Goal: Information Seeking & Learning: Learn about a topic

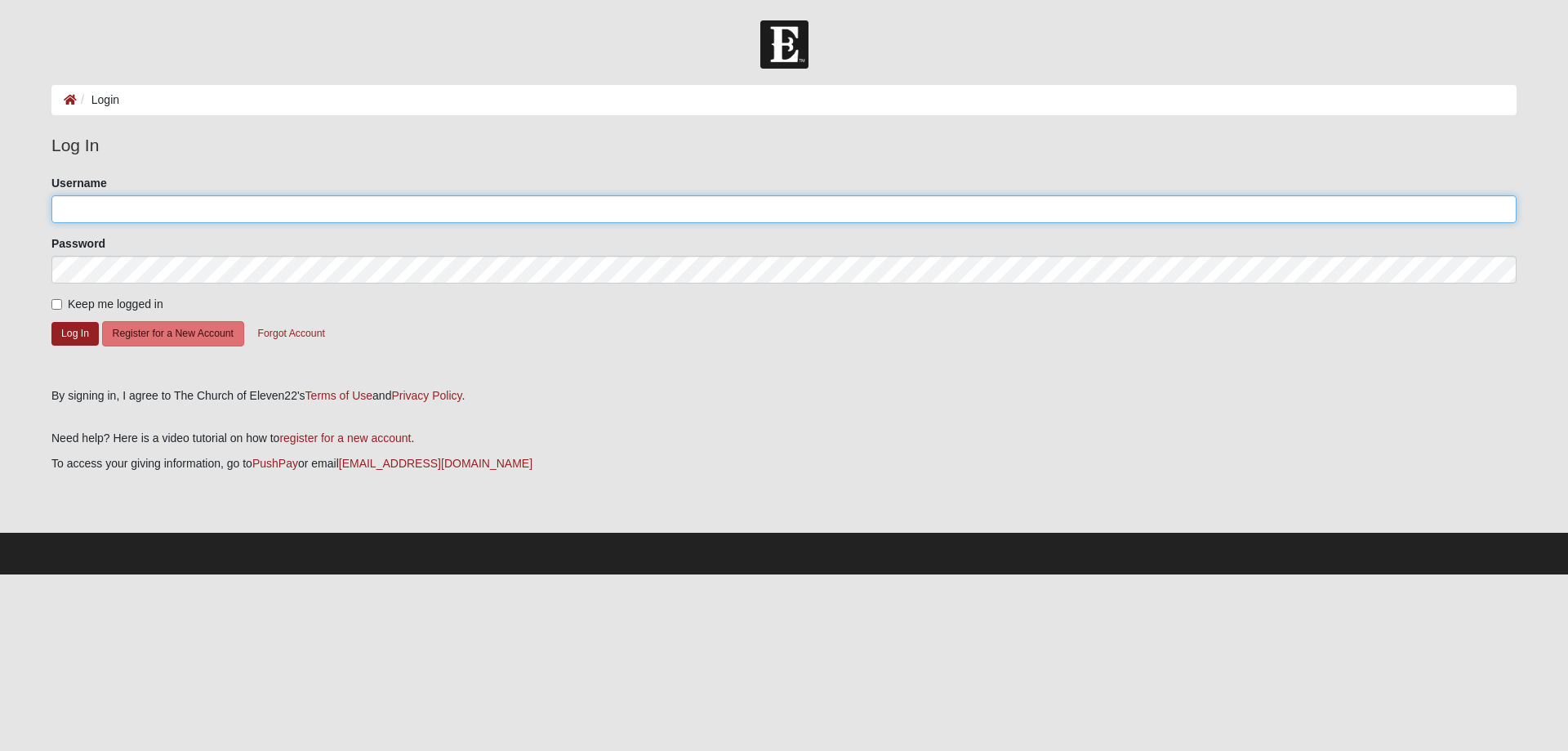
click at [203, 201] on input "Username" at bounding box center [784, 209] width 1466 height 28
type input "carson mastin"
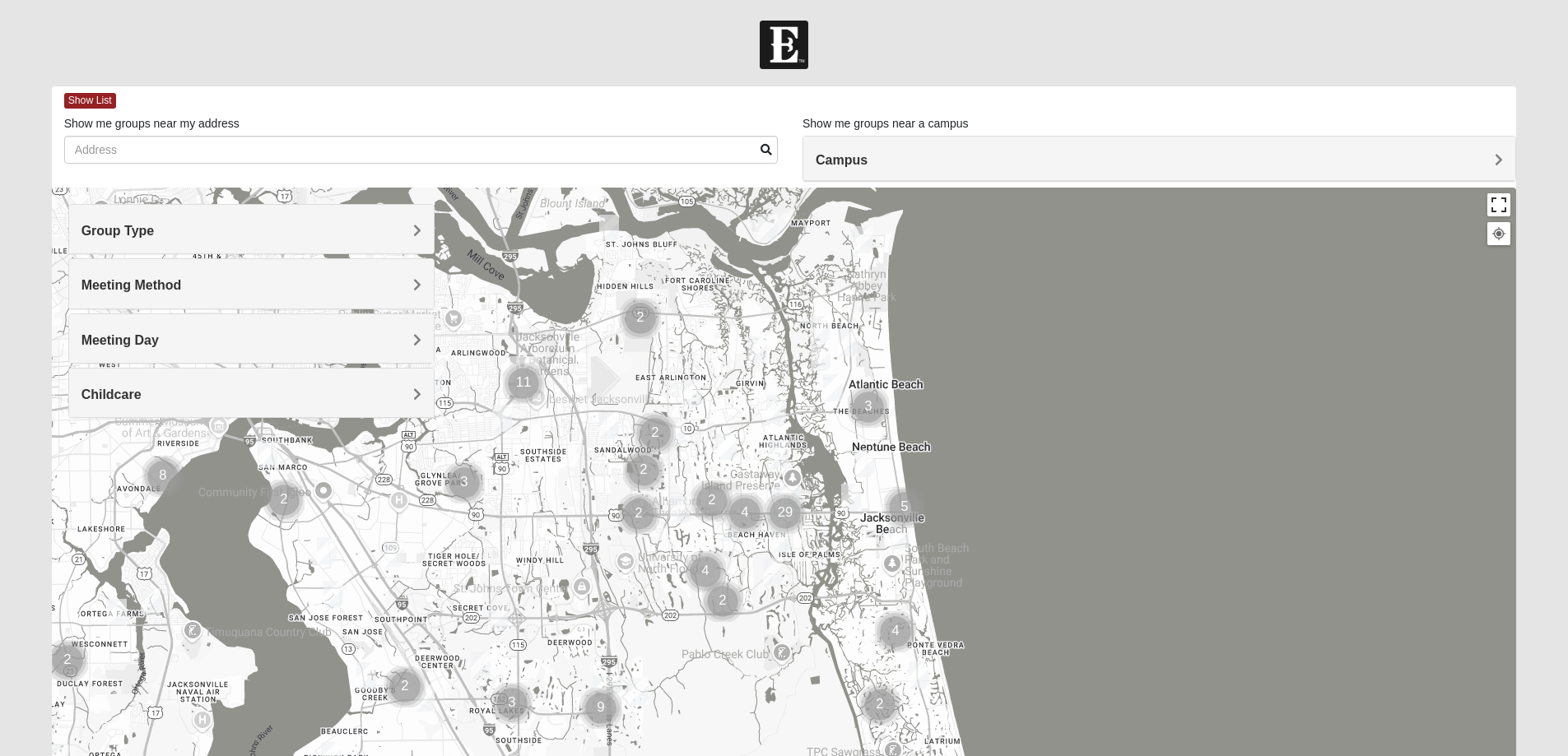
drag, startPoint x: 1491, startPoint y: 209, endPoint x: 1491, endPoint y: 308, distance: 99.0
click at [1491, 209] on button "Toggle fullscreen view" at bounding box center [1498, 204] width 23 height 23
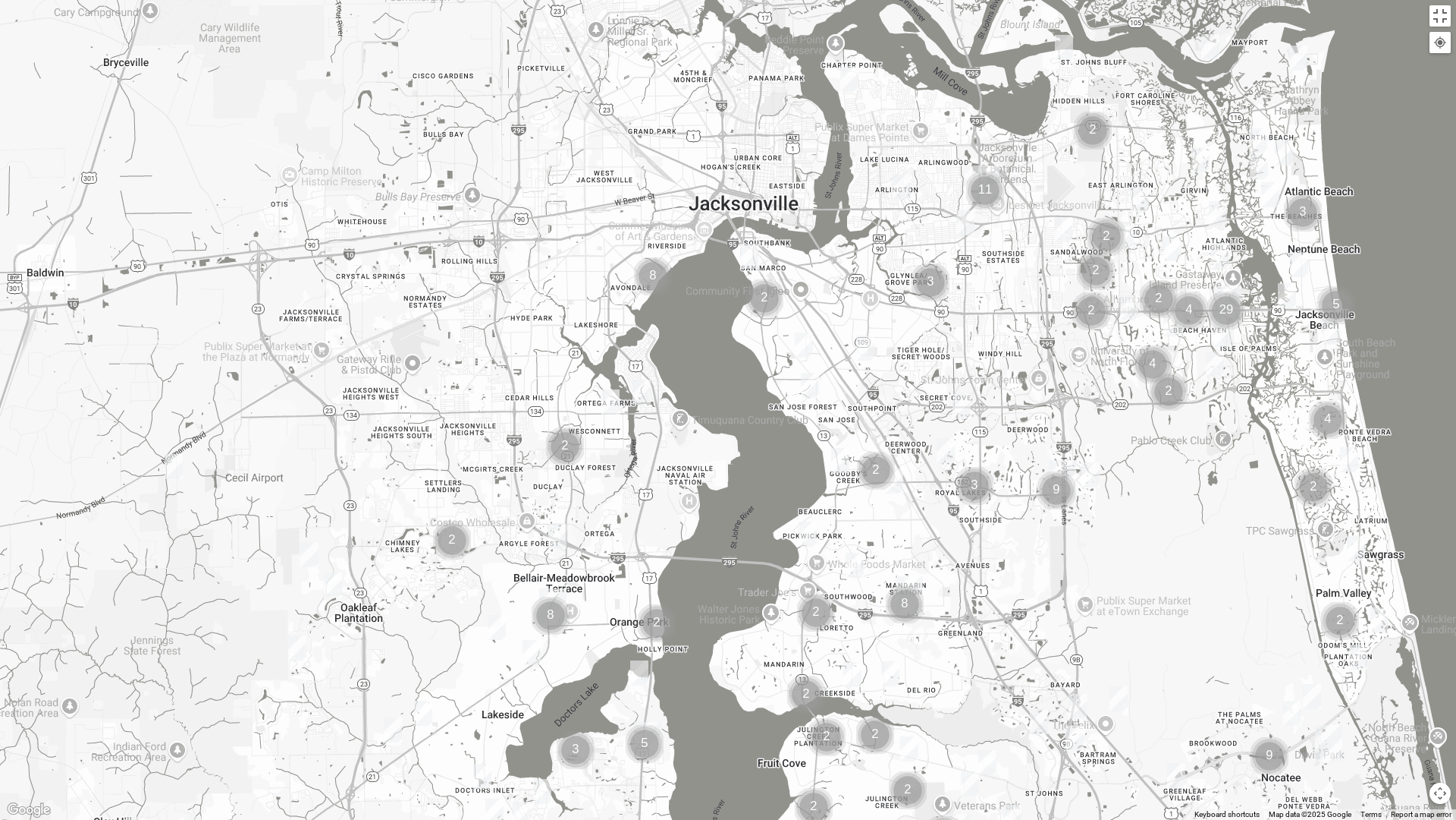
drag, startPoint x: 163, startPoint y: 318, endPoint x: 662, endPoint y: 221, distance: 508.3
click at [662, 221] on div at bounding box center [728, 410] width 1456 height 820
click at [1433, 25] on button "Toggle fullscreen view" at bounding box center [1440, 15] width 21 height 21
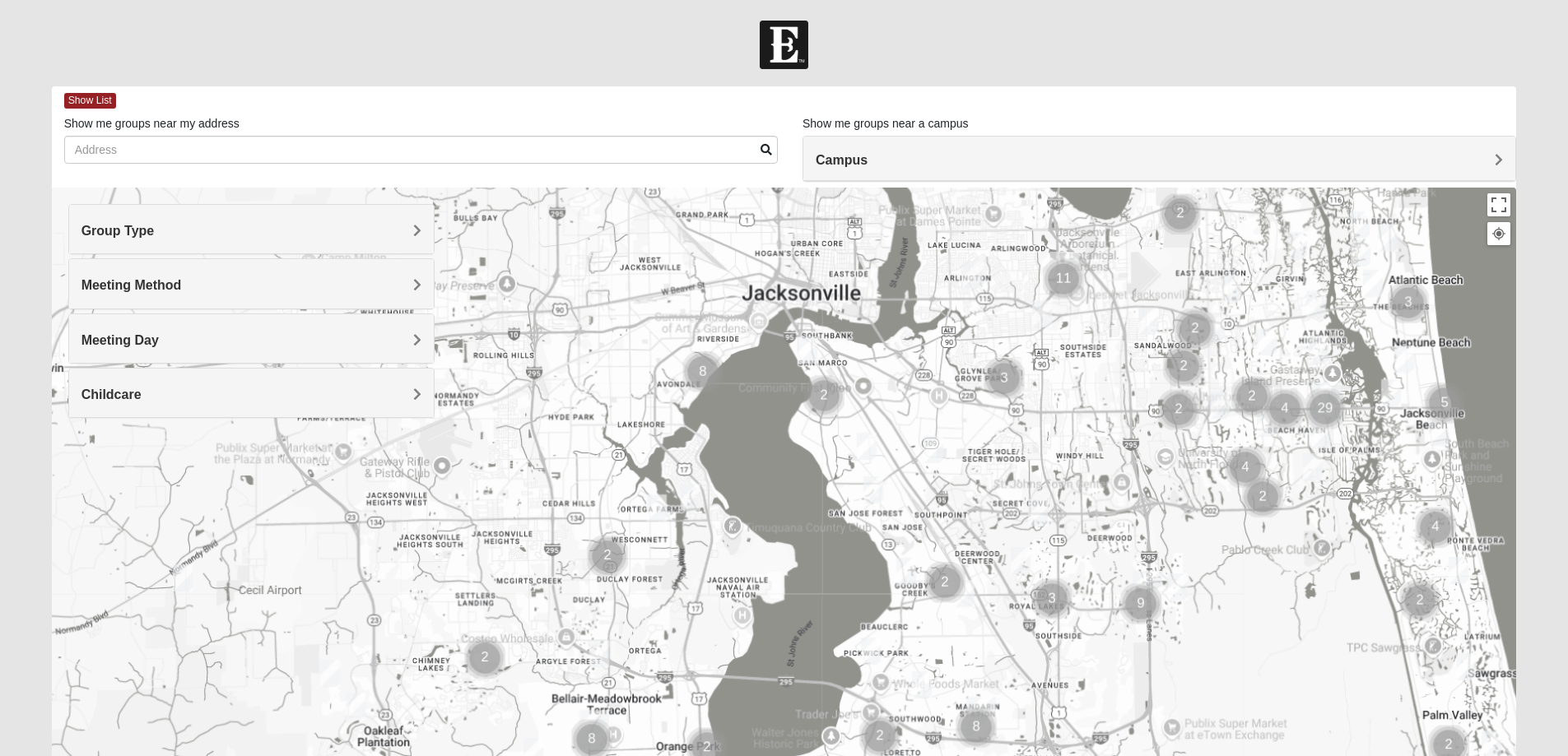
click at [412, 230] on h4 "Group Type" at bounding box center [251, 230] width 340 height 15
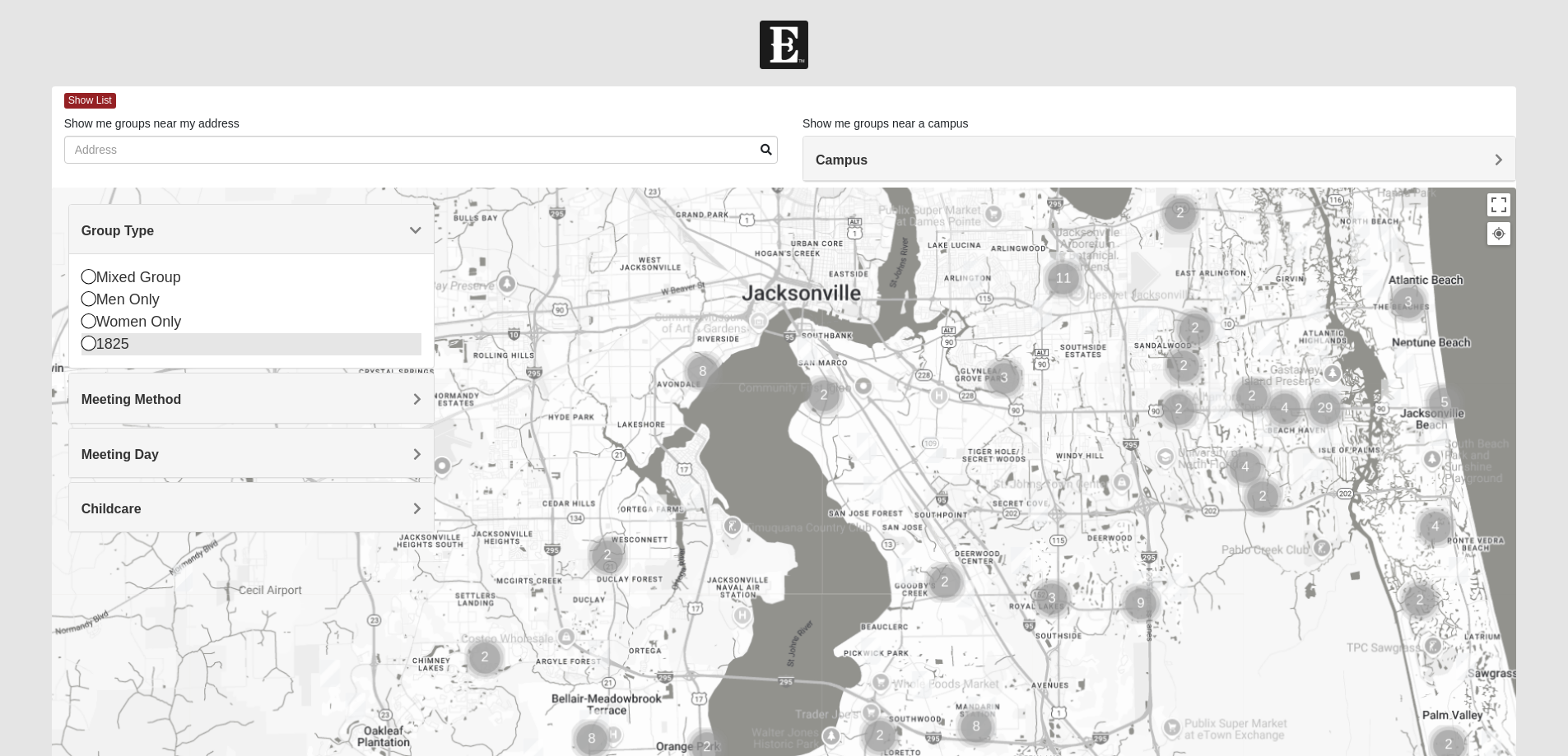
click at [91, 345] on icon at bounding box center [88, 343] width 15 height 15
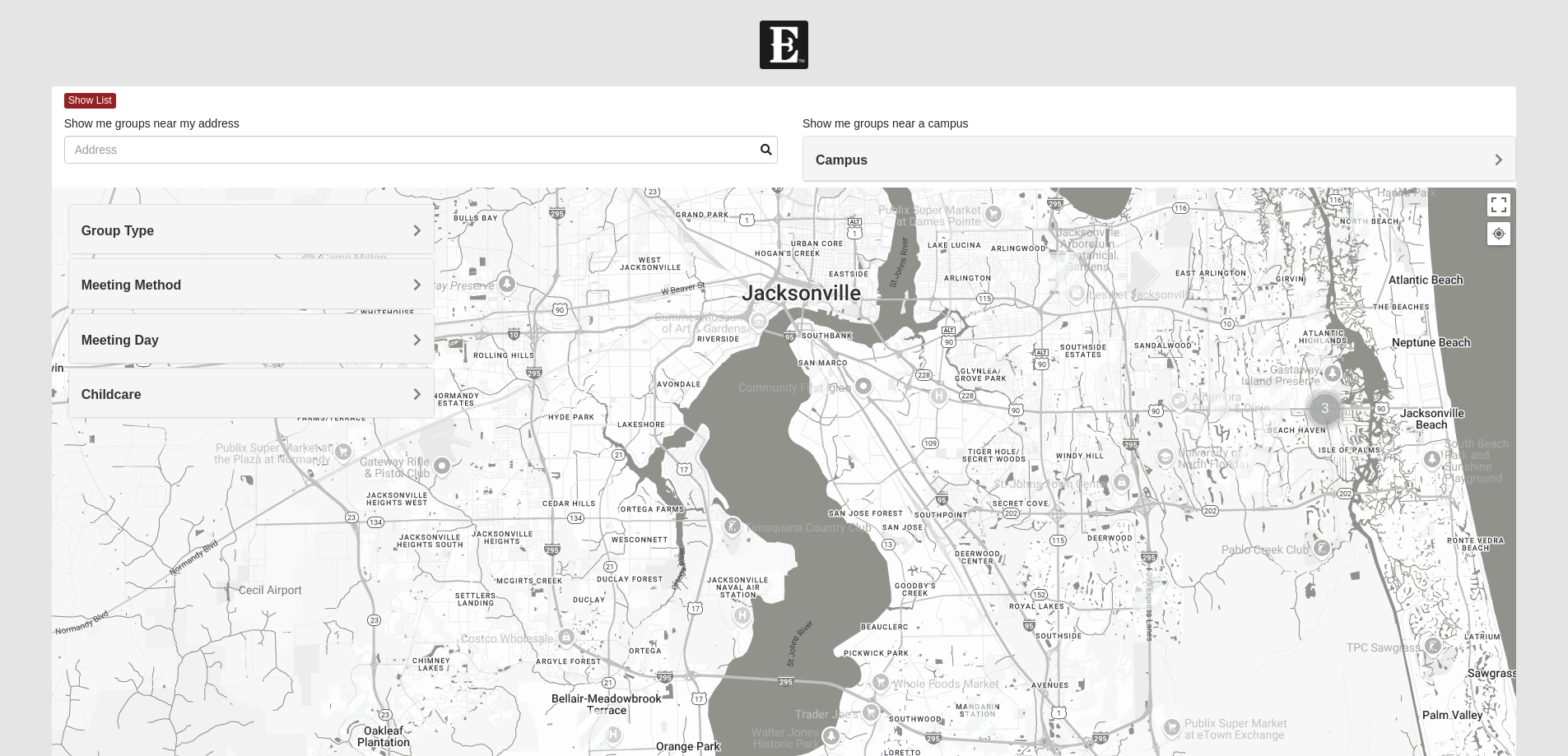
click at [208, 234] on h4 "Group Type" at bounding box center [251, 230] width 340 height 15
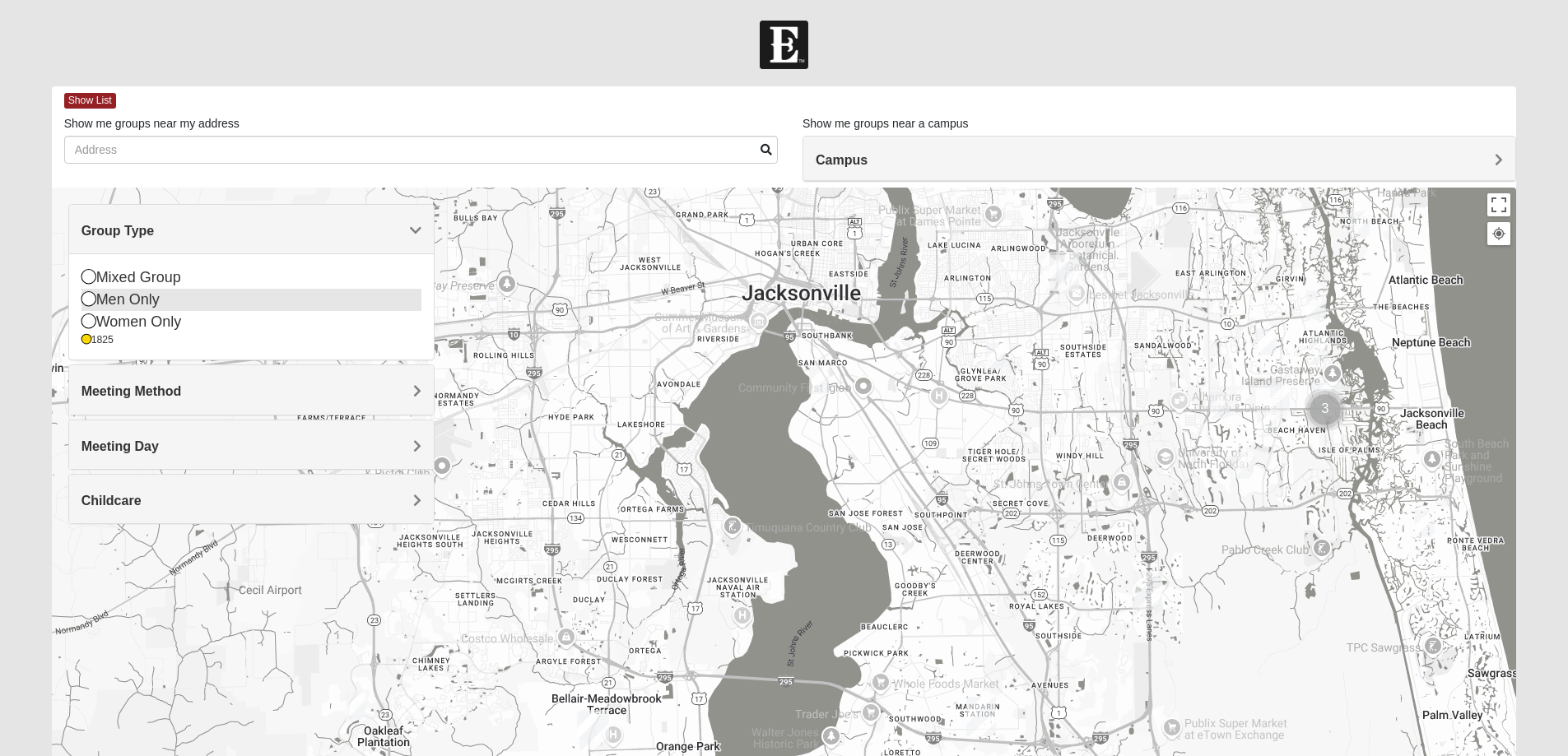
click at [165, 301] on div "Men Only" at bounding box center [251, 300] width 340 height 22
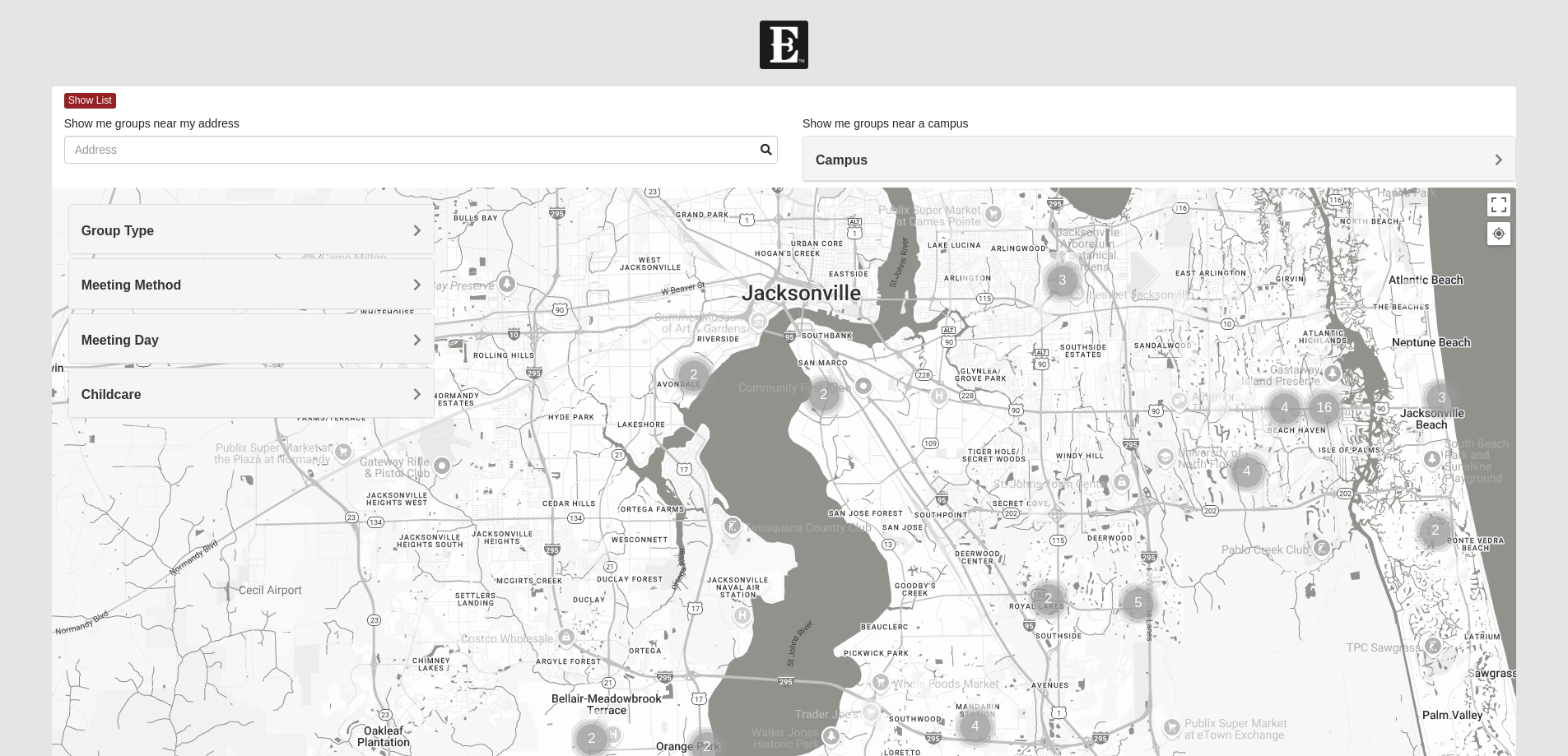
click at [199, 396] on h4 "Childcare" at bounding box center [251, 394] width 340 height 15
click at [200, 474] on div "No" at bounding box center [251, 464] width 340 height 22
click at [407, 275] on div "Meeting Method" at bounding box center [251, 283] width 364 height 48
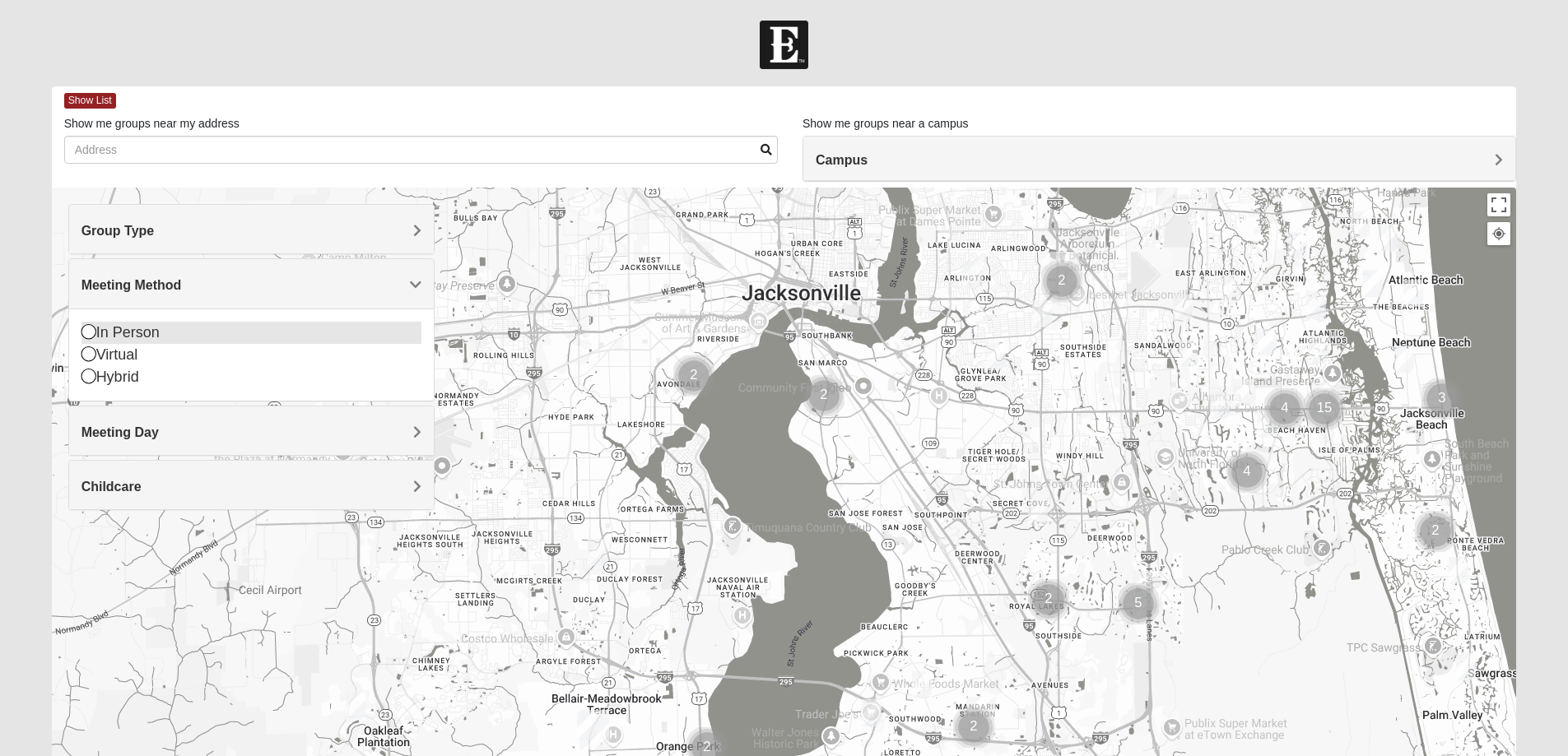
click at [284, 334] on div "In Person" at bounding box center [251, 332] width 340 height 22
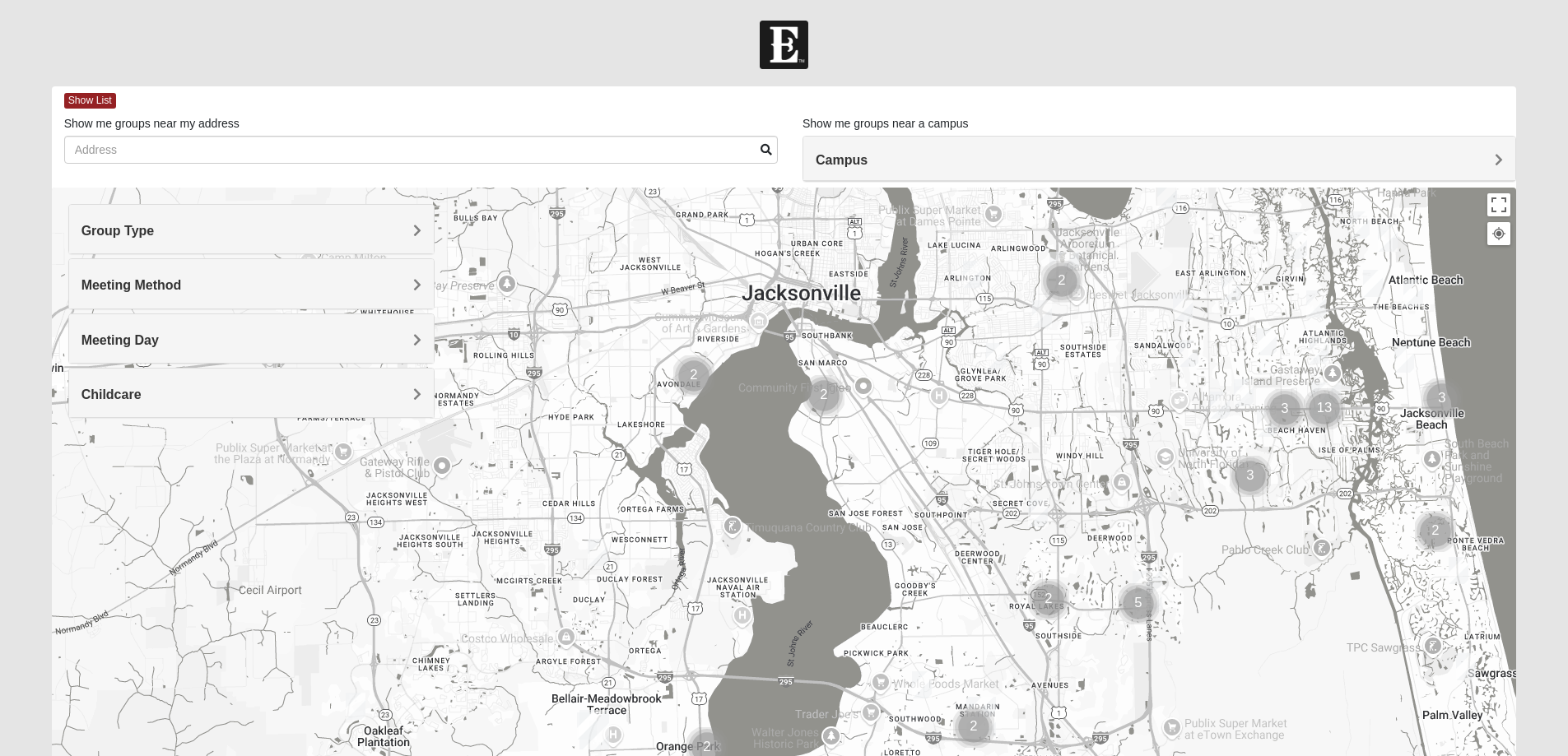
click at [292, 234] on h4 "Group Type" at bounding box center [251, 230] width 340 height 15
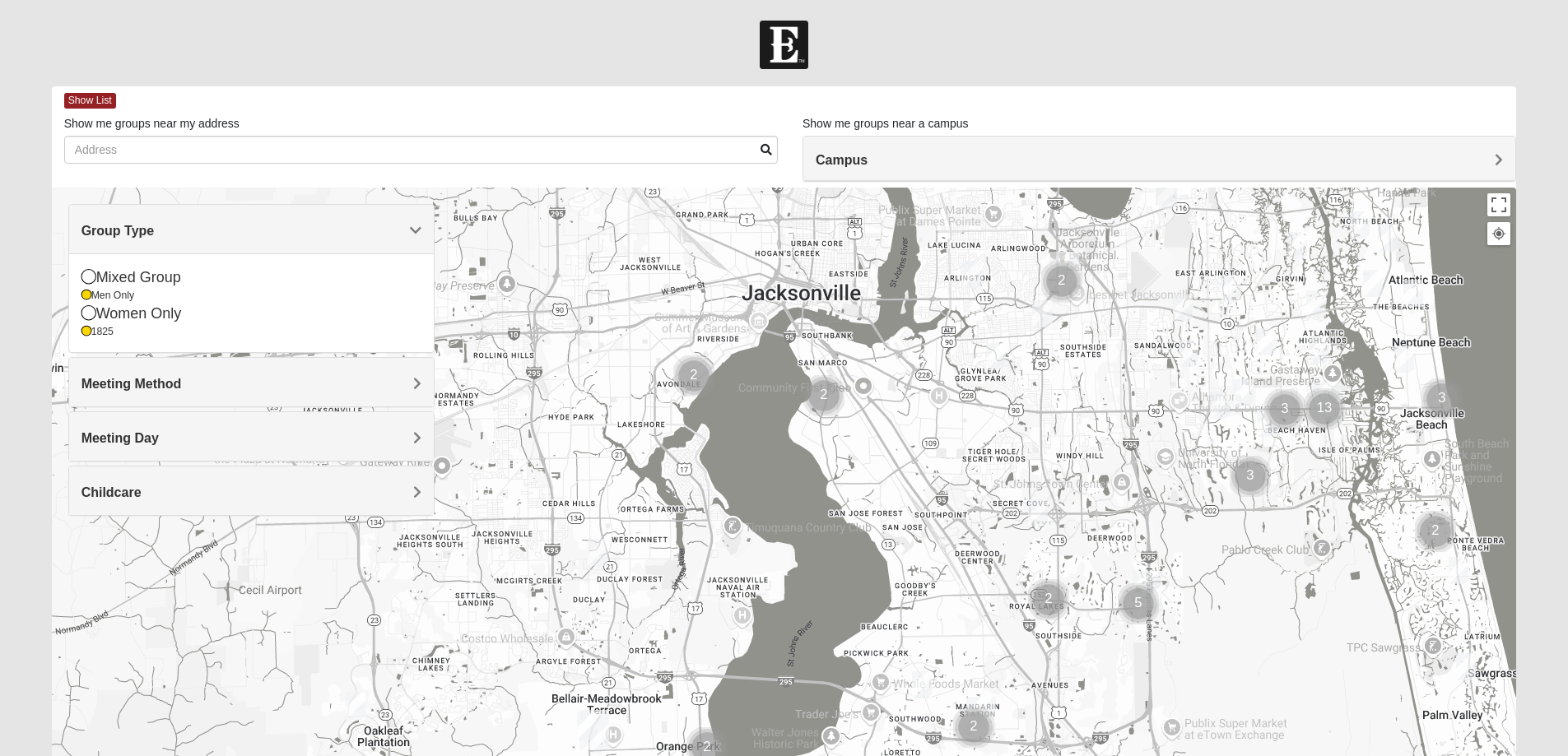
click at [290, 235] on h4 "Group Type" at bounding box center [251, 230] width 340 height 15
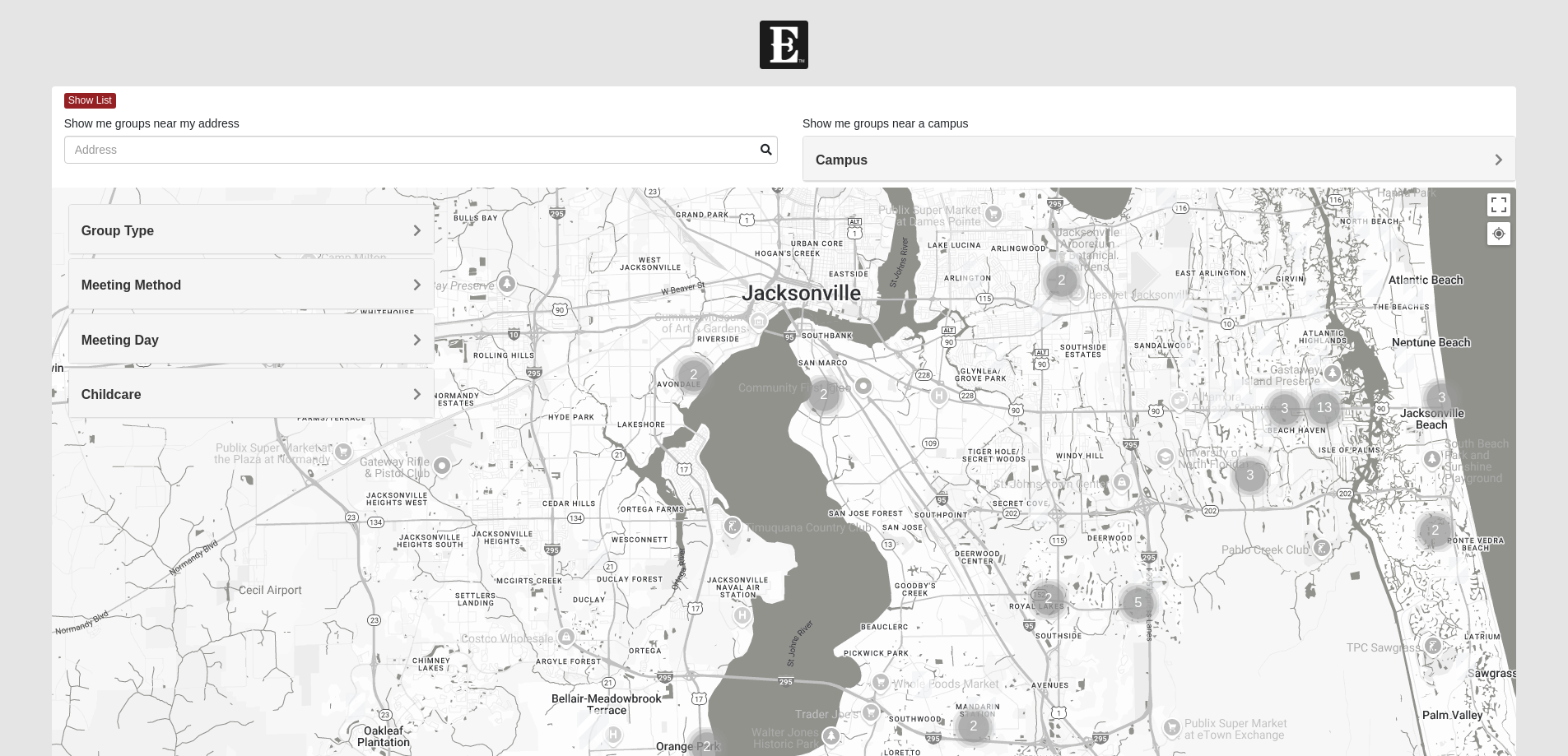
click at [257, 335] on h4 "Meeting Day" at bounding box center [251, 340] width 340 height 15
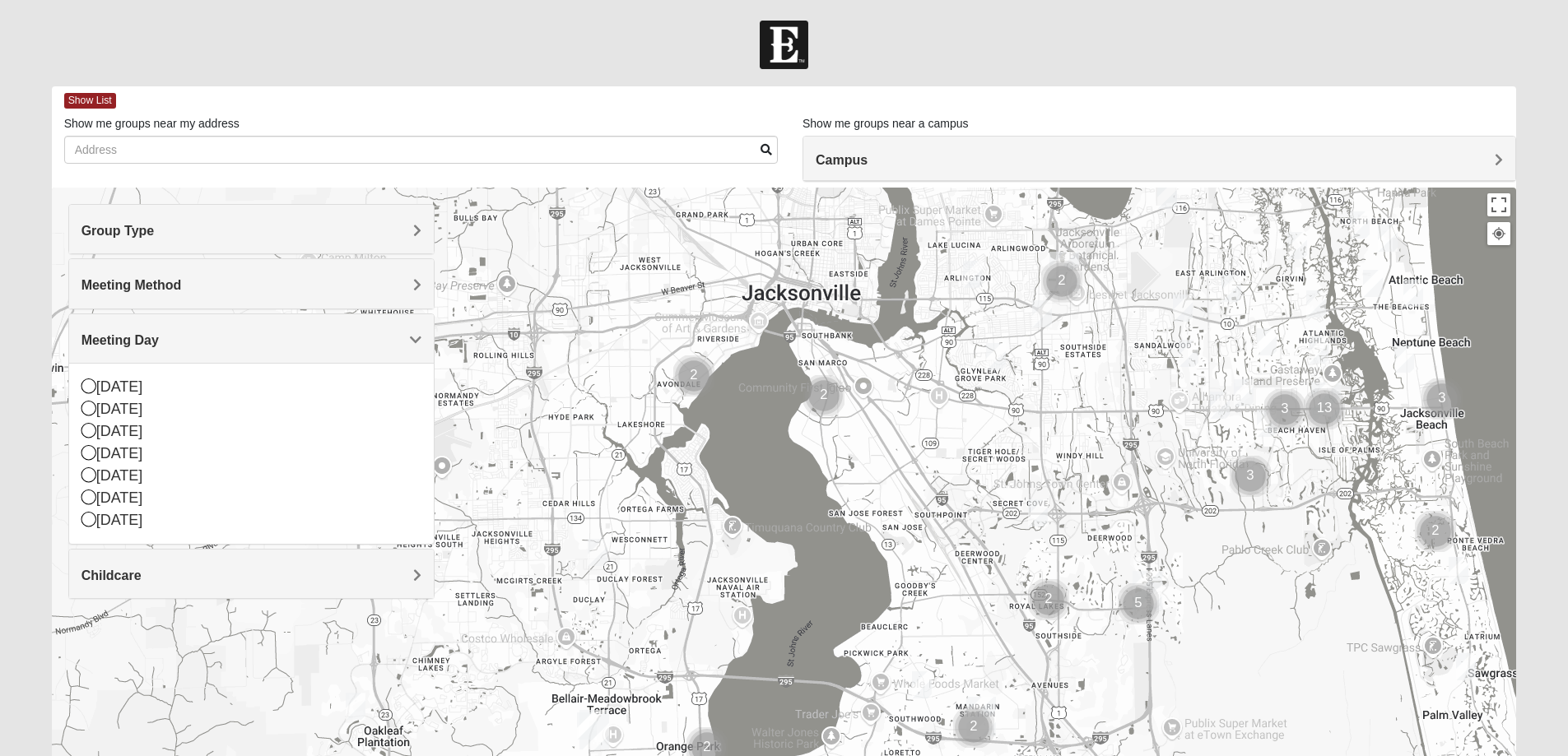
click at [256, 339] on h4 "Meeting Day" at bounding box center [251, 340] width 340 height 15
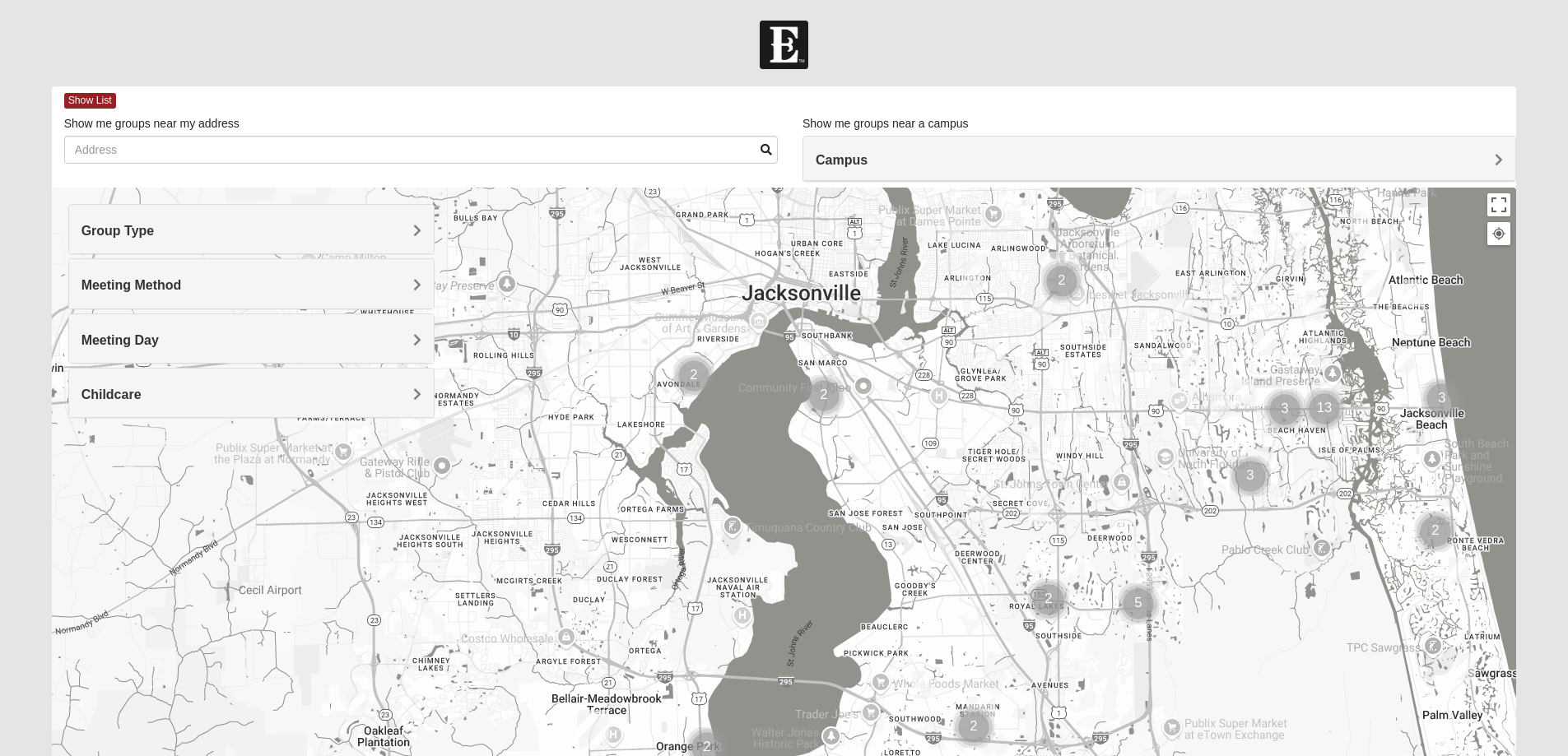
click at [256, 339] on h4 "Meeting Day" at bounding box center [251, 340] width 340 height 15
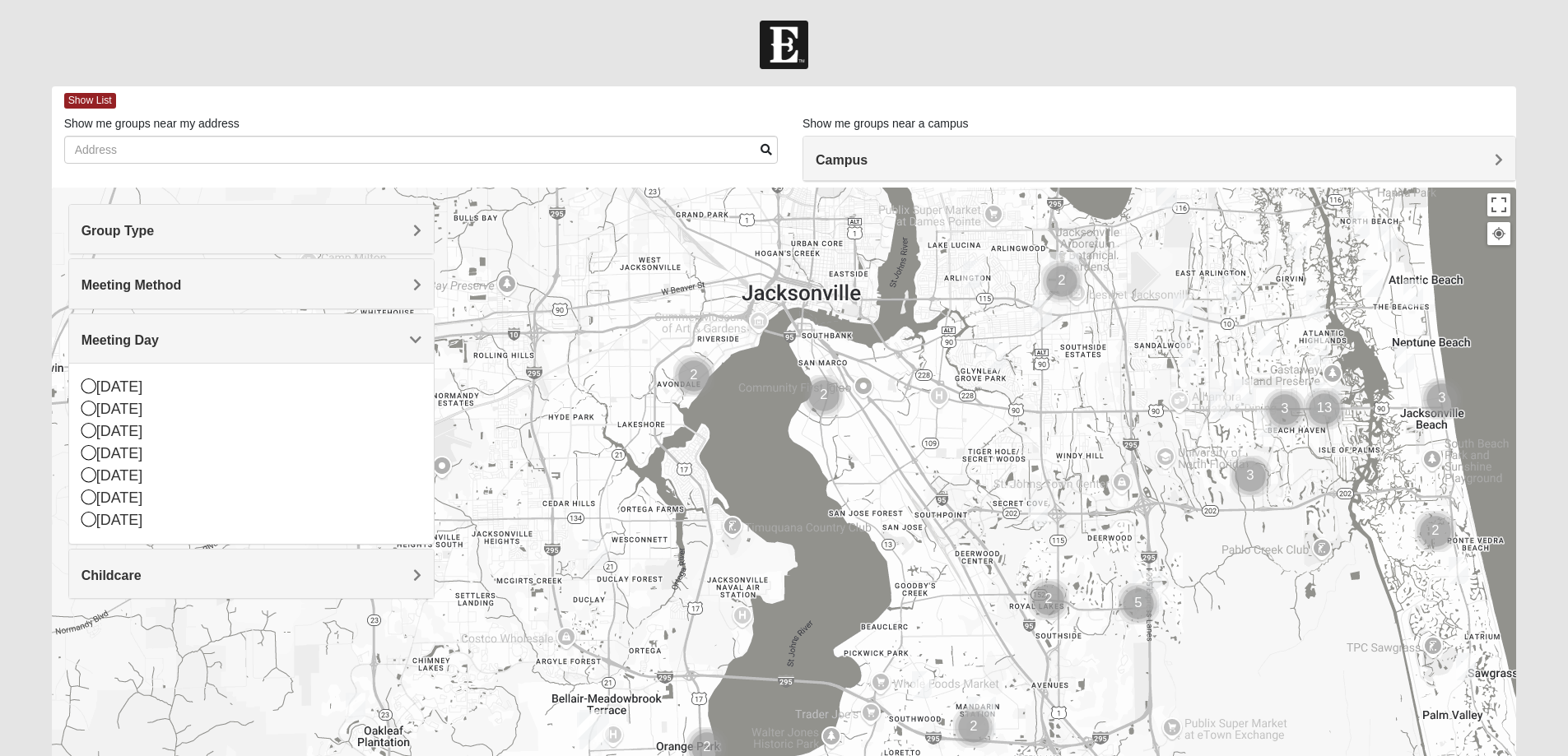
click at [256, 339] on h4 "Meeting Day" at bounding box center [251, 340] width 340 height 15
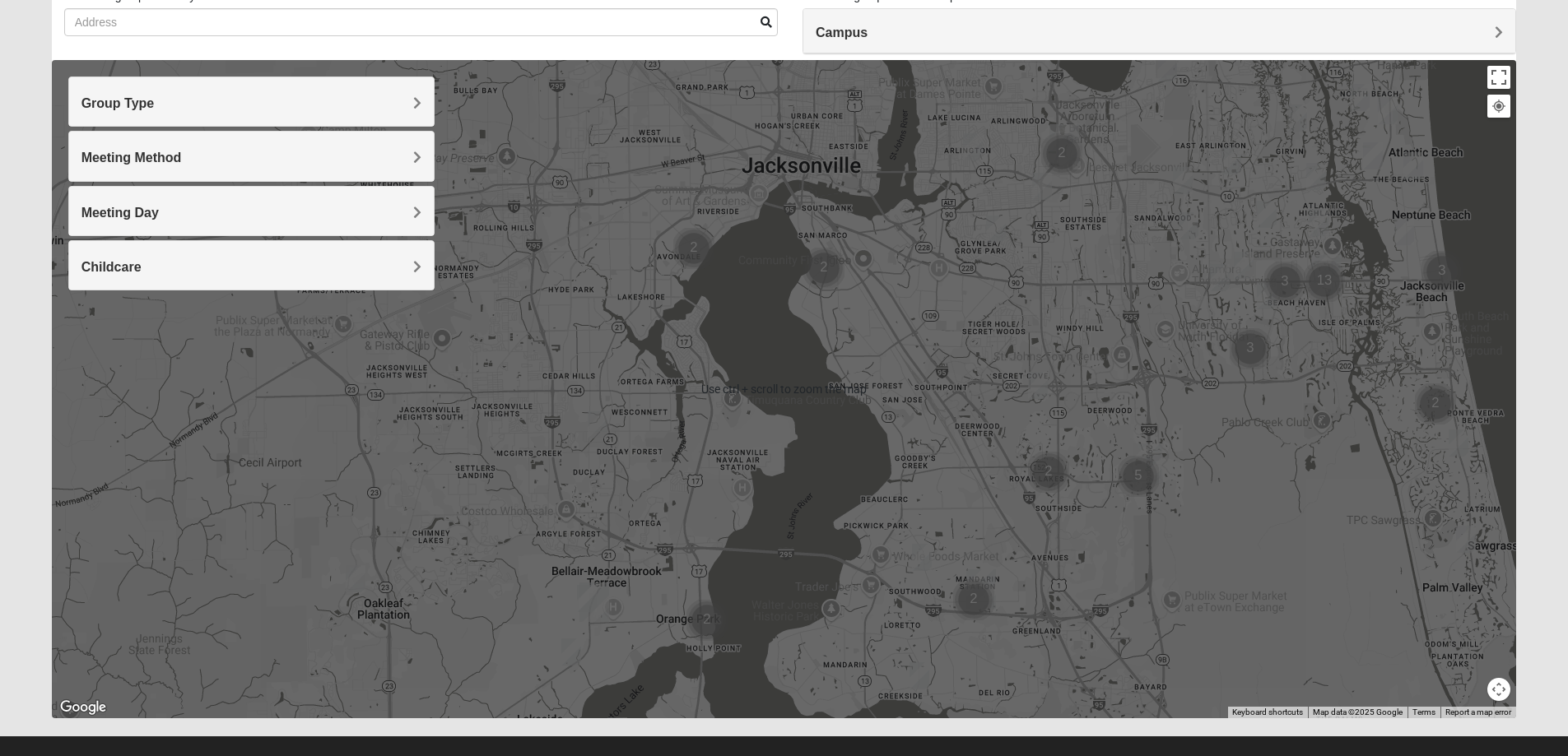
scroll to position [149, 0]
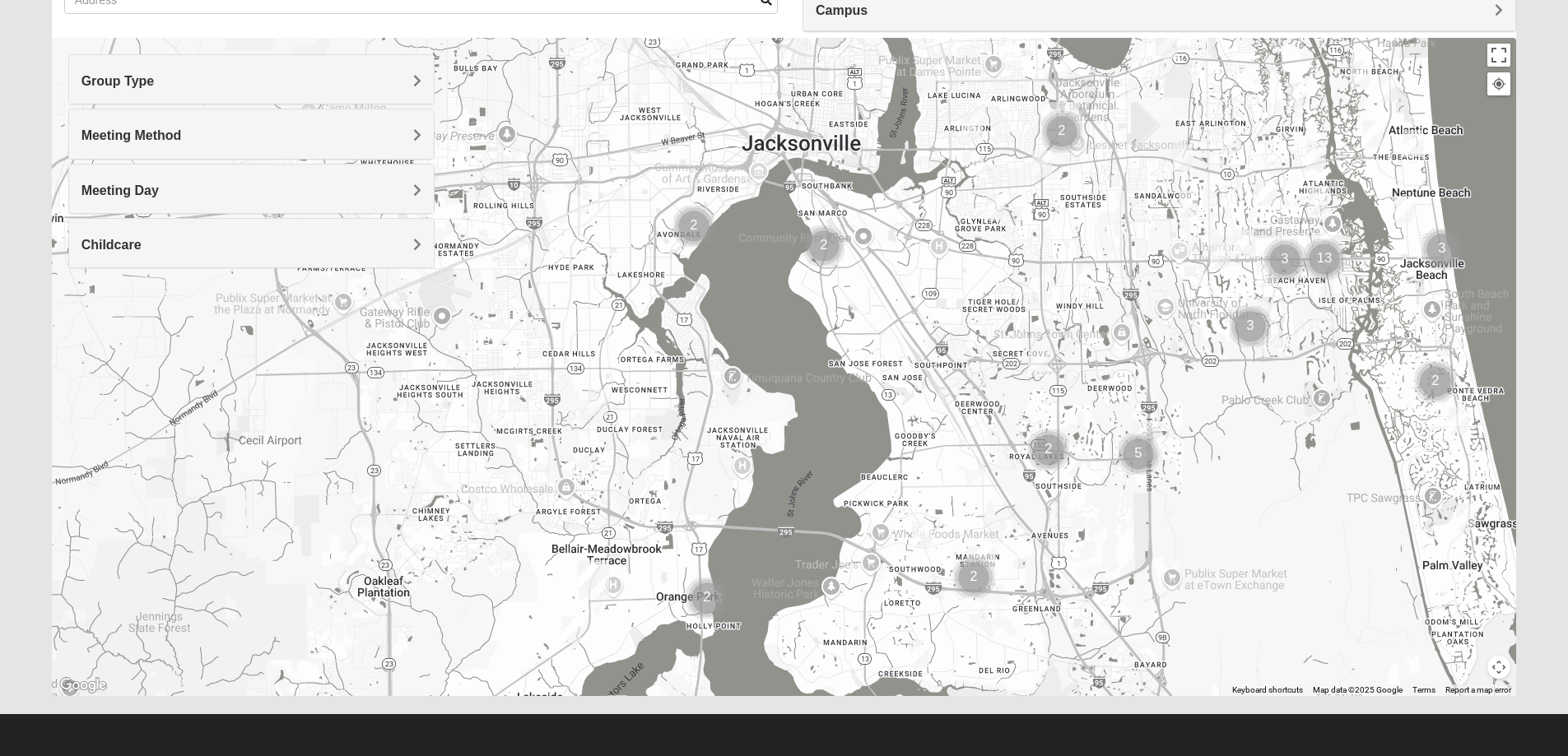
click at [577, 570] on img "1825 Women Hearons" at bounding box center [587, 577] width 20 height 27
click at [594, 399] on img "Mens Gonzalez 32073" at bounding box center [598, 403] width 20 height 27
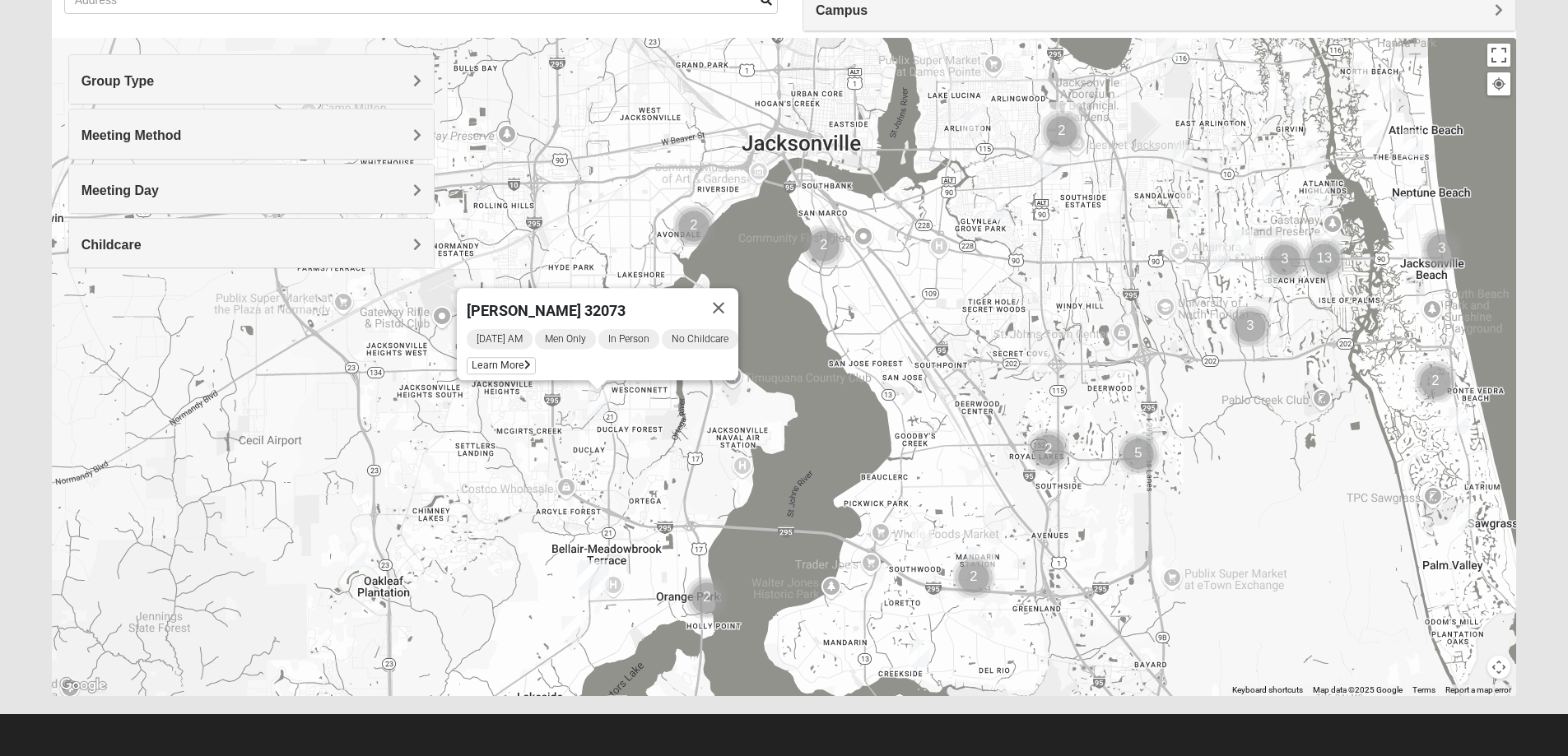
click at [360, 551] on img "1825 Mens Potrawski 32065" at bounding box center [355, 557] width 20 height 27
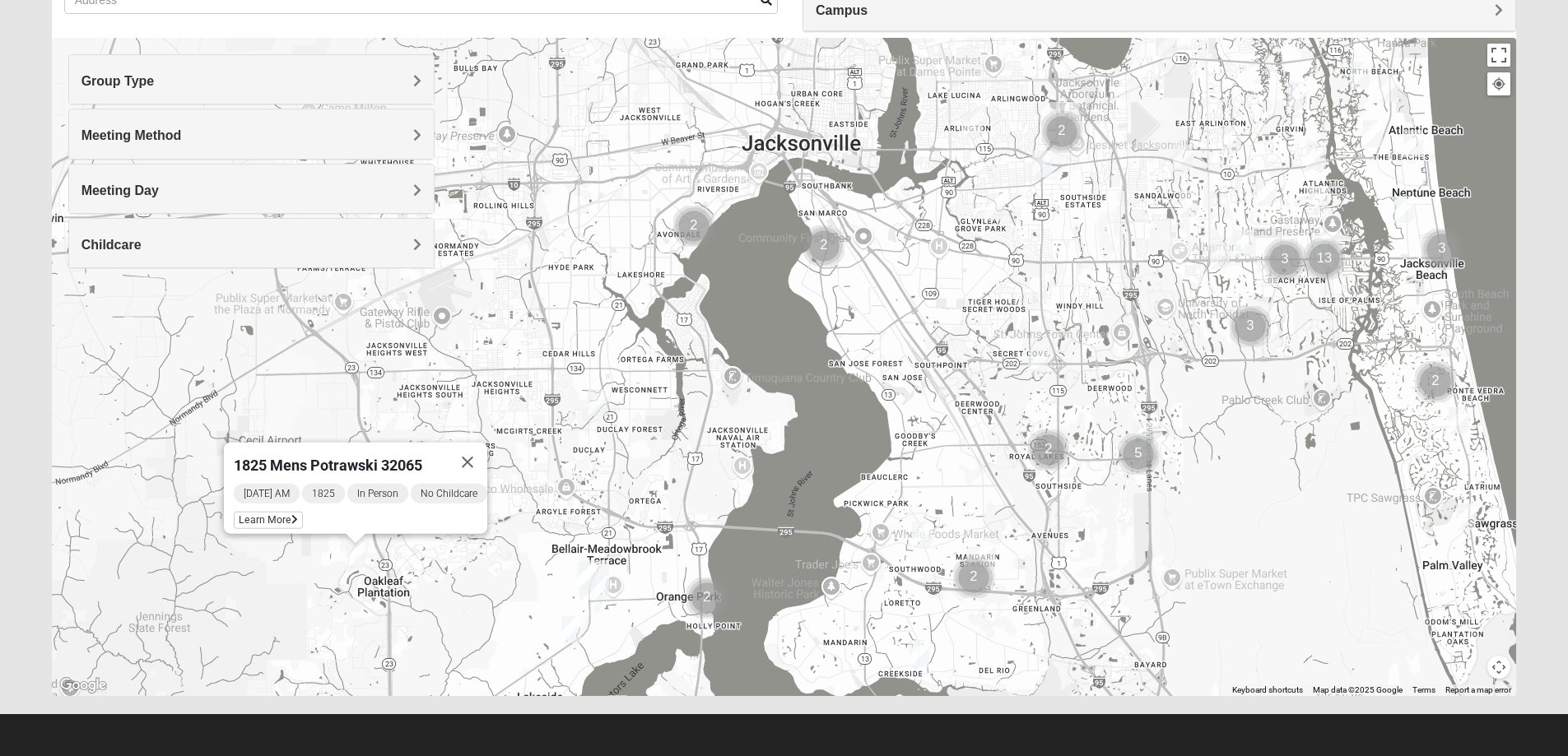
click at [693, 312] on div "1825 Mens Potrawski 32065 [DATE] AM 1825 In Person No Childcare Learn More" at bounding box center [784, 367] width 1465 height 659
click at [1502, 46] on button "Toggle fullscreen view" at bounding box center [1498, 55] width 23 height 23
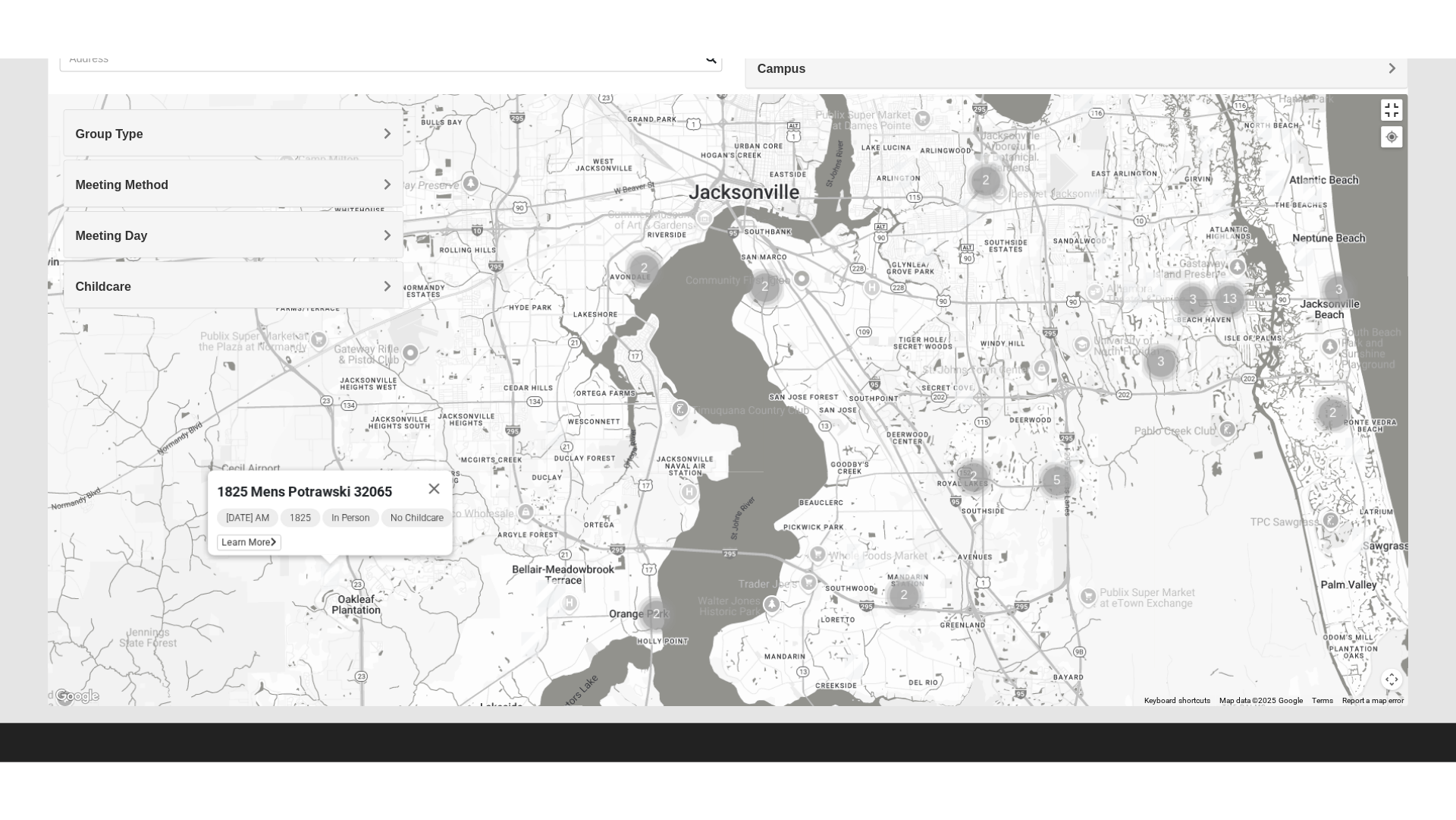
scroll to position [16, 0]
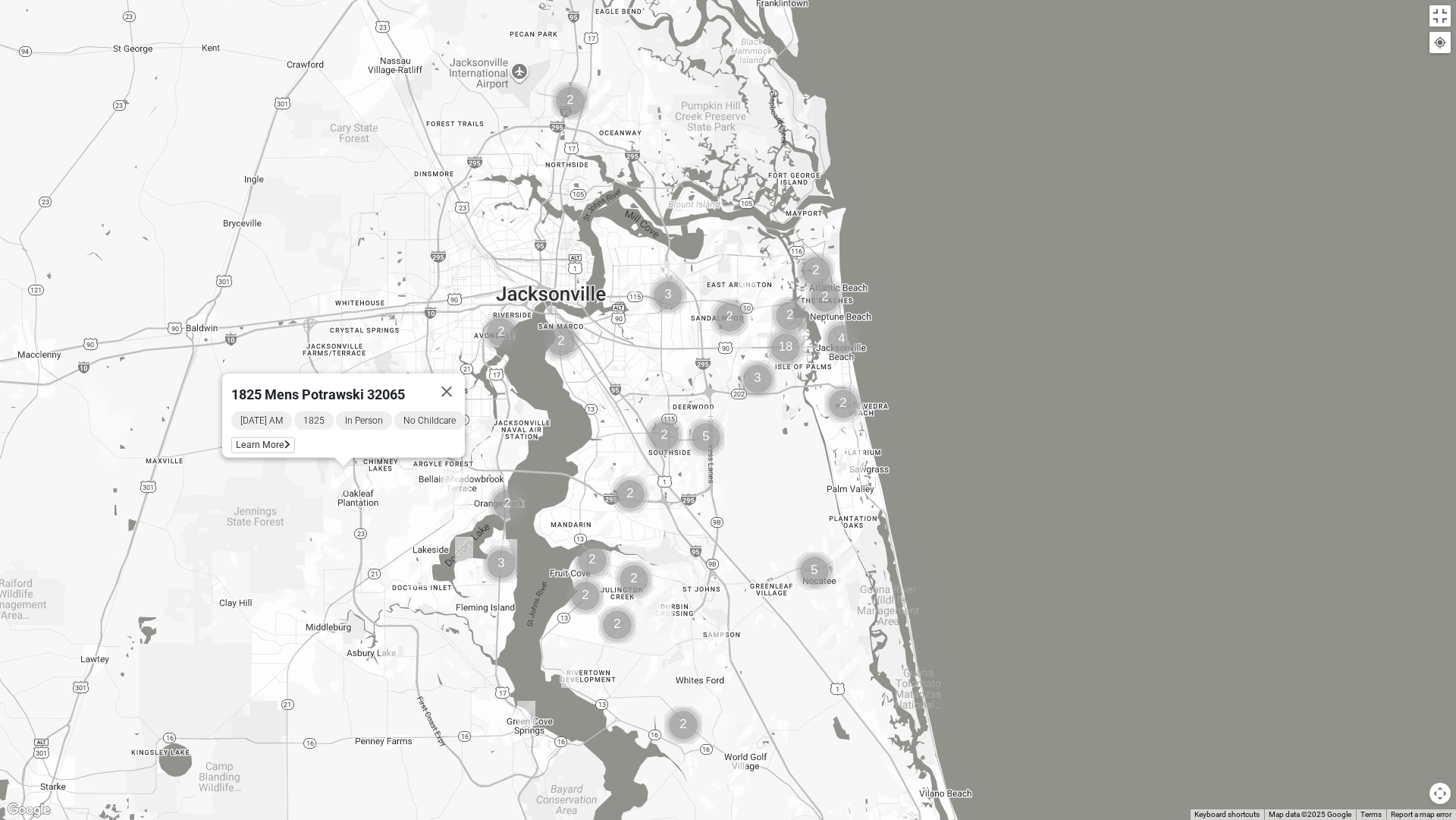
click at [390, 666] on img "1825 Mixed Fennell 32043" at bounding box center [390, 658] width 18 height 25
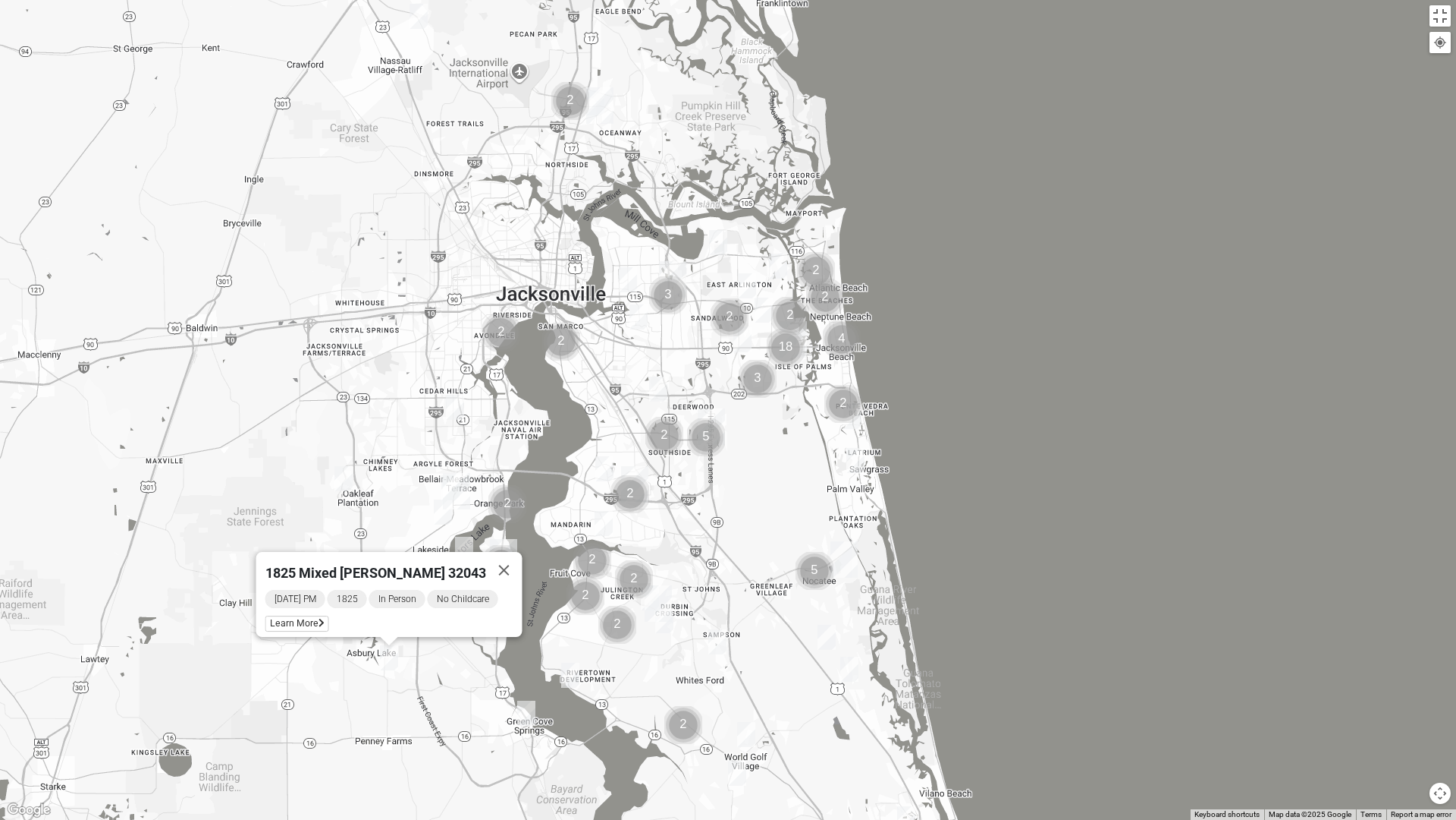
click at [461, 538] on img "1825 Mixed Suggs 32068" at bounding box center [464, 549] width 18 height 25
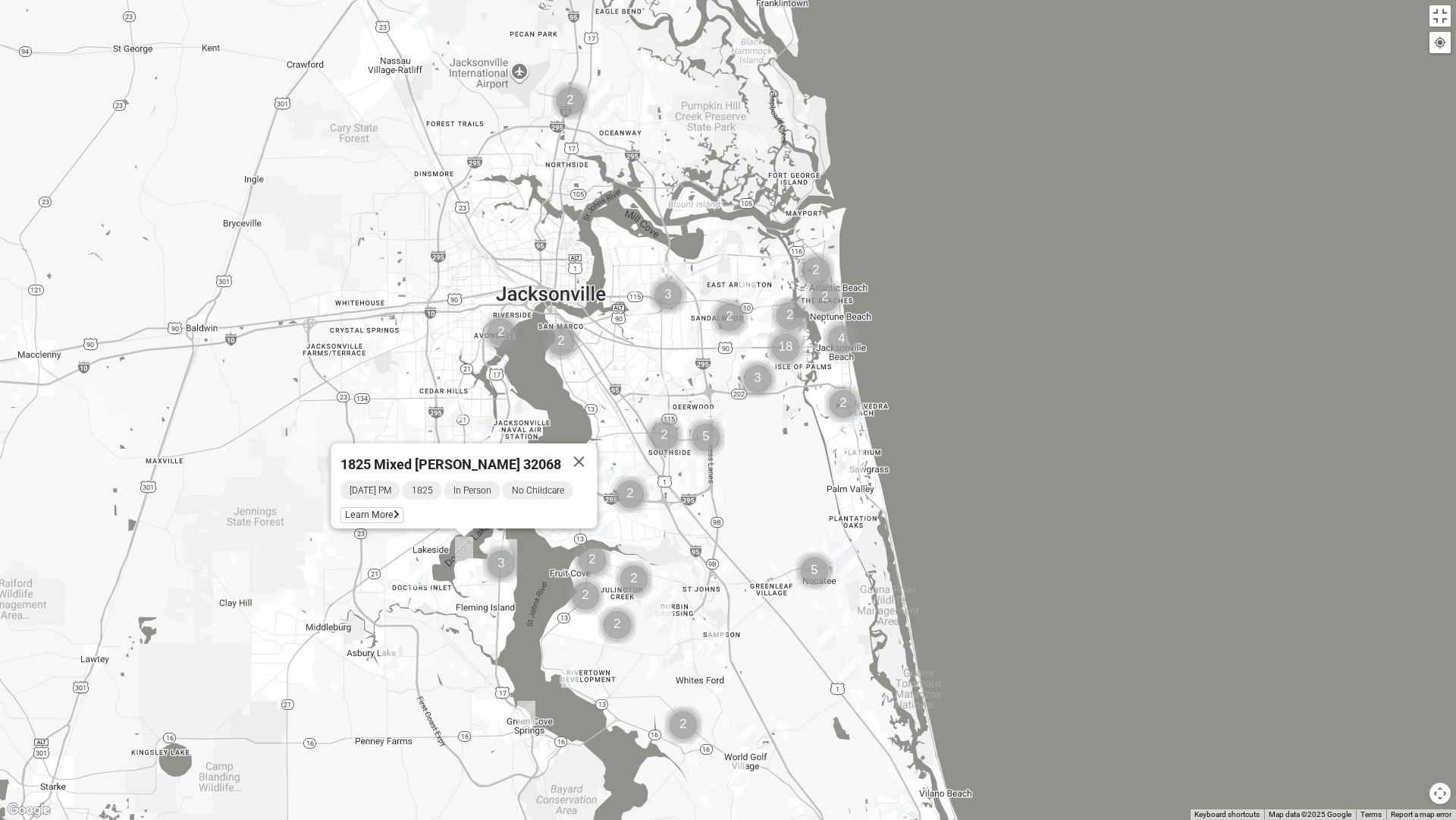
click at [424, 579] on img "Mens Michael Serig 32068" at bounding box center [419, 574] width 18 height 25
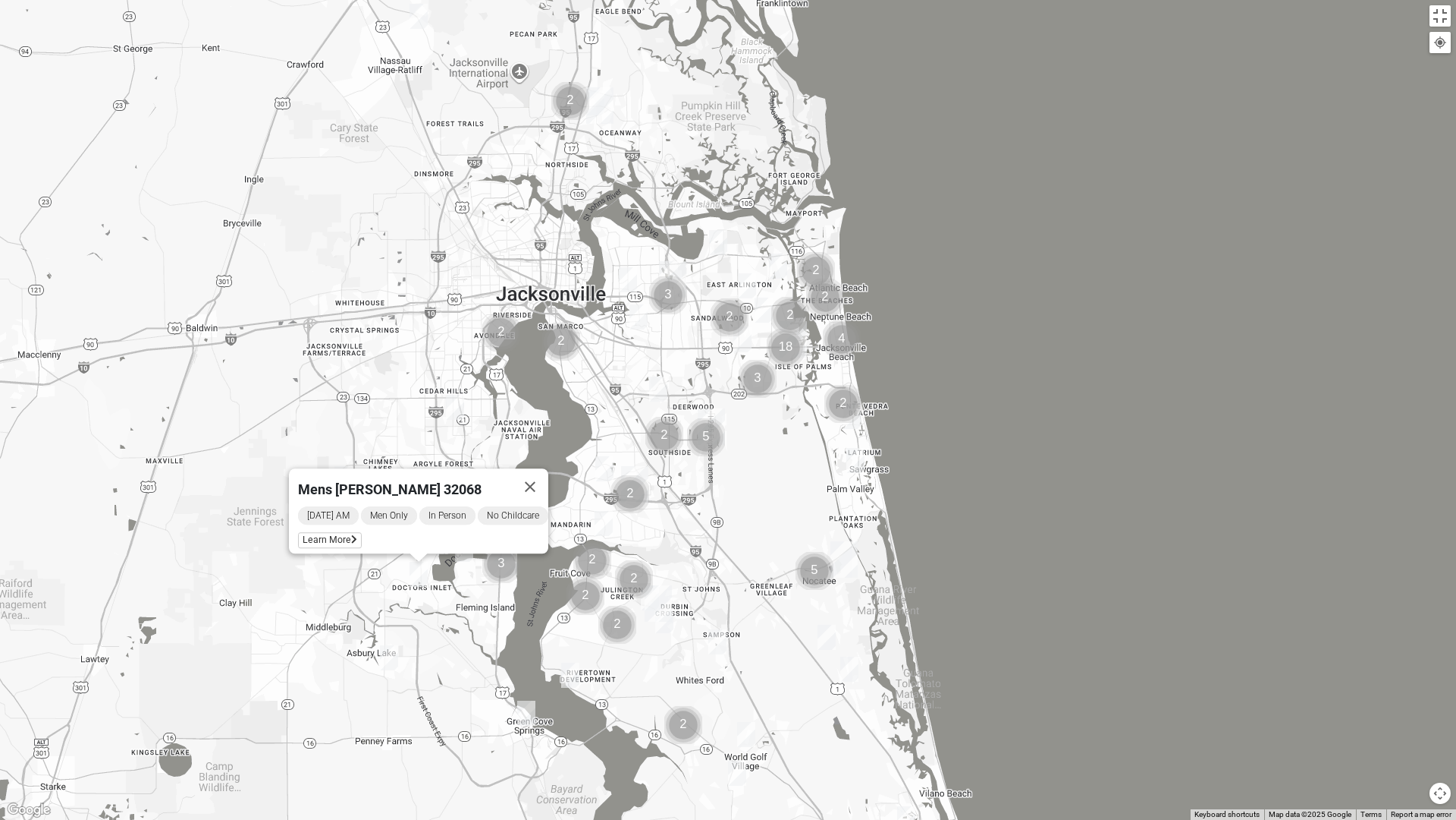
click at [525, 696] on img "Mens Sweeten 32043" at bounding box center [526, 713] width 18 height 25
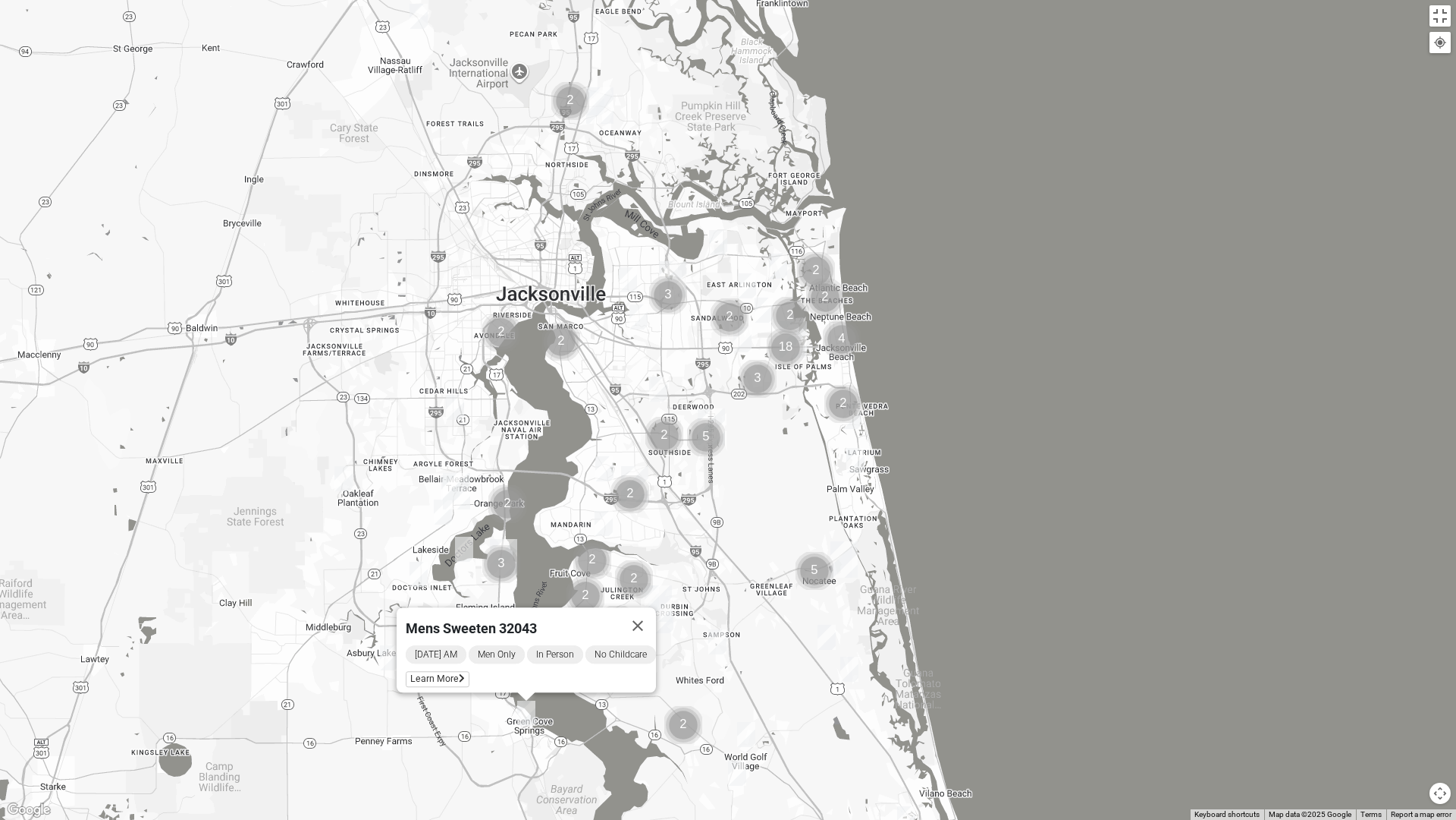
click at [464, 555] on img "1825 Mixed Suggs 32068" at bounding box center [464, 549] width 18 height 25
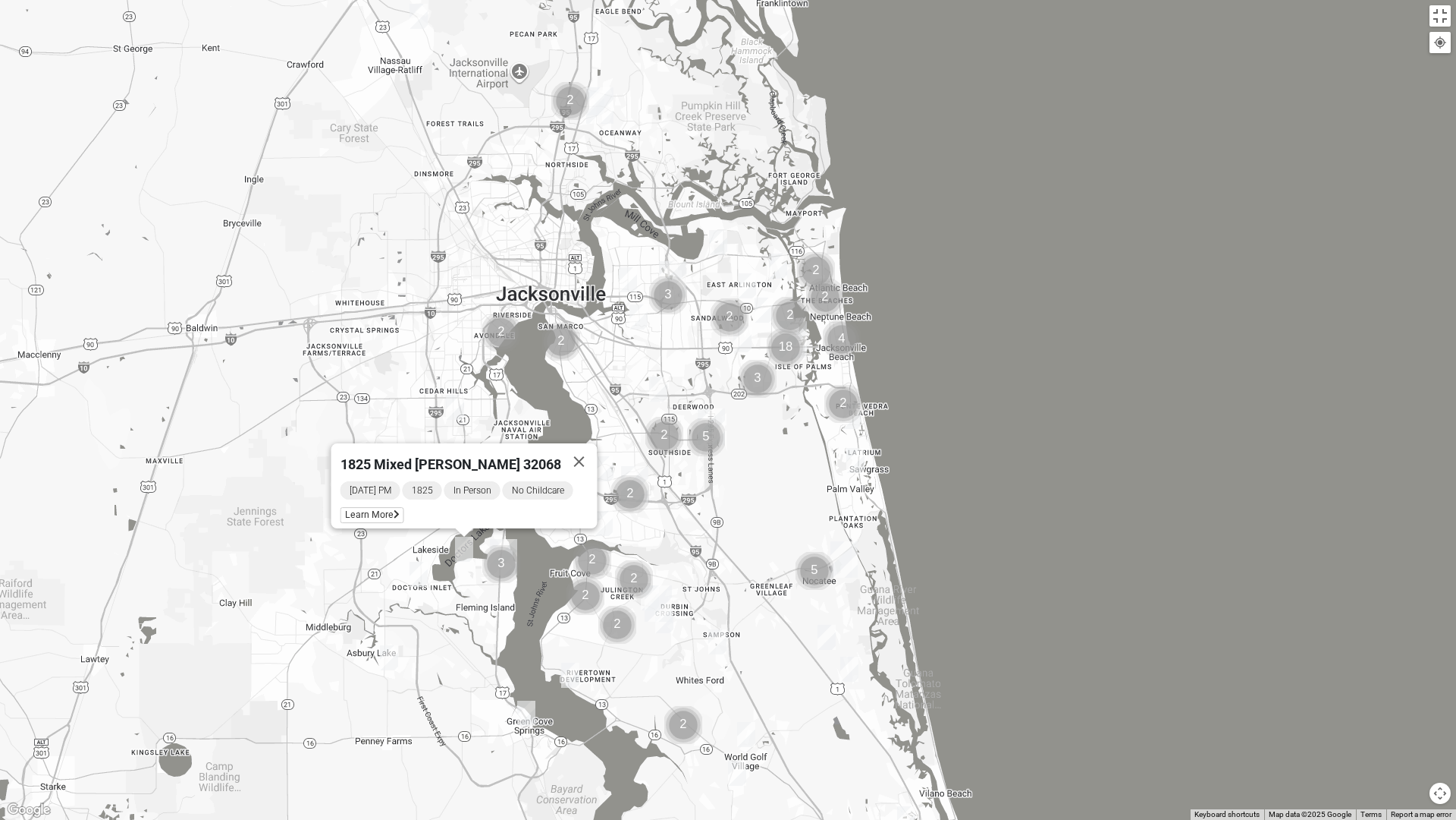
click at [504, 541] on img "Fleming Island" at bounding box center [504, 556] width 28 height 36
click at [501, 565] on img "Cluster of 3 groups" at bounding box center [501, 564] width 38 height 38
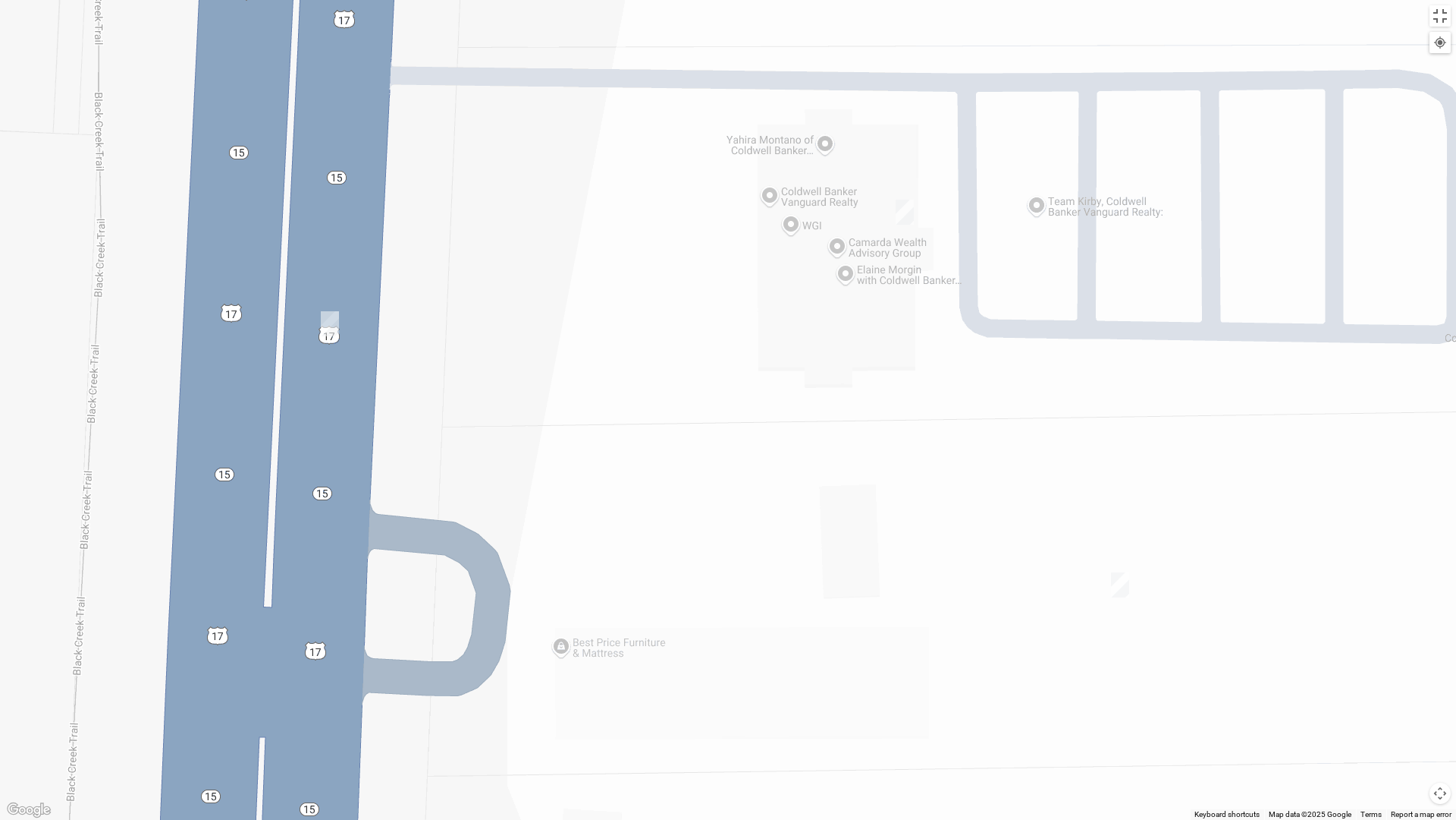
click at [333, 335] on img "On Campus Mens Griffin 32003" at bounding box center [330, 323] width 18 height 25
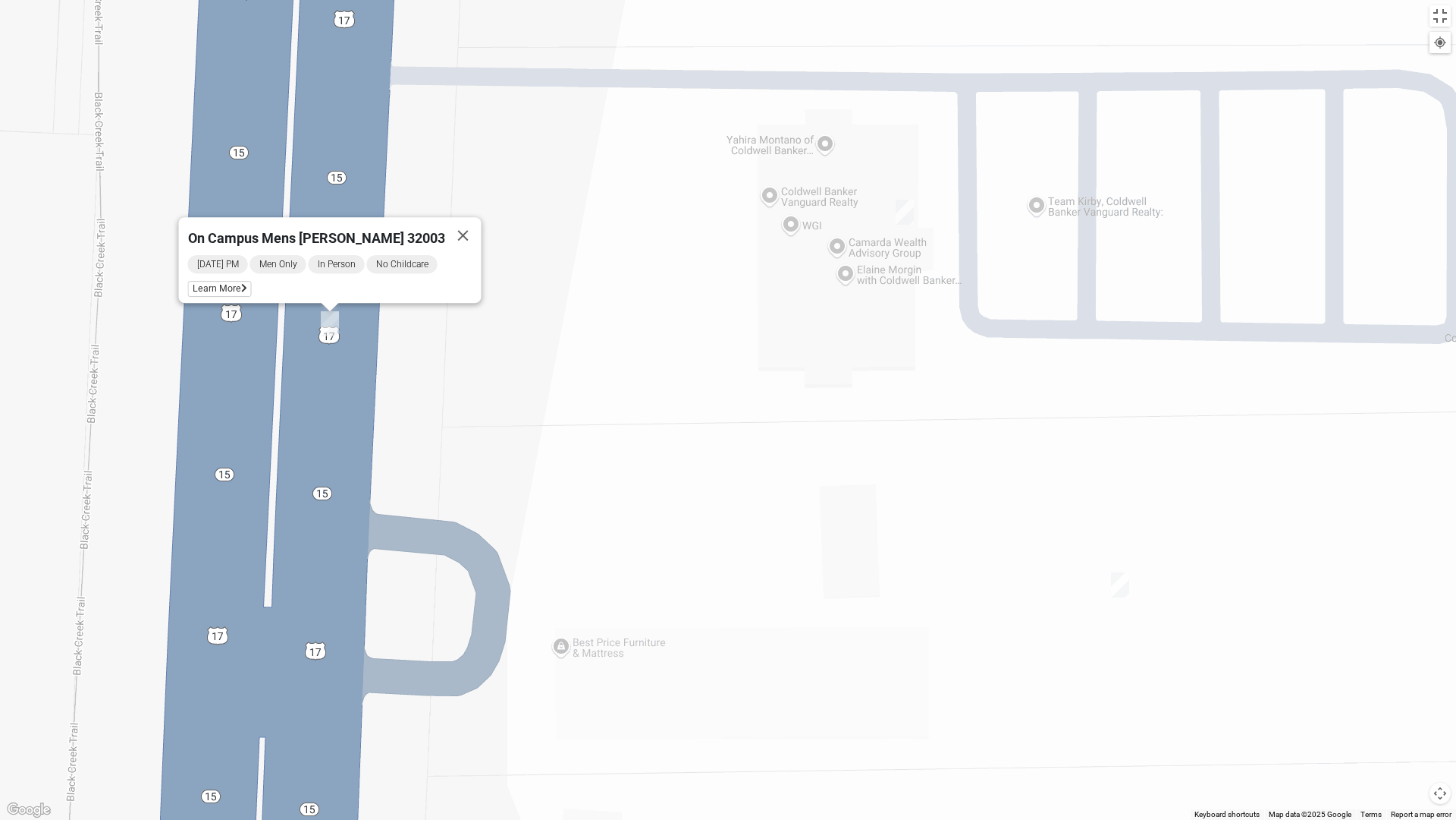
click at [901, 221] on img "On Campus Mens Canni 32003" at bounding box center [905, 213] width 18 height 25
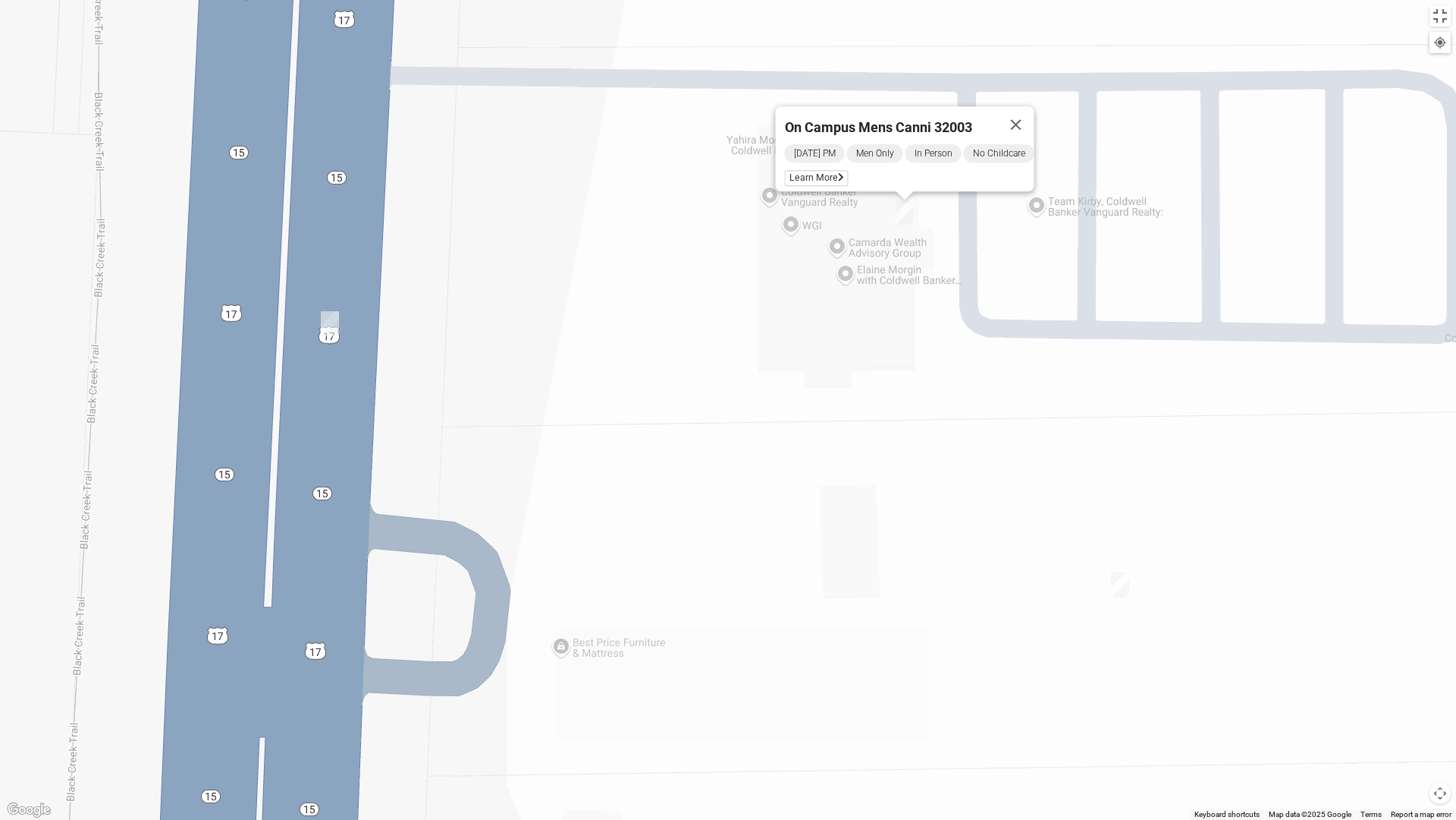
click at [1120, 601] on div "On Campus Mens Canni 32003 [DATE] PM Men Only In Person No Childcare Learn More" at bounding box center [728, 410] width 1456 height 820
click at [1117, 565] on div "On Campus Mens Canni 32003 [DATE] PM Men Only In Person No Childcare Learn More" at bounding box center [728, 410] width 1456 height 820
click at [1124, 586] on img "On Campus Mens Haskell 32003" at bounding box center [1120, 585] width 18 height 25
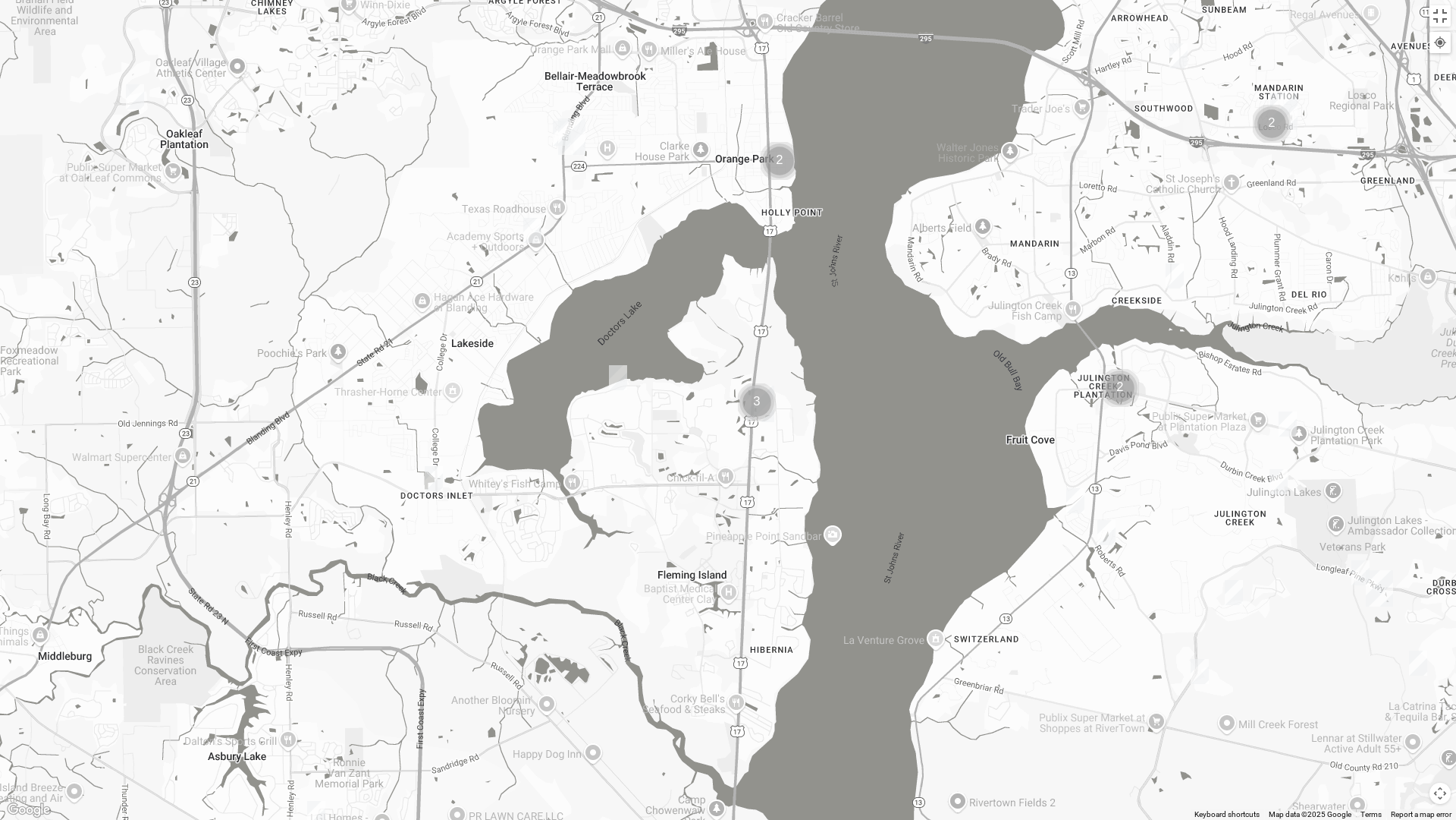
drag, startPoint x: 540, startPoint y: 364, endPoint x: 626, endPoint y: 481, distance: 145.2
click at [626, 481] on div at bounding box center [728, 410] width 1456 height 820
click at [615, 365] on img "1825 Mixed Suggs 32068" at bounding box center [618, 377] width 18 height 25
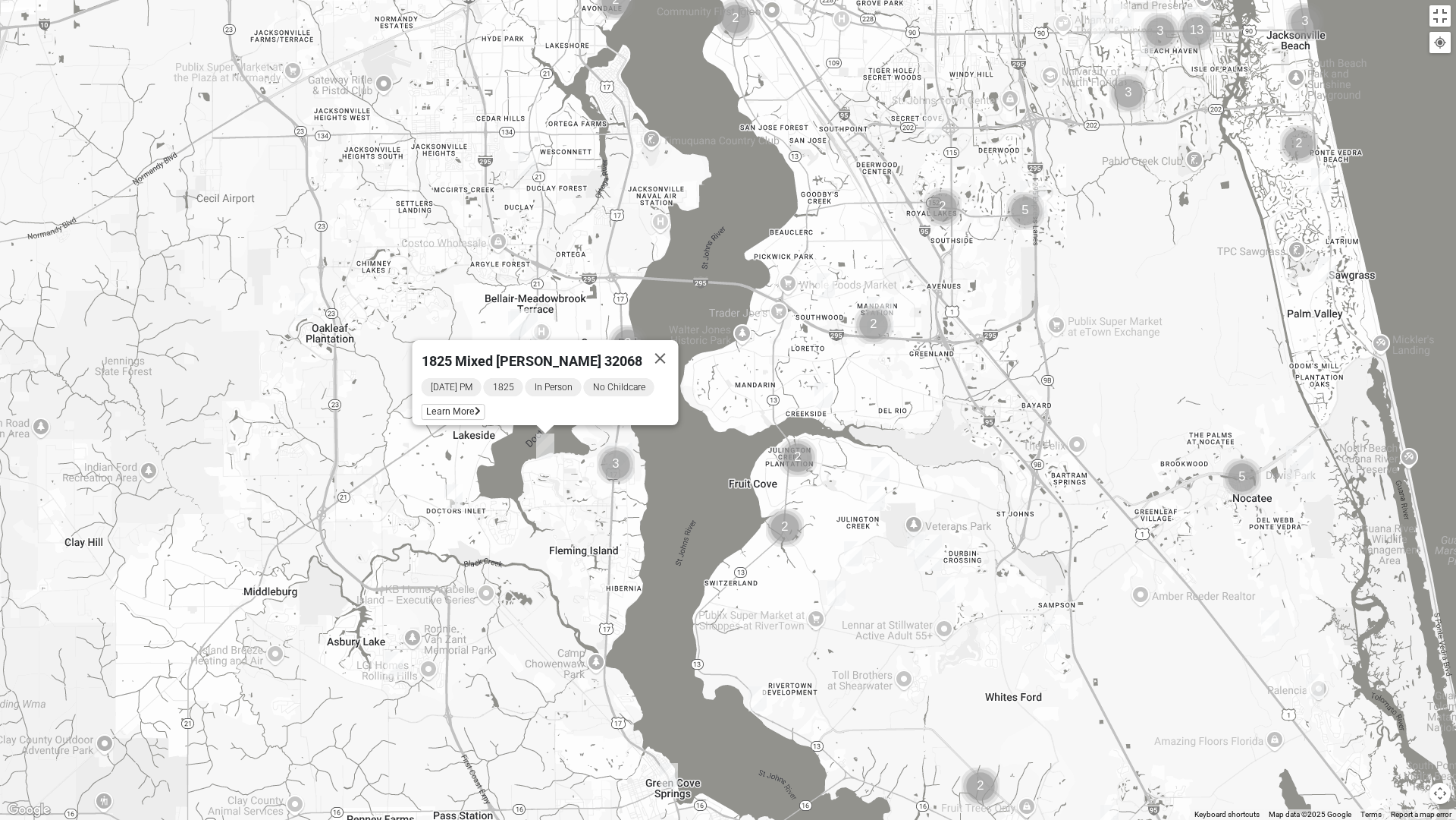
drag, startPoint x: 366, startPoint y: 162, endPoint x: 392, endPoint y: 316, distance: 156.2
click at [364, 353] on div "1825 Mixed [PERSON_NAME] 32068 [DATE] PM 1825 In Person No Childcare Learn More" at bounding box center [728, 410] width 1456 height 820
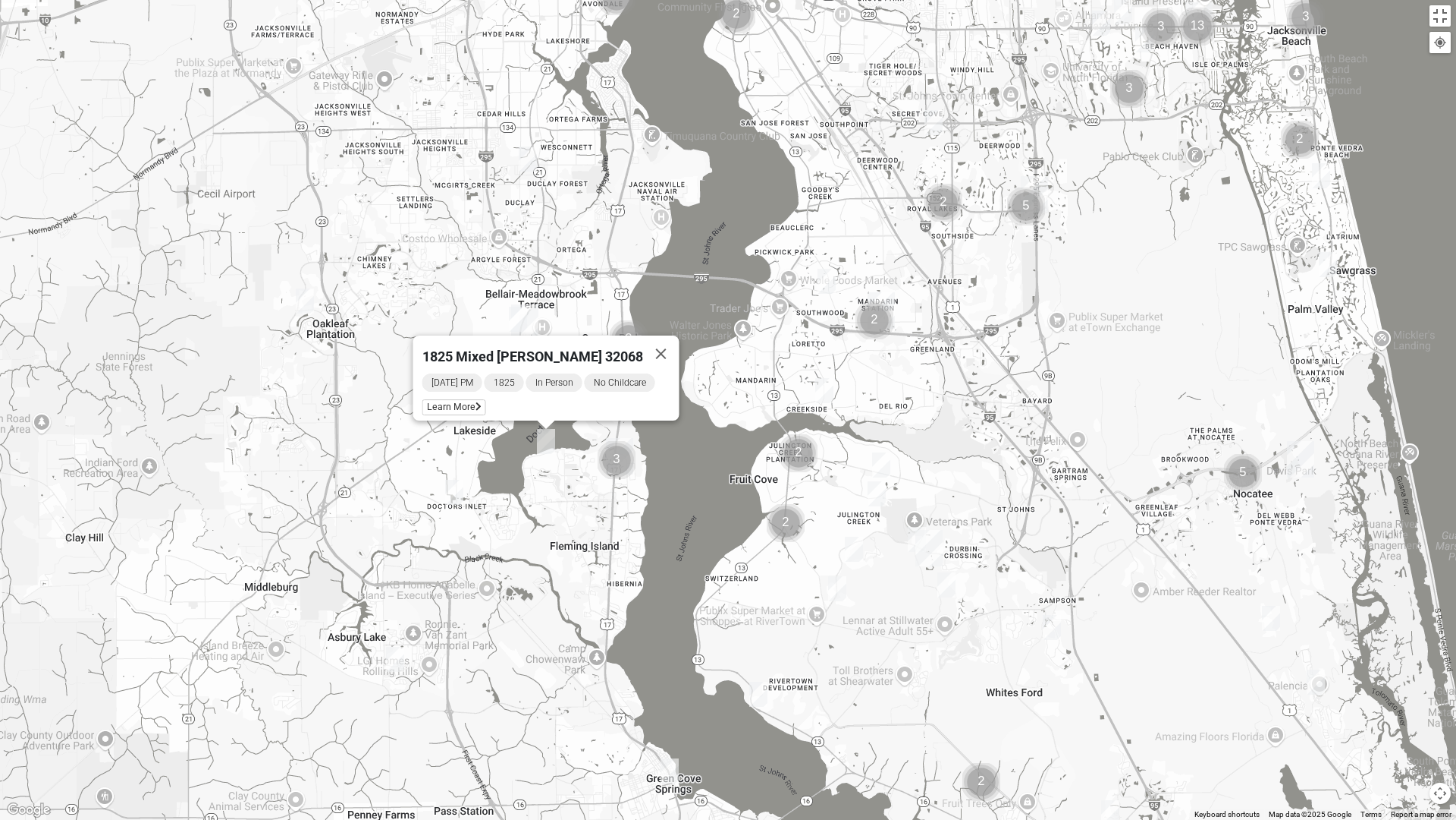
click at [671, 696] on img "Mens Sweeten 32043" at bounding box center [670, 770] width 18 height 25
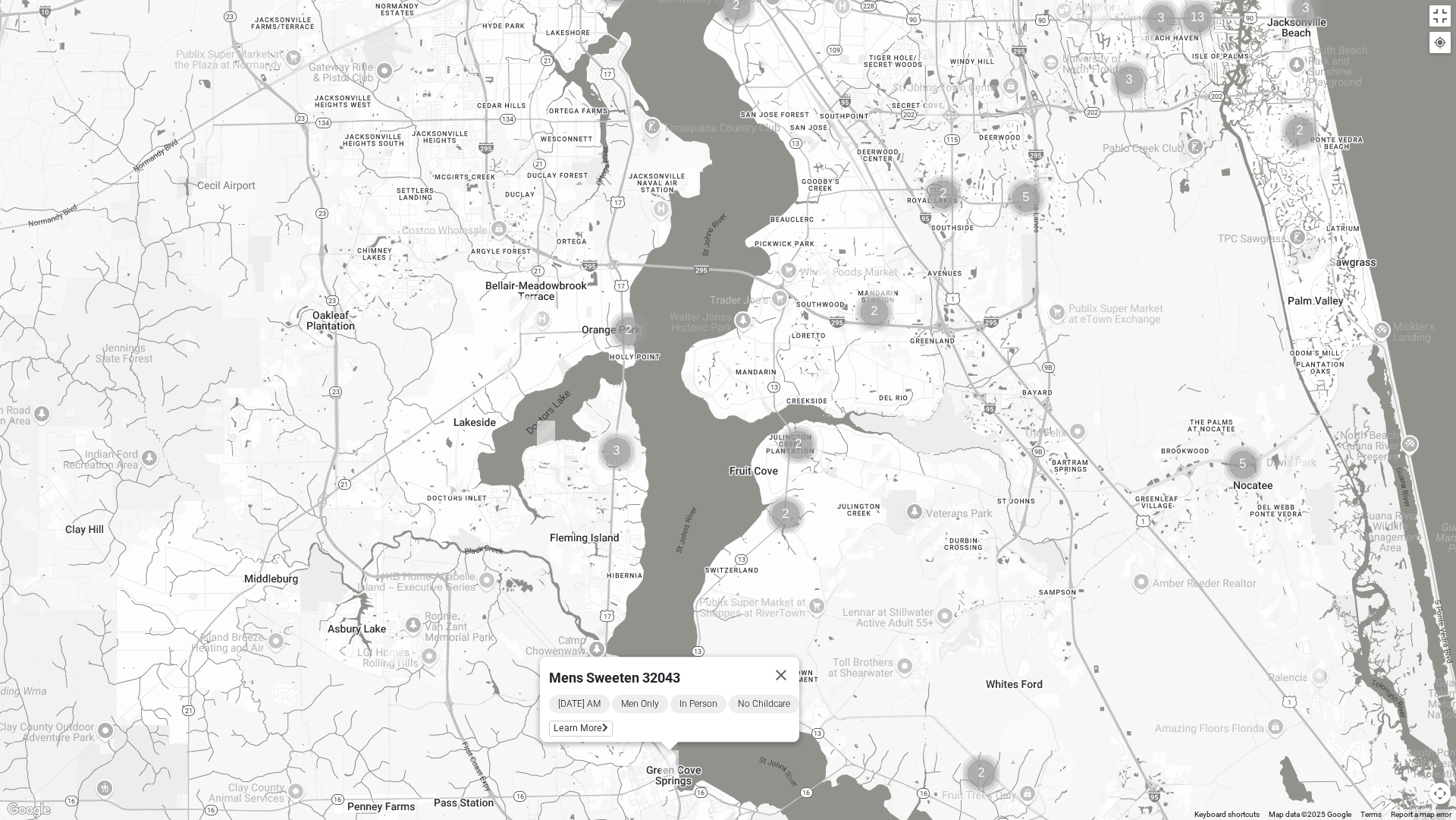
click at [524, 147] on img "Mens Gonzalez 32073" at bounding box center [528, 150] width 18 height 25
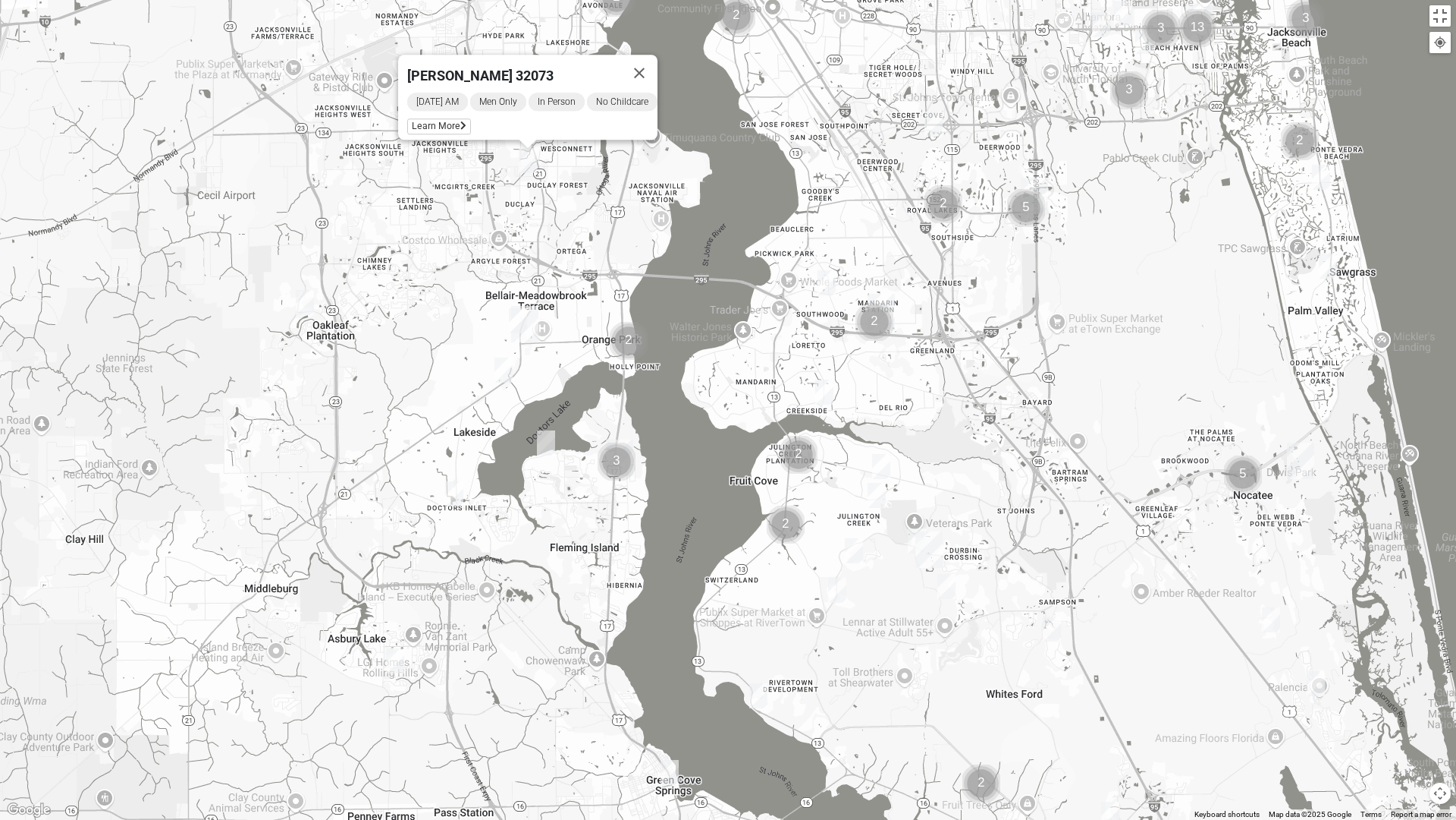
click at [301, 307] on img "1825 Mens Potrawski 32065" at bounding box center [305, 302] width 18 height 25
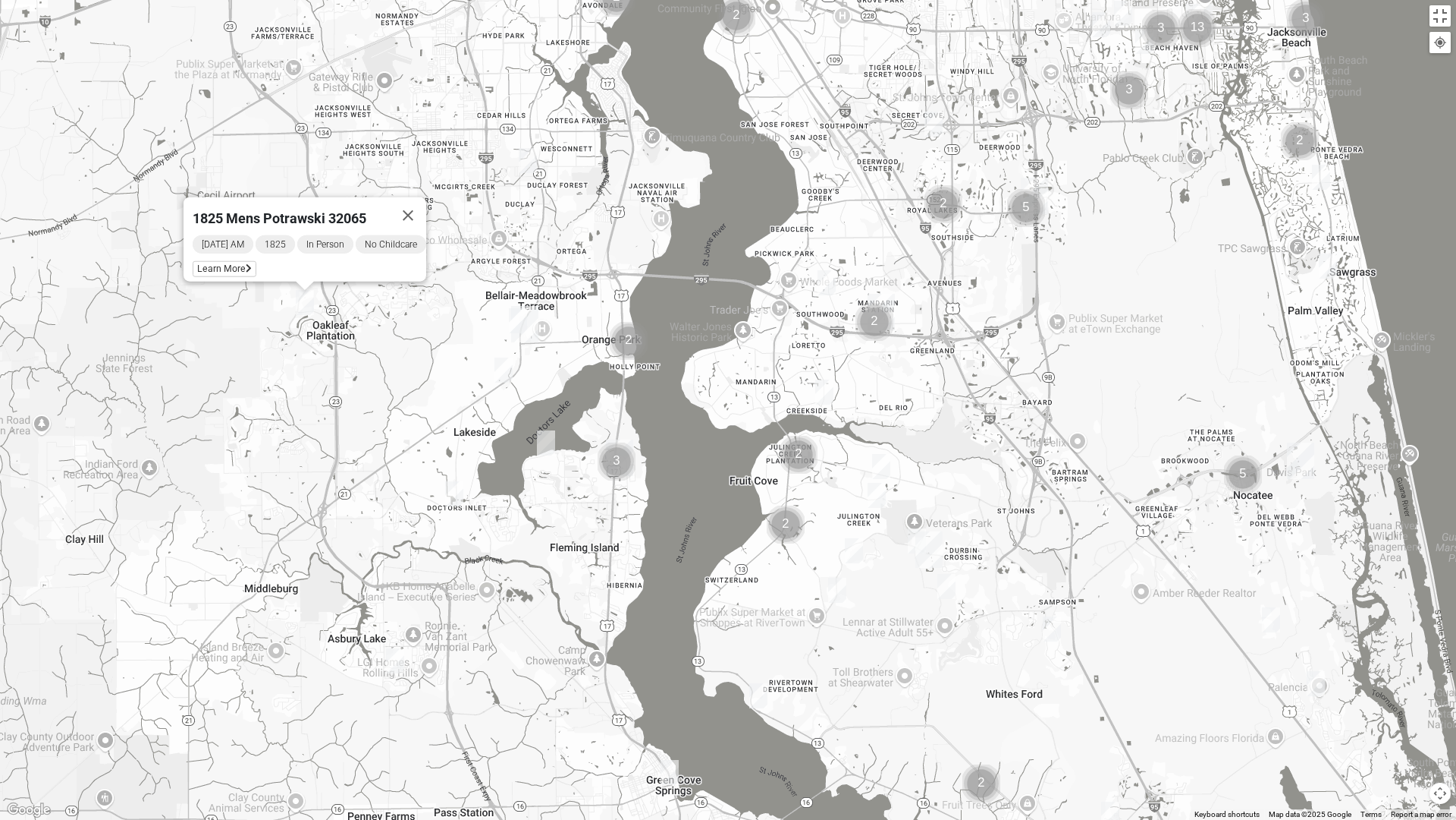
click at [524, 157] on img "Mens Gonzalez 32073" at bounding box center [528, 160] width 18 height 25
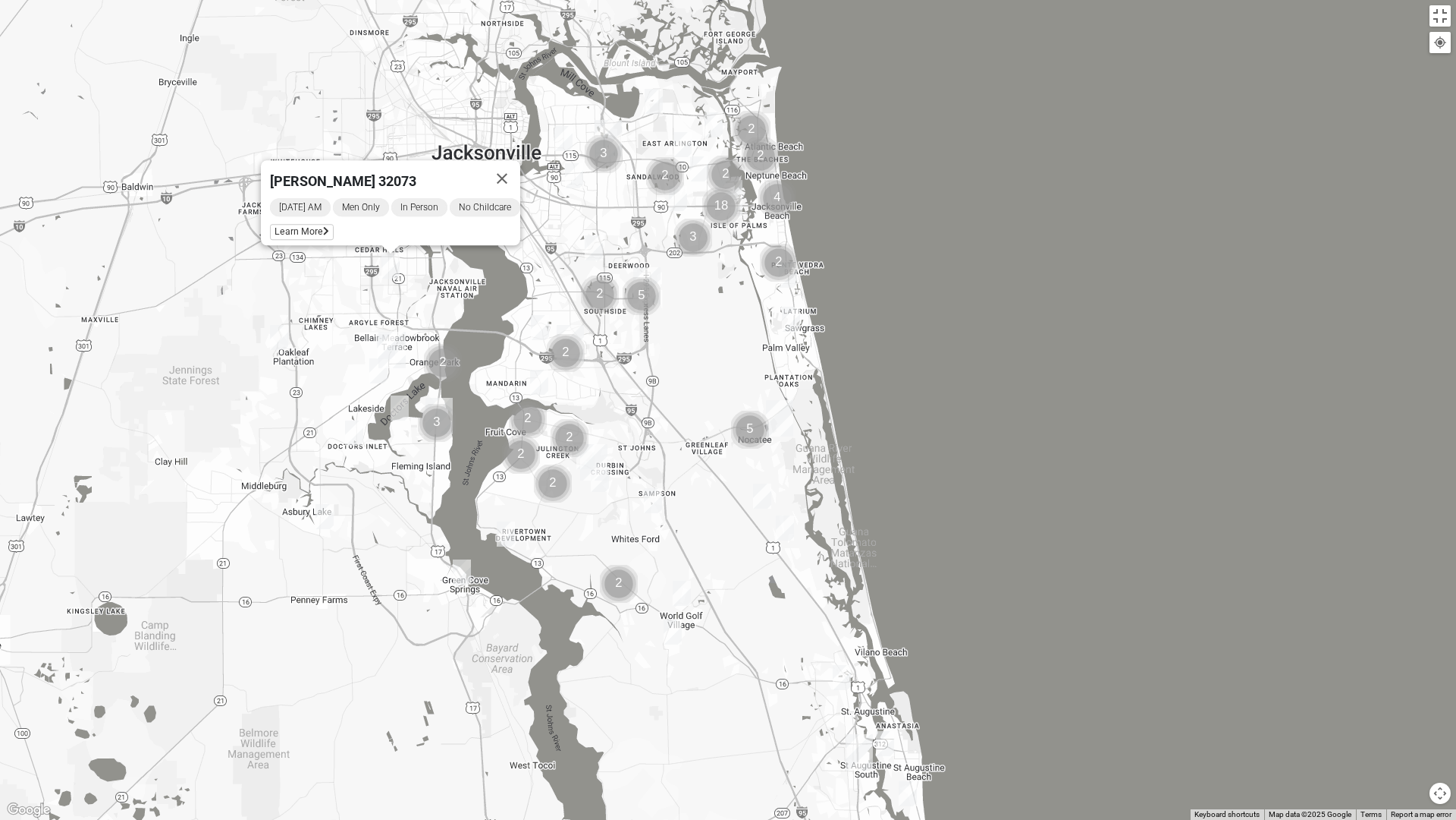
drag, startPoint x: 218, startPoint y: 183, endPoint x: 165, endPoint y: 250, distance: 85.4
click at [165, 250] on div "[PERSON_NAME] 32073 [DATE] AM Men Only In Person No Childcare Learn More" at bounding box center [728, 410] width 1456 height 820
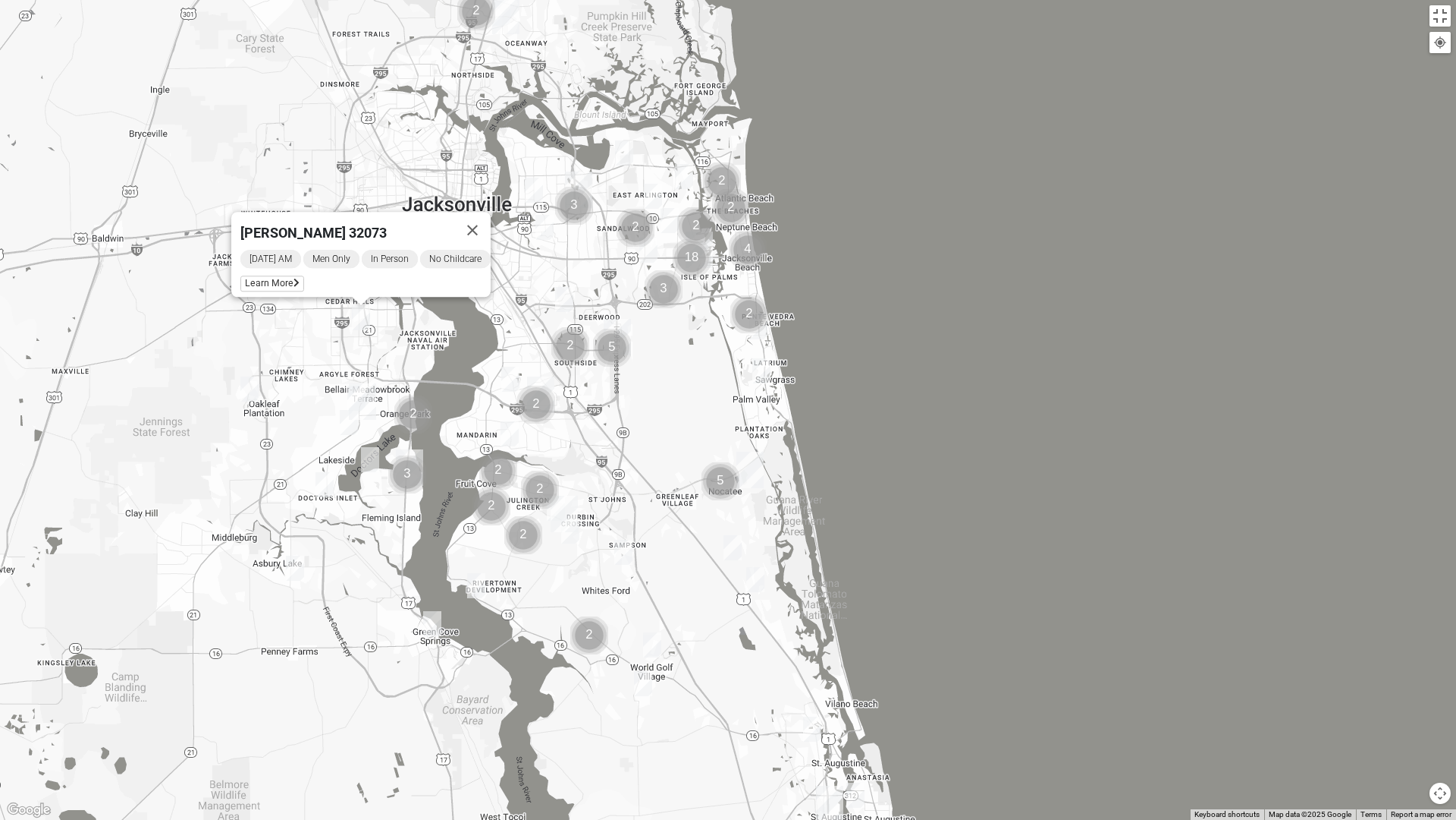
drag, startPoint x: 178, startPoint y: 271, endPoint x: 306, endPoint y: 271, distance: 128.0
click at [149, 320] on div "[PERSON_NAME] 32073 [DATE] AM Men Only In Person No Childcare Learn More" at bounding box center [728, 410] width 1456 height 820
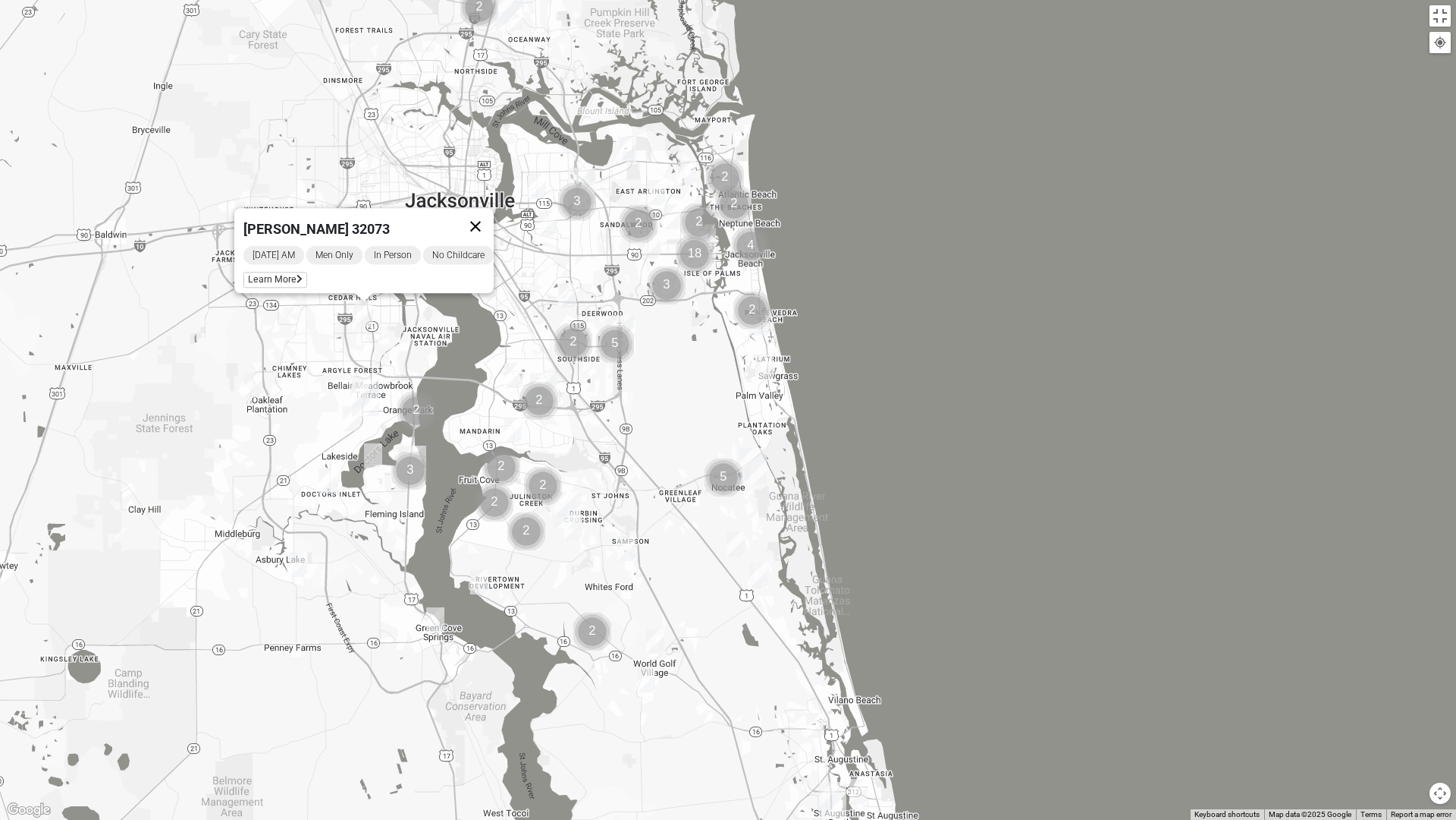
click at [487, 212] on button "Close" at bounding box center [475, 226] width 36 height 36
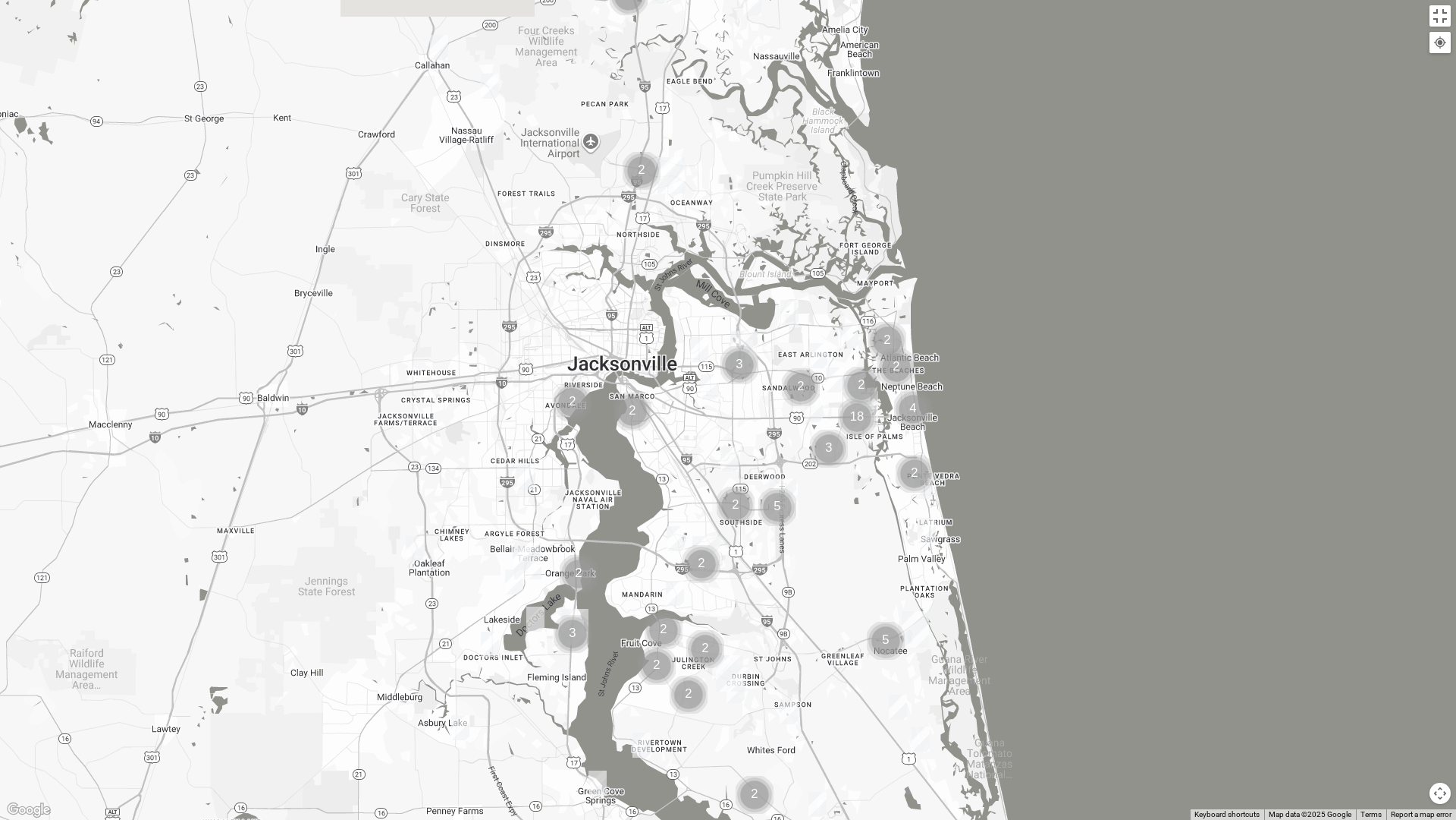
drag, startPoint x: 336, startPoint y: 255, endPoint x: 504, endPoint y: 425, distance: 239.0
click at [504, 425] on div at bounding box center [728, 410] width 1456 height 820
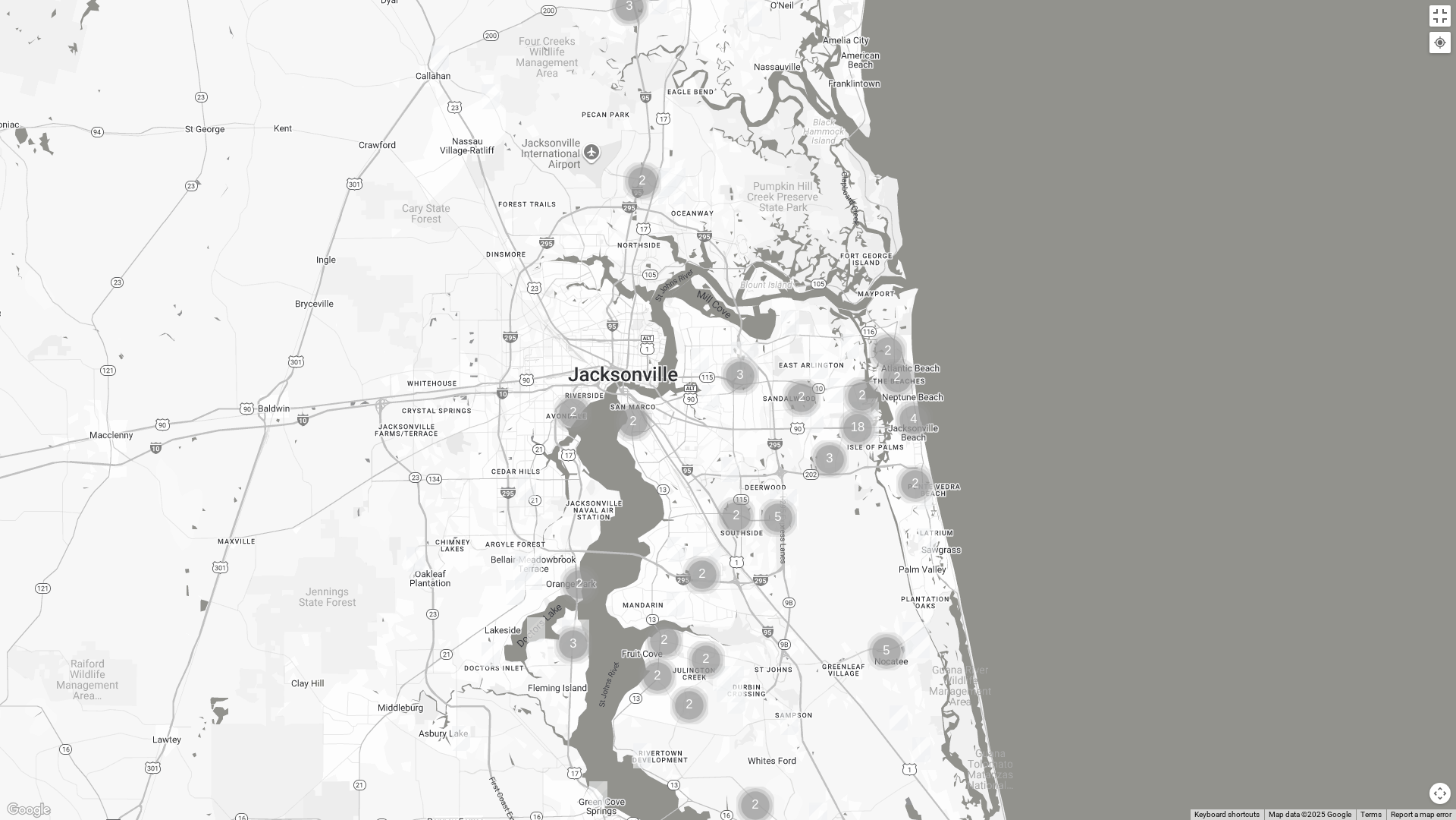
drag, startPoint x: 504, startPoint y: 425, endPoint x: 506, endPoint y: 514, distance: 89.0
click at [506, 506] on div at bounding box center [728, 410] width 1456 height 820
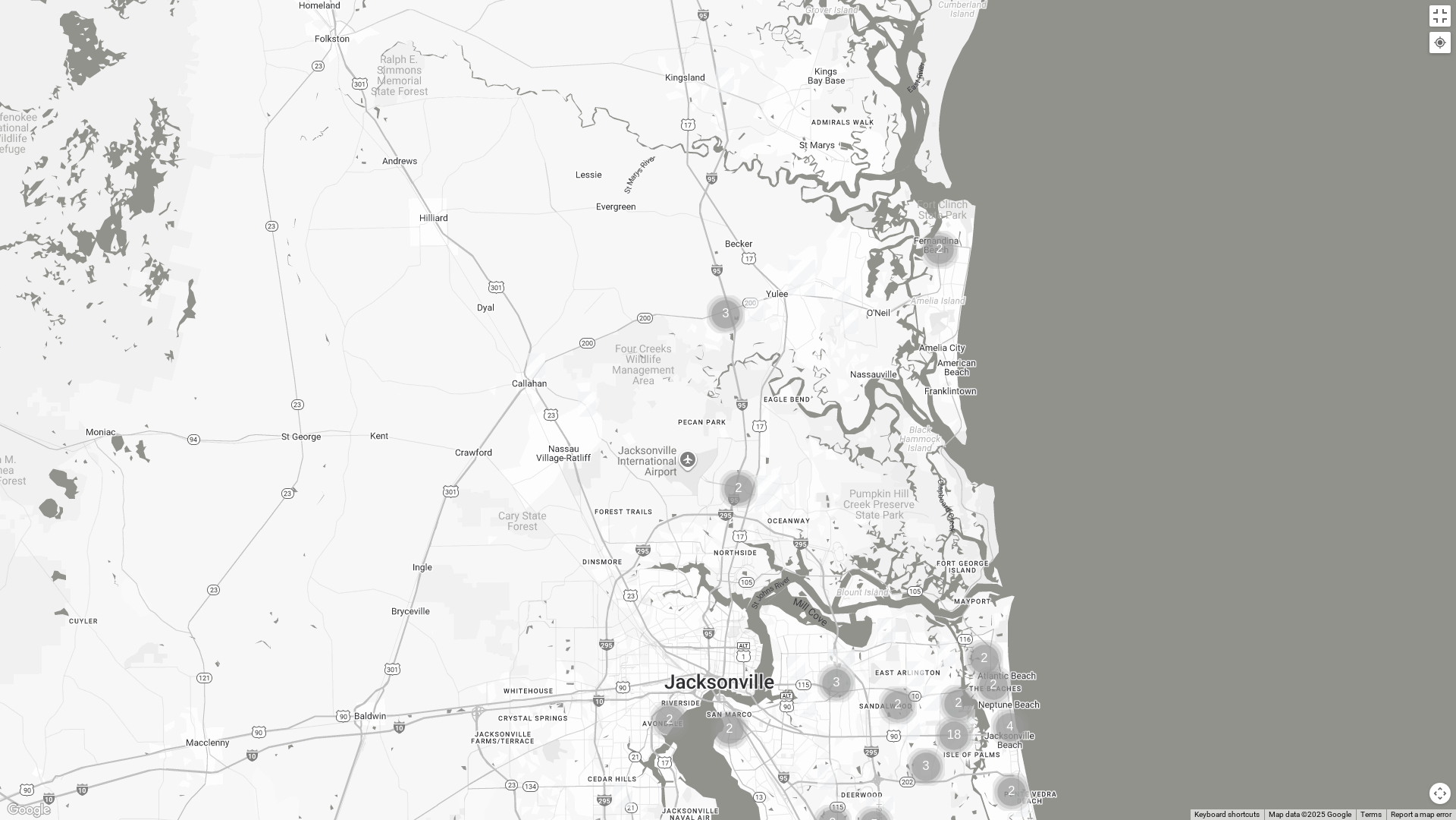
drag, startPoint x: 506, startPoint y: 514, endPoint x: 599, endPoint y: 727, distance: 232.4
click at [599, 696] on div at bounding box center [728, 410] width 1456 height 820
click at [719, 81] on img "Mens Langland 31548" at bounding box center [725, 80] width 18 height 25
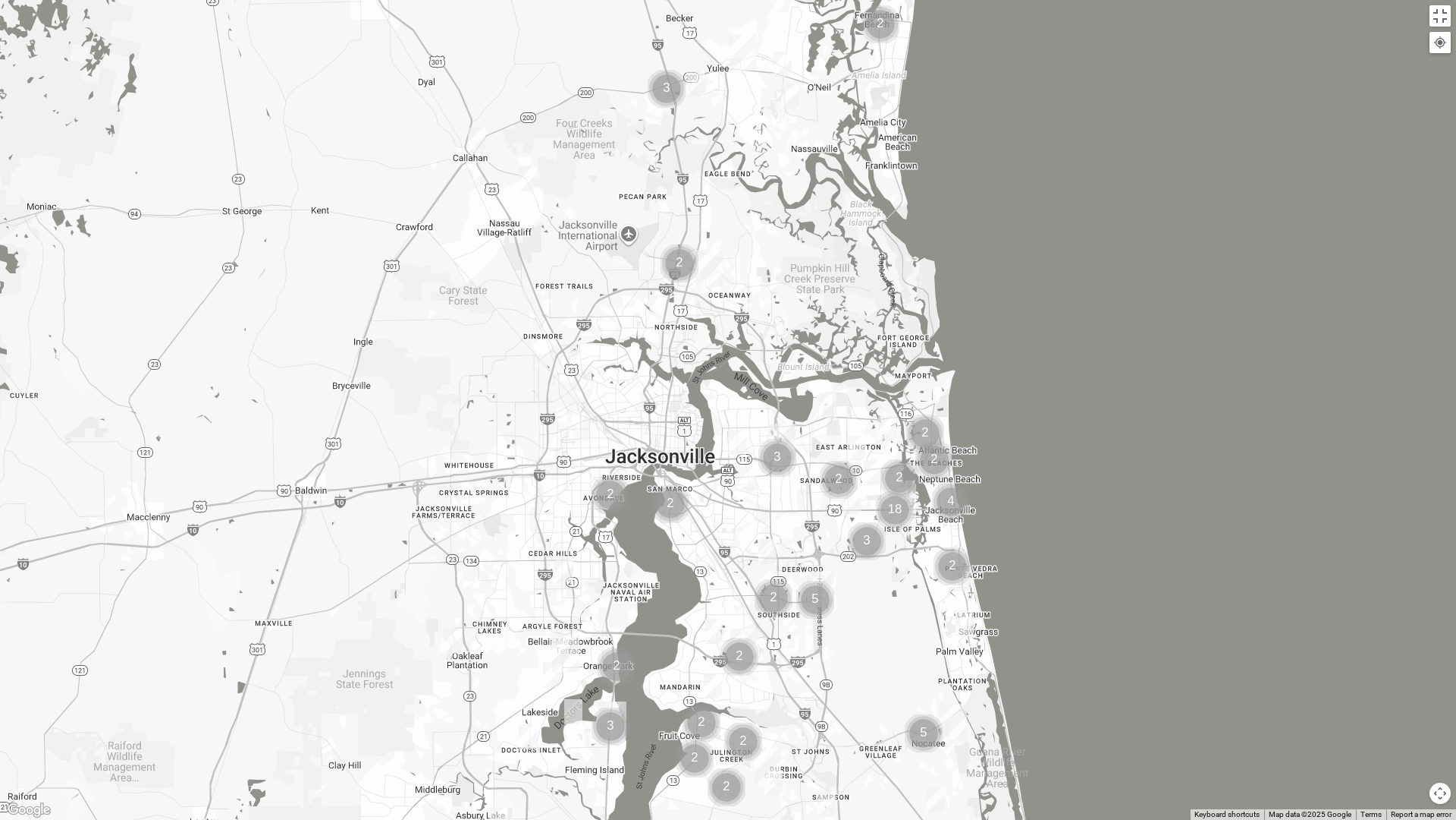
drag, startPoint x: 558, startPoint y: 375, endPoint x: 503, endPoint y: 59, distance: 320.8
click at [503, 59] on div "Mens [PERSON_NAME] 31548 [DATE] PM Men Only In Person No Childcare Learn More" at bounding box center [728, 410] width 1456 height 820
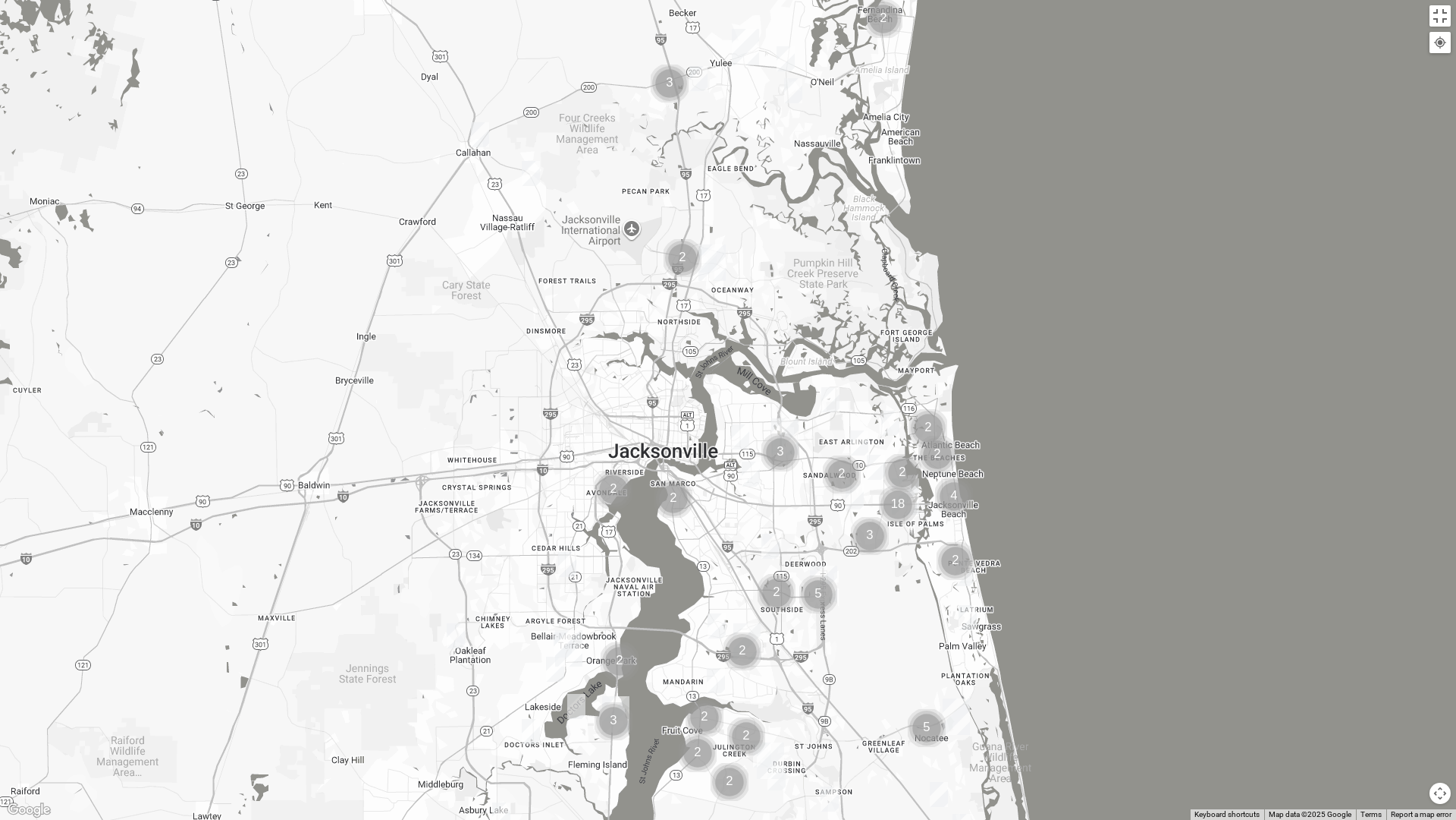
click at [532, 183] on img "Mens Batte 32011" at bounding box center [531, 174] width 18 height 25
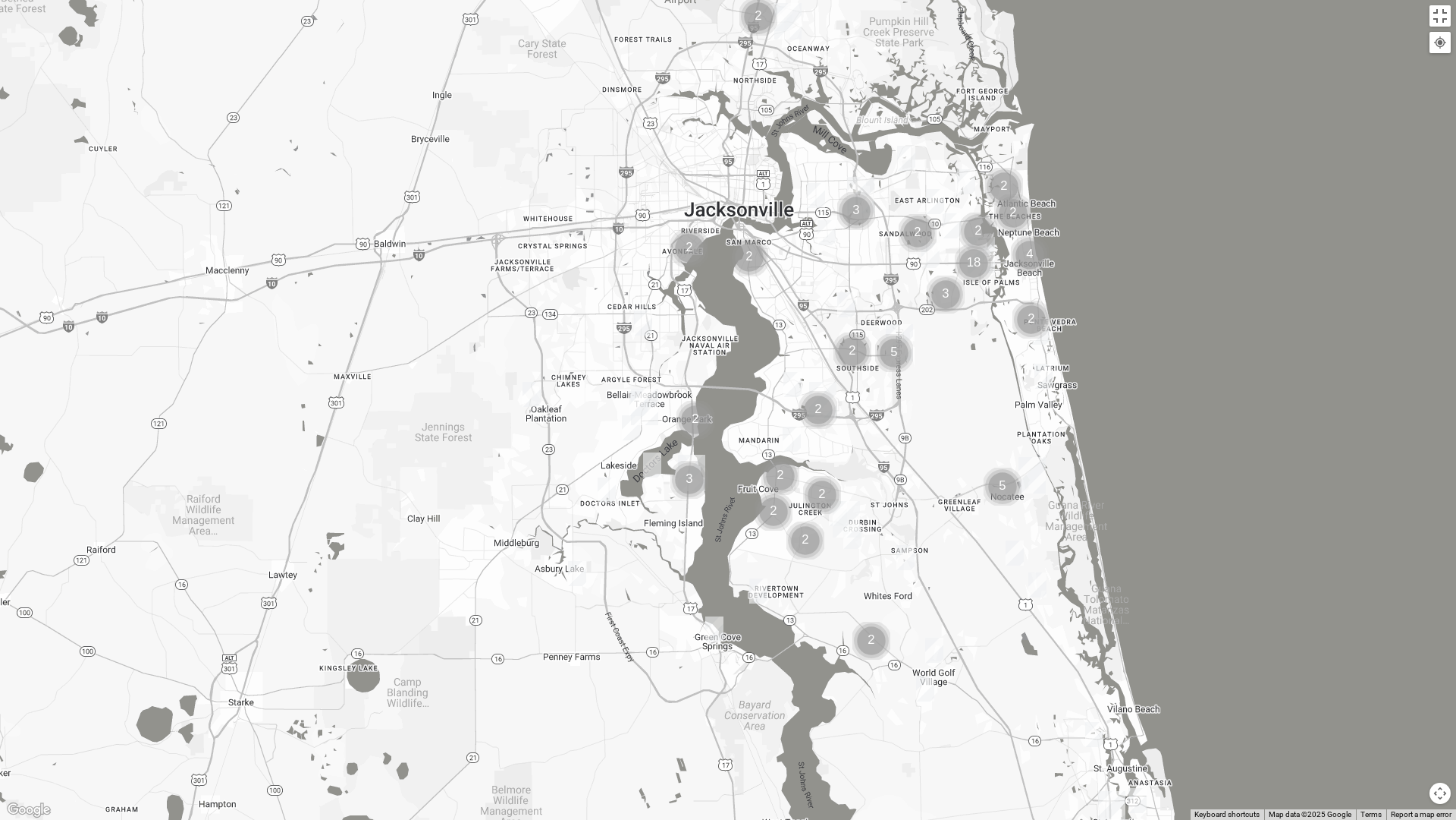
drag, startPoint x: 517, startPoint y: 454, endPoint x: 597, endPoint y: 208, distance: 258.7
click at [597, 208] on div "Mens Batte 32011 [DATE] PM Men Only In Person No Childcare Learn More" at bounding box center [728, 410] width 1456 height 820
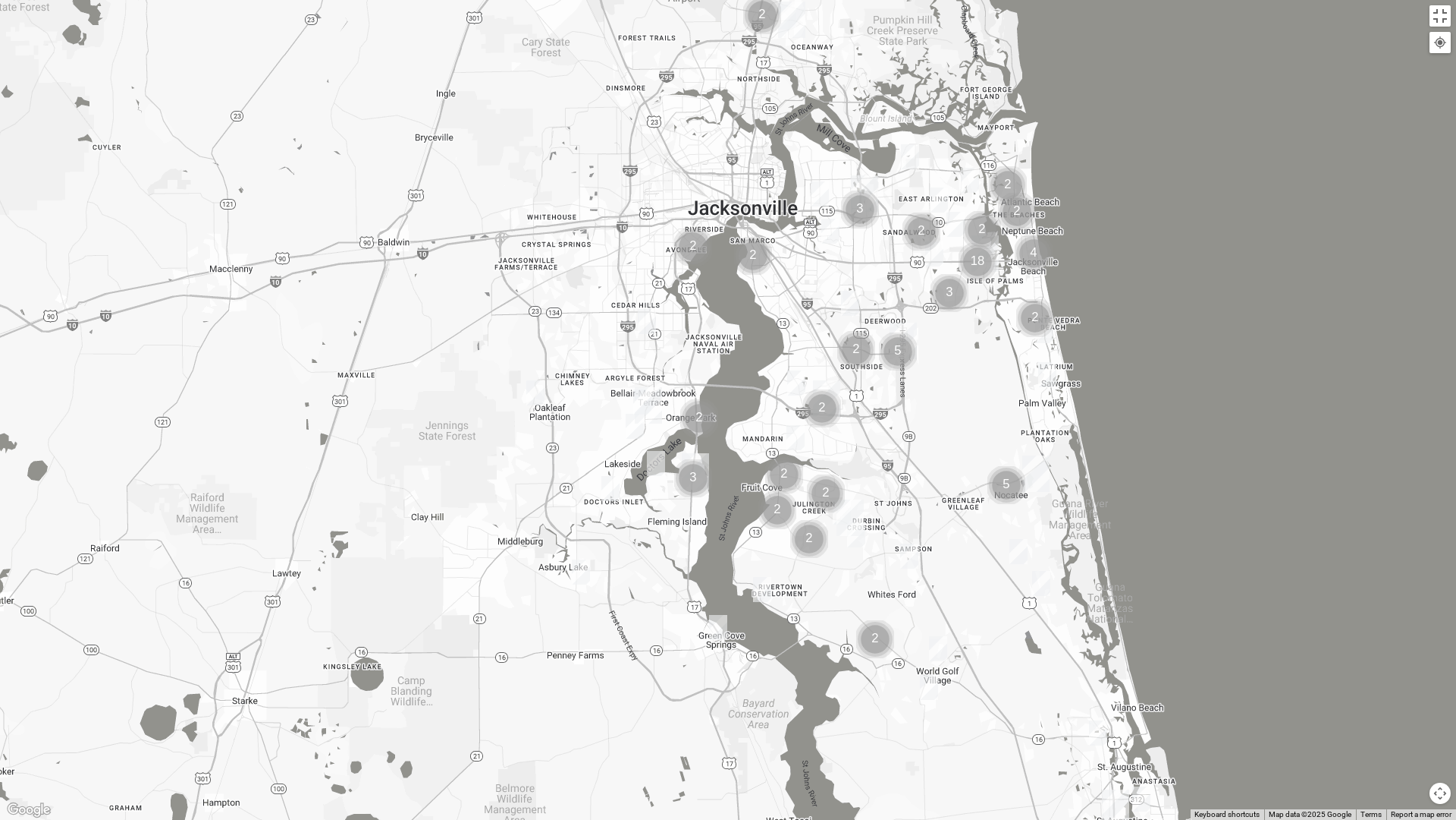
click at [814, 197] on img "Mens Smith/McGhee 32277" at bounding box center [820, 194] width 18 height 25
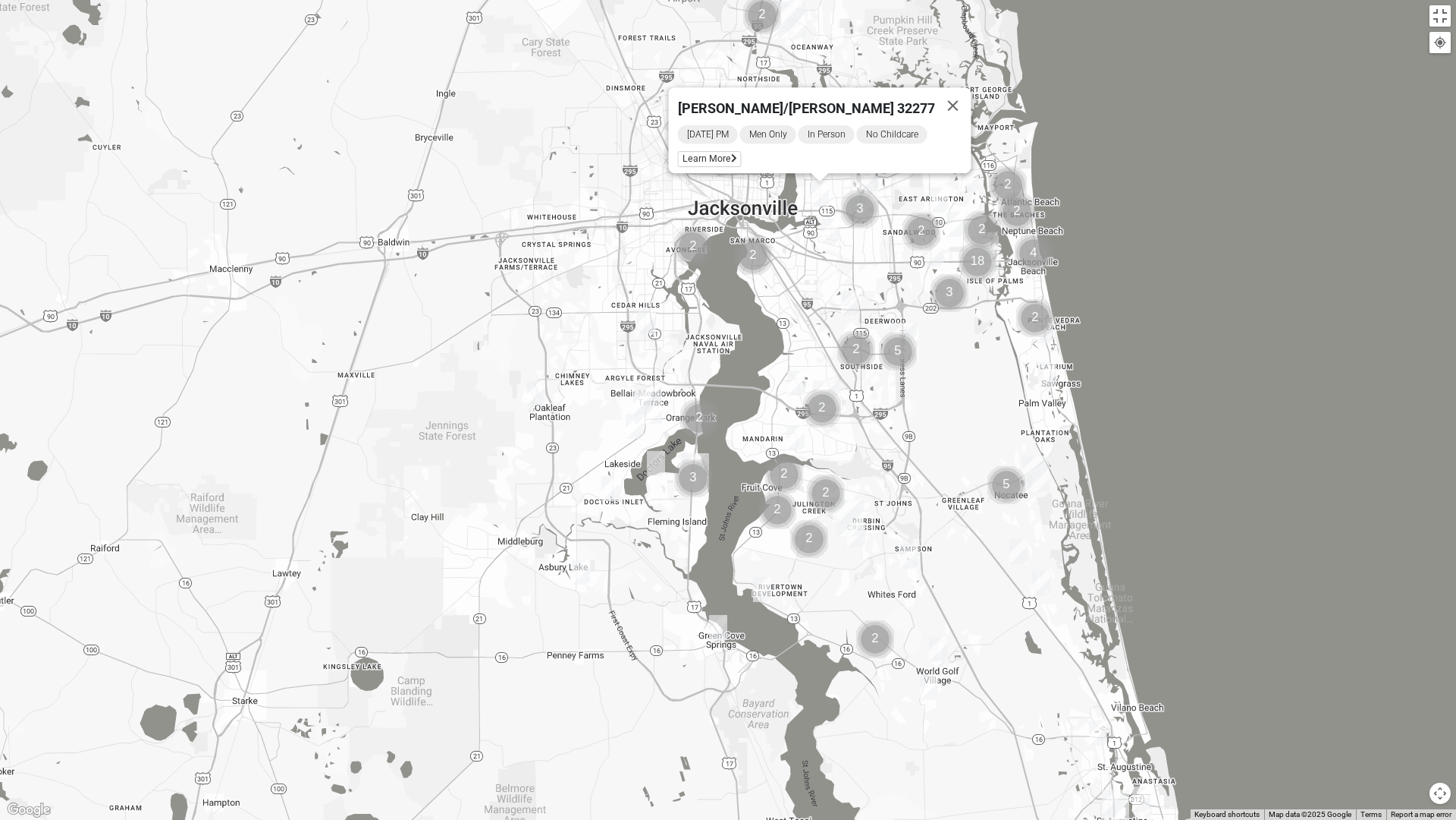
click at [851, 309] on img "Mens Bailey" at bounding box center [851, 303] width 18 height 25
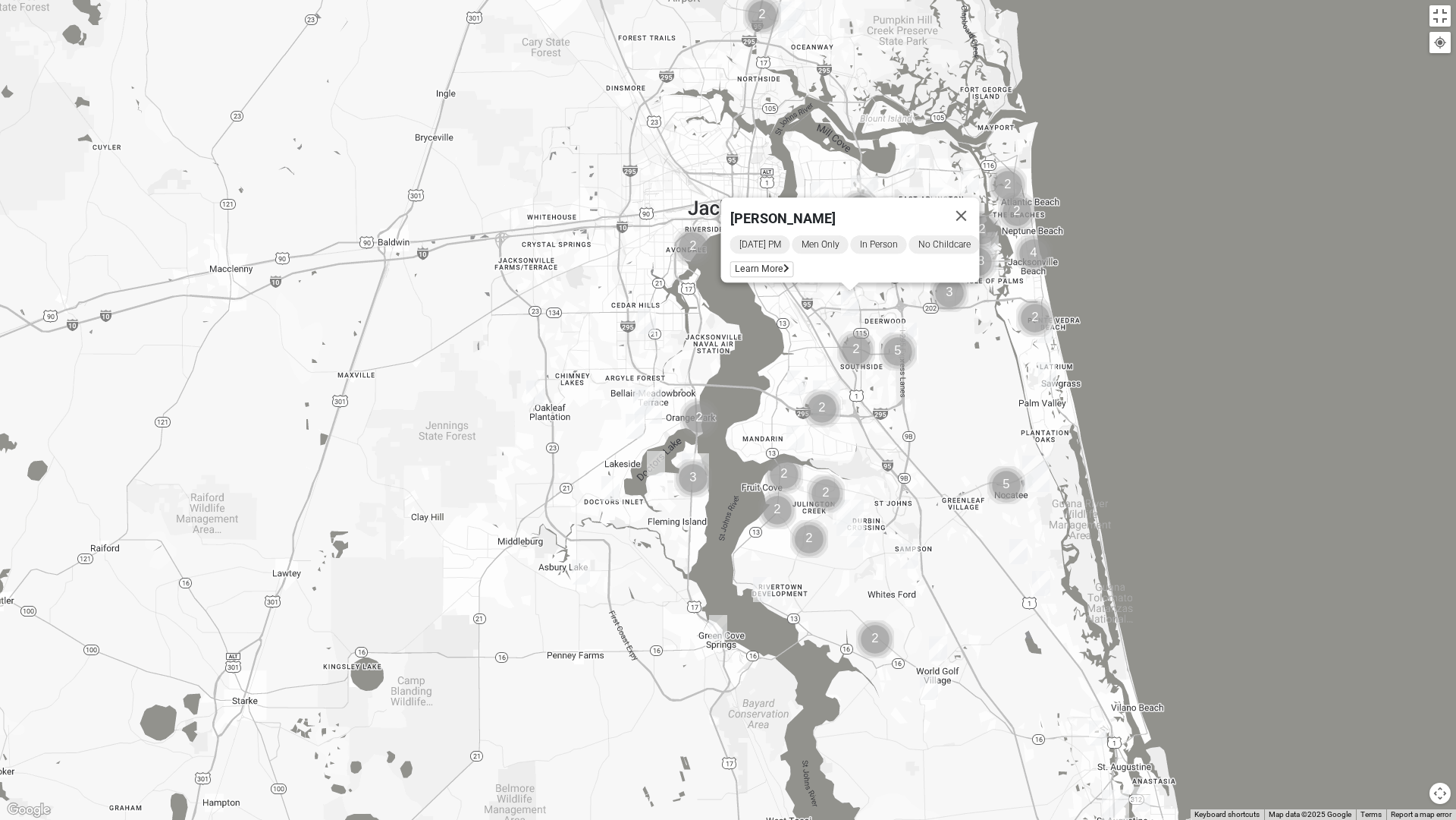
click at [796, 389] on img "Mens Gilbert 32257" at bounding box center [797, 383] width 18 height 25
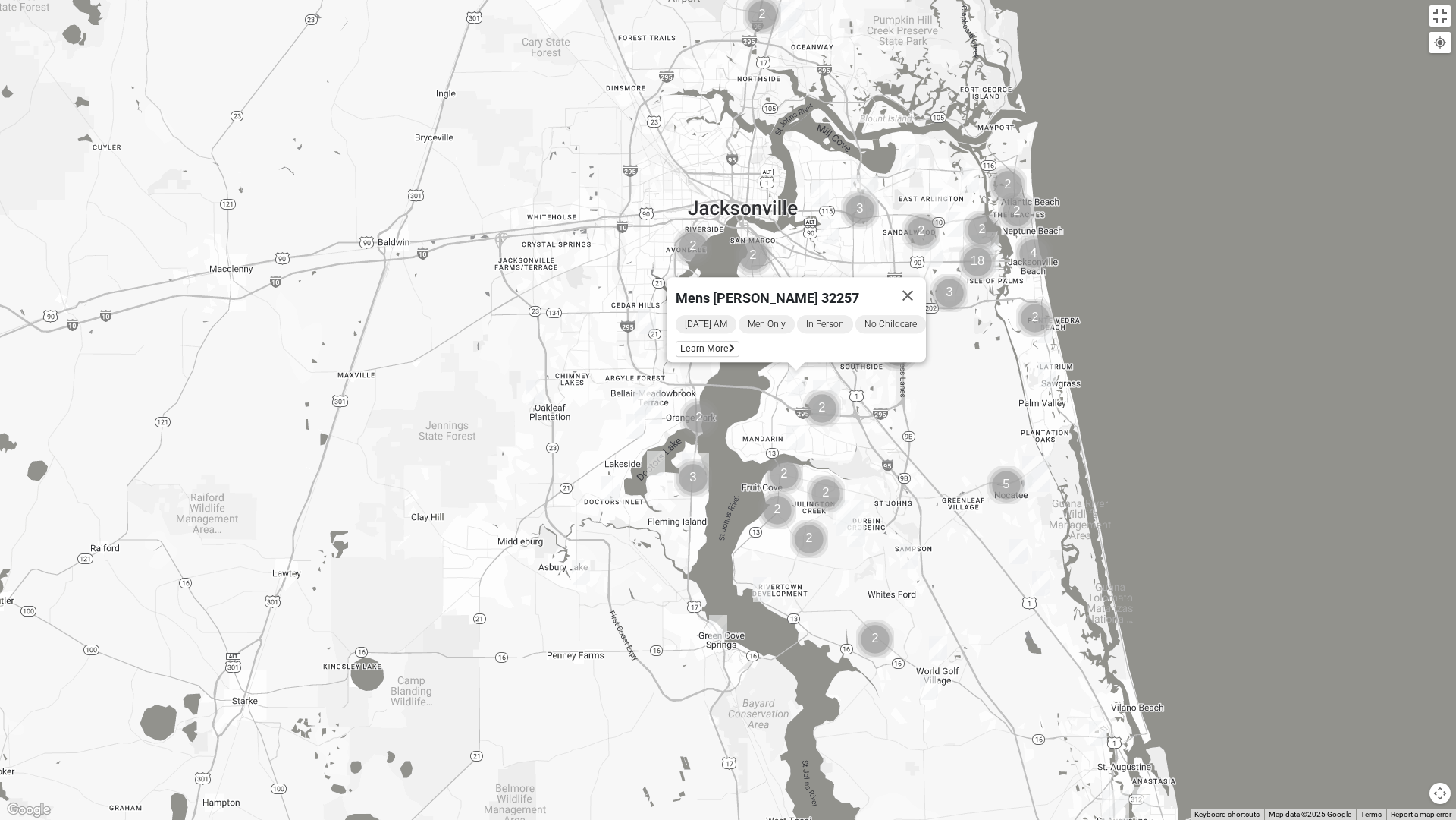
click at [796, 389] on img "Mens Gilbert 32257" at bounding box center [797, 383] width 18 height 25
click at [798, 451] on div "Mens [PERSON_NAME] 32257 [DATE] AM Men Only In Person No Childcare Learn More" at bounding box center [728, 410] width 1456 height 820
click at [796, 444] on img "1825 Mixed Lloyd 32223" at bounding box center [796, 438] width 18 height 25
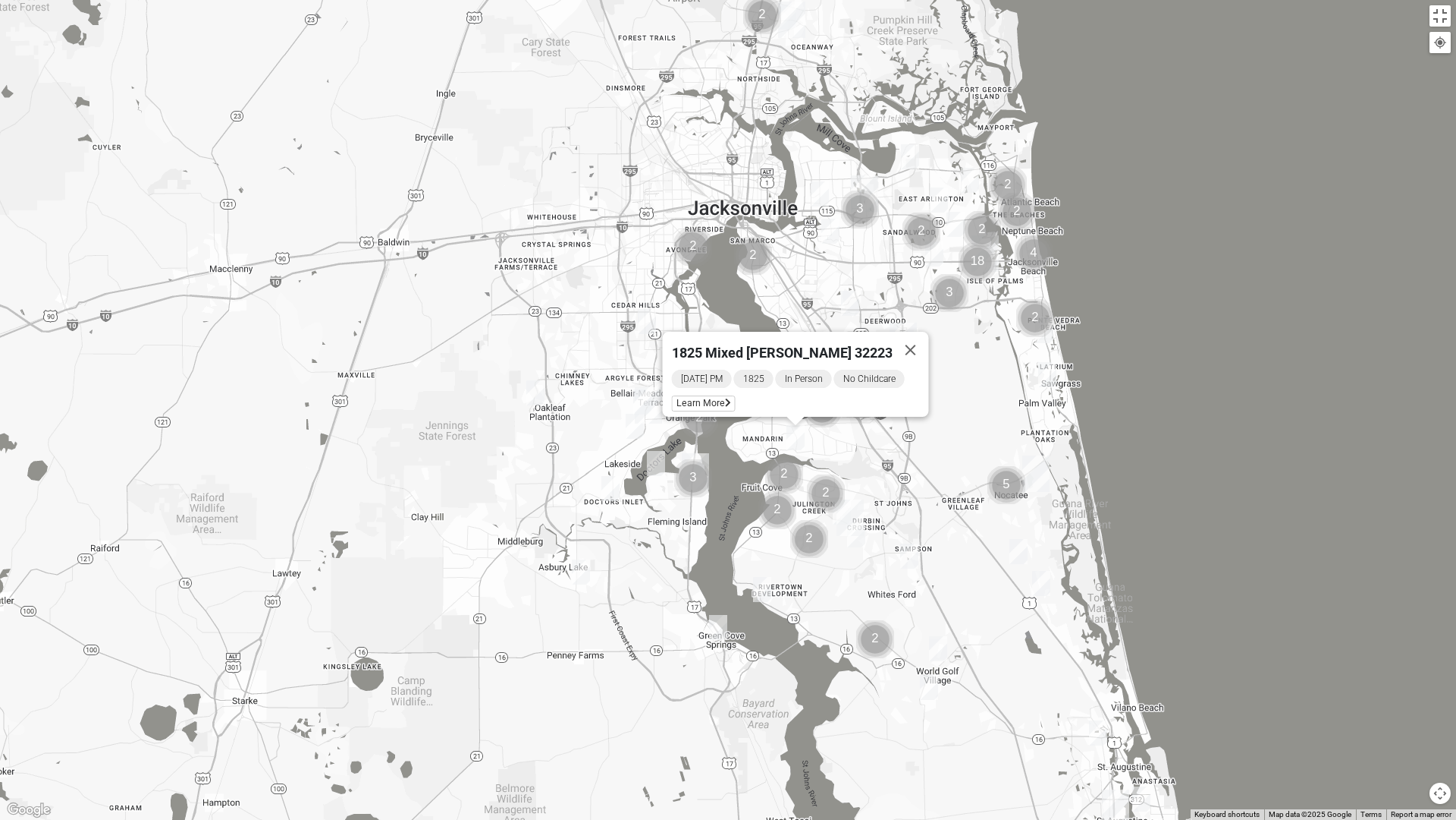
click at [759, 584] on img "Mens Contreras 32259" at bounding box center [762, 590] width 18 height 25
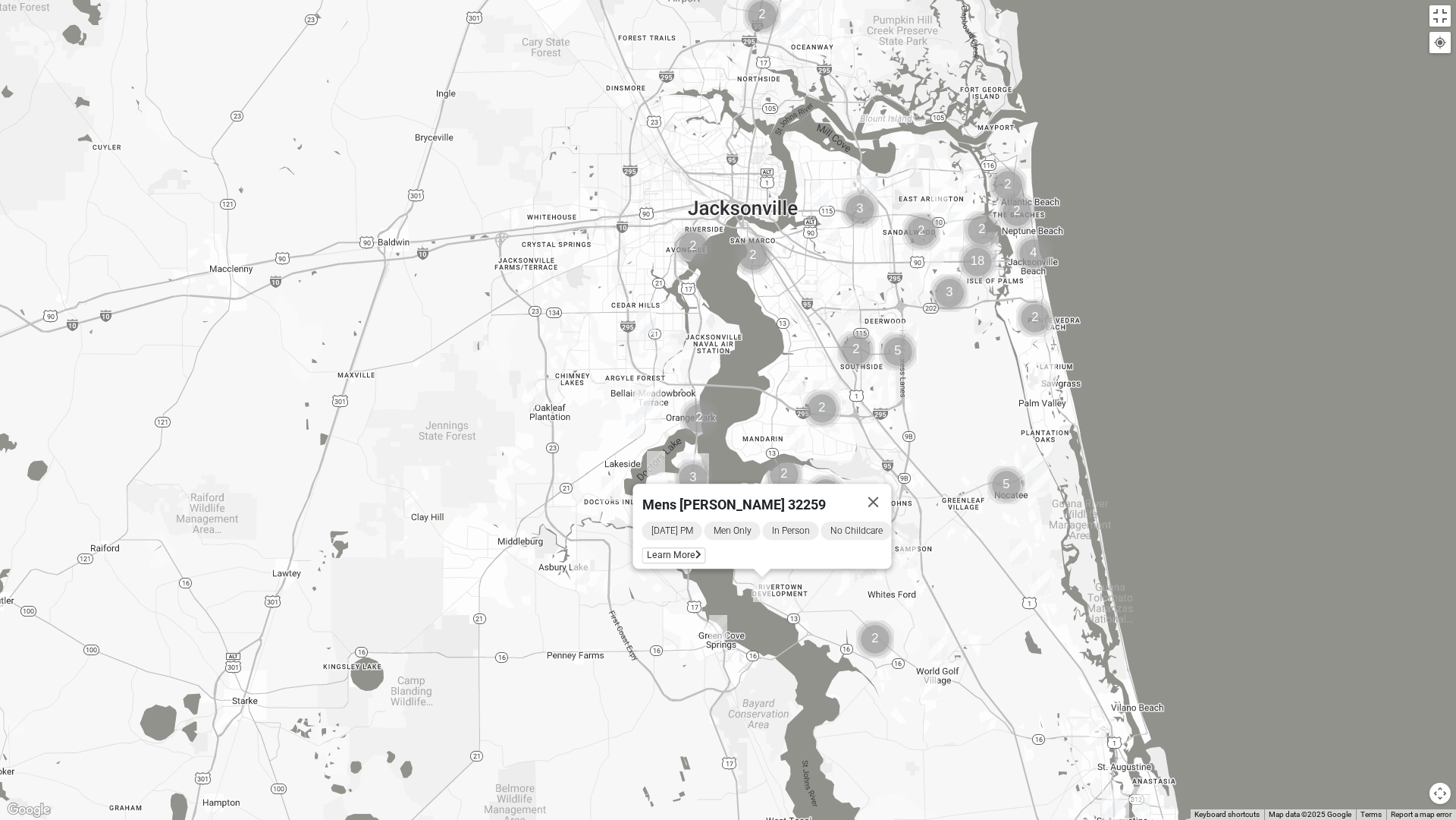
click at [717, 497] on span "Mens [PERSON_NAME] 32259" at bounding box center [734, 504] width 184 height 16
click at [718, 497] on span "Mens [PERSON_NAME] 32259" at bounding box center [734, 504] width 184 height 16
click at [695, 550] on icon at bounding box center [698, 555] width 6 height 9
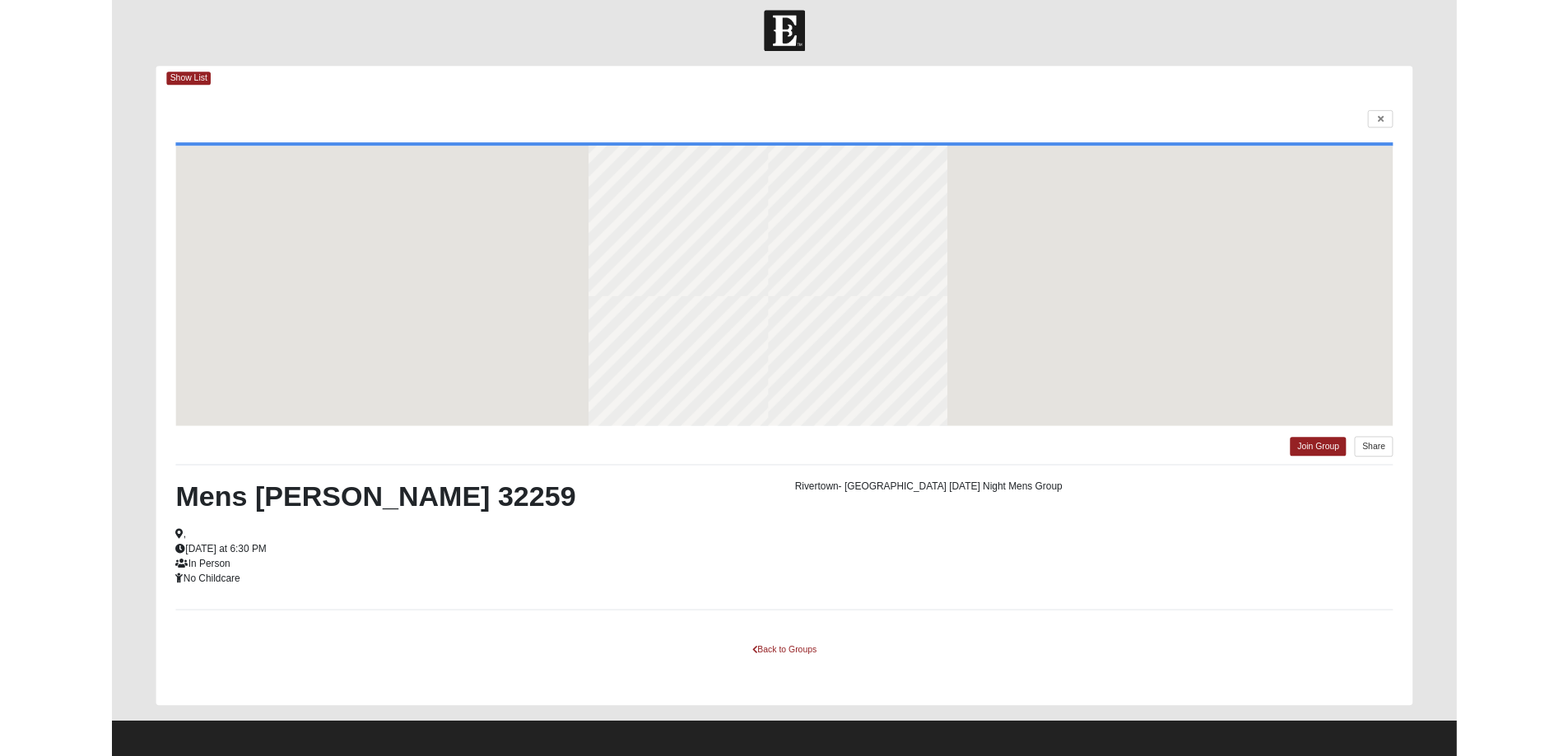
scroll to position [9, 0]
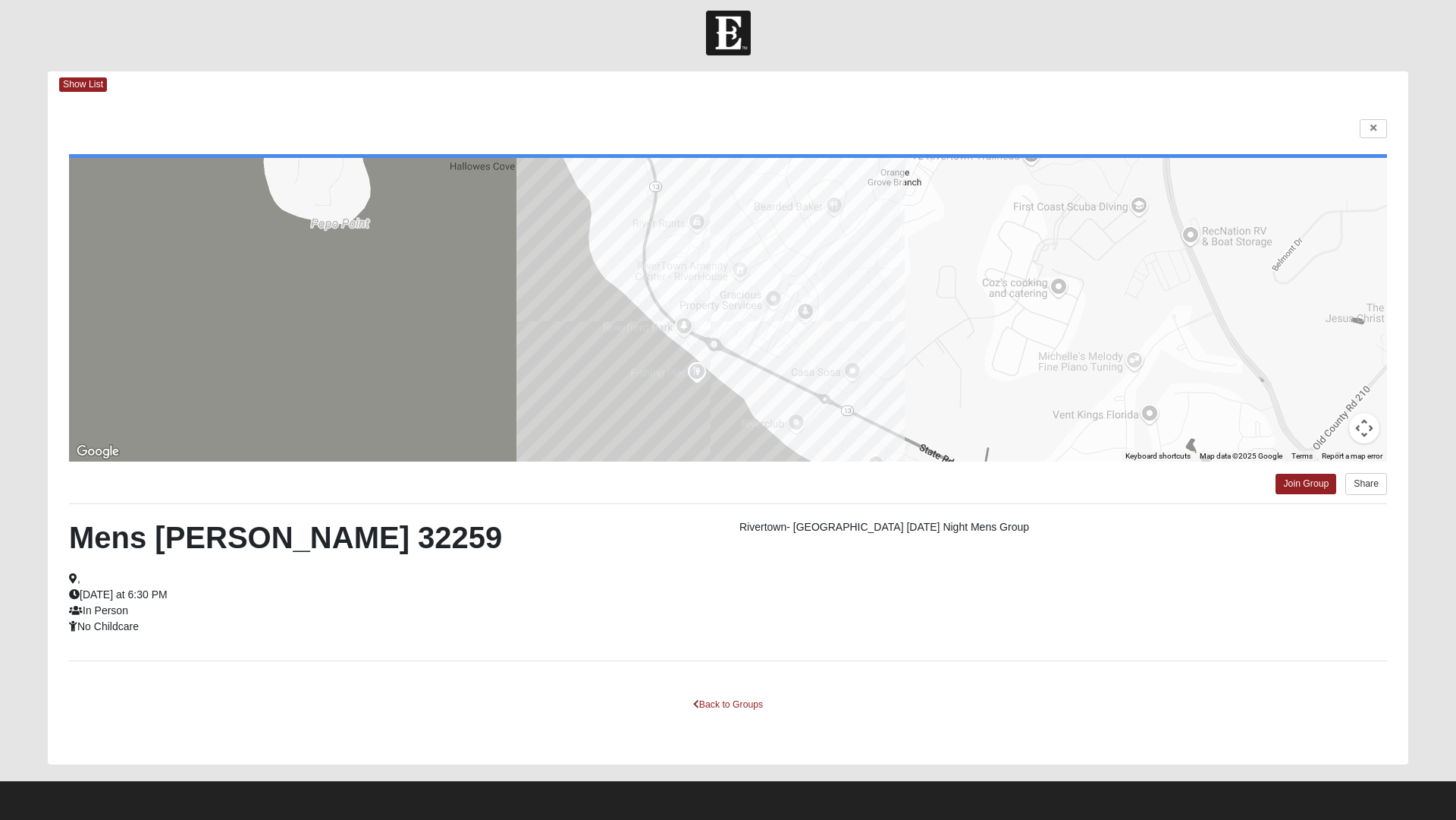
click at [1380, 129] on html "Log In Find A Group Error Show List Loading Groups" at bounding box center [728, 406] width 1456 height 828
click at [1368, 113] on html "Log In Find A Group Error Show List Loading Groups" at bounding box center [728, 406] width 1456 height 828
click at [1370, 122] on html "Log In Find A Group Error Show List Loading Groups" at bounding box center [728, 406] width 1456 height 828
click at [759, 696] on html "Log In Find A Group Error Show List Loading Groups" at bounding box center [728, 406] width 1456 height 828
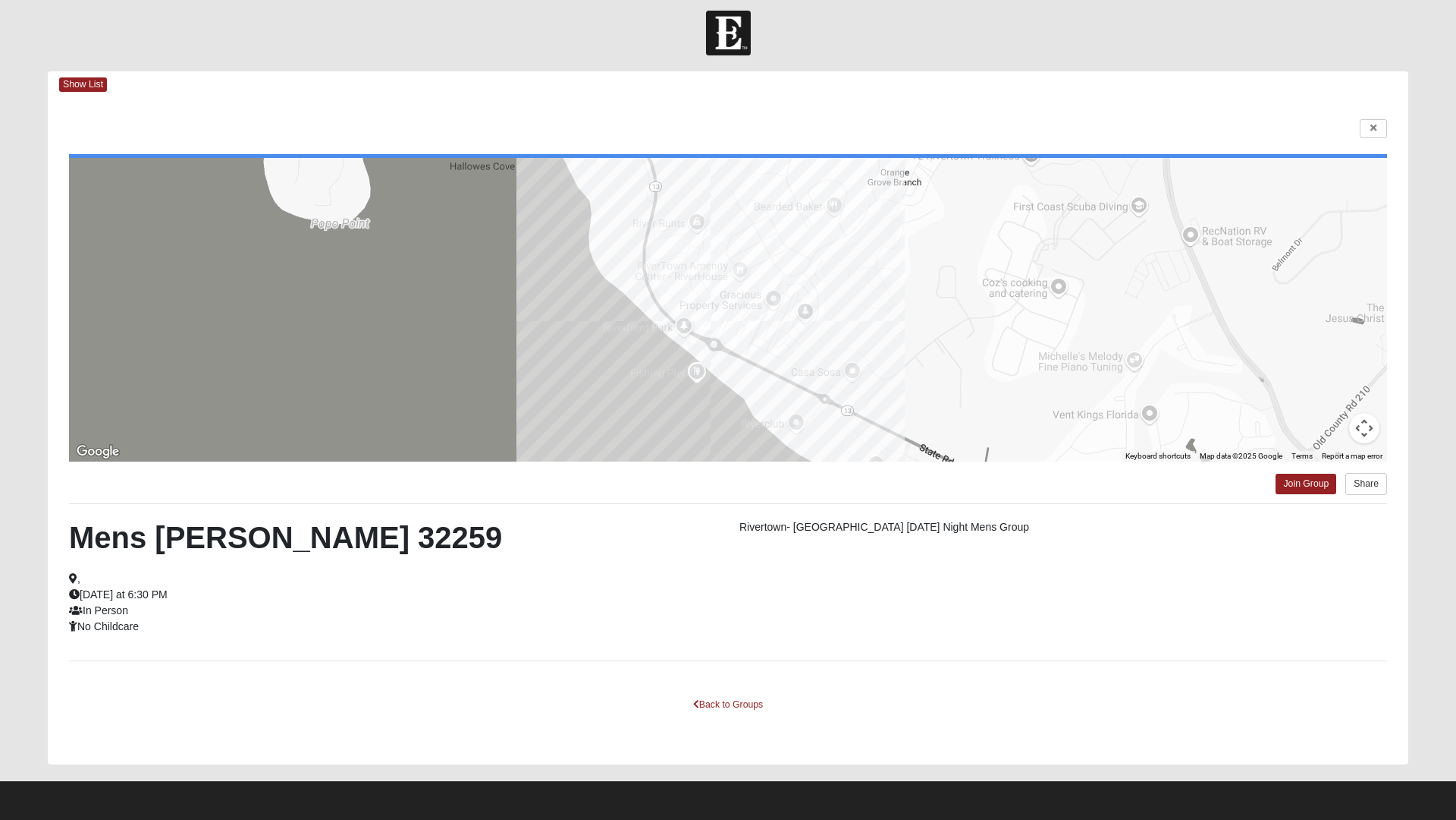
click at [752, 696] on html "Log In Find A Group Error Show List Loading Groups" at bounding box center [728, 406] width 1456 height 828
click at [705, 696] on html "Log In Find A Group Error Show List Loading Groups" at bounding box center [728, 406] width 1456 height 828
click at [706, 696] on html "Log In Find A Group Error Show List Loading Groups" at bounding box center [728, 406] width 1456 height 828
click at [699, 696] on html "Log In Find A Group Error Show List Loading Groups" at bounding box center [728, 406] width 1456 height 828
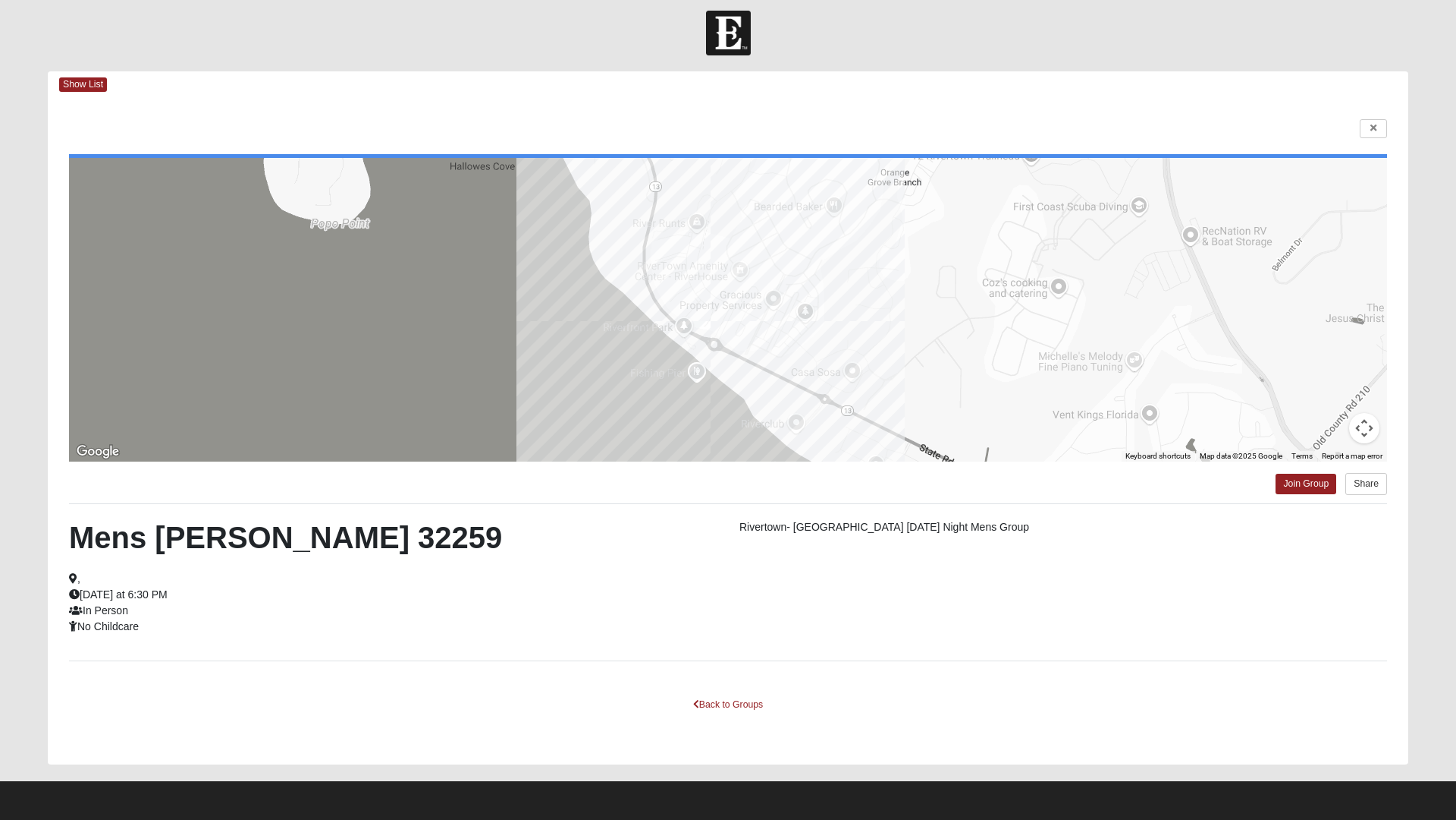
click at [80, 80] on html "Log In Find A Group Error Show List Loading Groups" at bounding box center [728, 406] width 1456 height 828
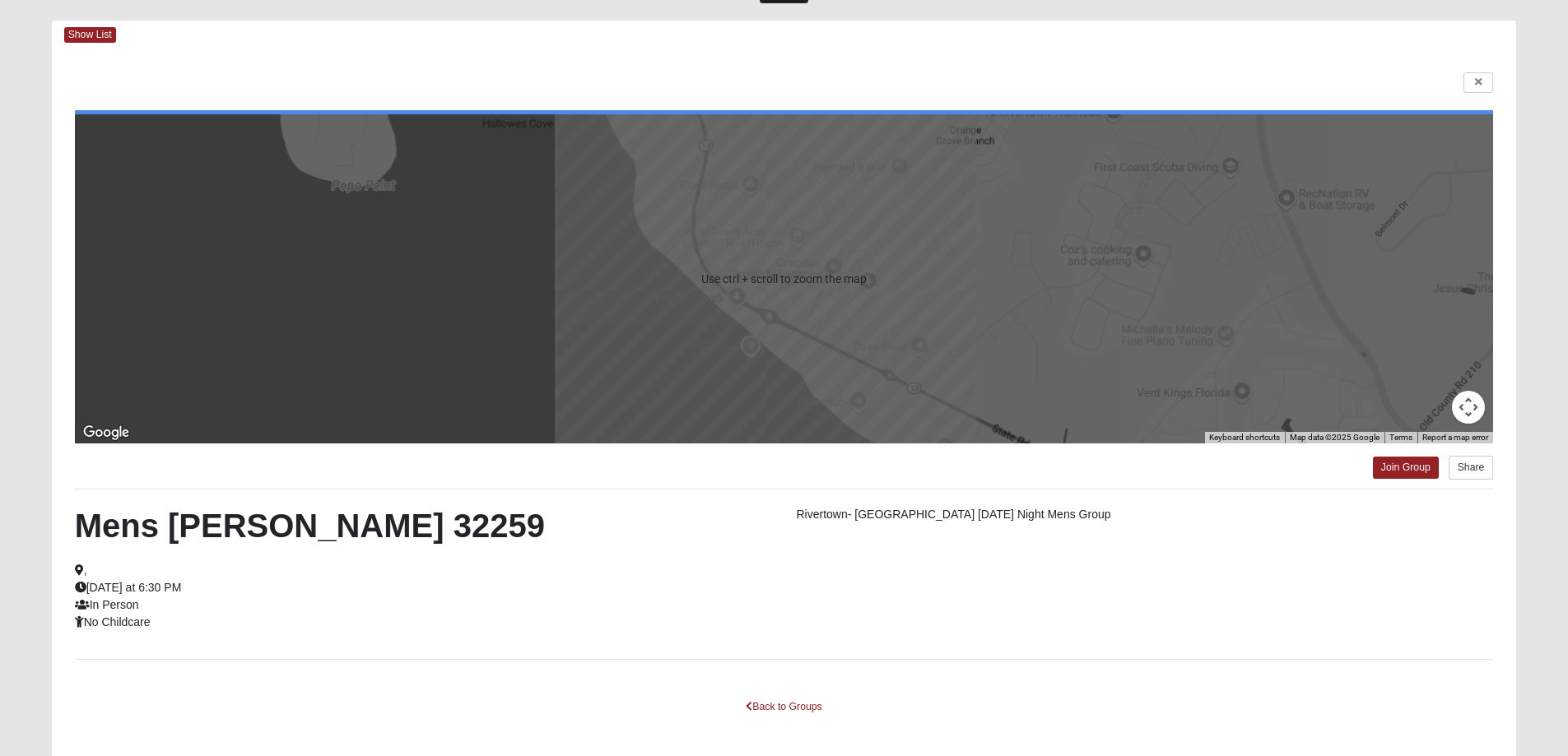
scroll to position [141, 0]
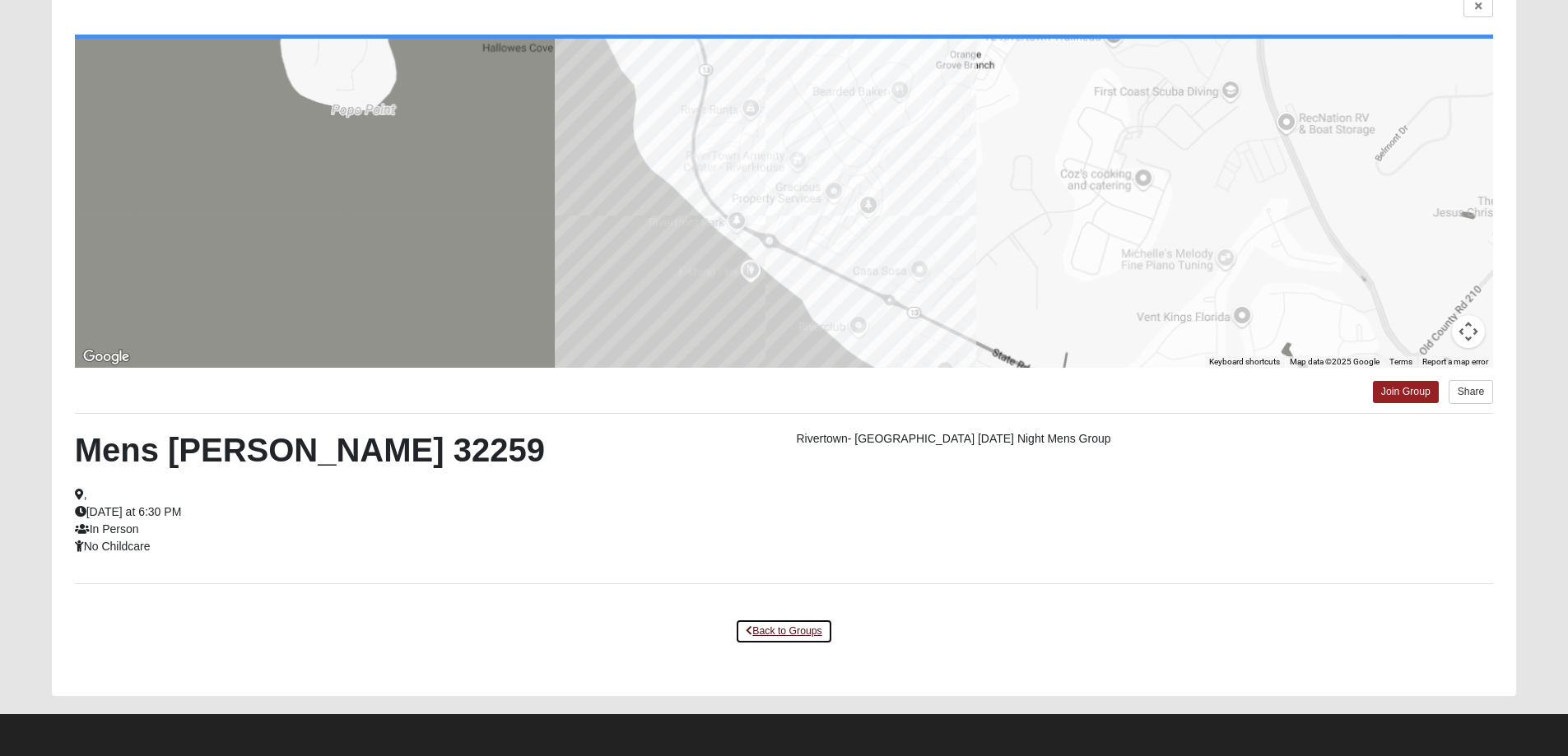
click at [797, 628] on link "Back to Groups" at bounding box center [784, 631] width 97 height 26
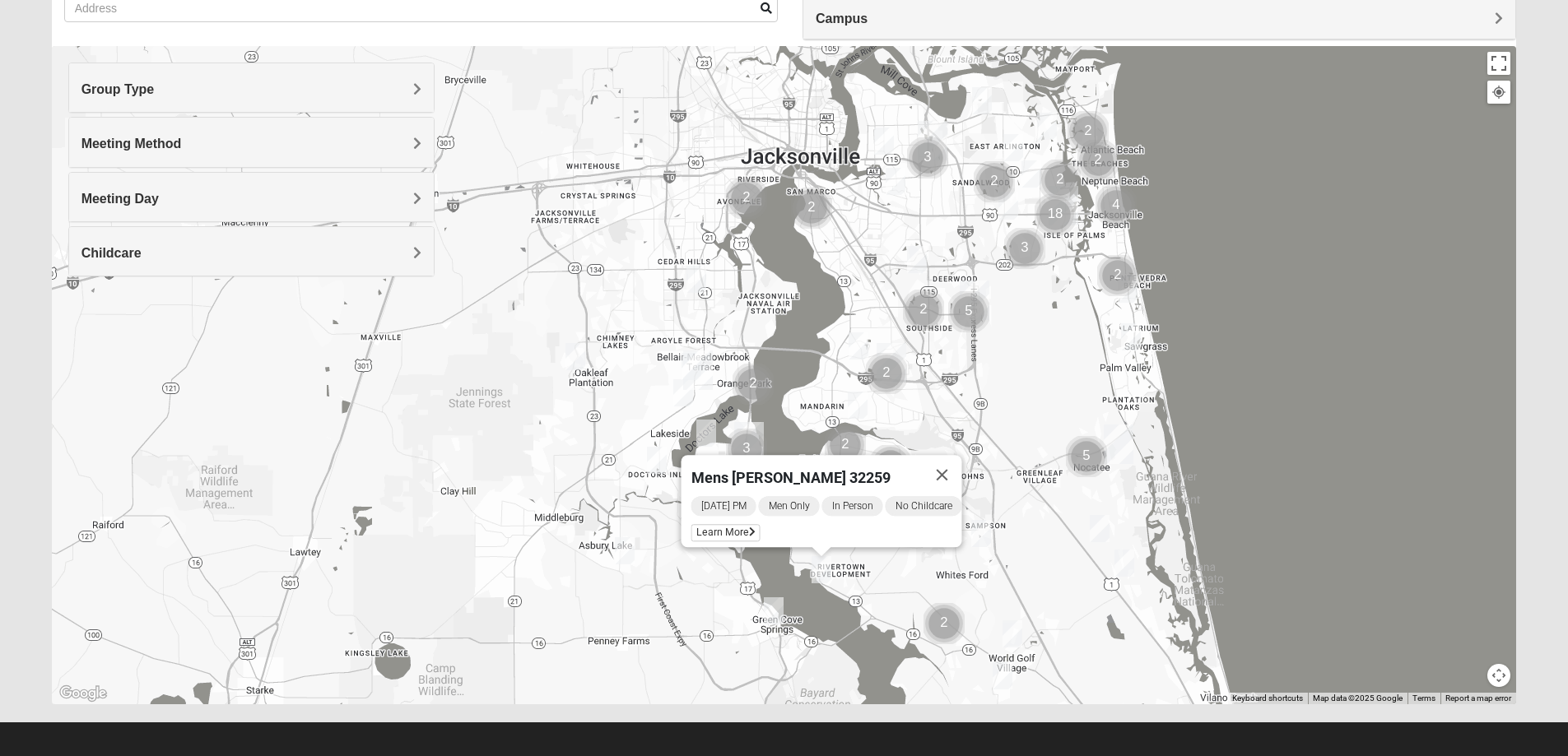
click at [692, 278] on img "Mens Gonzalez 32073" at bounding box center [696, 280] width 20 height 27
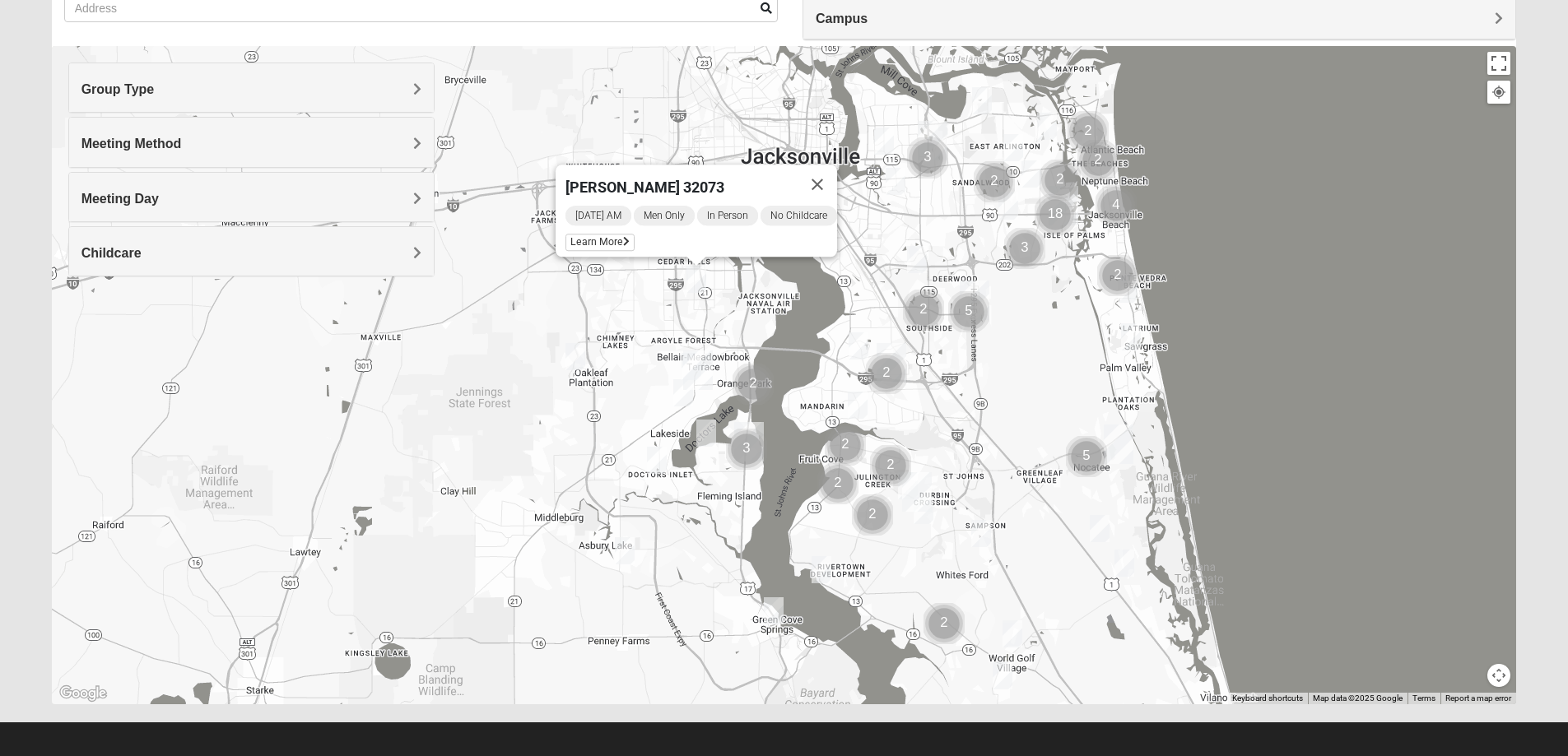
scroll to position [59, 0]
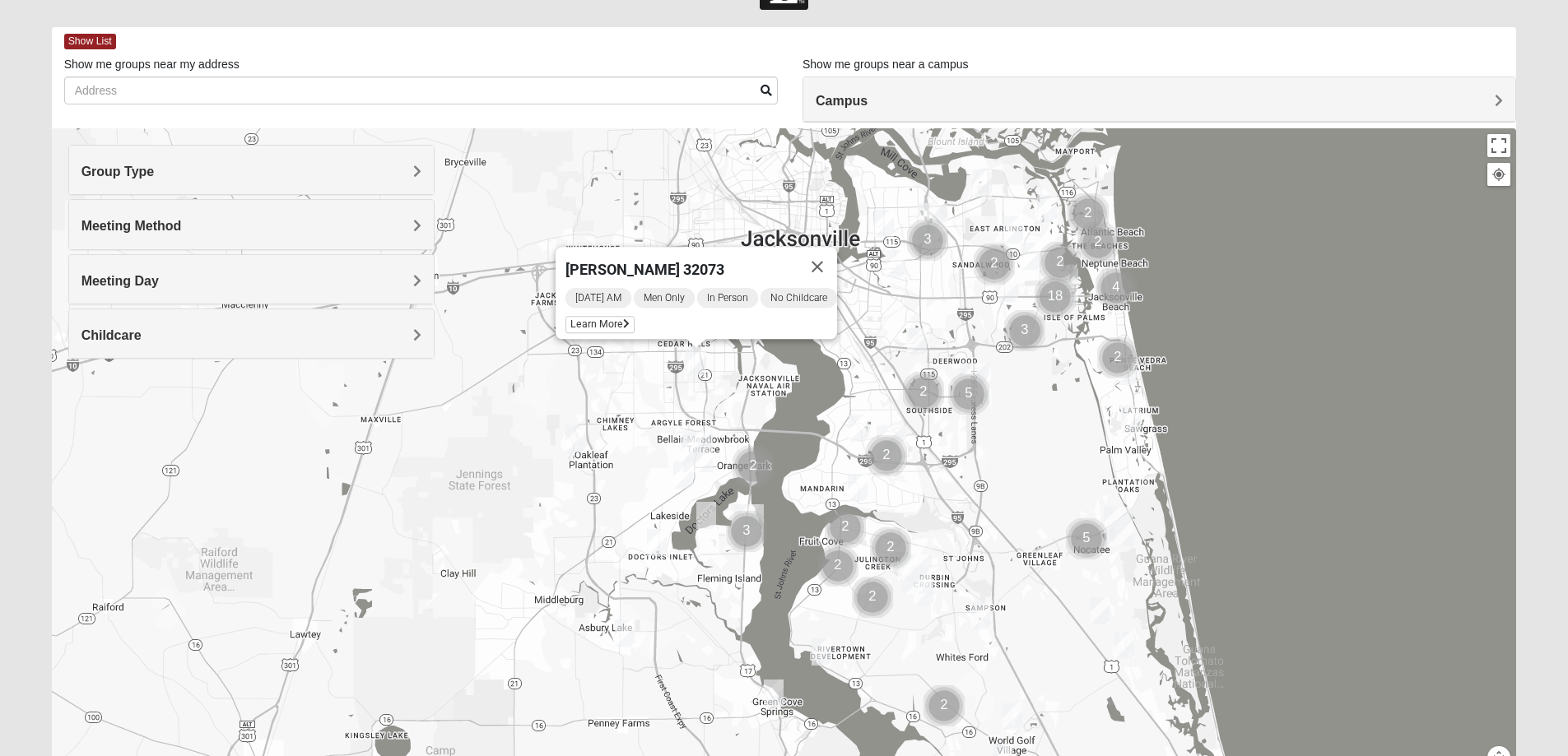
click at [285, 178] on h4 "Group Type" at bounding box center [251, 171] width 340 height 15
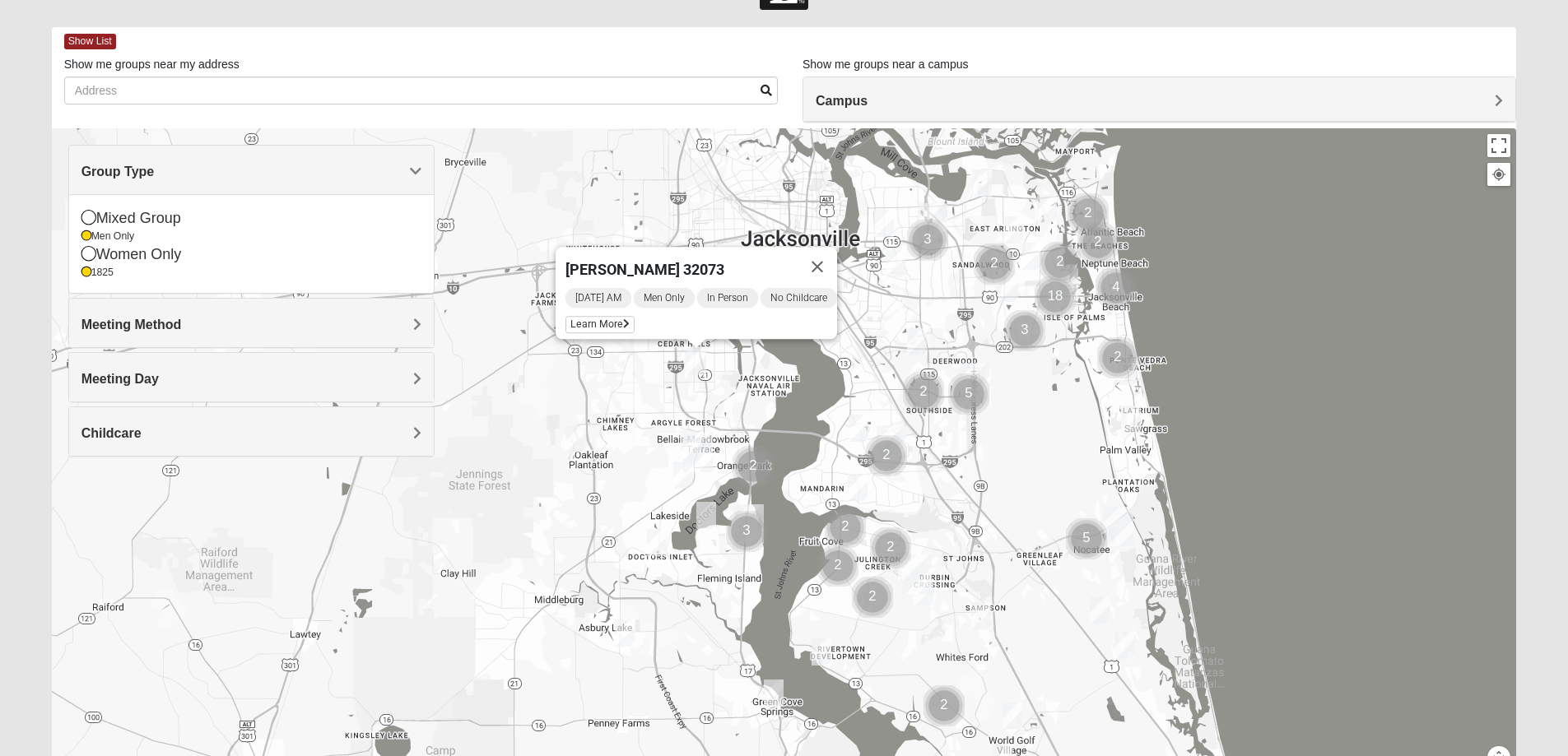
click at [208, 340] on div "Meeting Method" at bounding box center [251, 322] width 364 height 48
click at [208, 340] on div "Meeting Method In Person Virtual Hybrid" at bounding box center [251, 322] width 366 height 50
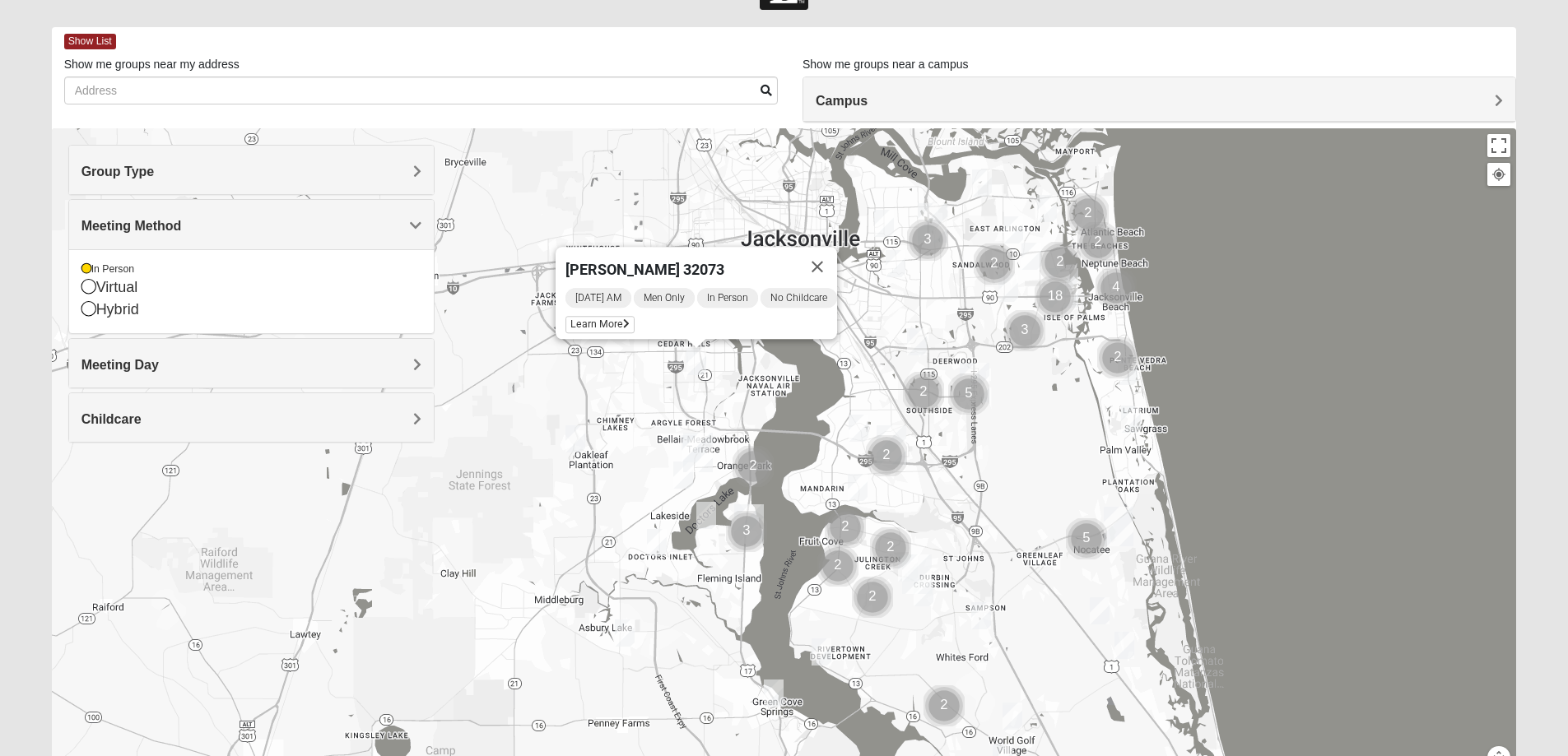
click at [208, 340] on div "Meeting Day" at bounding box center [251, 363] width 364 height 48
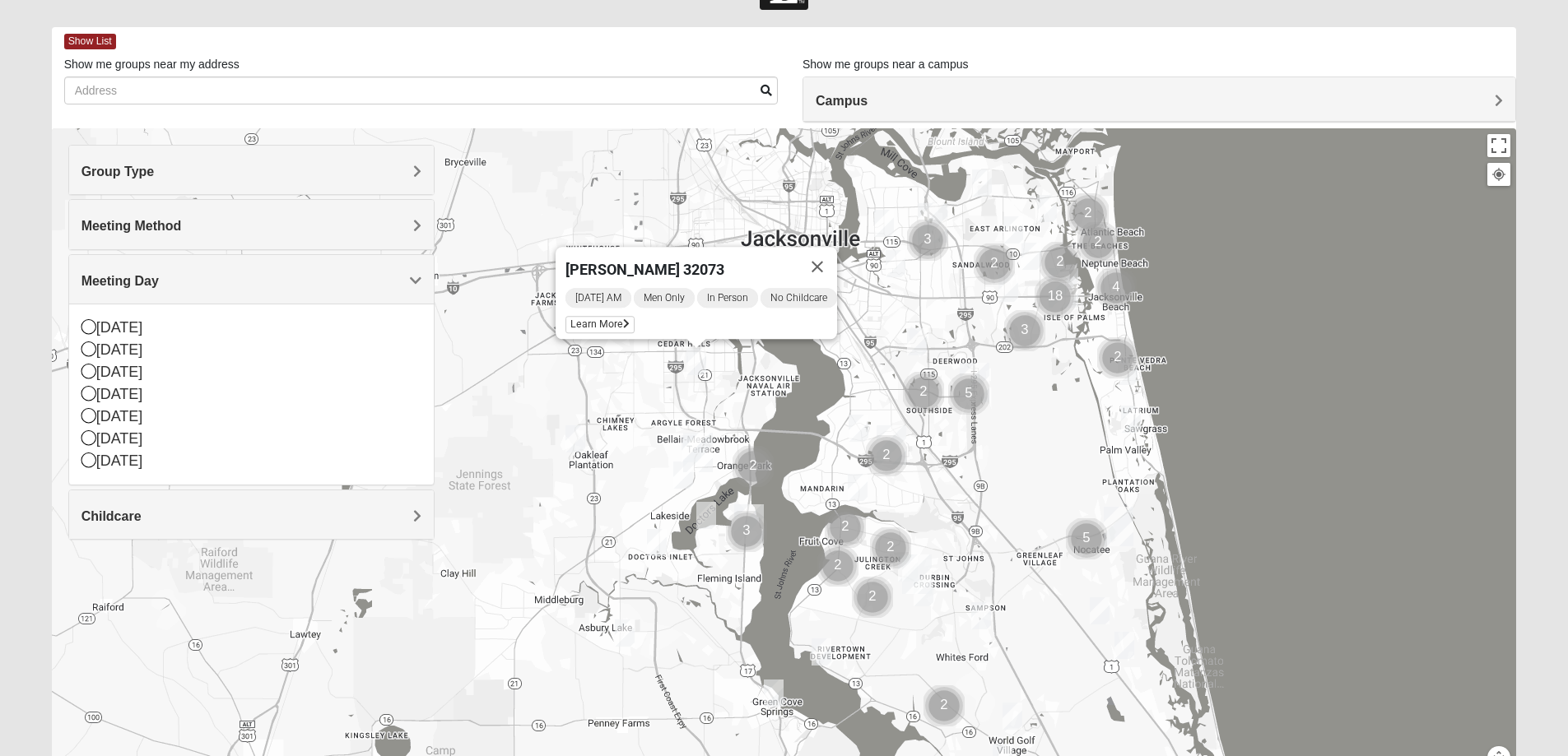
click at [257, 497] on div "Childcare" at bounding box center [251, 514] width 364 height 48
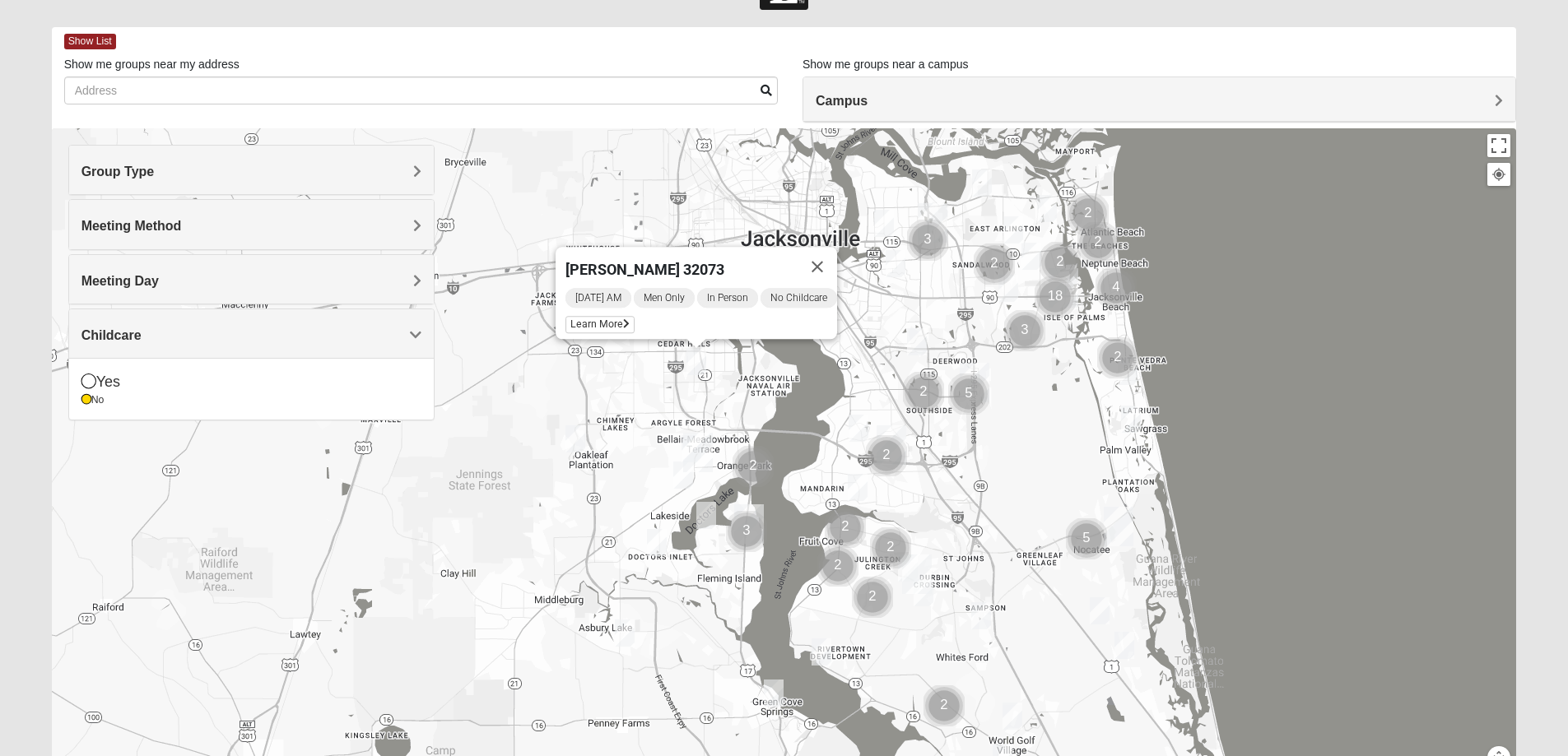
click at [576, 450] on img "1825 Mens Potrawski 32065" at bounding box center [576, 439] width 20 height 27
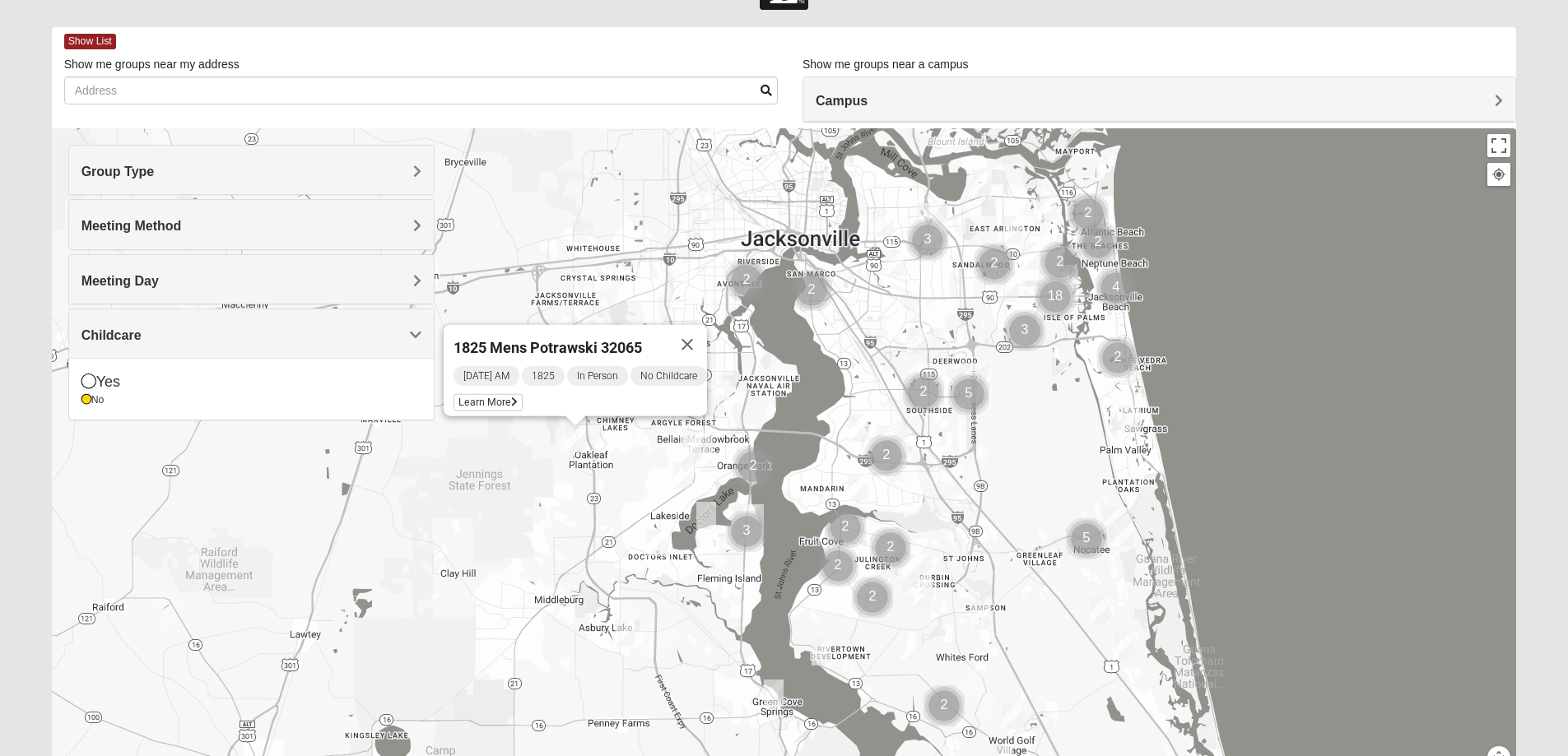
click at [620, 636] on img "1825 Mixed Fennell 32043" at bounding box center [625, 633] width 20 height 27
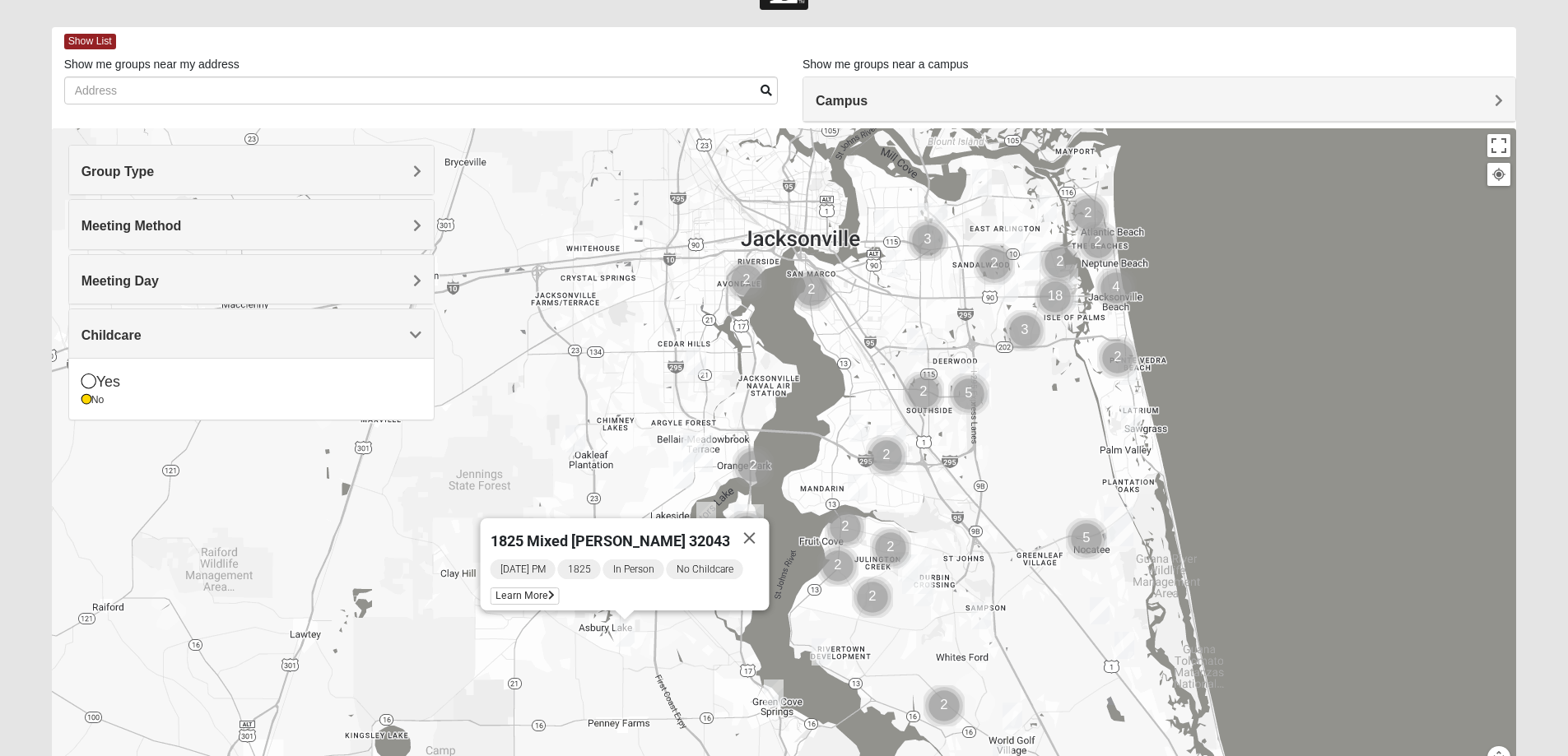
click at [766, 685] on img "Mens Sweeten 32043" at bounding box center [774, 693] width 20 height 27
click at [769, 689] on img "Mens Sweeten 32043" at bounding box center [774, 693] width 20 height 27
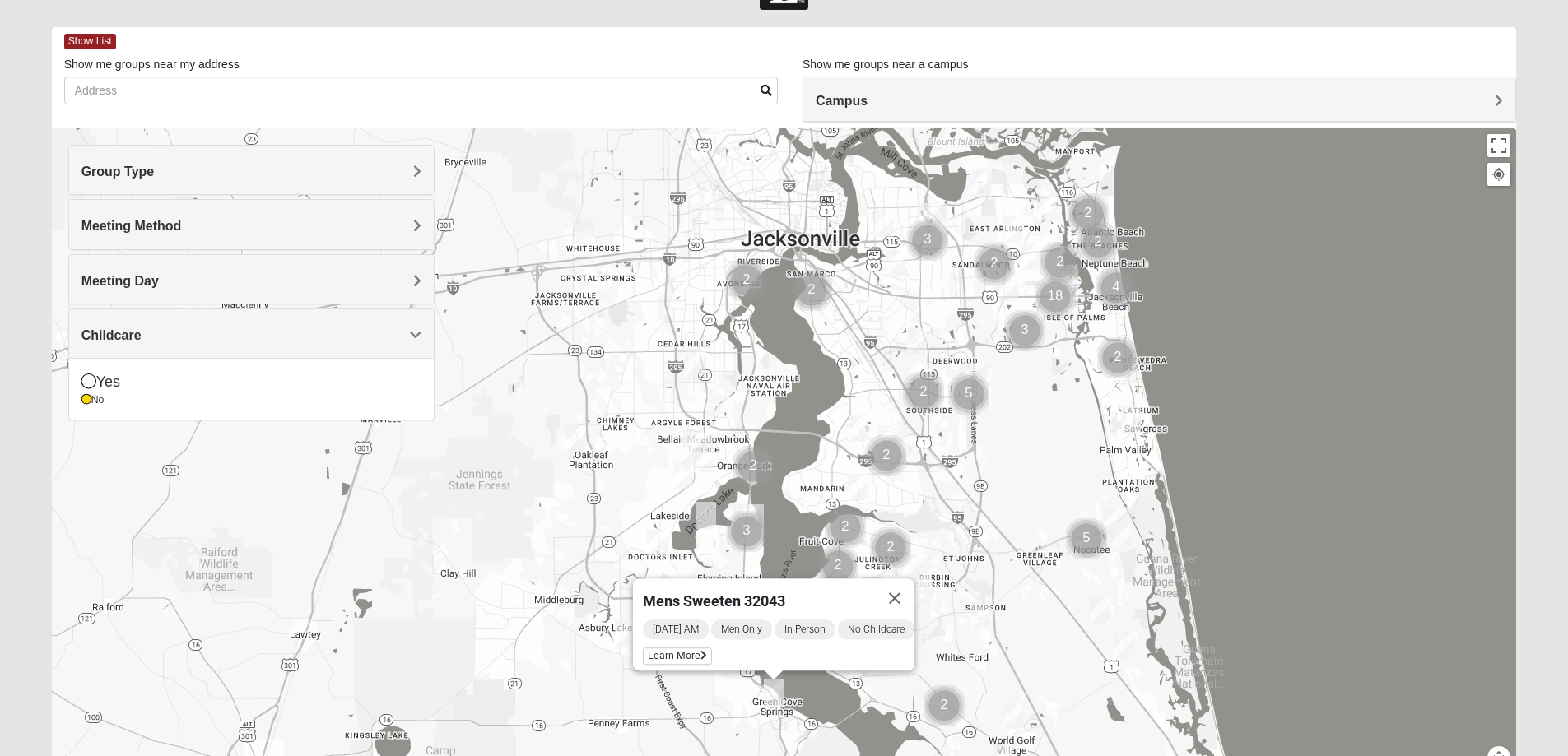
click at [649, 536] on img "Mens Michael Serig 32068" at bounding box center [657, 543] width 20 height 27
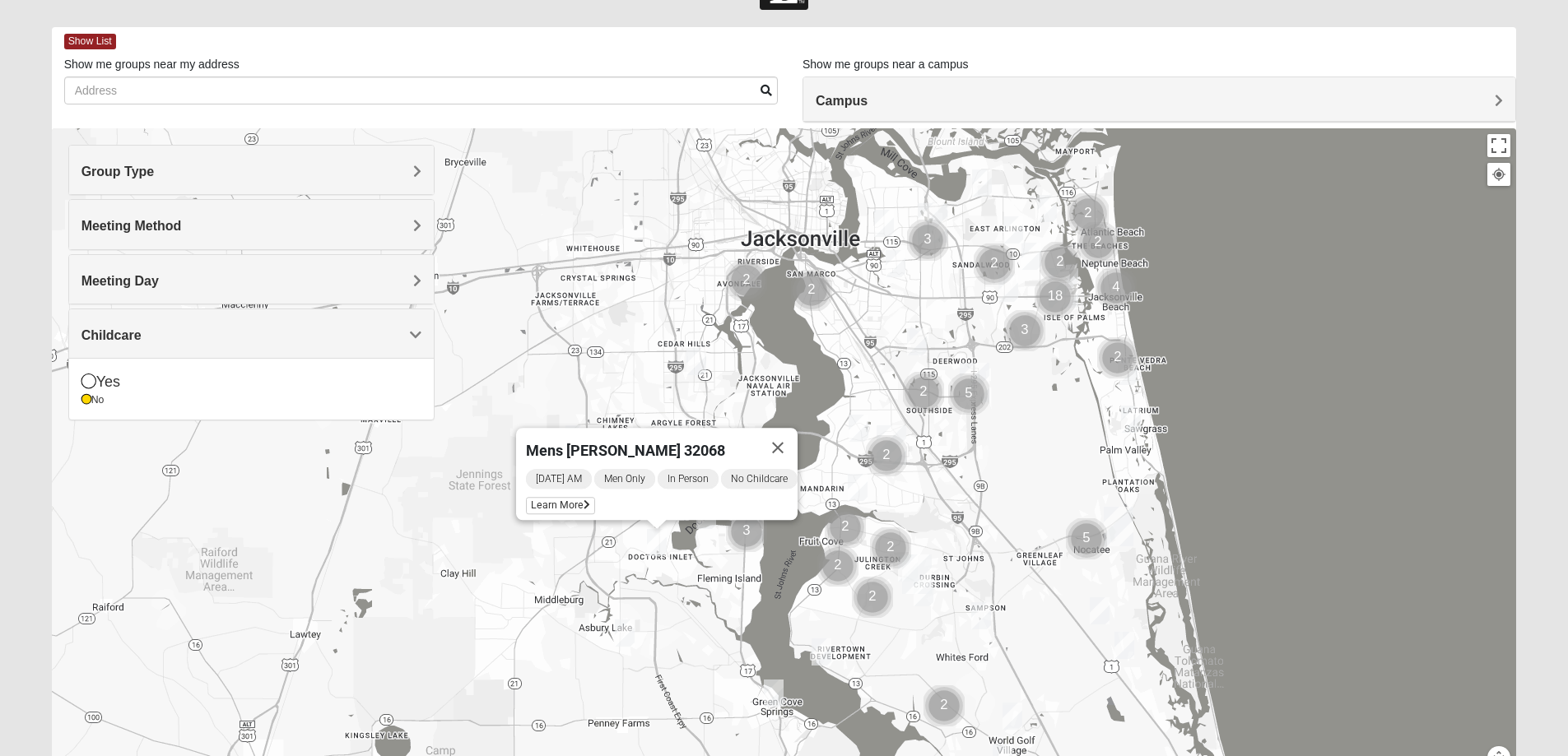
click at [633, 554] on div "Mens [PERSON_NAME] 32068 [DATE] AM Men Only In Person No Childcare Learn More" at bounding box center [784, 457] width 1465 height 659
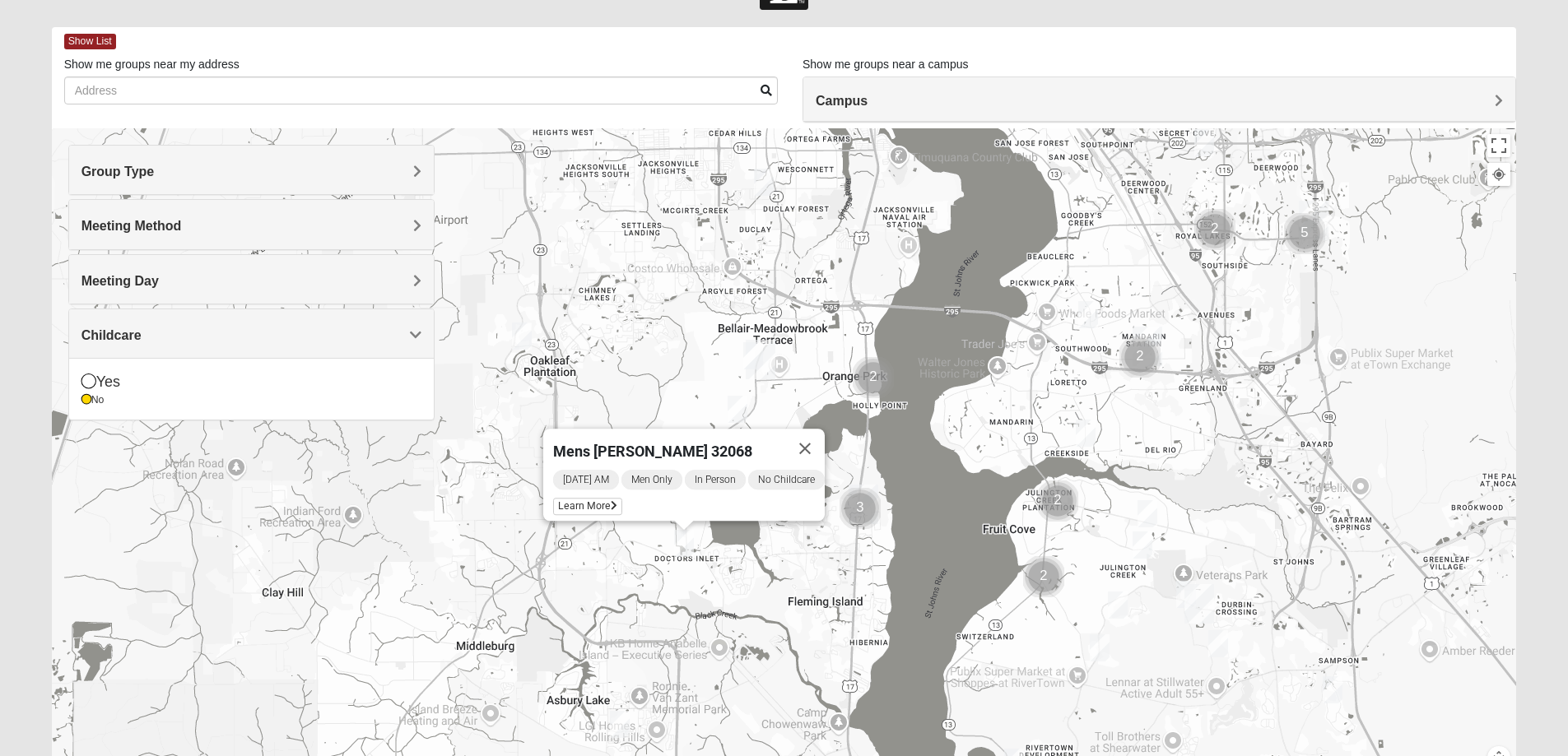
click at [744, 408] on img "Mens Hughes 32073" at bounding box center [738, 409] width 20 height 27
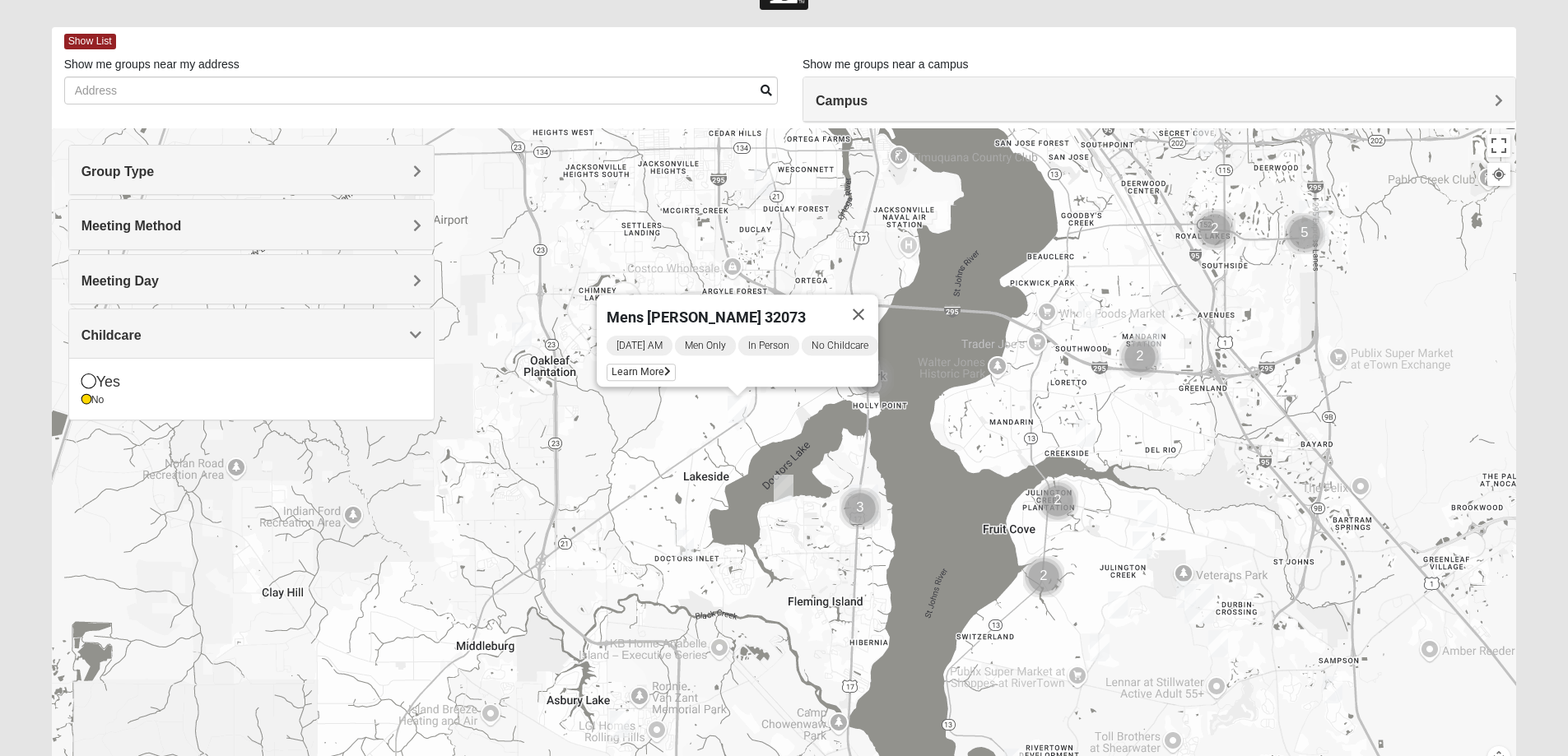
click at [788, 497] on img "1825 Mixed Suggs 32068" at bounding box center [784, 488] width 20 height 27
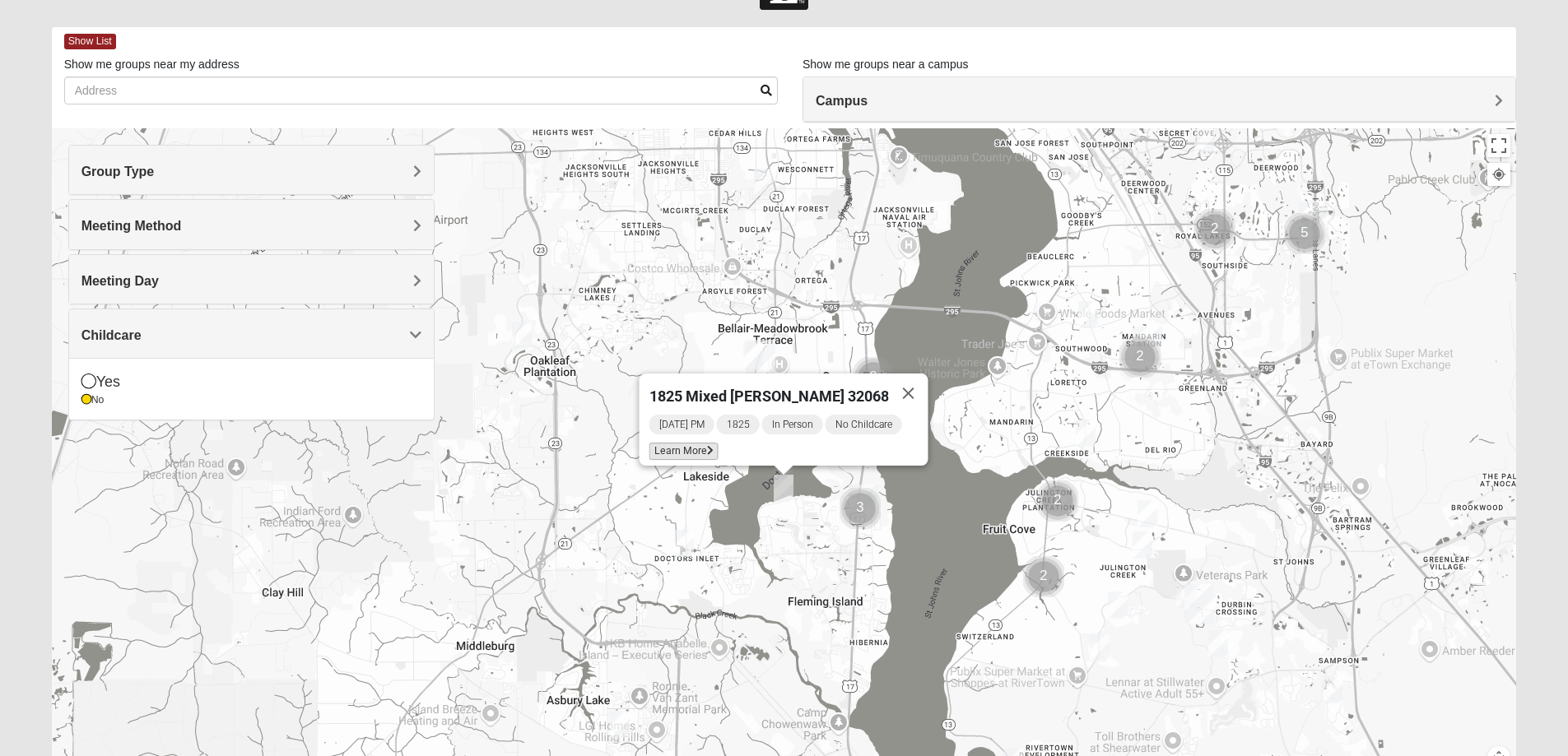
click at [711, 446] on icon at bounding box center [709, 451] width 6 height 10
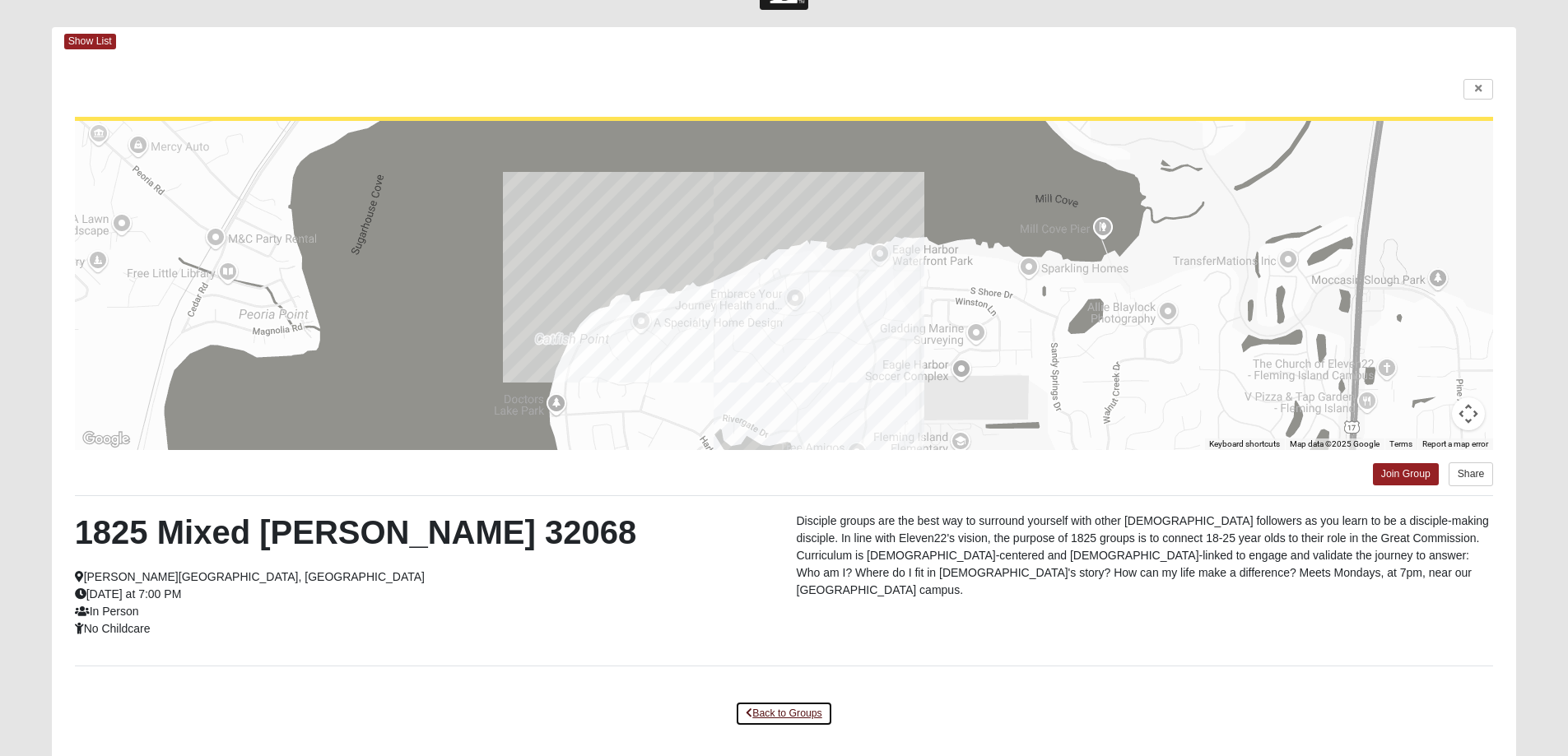
click at [790, 719] on link "Back to Groups" at bounding box center [784, 714] width 97 height 26
click at [0, 0] on div "1825 Mixed [PERSON_NAME] 32068 [DATE] PM 1825 In Person No Childcare Learn More" at bounding box center [0, 0] width 0 height 0
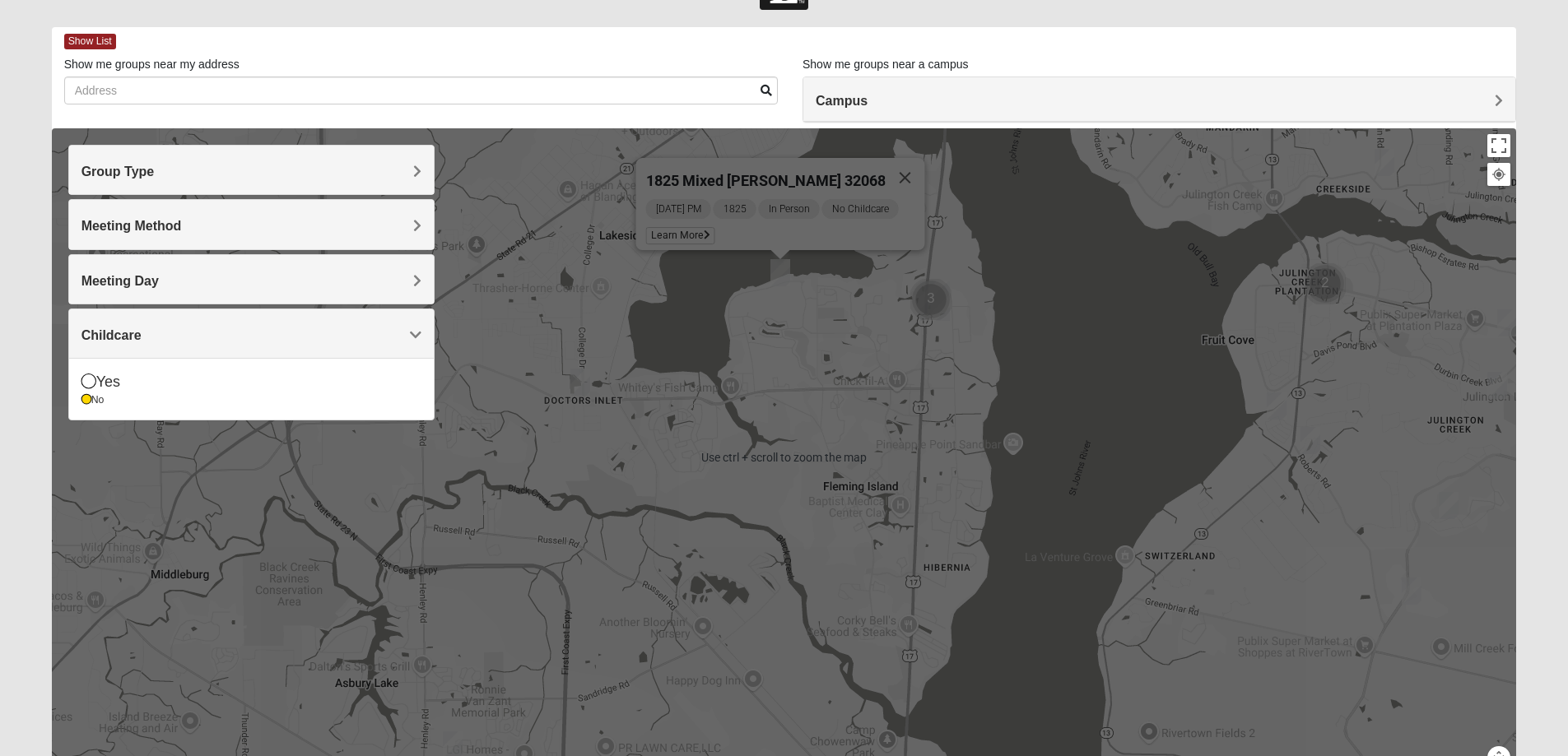
scroll to position [149, 0]
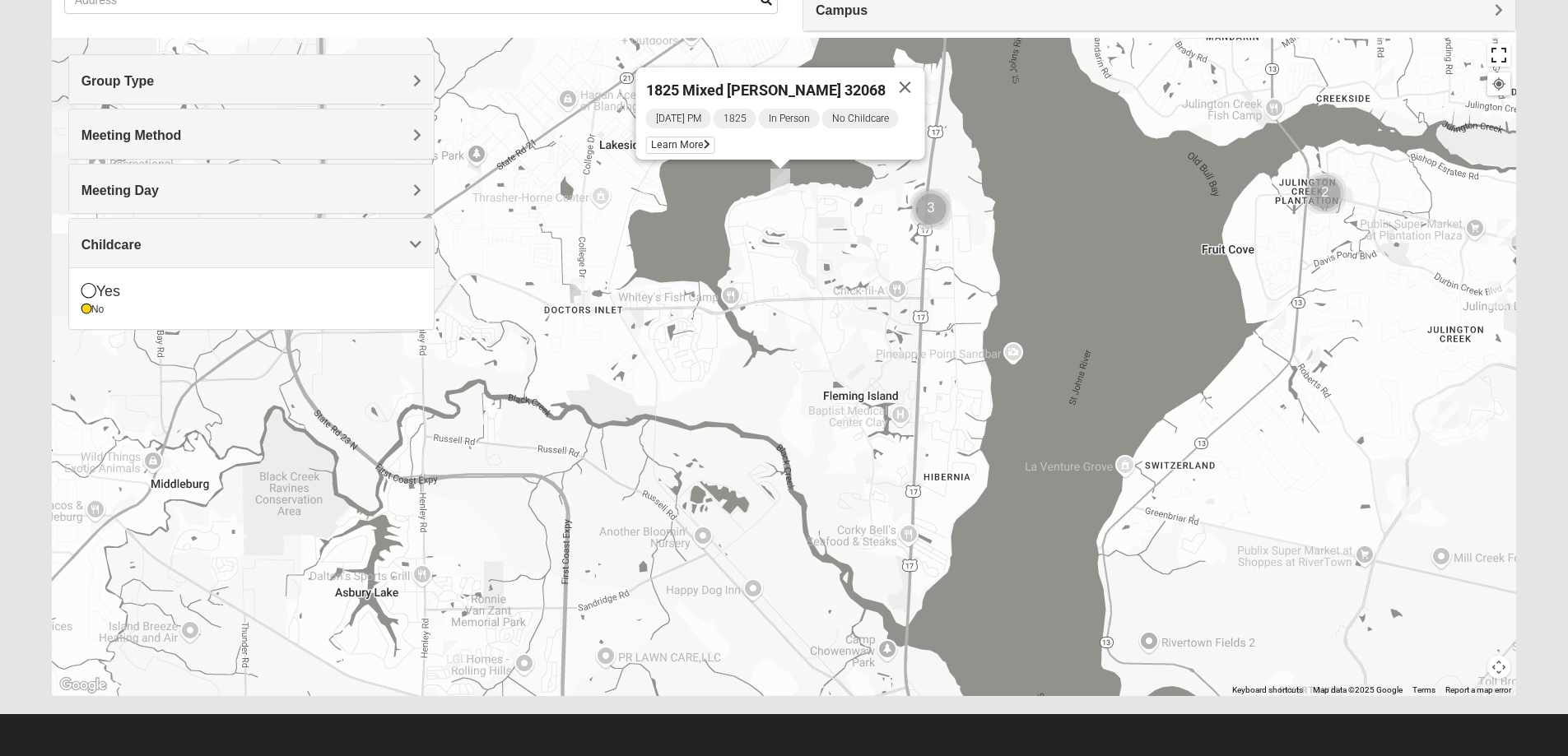
click at [1494, 53] on button "Toggle fullscreen view" at bounding box center [1498, 55] width 23 height 23
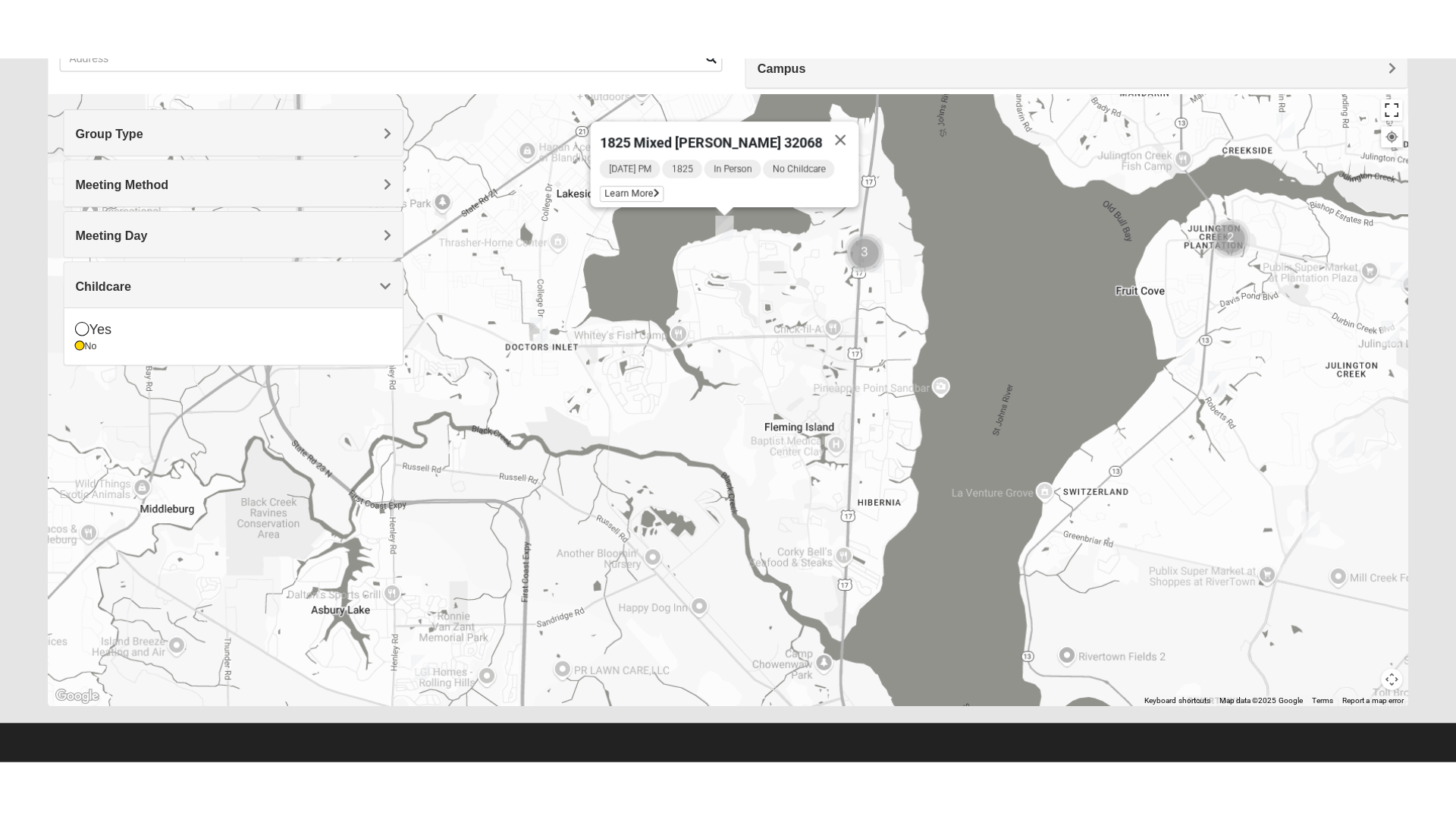
scroll to position [16, 0]
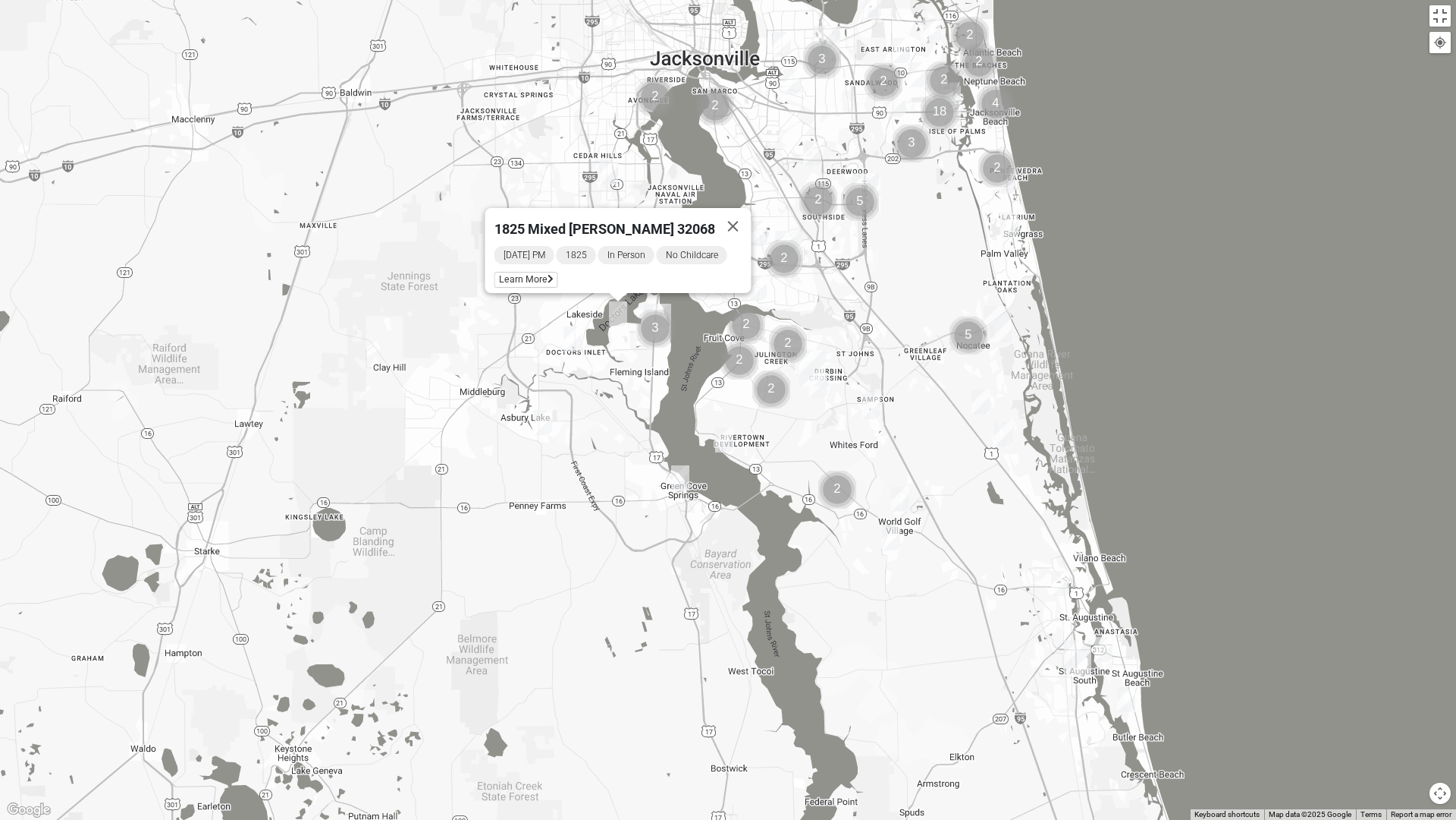
drag, startPoint x: 579, startPoint y: 381, endPoint x: 585, endPoint y: 388, distance: 9.2
click at [579, 381] on div "1825 Mixed [PERSON_NAME] 32068 [DATE] PM 1825 In Person No Childcare Learn More" at bounding box center [728, 410] width 1456 height 820
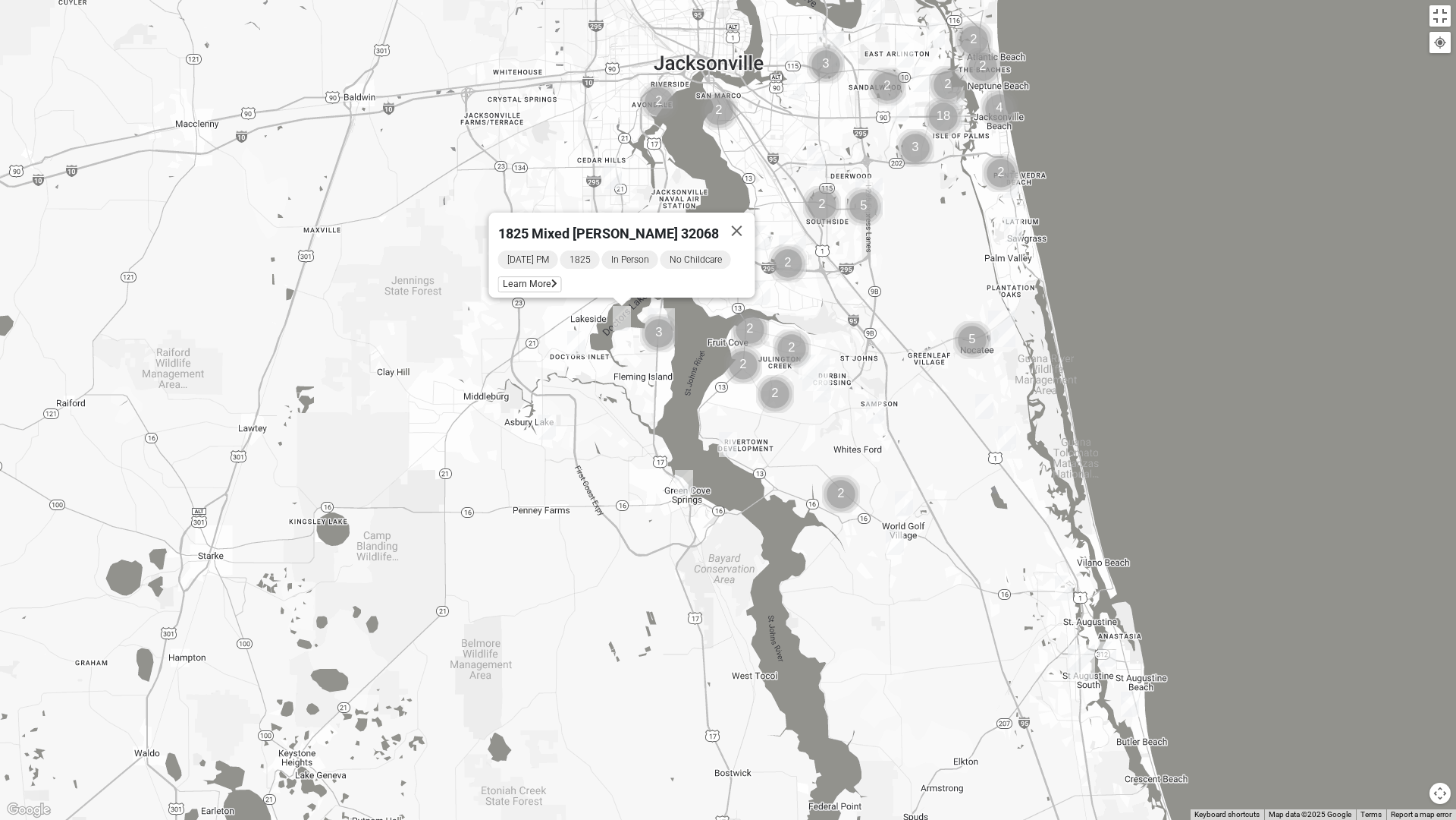
drag, startPoint x: 585, startPoint y: 388, endPoint x: 594, endPoint y: 420, distance: 33.2
click at [594, 415] on div "1825 Mixed [PERSON_NAME] 32068 [DATE] PM 1825 In Person No Childcare Learn More" at bounding box center [728, 410] width 1456 height 820
drag, startPoint x: 594, startPoint y: 420, endPoint x: 600, endPoint y: 444, distance: 24.7
click at [595, 427] on div "1825 Mixed [PERSON_NAME] 32068 [DATE] PM 1825 In Person No Childcare Learn More" at bounding box center [728, 410] width 1456 height 820
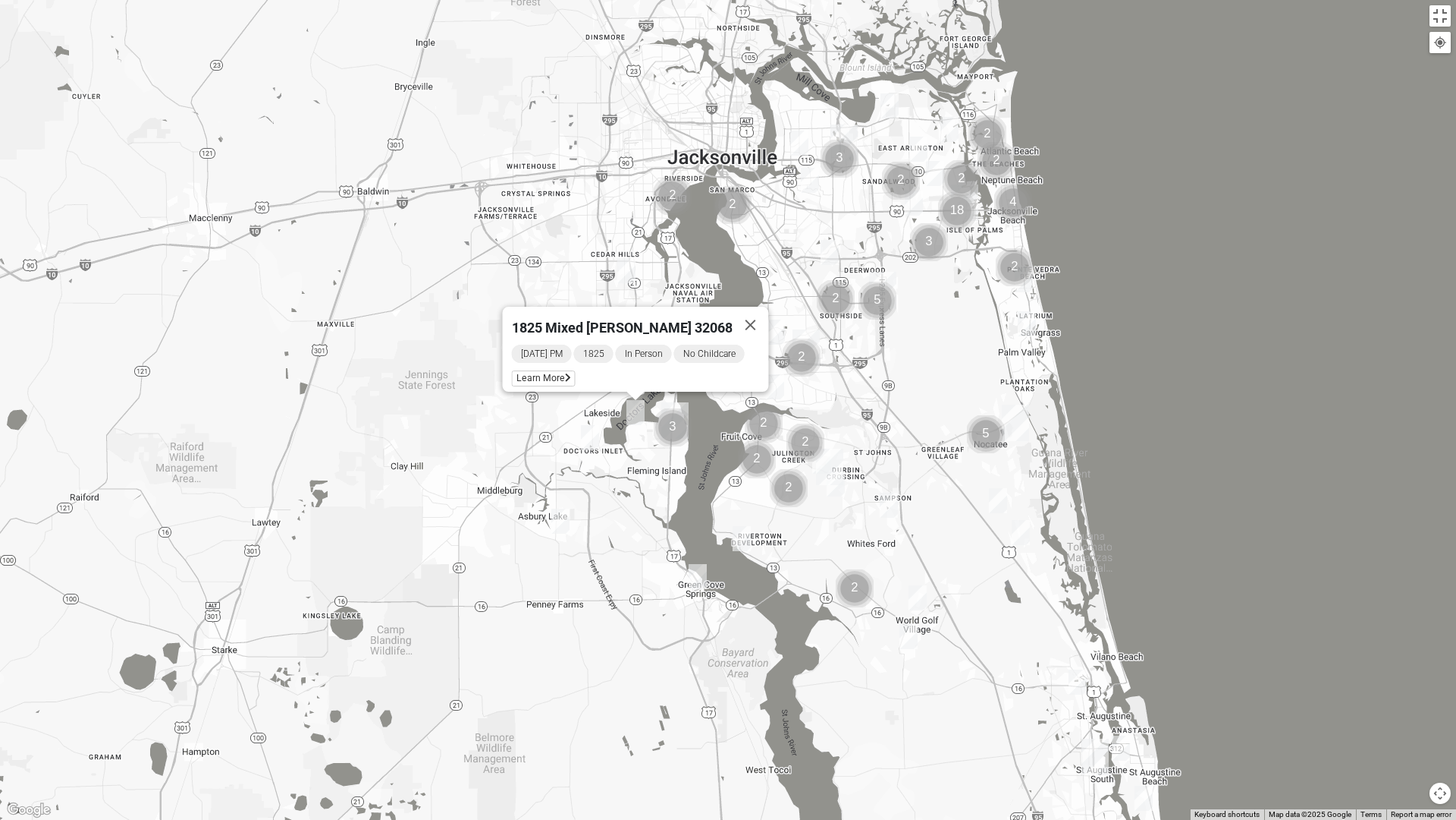
drag, startPoint x: 600, startPoint y: 444, endPoint x: 603, endPoint y: 499, distance: 55.1
click at [603, 499] on div "1825 Mixed [PERSON_NAME] 32068 [DATE] PM 1825 In Person No Childcare Learn More" at bounding box center [728, 410] width 1456 height 820
drag, startPoint x: 603, startPoint y: 499, endPoint x: 601, endPoint y: 469, distance: 30.1
click at [602, 489] on div "1825 Mixed [PERSON_NAME] 32068 [DATE] PM 1825 In Person No Childcare Learn More" at bounding box center [728, 410] width 1456 height 820
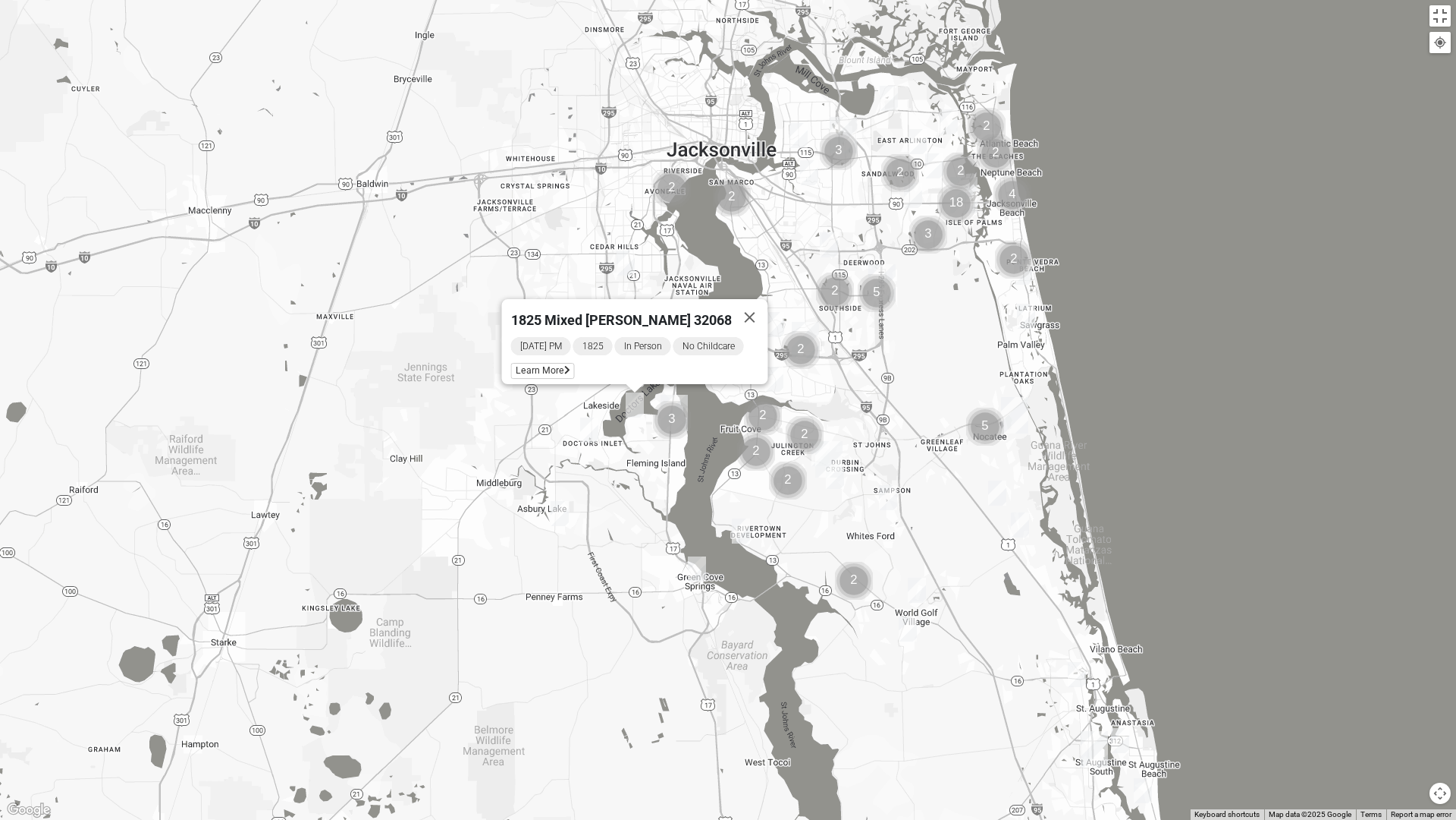
click at [628, 262] on img "Mens Gonzalez 32073" at bounding box center [626, 263] width 18 height 25
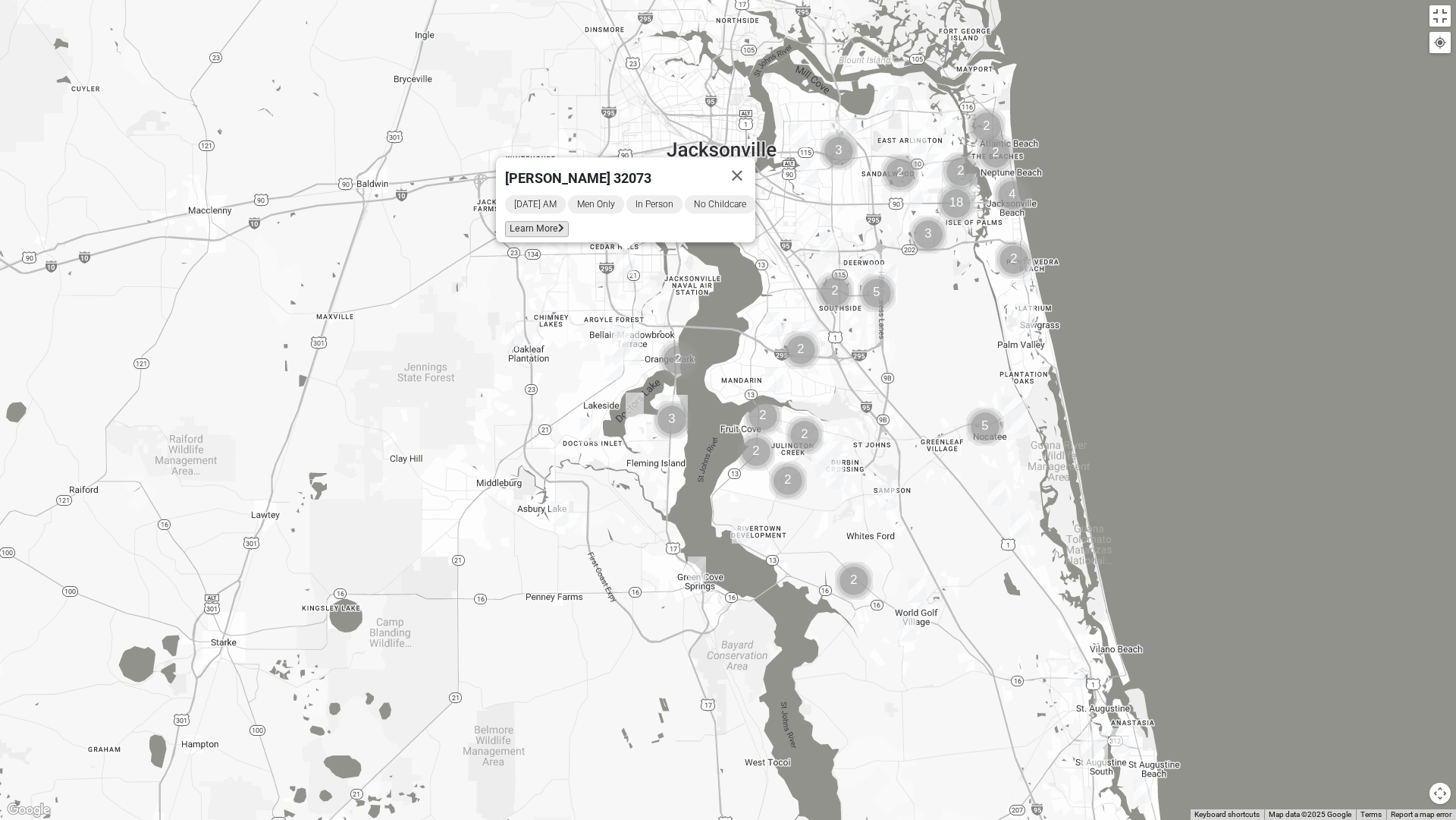
click at [558, 223] on icon at bounding box center [561, 228] width 6 height 9
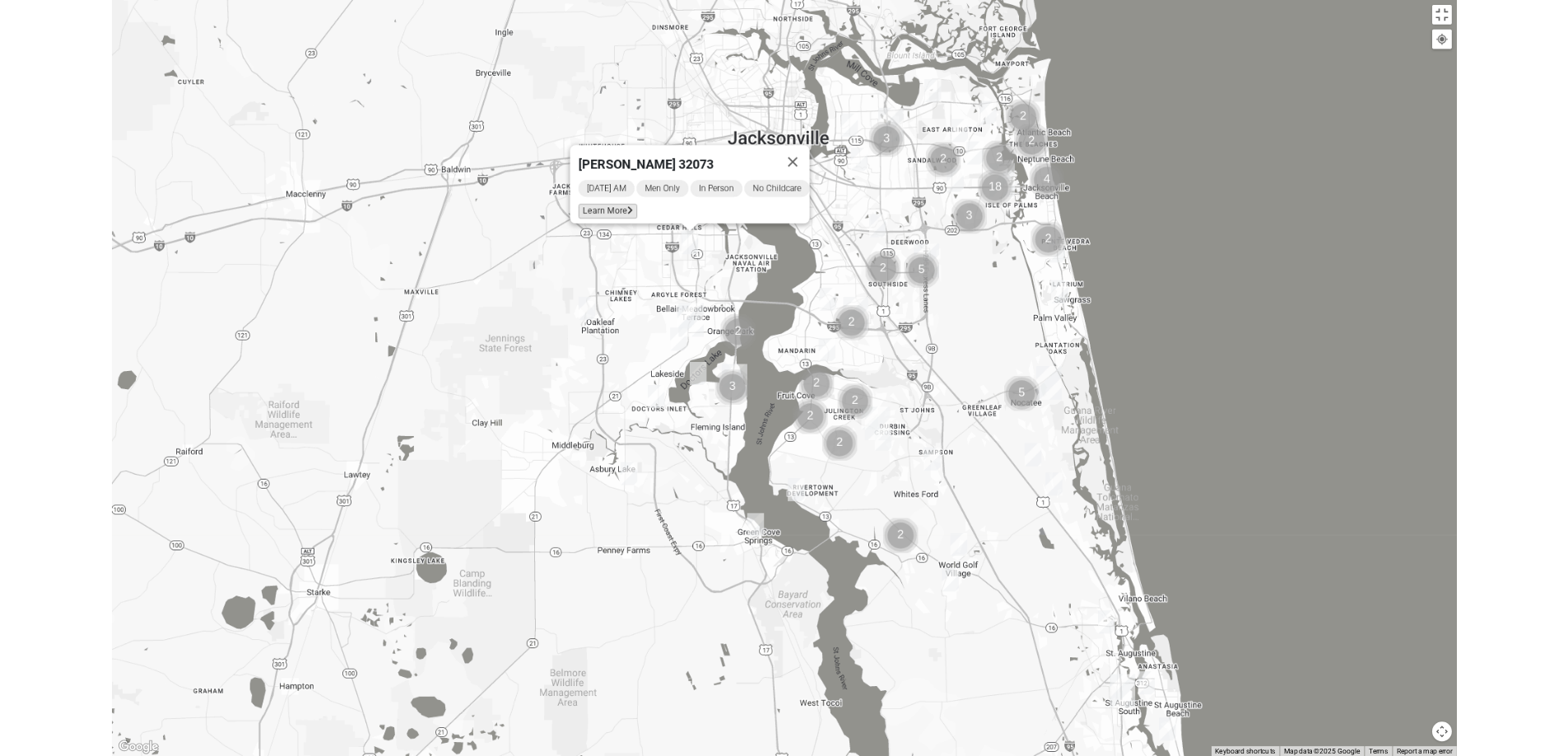
scroll to position [9, 0]
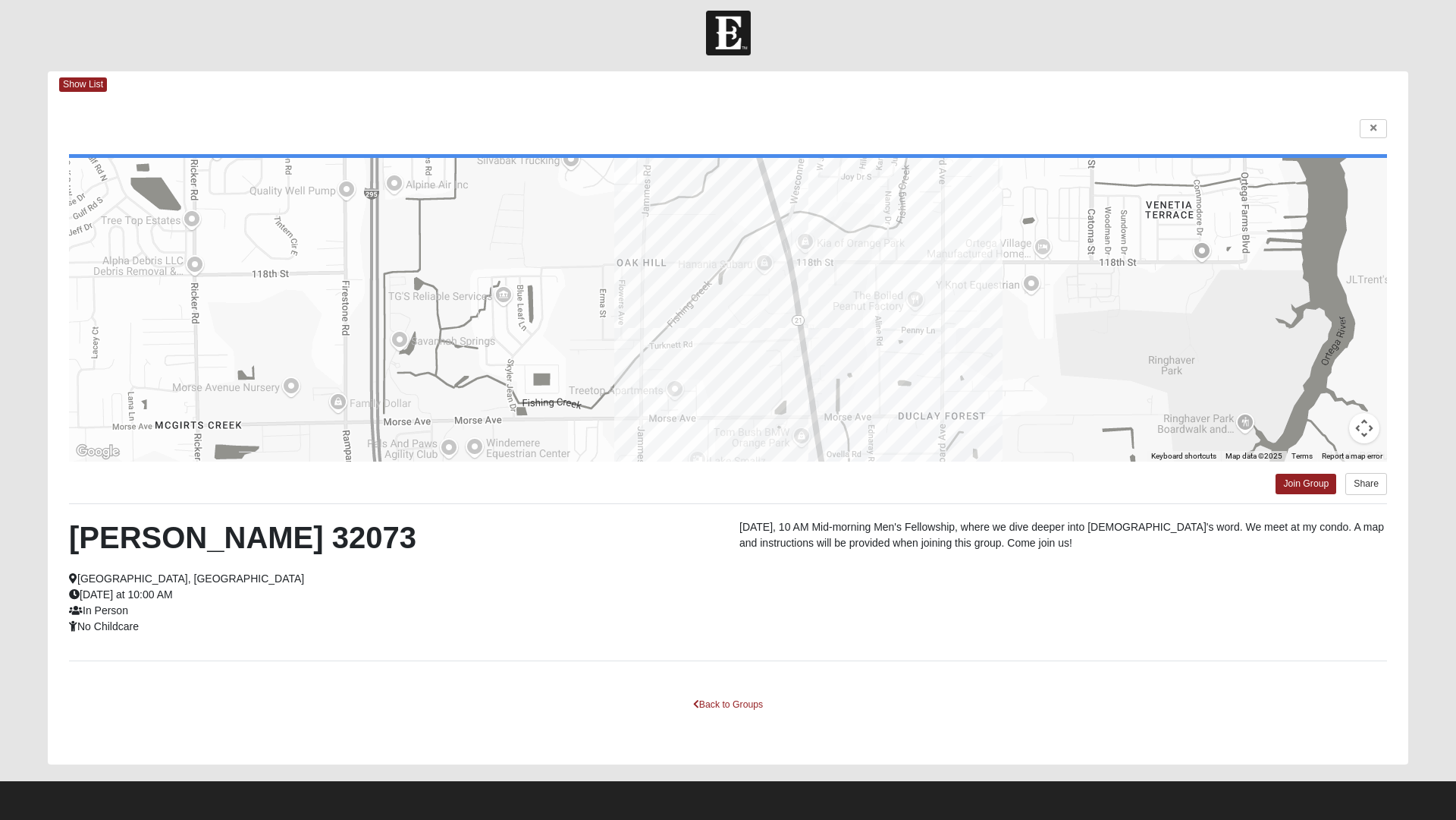
click at [1377, 129] on html "Log In Find A Group Error Show List Loading Groups" at bounding box center [728, 406] width 1456 height 828
click at [1371, 127] on html "Log In Find A Group Error Show List Loading Groups" at bounding box center [728, 406] width 1456 height 828
click at [703, 696] on html "Log In Find A Group Error Show List Loading Groups" at bounding box center [728, 406] width 1456 height 828
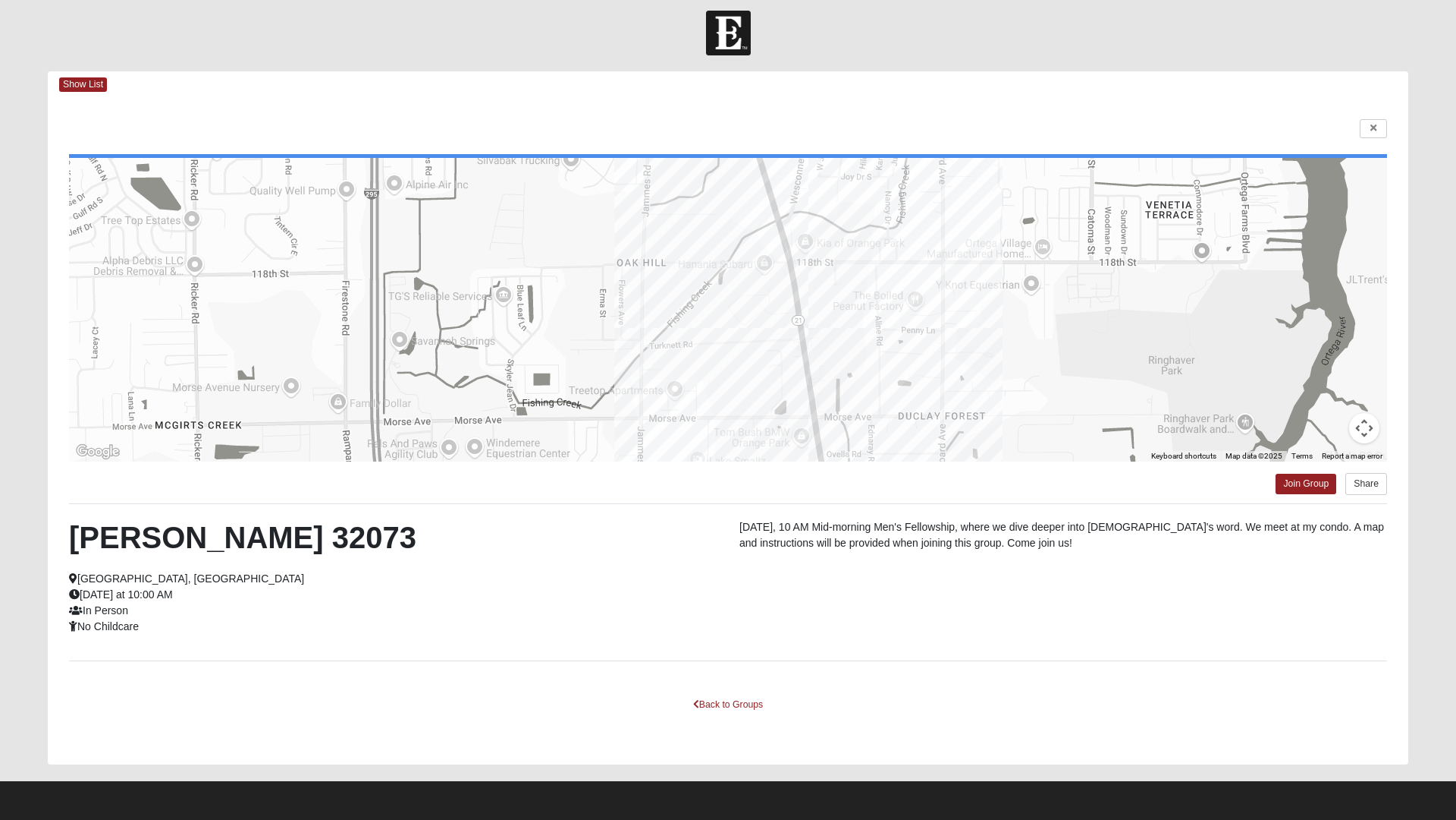
click at [703, 696] on html "Log In Find A Group Error Show List Loading Groups" at bounding box center [728, 406] width 1456 height 828
click at [689, 696] on html "Log In Find A Group Error Show List Loading Groups" at bounding box center [728, 406] width 1456 height 828
click at [712, 696] on html "Log In Find A Group Error Show List Loading Groups" at bounding box center [728, 406] width 1456 height 828
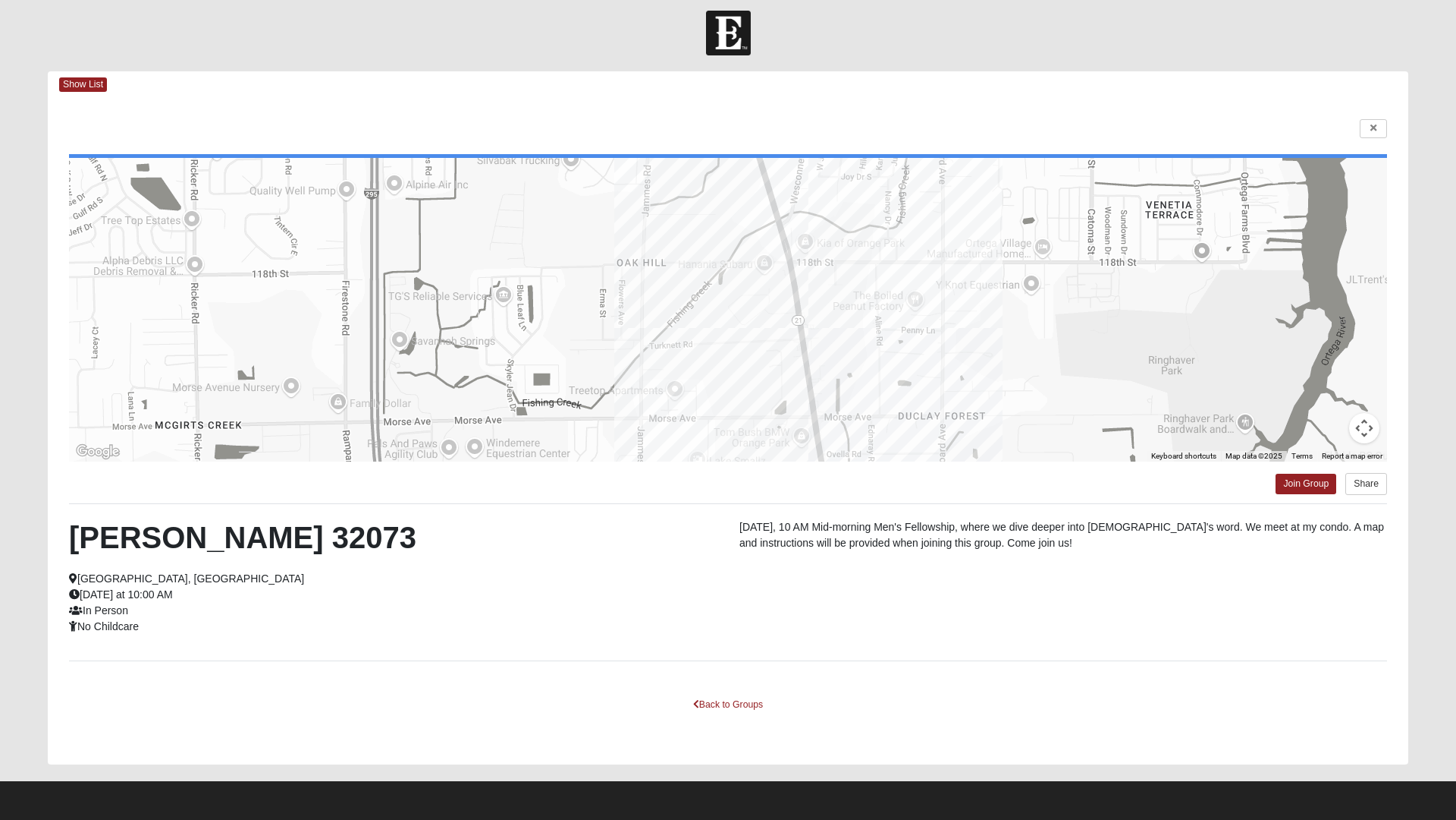
click at [712, 696] on html "Log In Find A Group Error Show List Loading Groups" at bounding box center [728, 406] width 1456 height 828
click at [86, 86] on html "Log In Find A Group Error Show List Loading Groups" at bounding box center [728, 406] width 1456 height 828
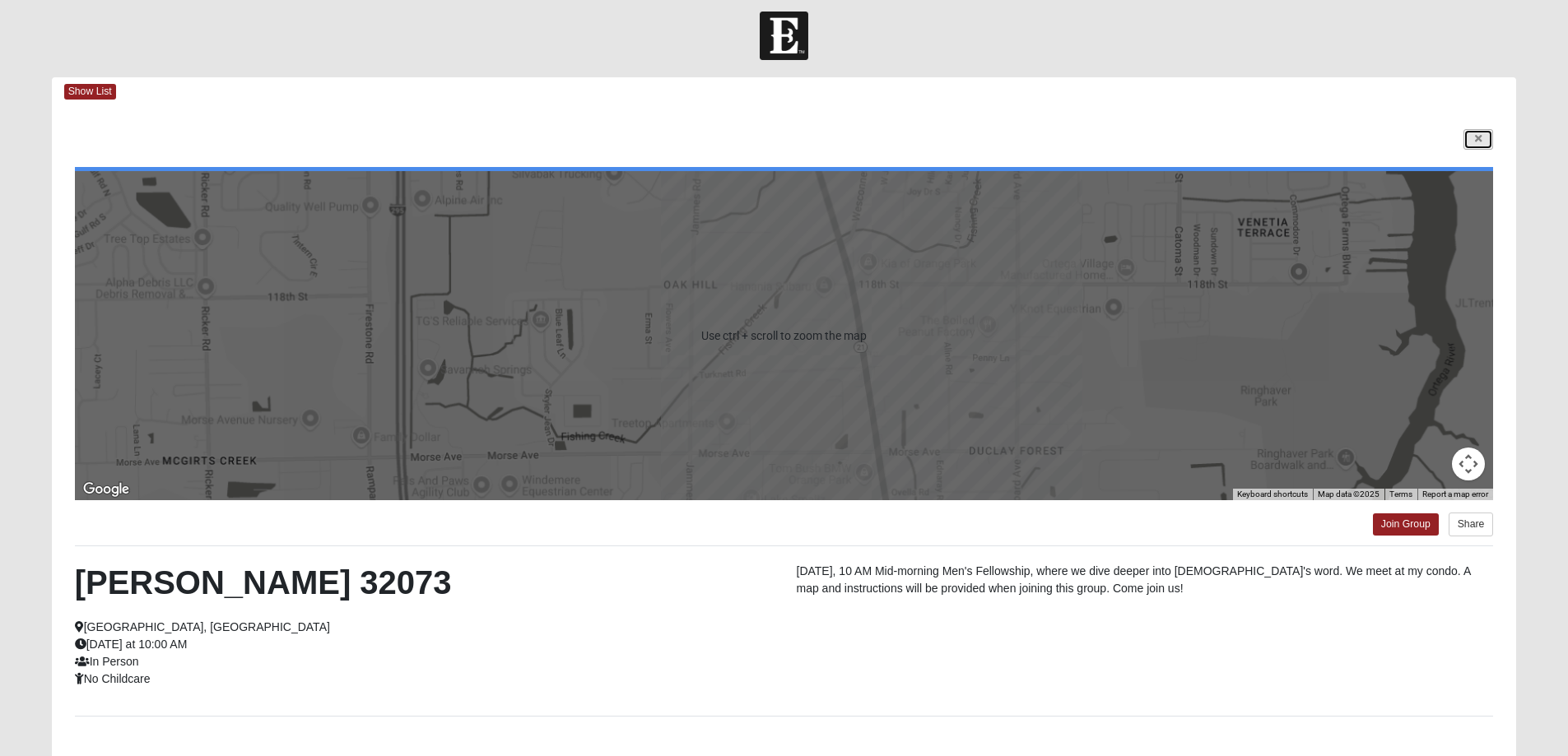
click at [1482, 133] on link at bounding box center [1478, 139] width 30 height 21
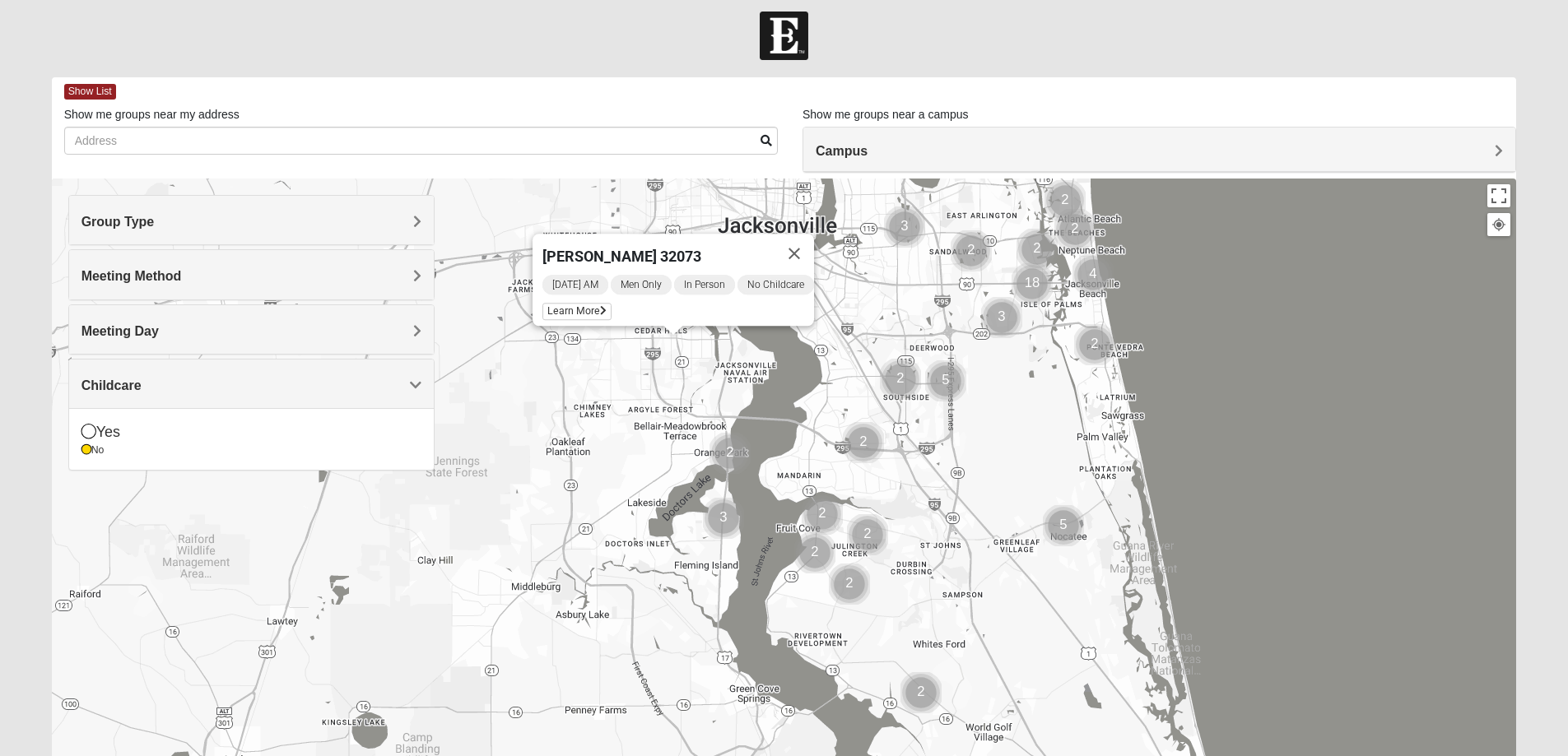
click at [1482, 133] on div "Show List Loading Groups Keywords Filter Additional Filters Campus [GEOGRAPHIC_…" at bounding box center [784, 457] width 1465 height 760
click at [653, 453] on img "Mens Hughes 32073" at bounding box center [661, 462] width 20 height 27
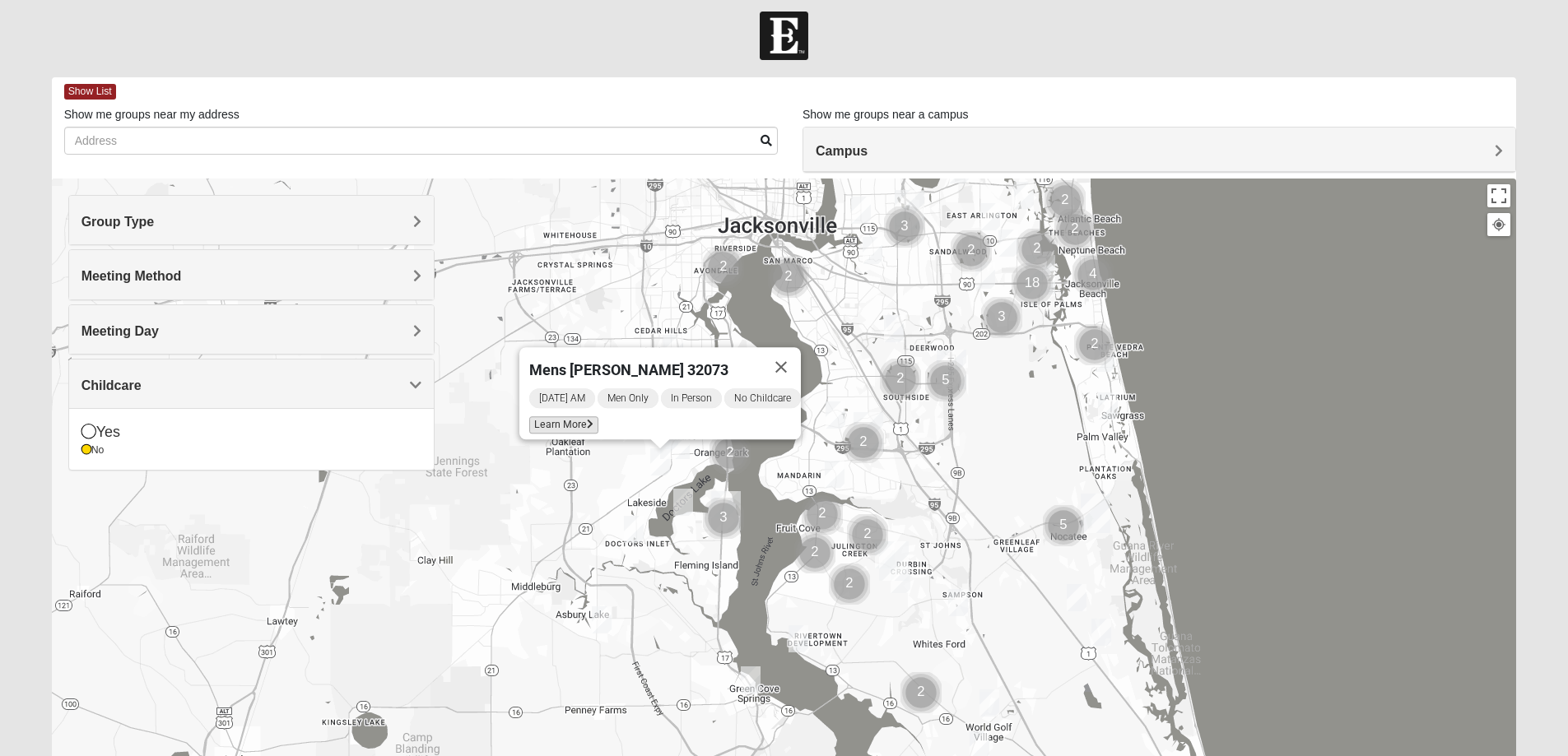
click at [562, 416] on span "Learn More" at bounding box center [564, 424] width 69 height 17
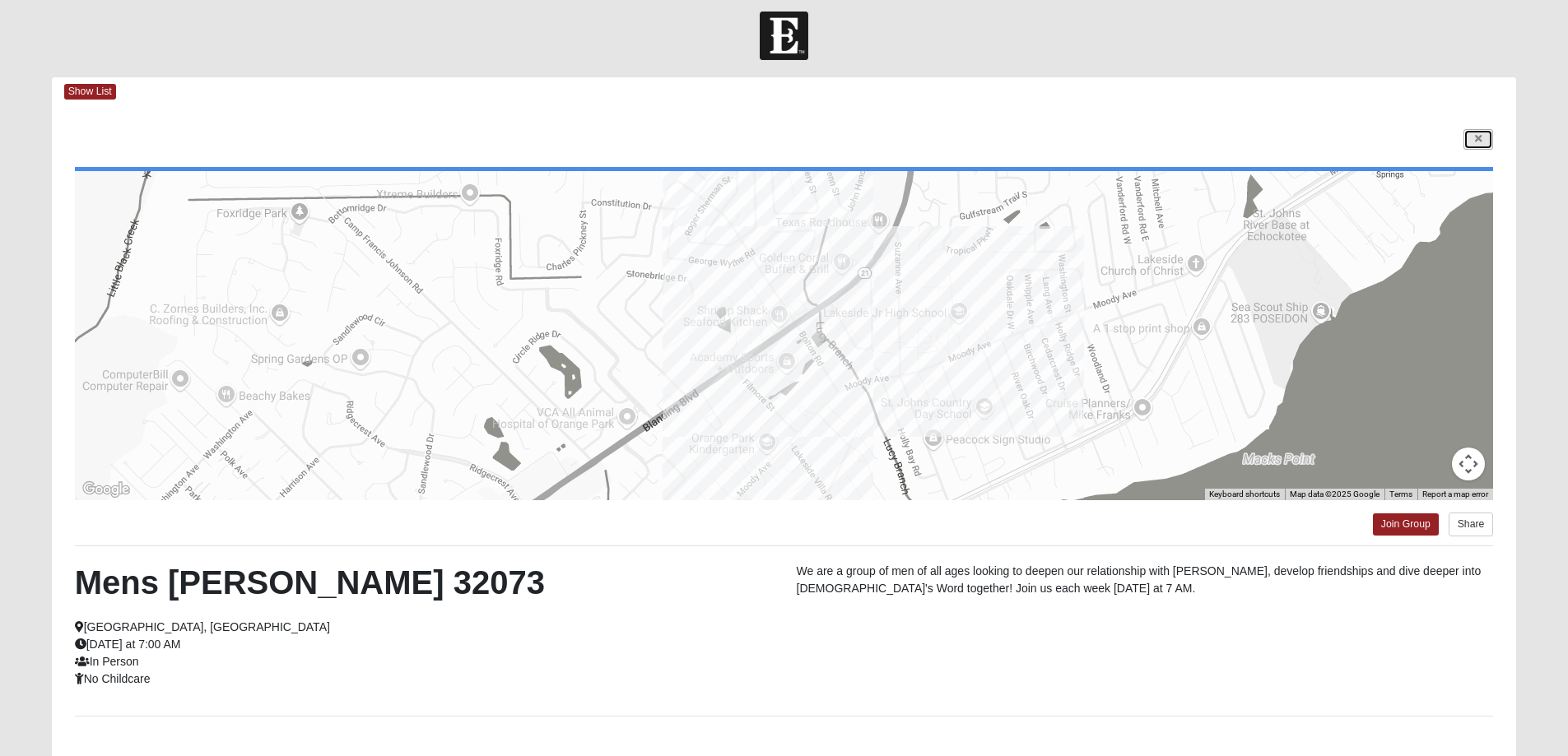
click at [1469, 149] on link at bounding box center [1478, 139] width 30 height 21
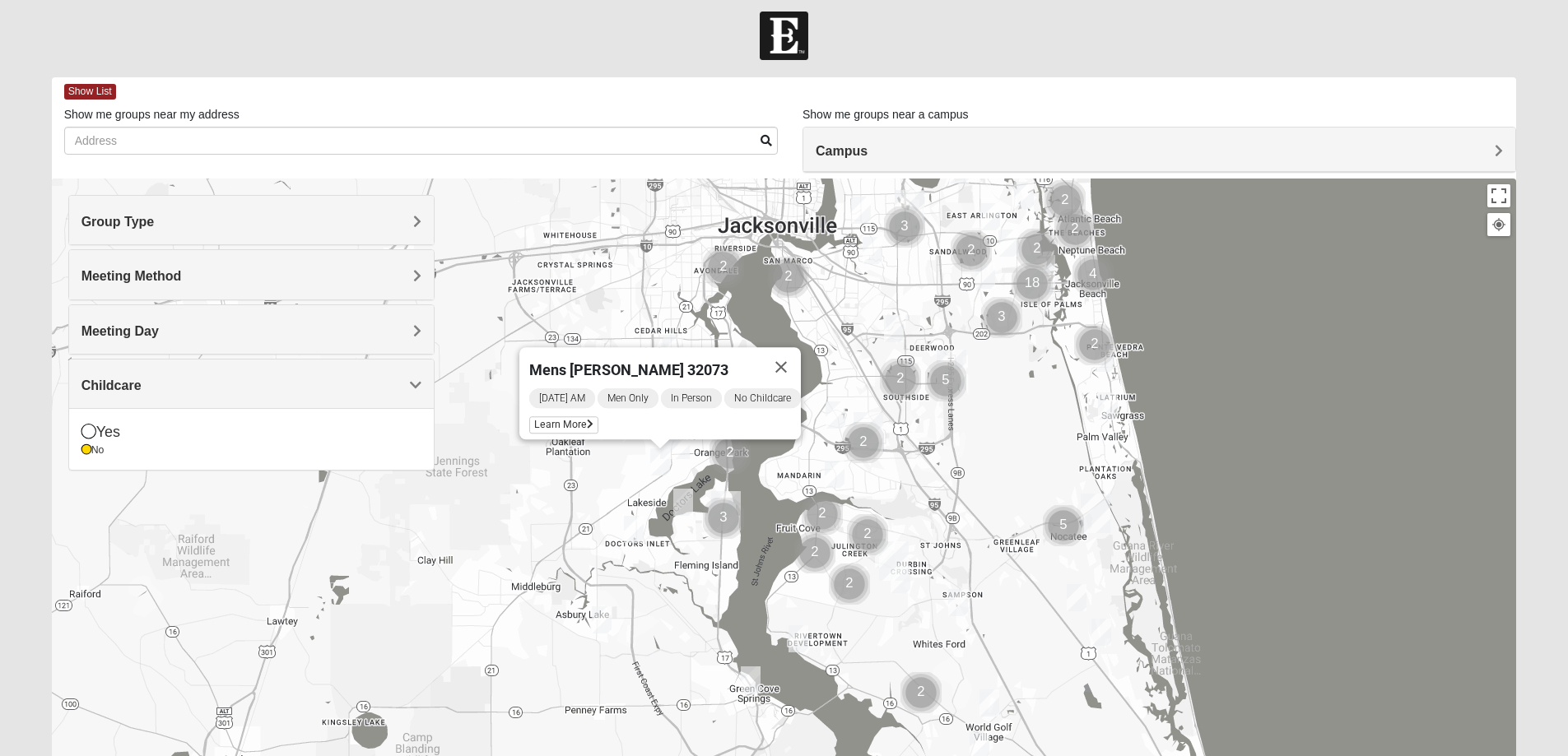
click at [637, 252] on div "Mens [PERSON_NAME] 32073 [DATE] AM Men Only In Person No Childcare Learn More" at bounding box center [784, 507] width 1465 height 659
click at [722, 270] on img "Cluster of 2 groups" at bounding box center [723, 267] width 41 height 41
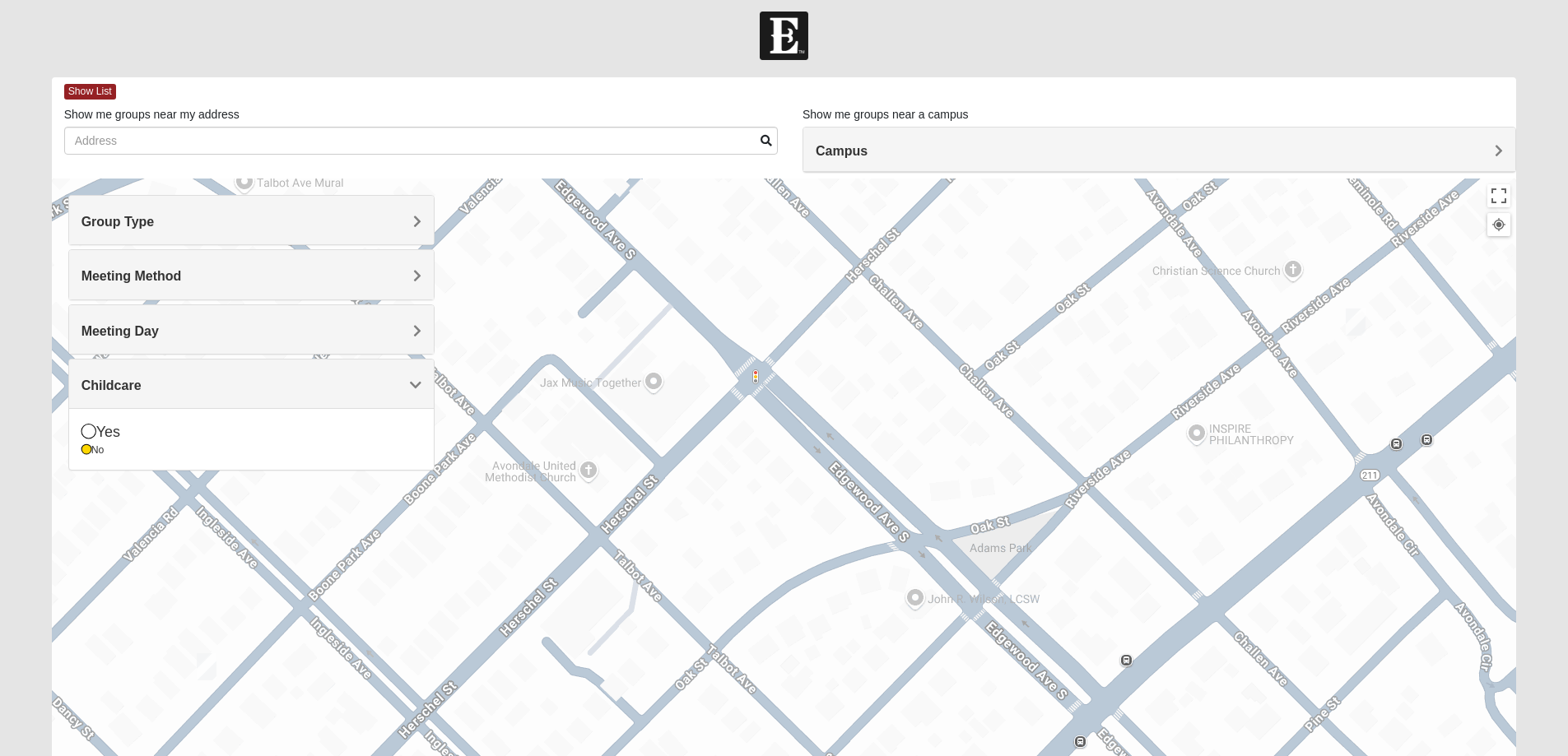
click at [1358, 331] on img "Mens Puckett 32205" at bounding box center [1356, 322] width 20 height 27
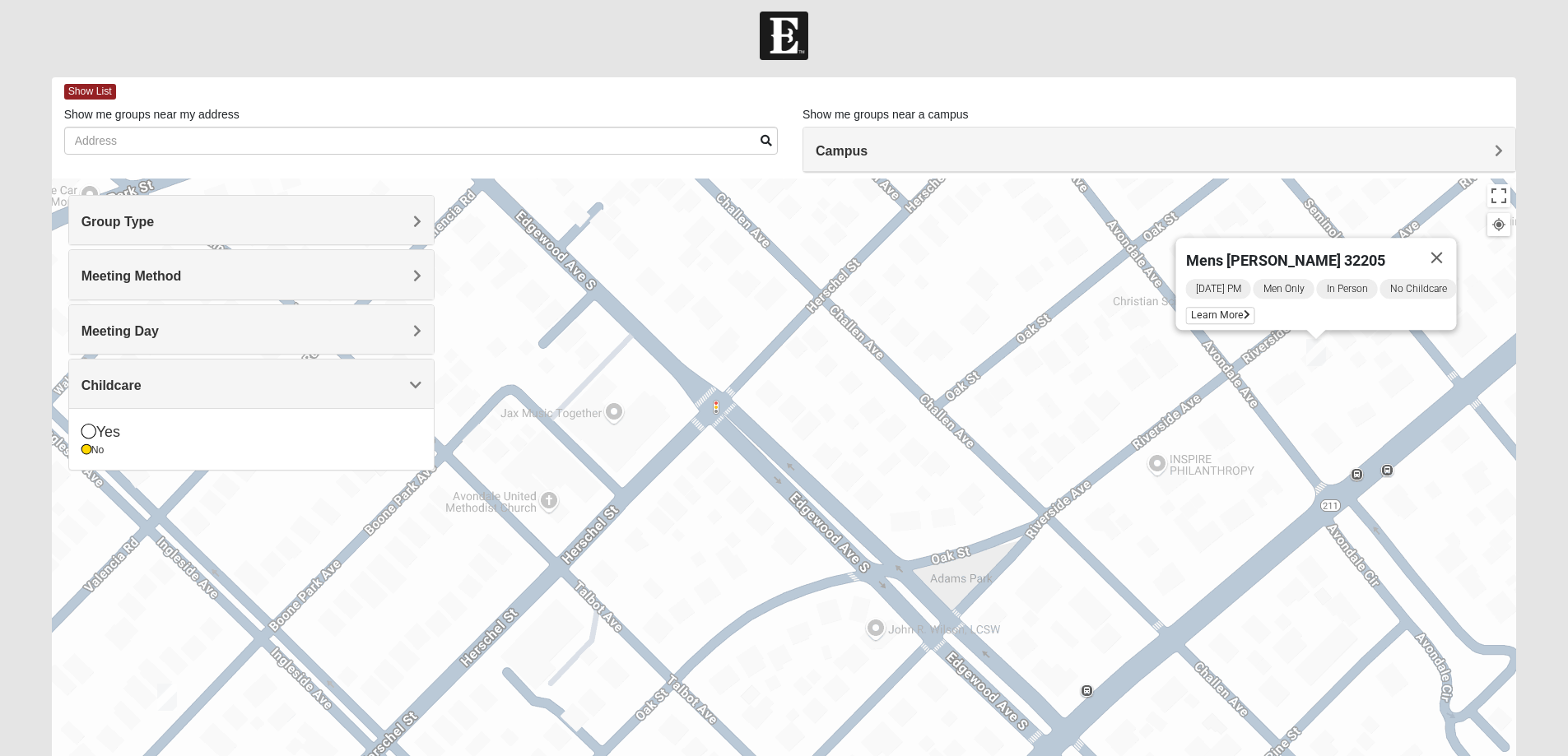
click at [1267, 256] on span "Mens [PERSON_NAME] 32205" at bounding box center [1285, 260] width 200 height 17
click at [1256, 251] on span "Mens [PERSON_NAME] 32205" at bounding box center [1285, 260] width 200 height 17
click at [1219, 307] on span "Learn More" at bounding box center [1220, 315] width 69 height 17
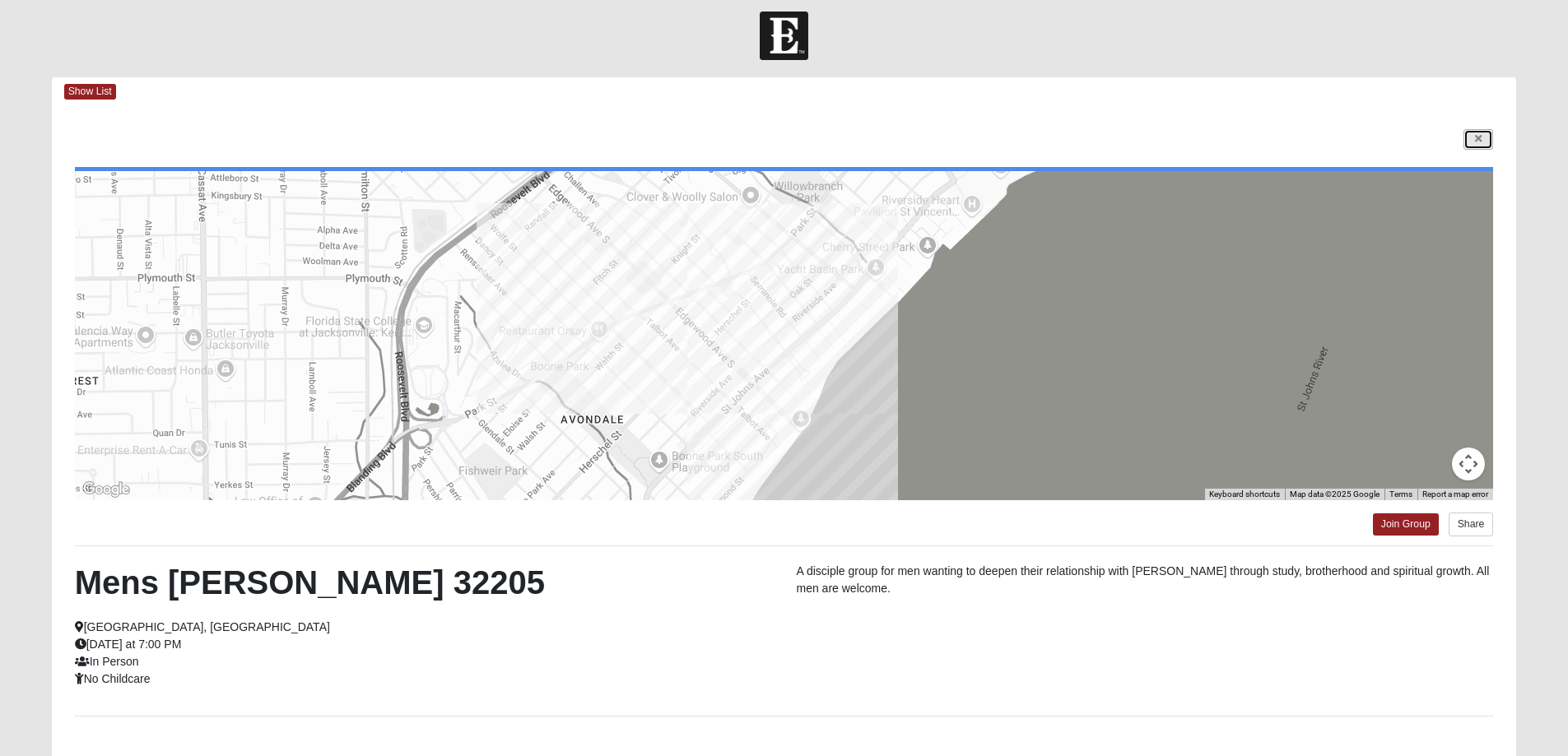
click at [1482, 142] on link at bounding box center [1478, 139] width 30 height 21
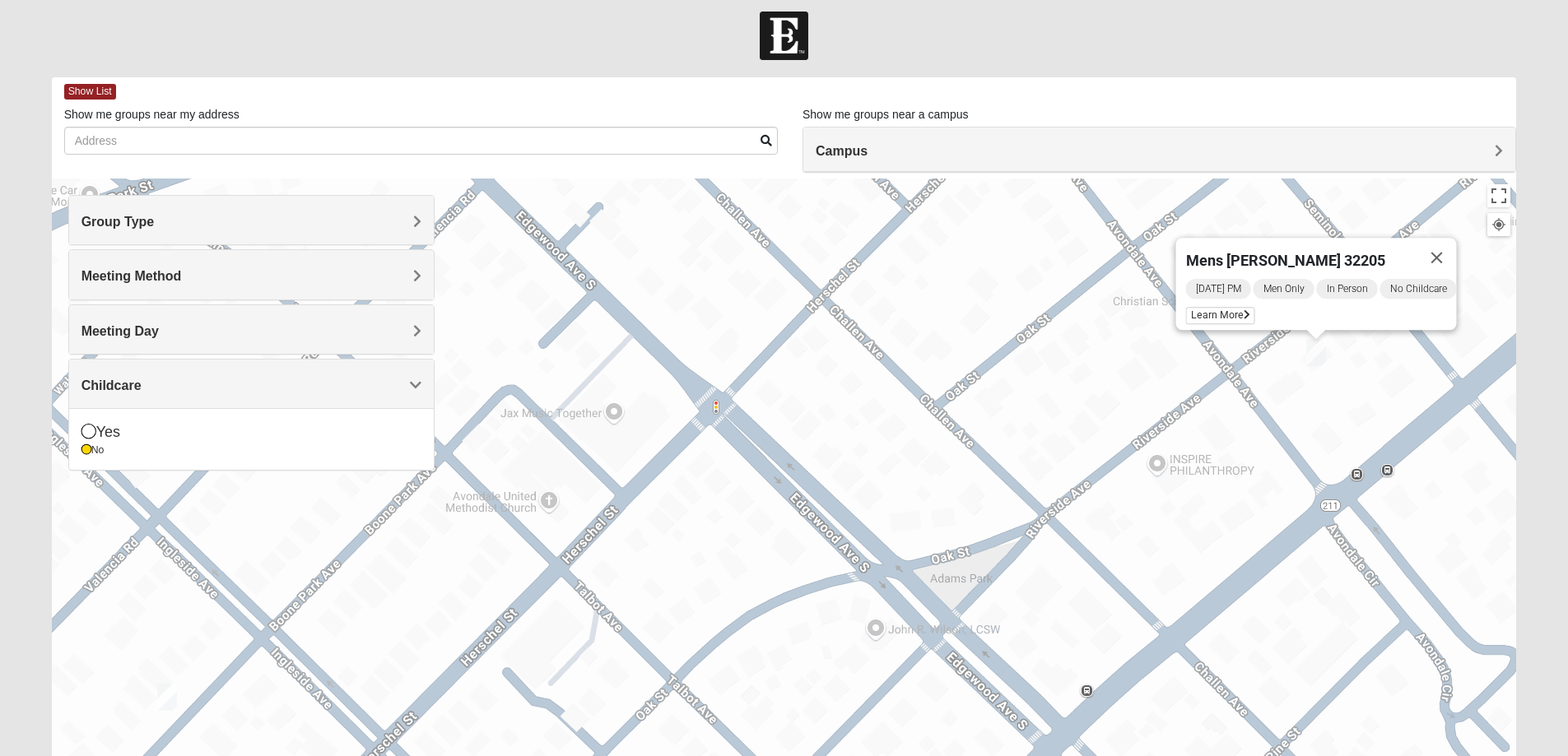
click at [168, 700] on img "Mens Duncil 32205" at bounding box center [168, 698] width 20 height 27
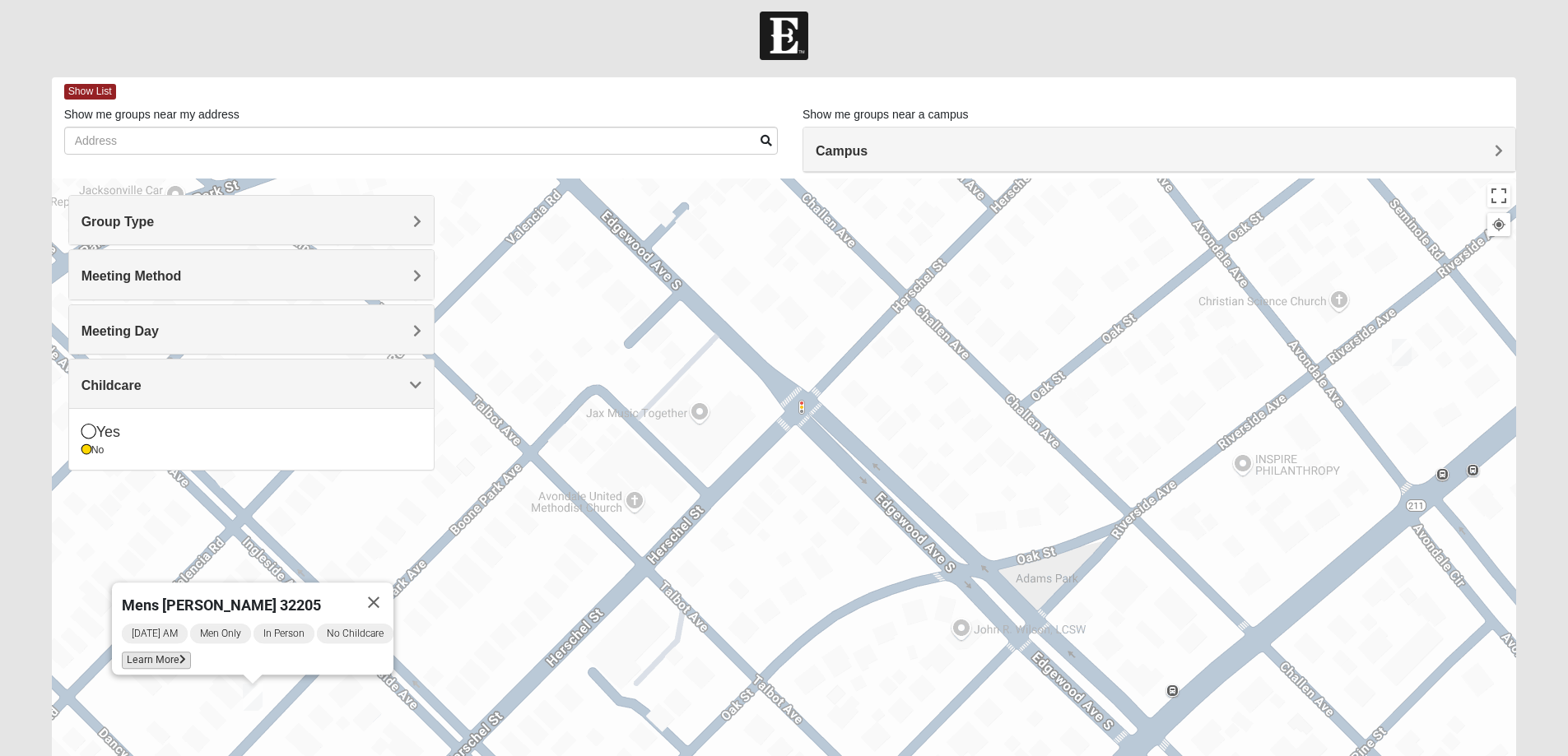
click at [154, 651] on span "Learn More" at bounding box center [157, 659] width 69 height 17
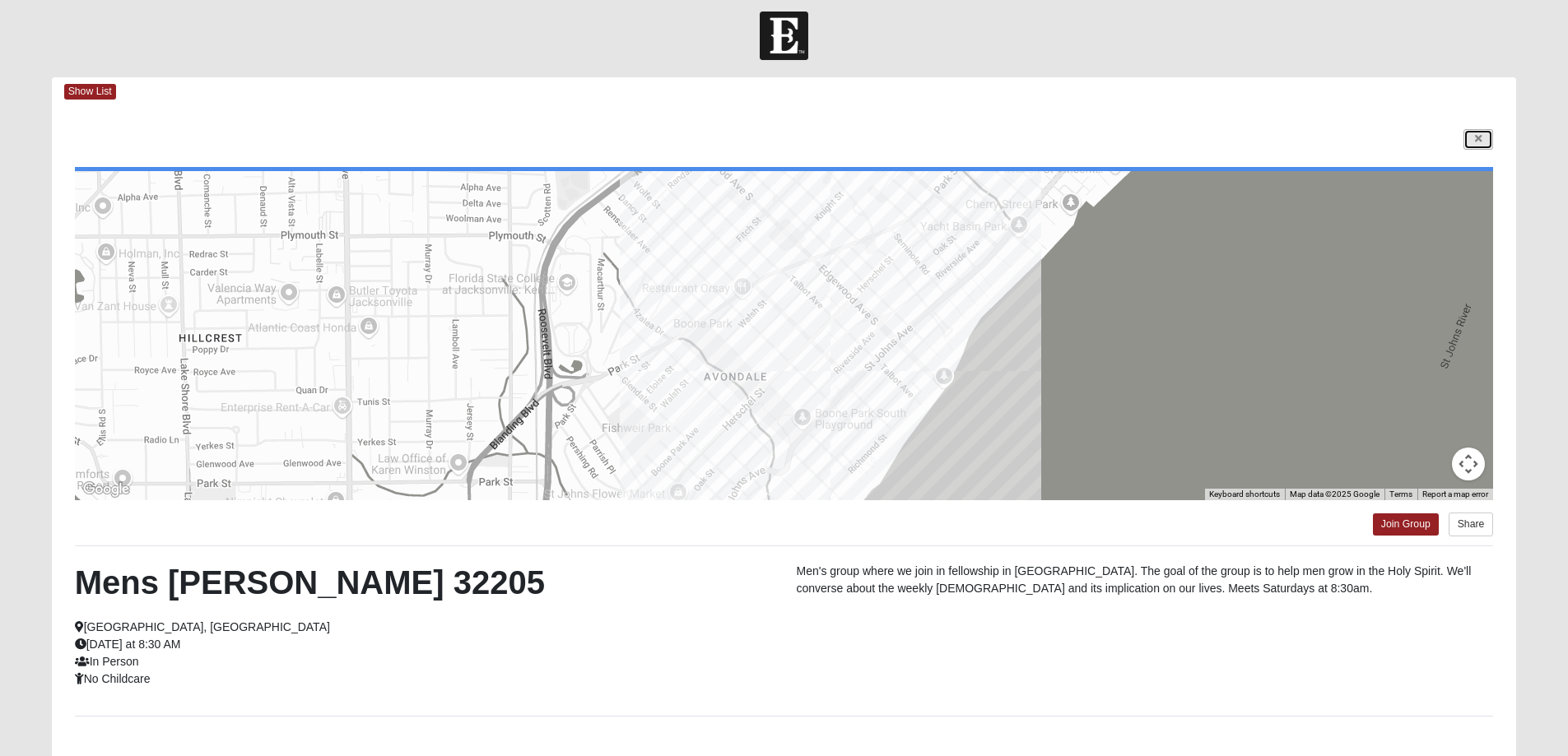
click at [1478, 134] on icon at bounding box center [1478, 138] width 6 height 10
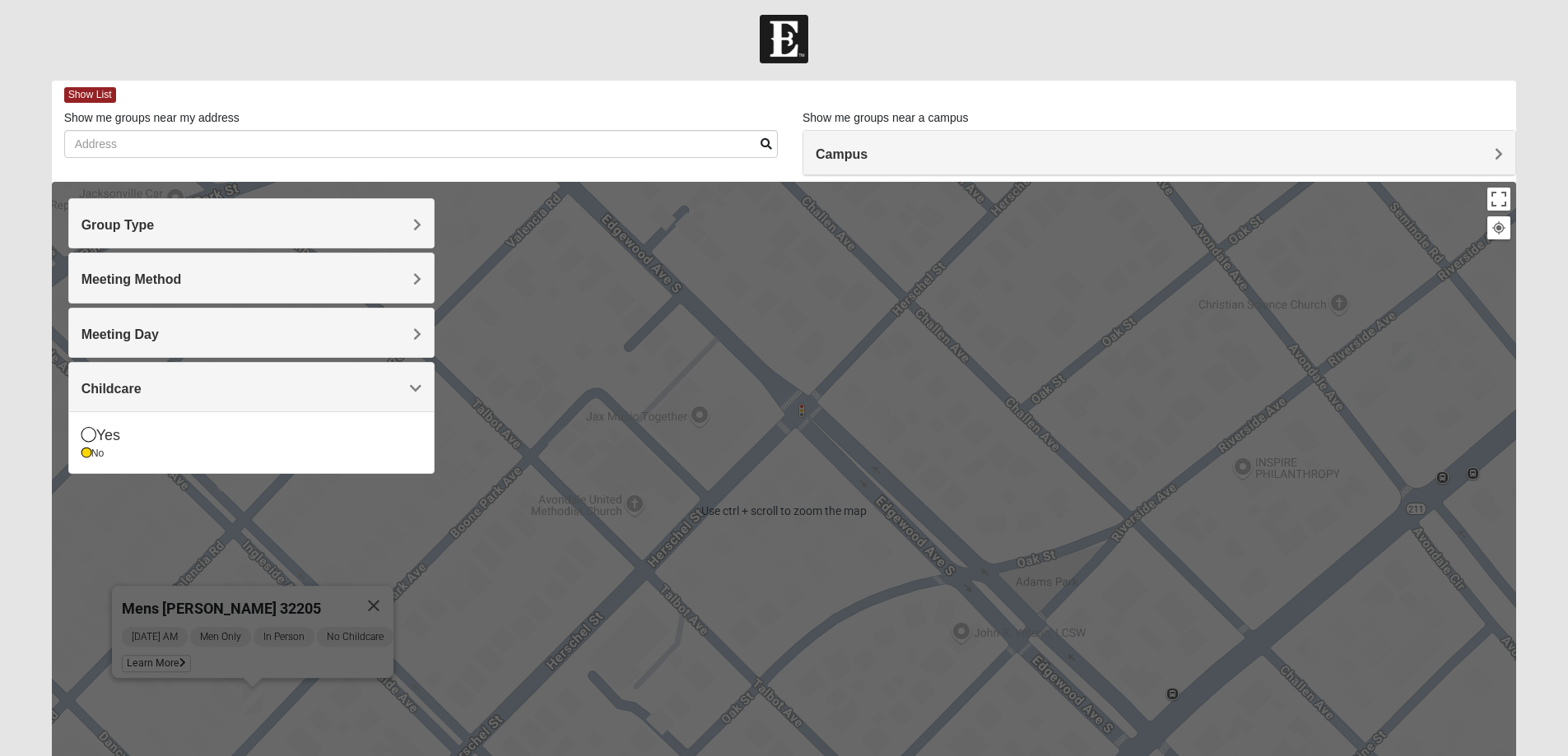
scroll to position [0, 0]
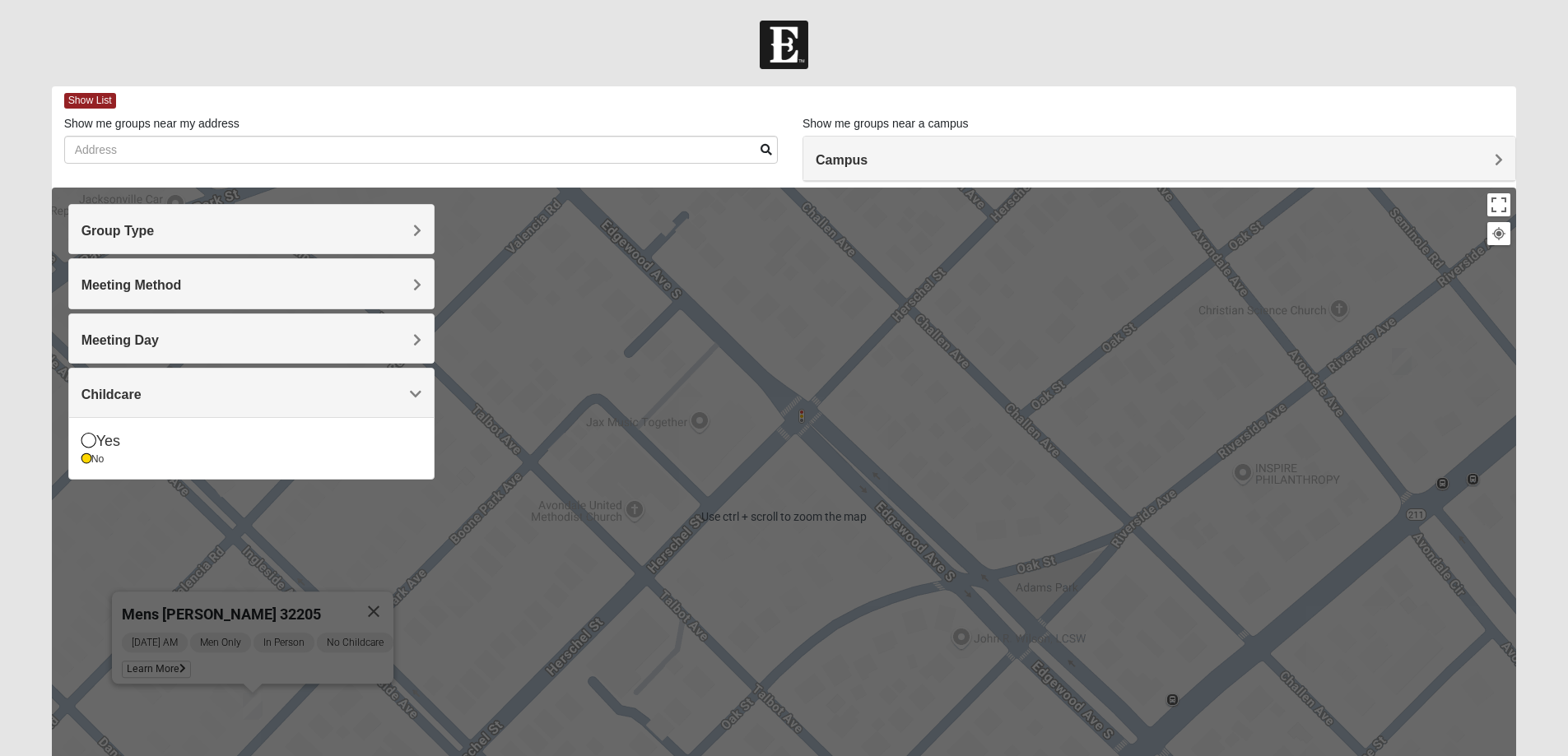
click at [384, 320] on div "Meeting Day" at bounding box center [251, 338] width 364 height 48
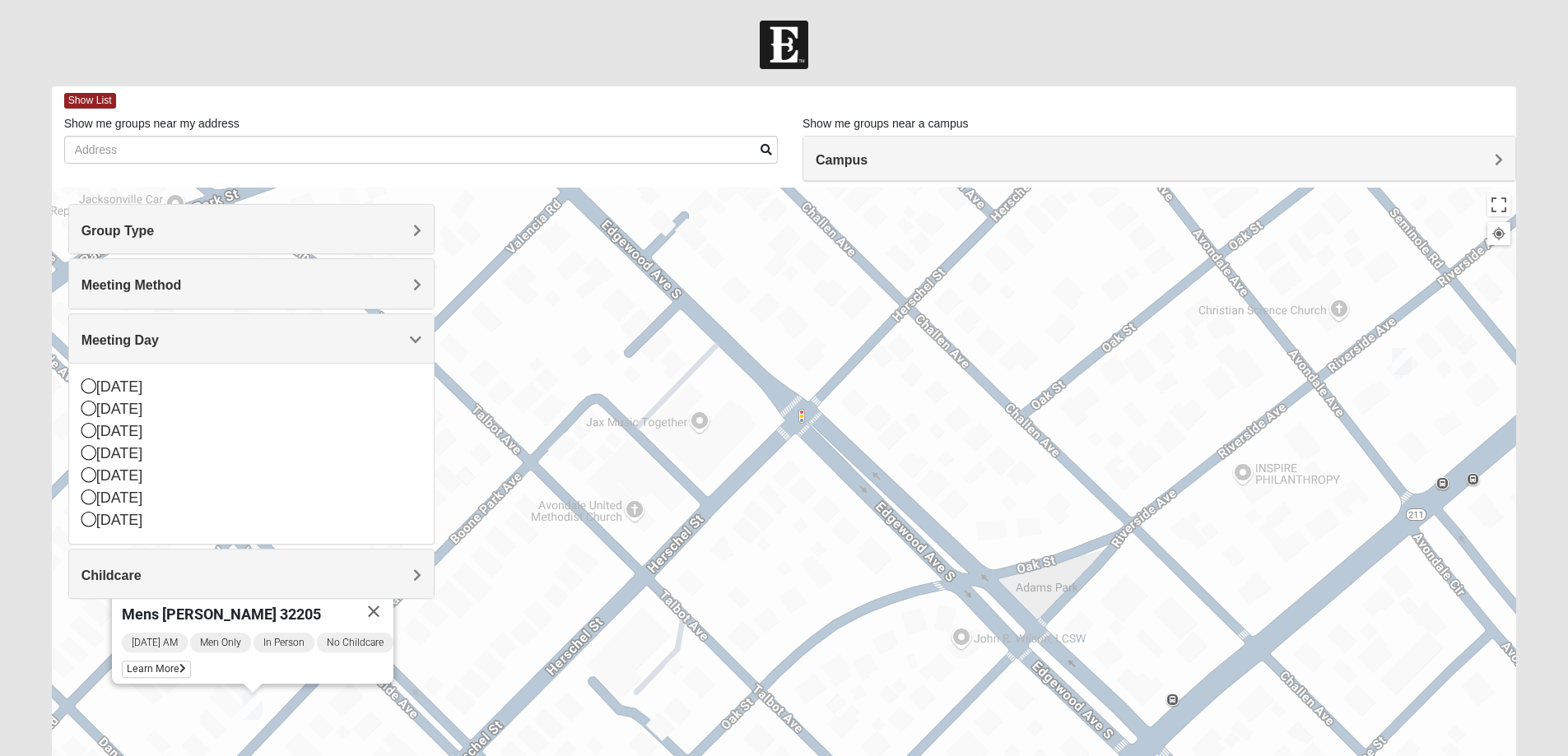
click at [394, 267] on div "Meeting Method" at bounding box center [251, 283] width 364 height 48
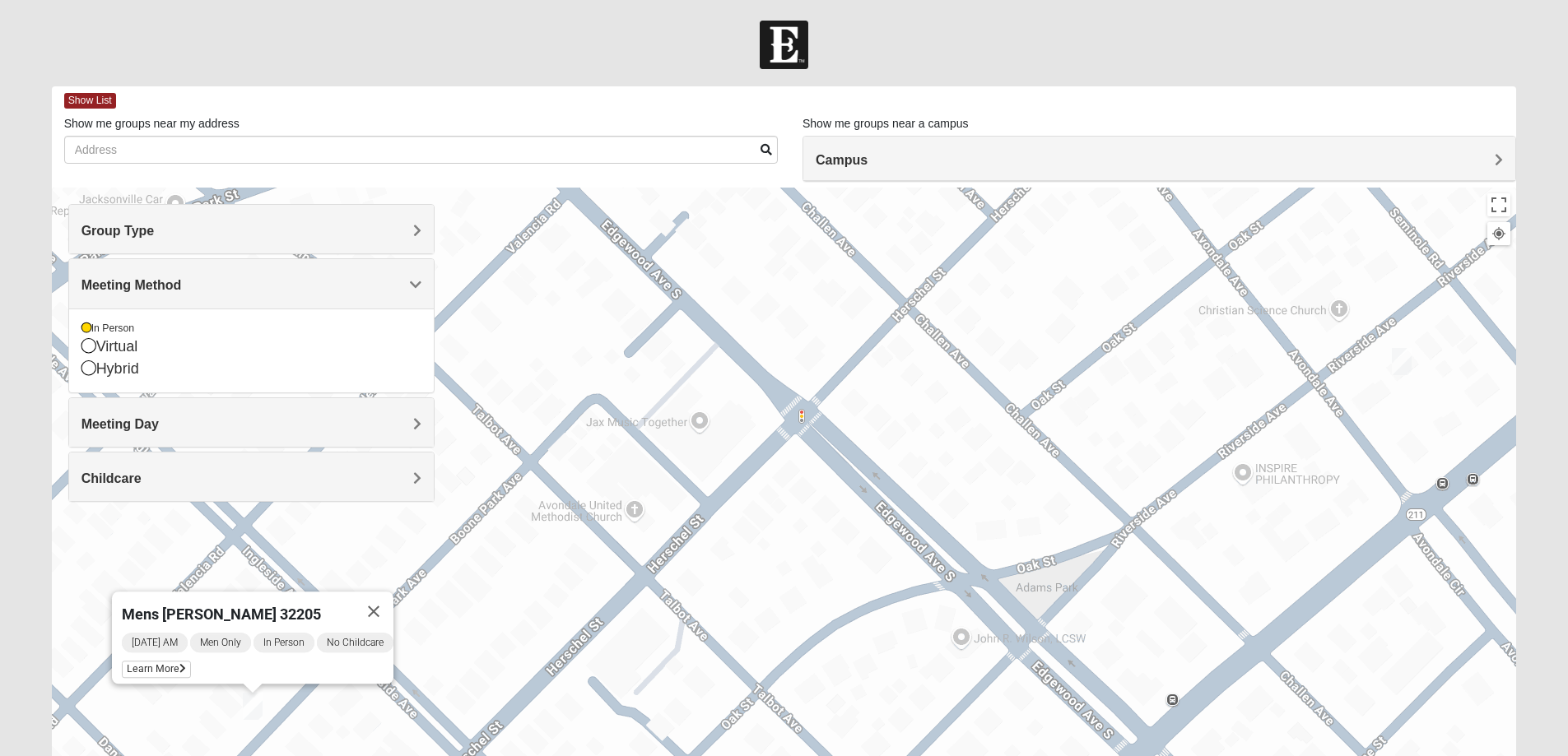
click at [317, 220] on div "Group Type" at bounding box center [251, 229] width 364 height 48
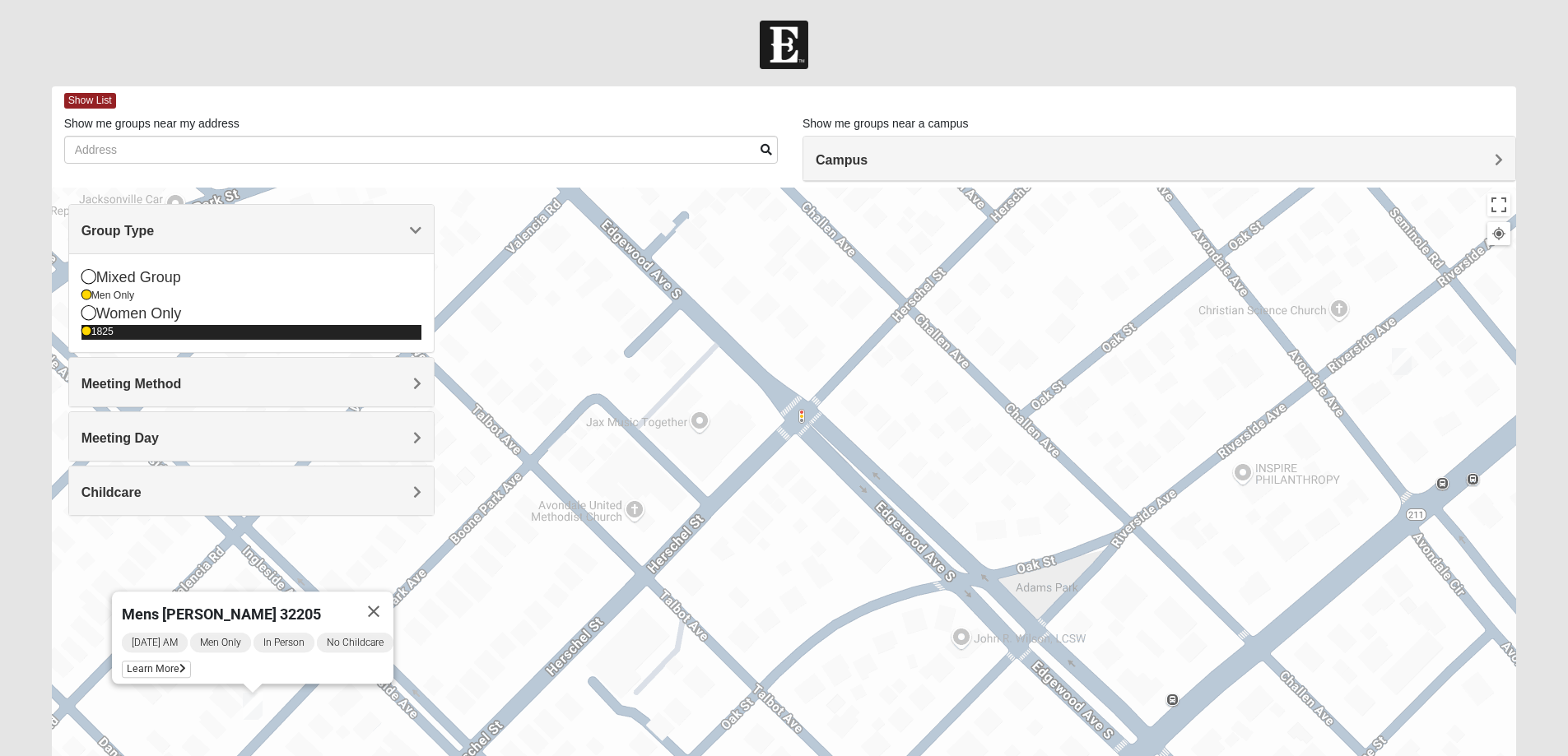
click at [84, 329] on icon at bounding box center [86, 332] width 10 height 10
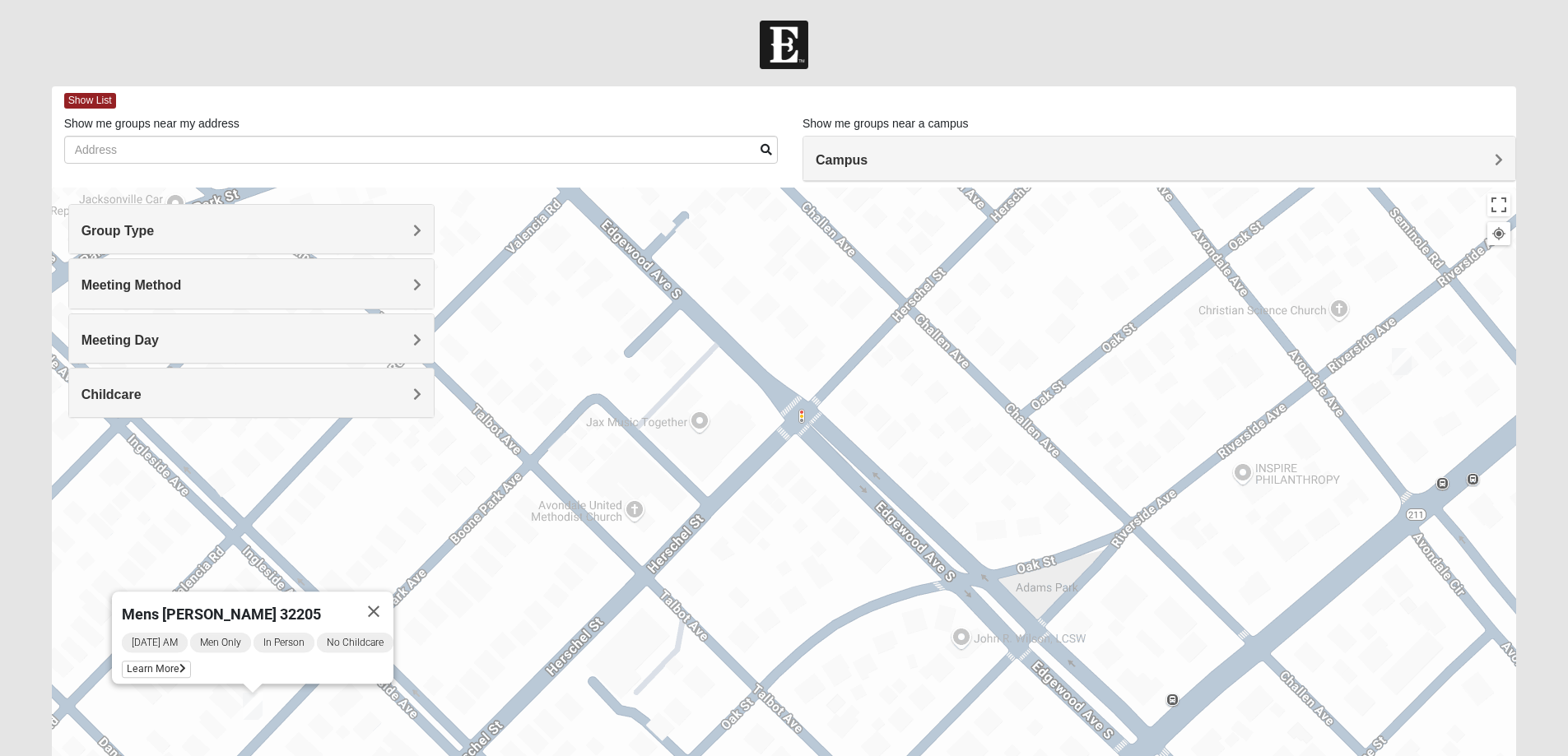
click at [137, 212] on div "Group Type" at bounding box center [251, 229] width 364 height 48
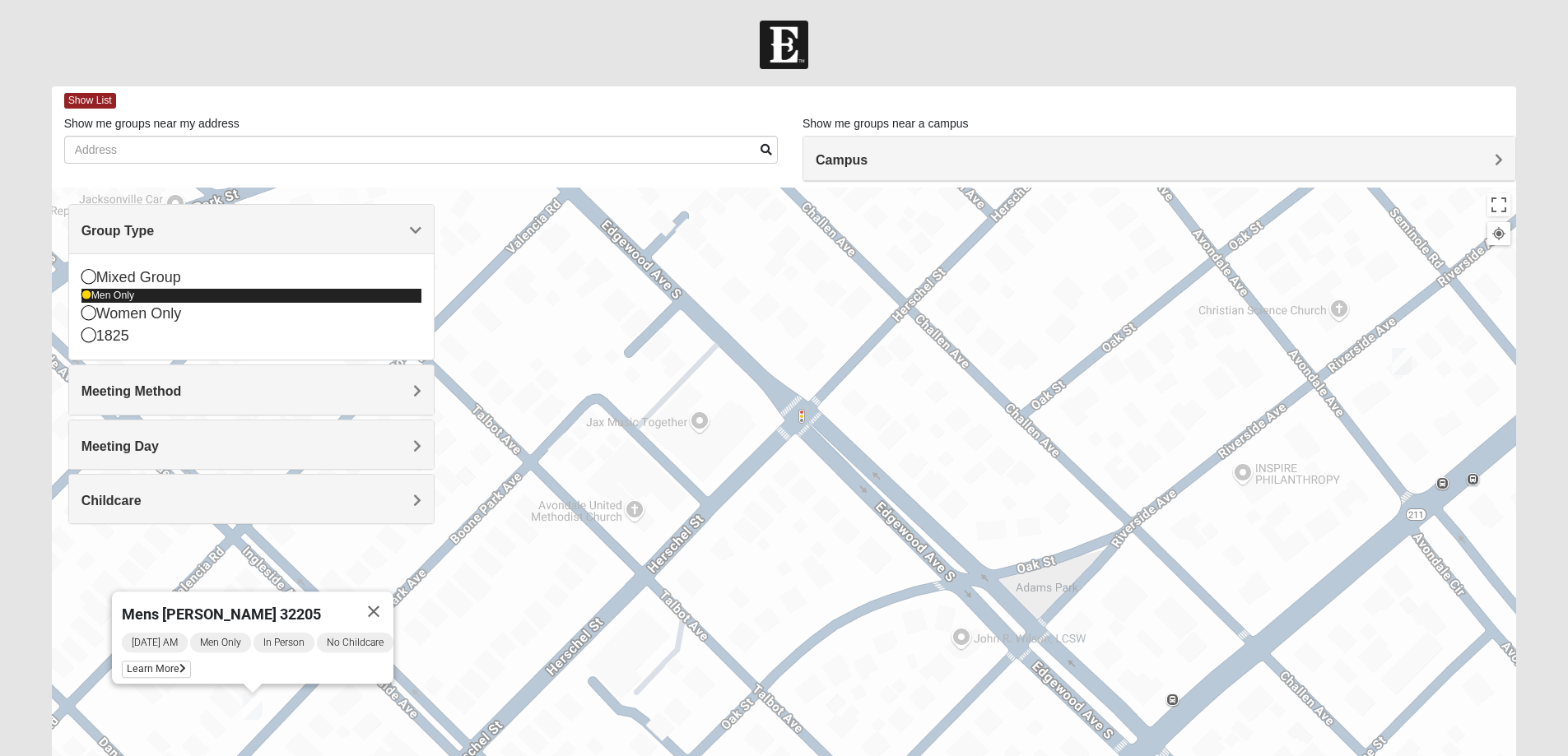
click at [118, 293] on div "Men Only" at bounding box center [251, 295] width 340 height 14
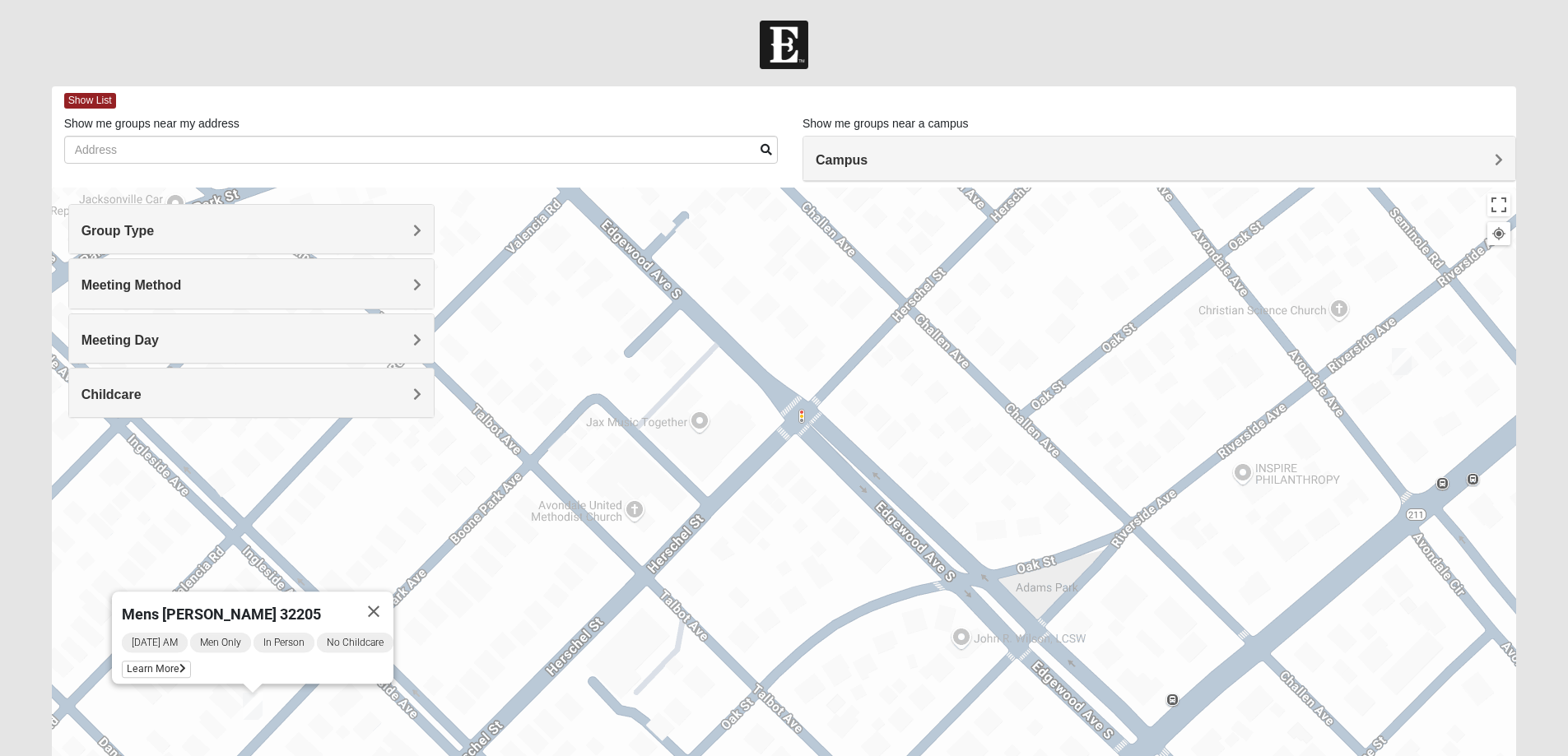
click at [354, 238] on h4 "Group Type" at bounding box center [251, 230] width 340 height 15
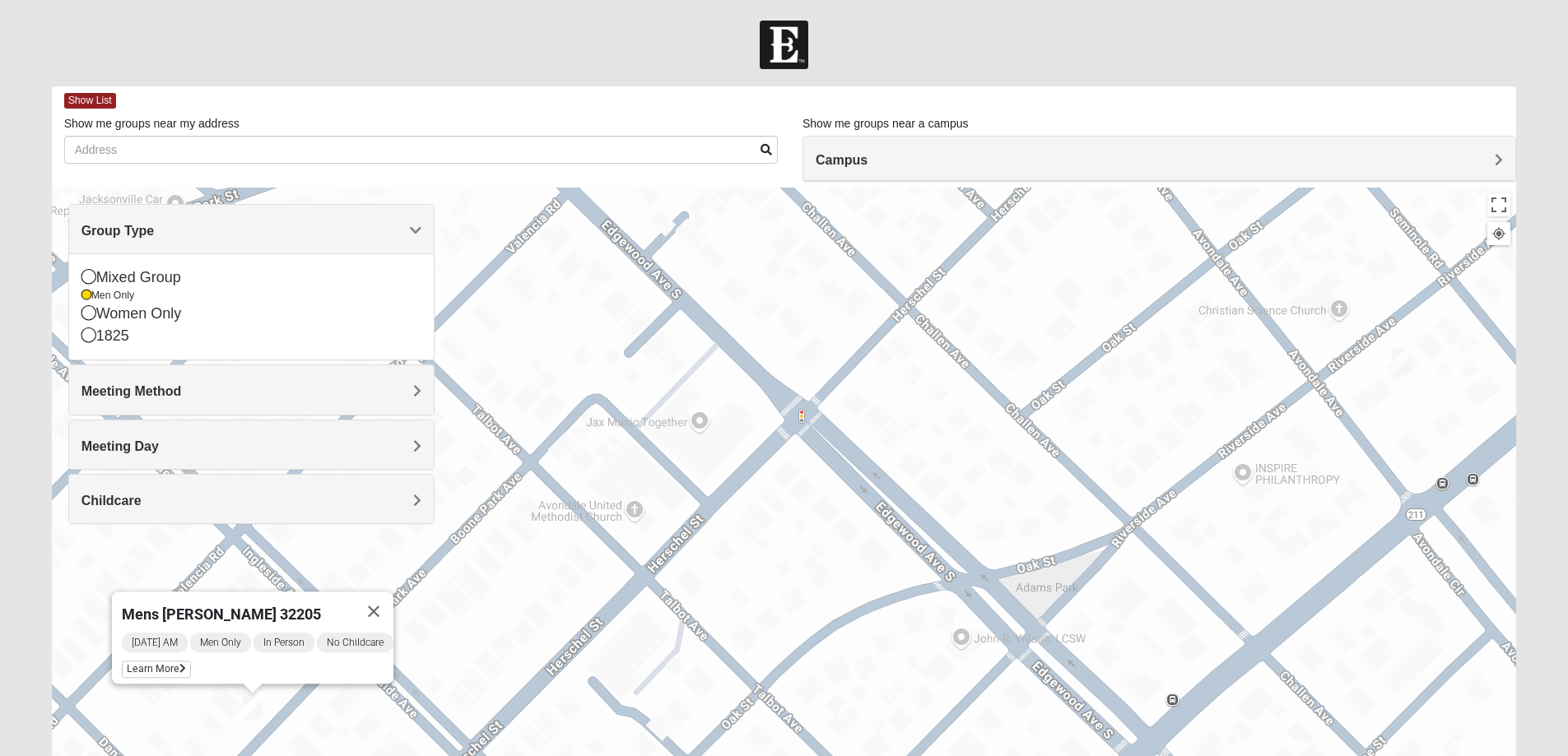
click at [951, 449] on div "Mens [PERSON_NAME] 32205 [DATE] AM Men Only In Person No Childcare Learn More" at bounding box center [784, 516] width 1465 height 659
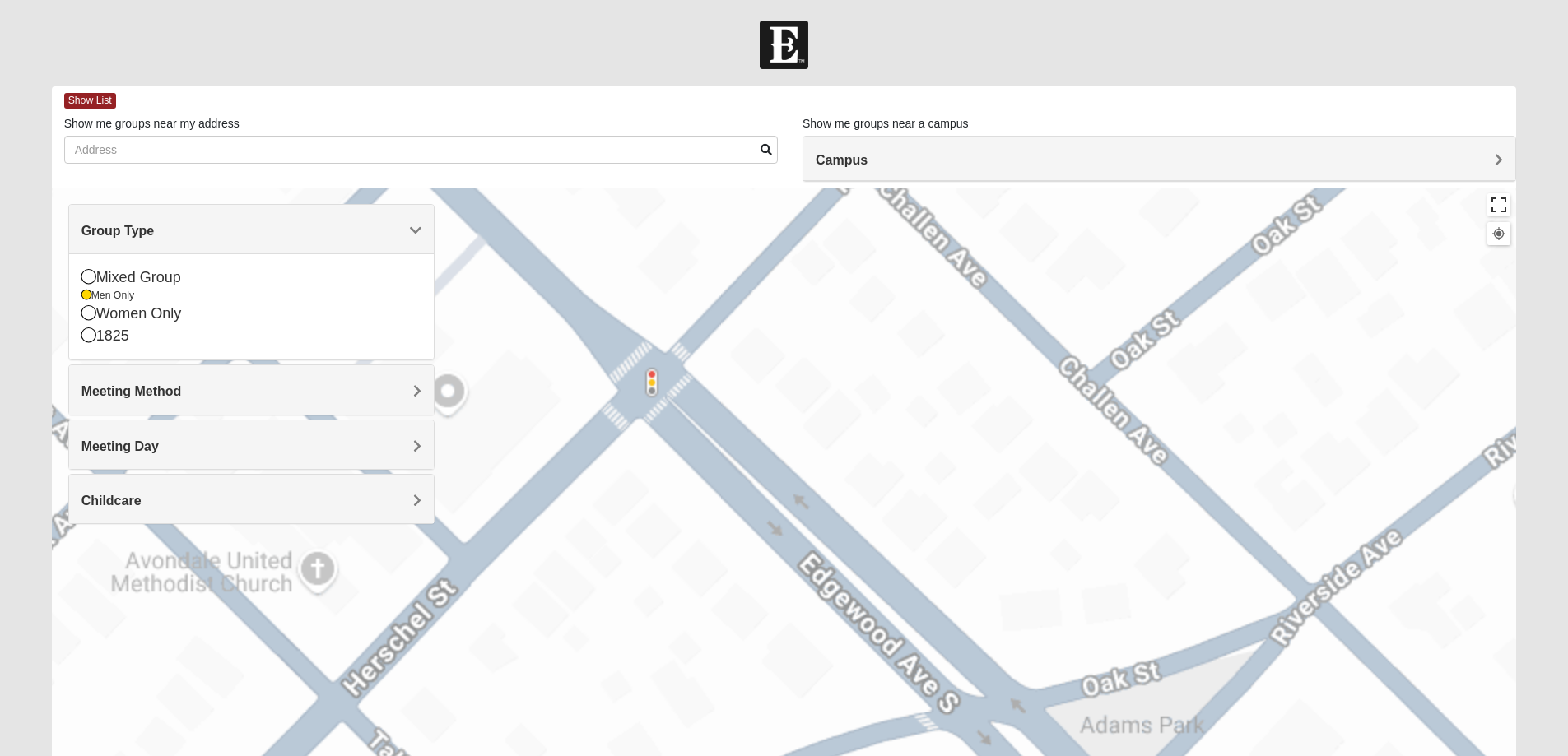
click at [1499, 206] on button "Toggle fullscreen view" at bounding box center [1498, 204] width 23 height 23
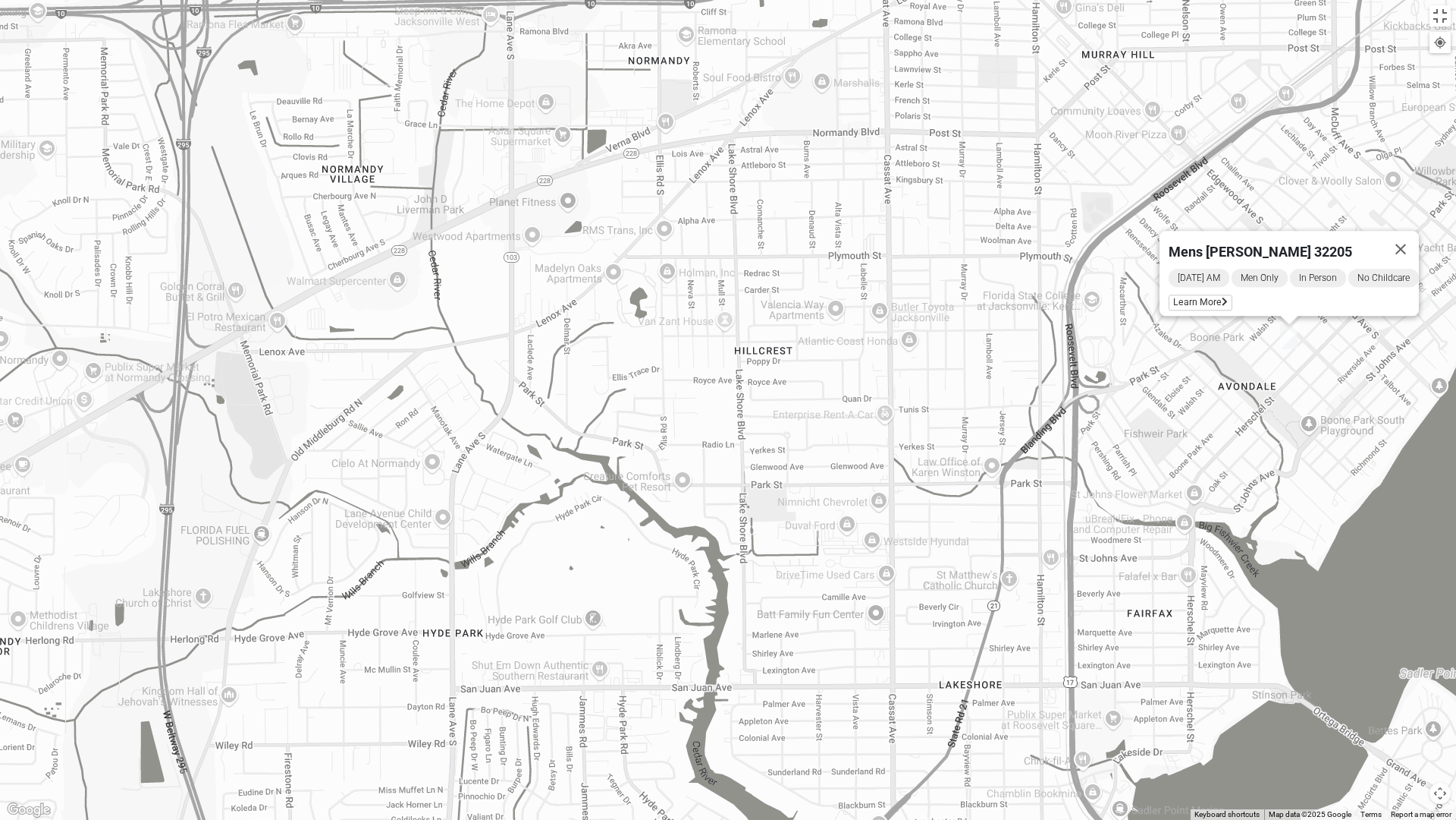
drag, startPoint x: 764, startPoint y: 345, endPoint x: 909, endPoint y: 331, distance: 145.7
click at [908, 332] on div "Mens [PERSON_NAME] 32205 [DATE] AM Men Only In Person No Childcare Learn More" at bounding box center [728, 410] width 1456 height 820
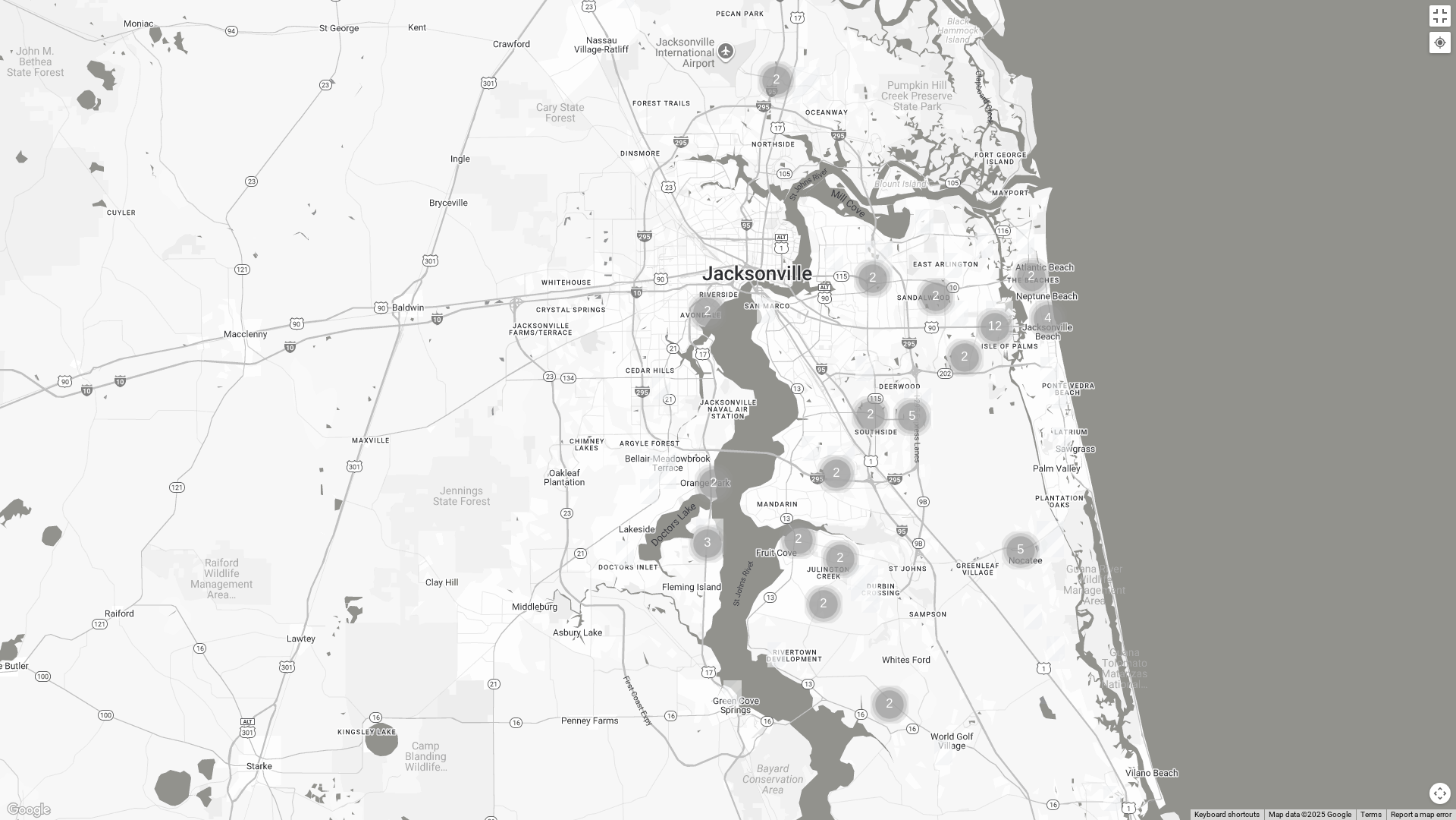
click at [657, 391] on img "Mens Gonzalez 32073" at bounding box center [662, 386] width 18 height 25
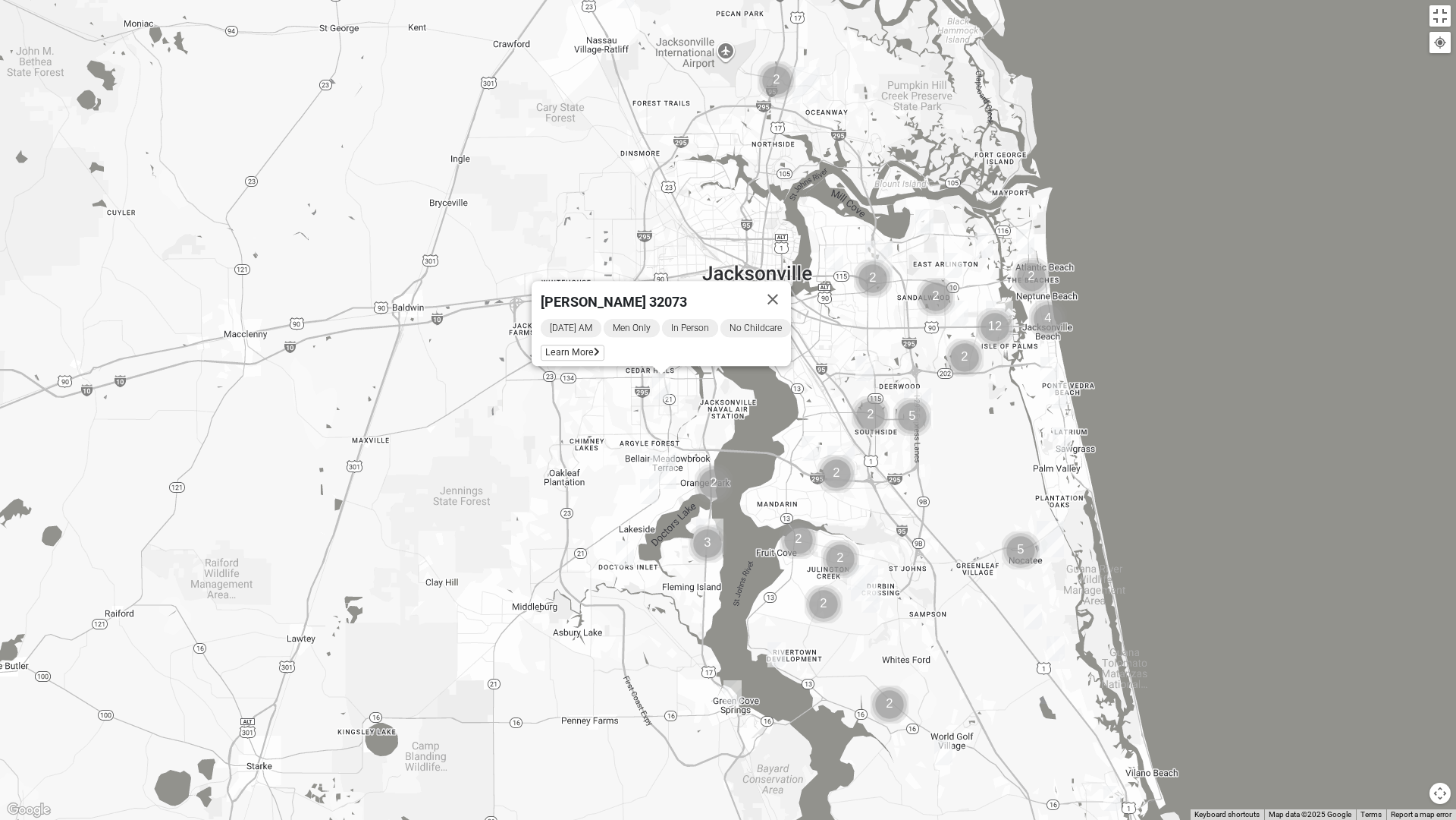
click at [803, 449] on img "Mens Gilbert 32257" at bounding box center [811, 449] width 18 height 25
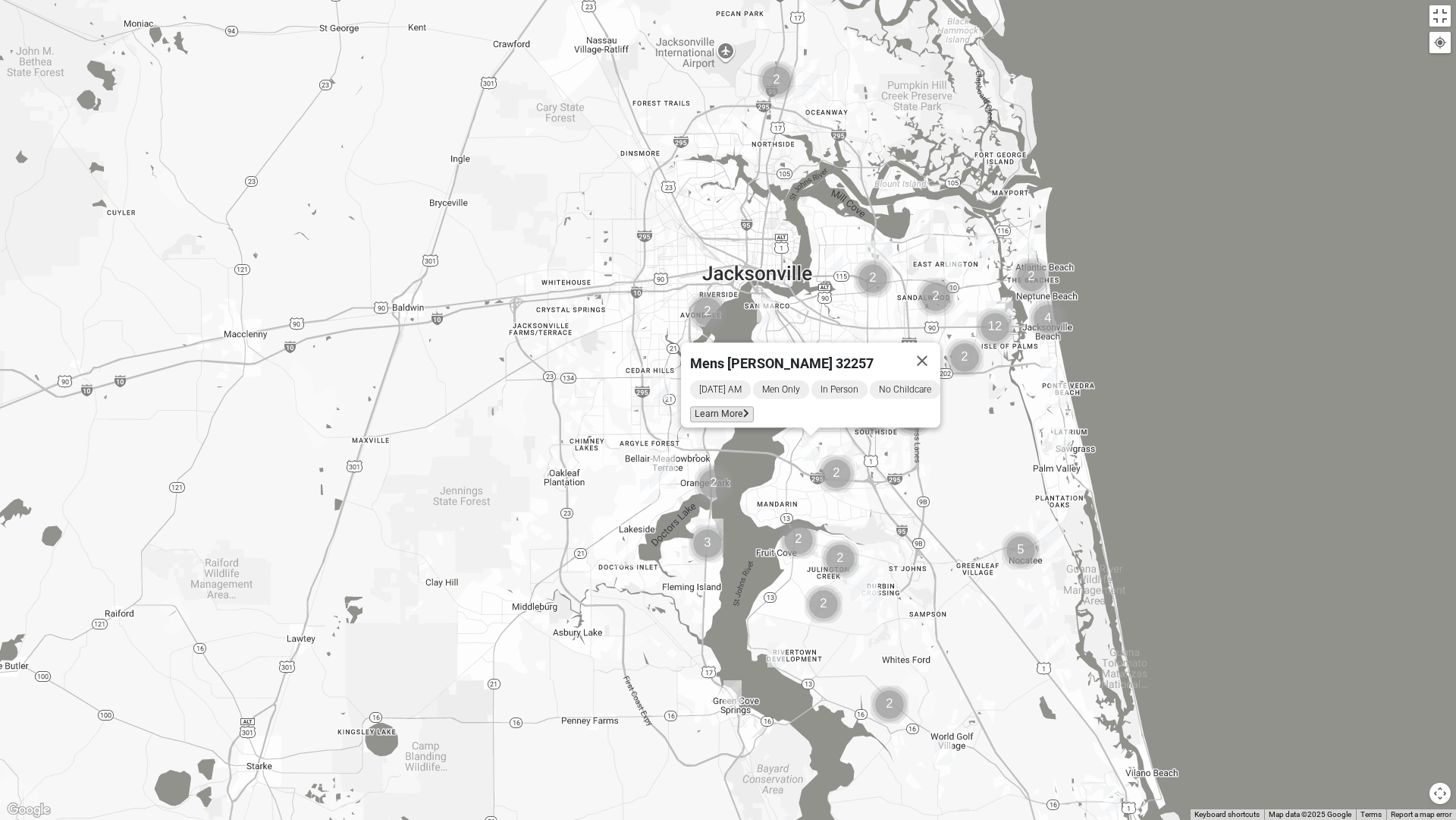
click at [710, 407] on span "Learn More" at bounding box center [722, 413] width 64 height 16
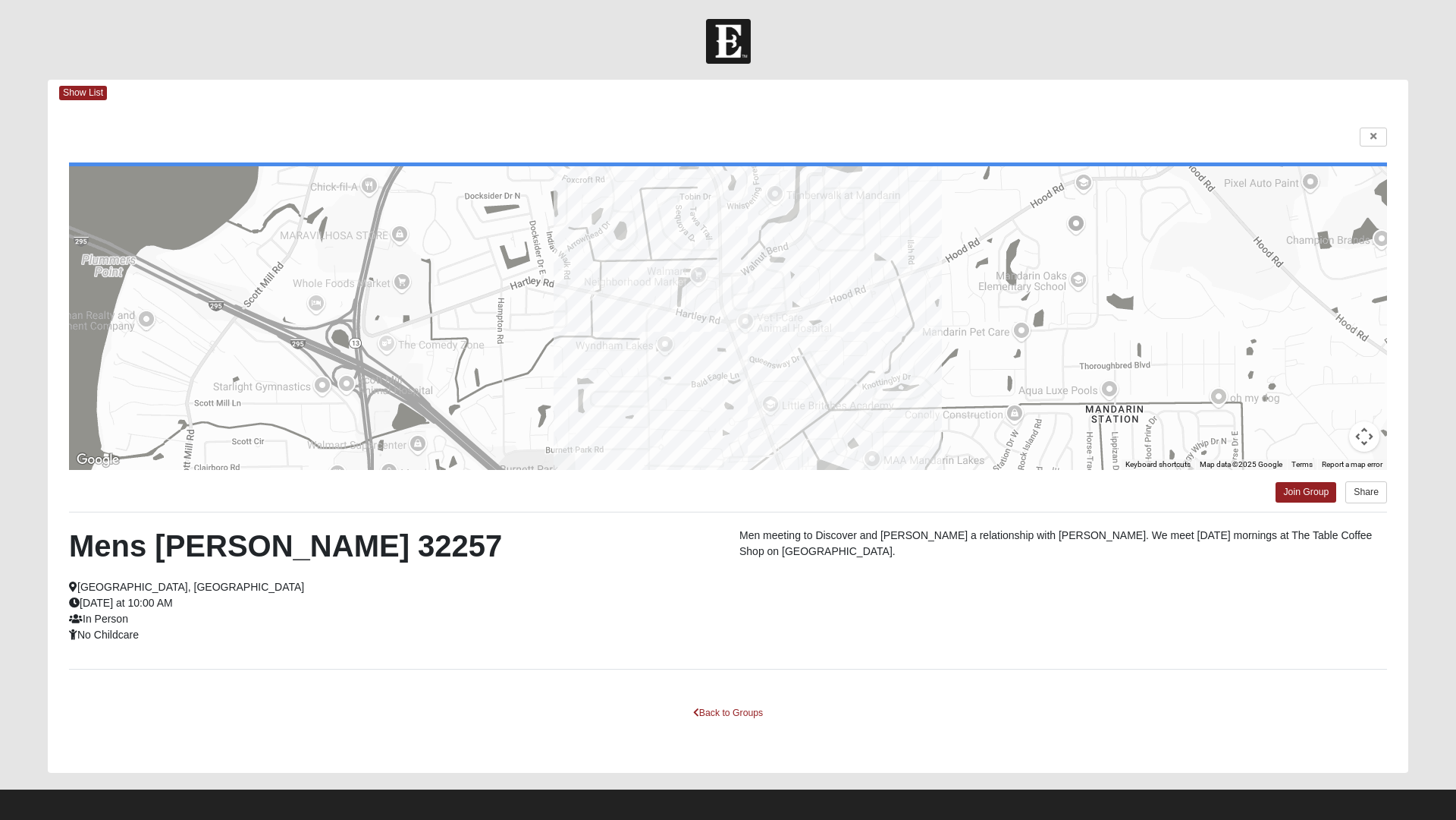
click at [1373, 134] on html "Log In Find A Group Error Show List Loading Groups" at bounding box center [728, 414] width 1456 height 828
click at [698, 696] on html "Log In Find A Group Error Show List Loading Groups" at bounding box center [728, 414] width 1456 height 828
click at [704, 696] on html "Log In Find A Group Error Show List Loading Groups" at bounding box center [728, 414] width 1456 height 828
click at [712, 696] on html "Log In Find A Group Error Show List Loading Groups" at bounding box center [728, 414] width 1456 height 828
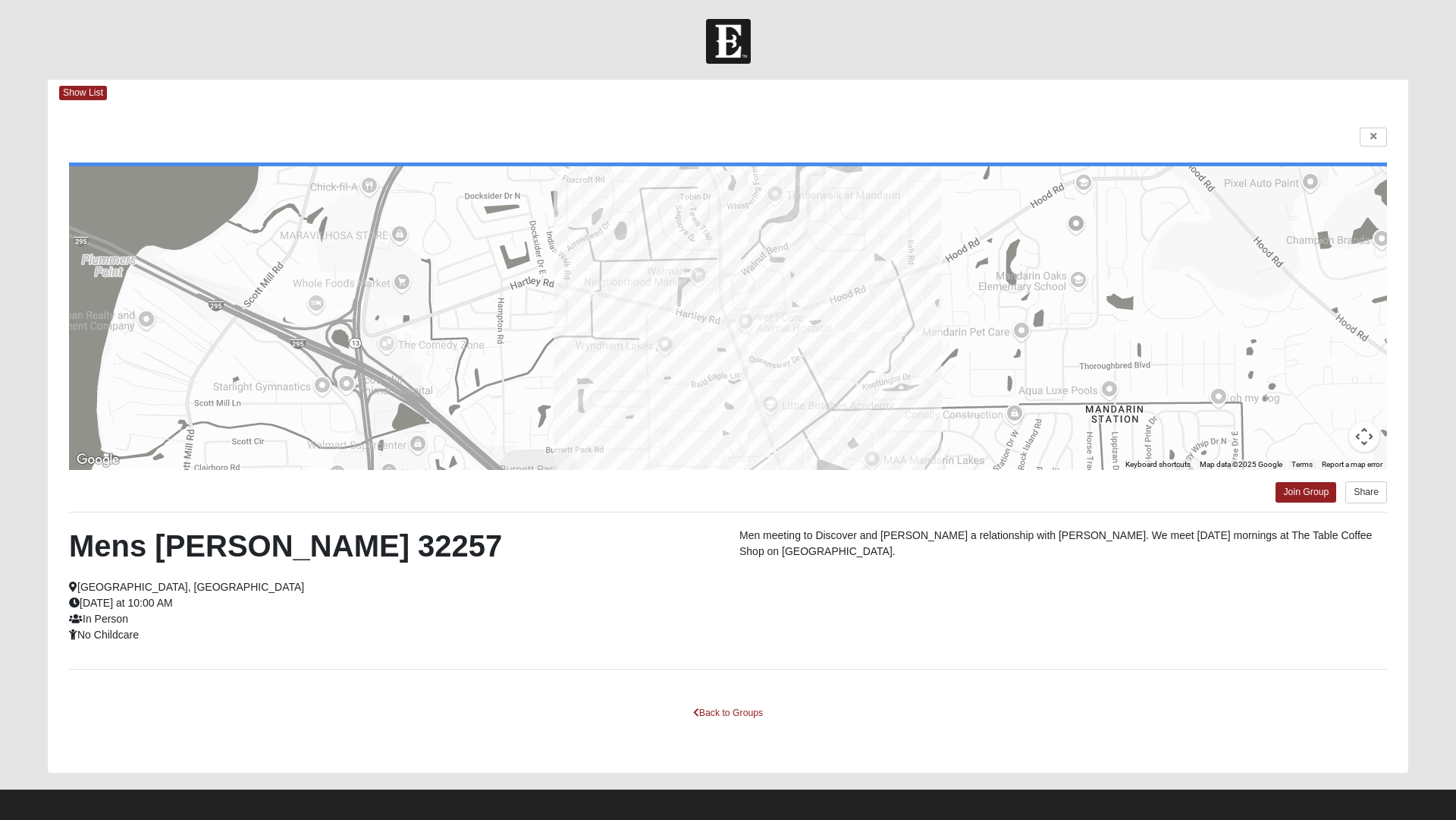
click at [712, 696] on html "Log In Find A Group Error Show List Loading Groups" at bounding box center [728, 414] width 1456 height 828
click at [747, 51] on html "Log In Find A Group Error Show List Loading Groups" at bounding box center [728, 414] width 1456 height 828
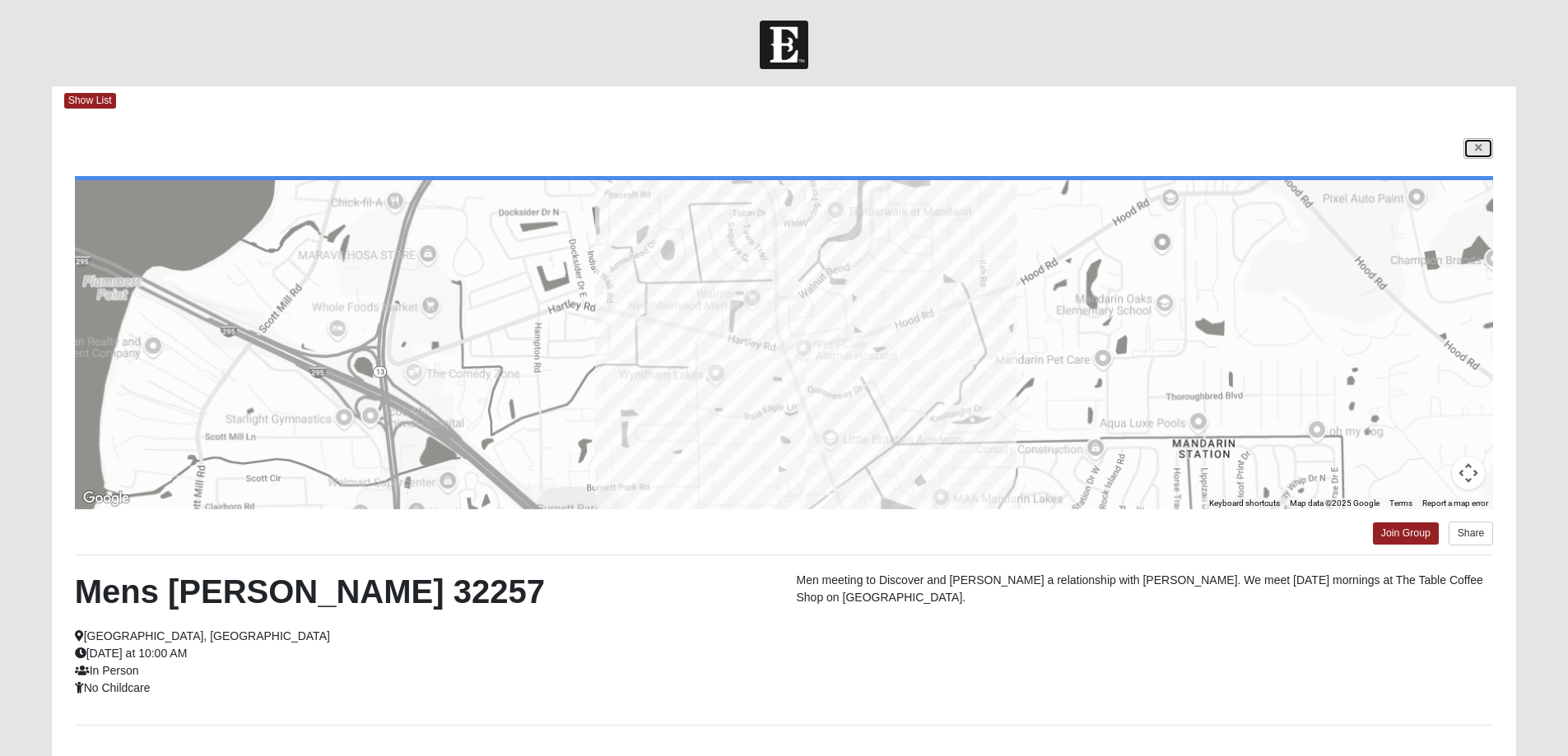
click at [1484, 149] on link at bounding box center [1478, 148] width 30 height 21
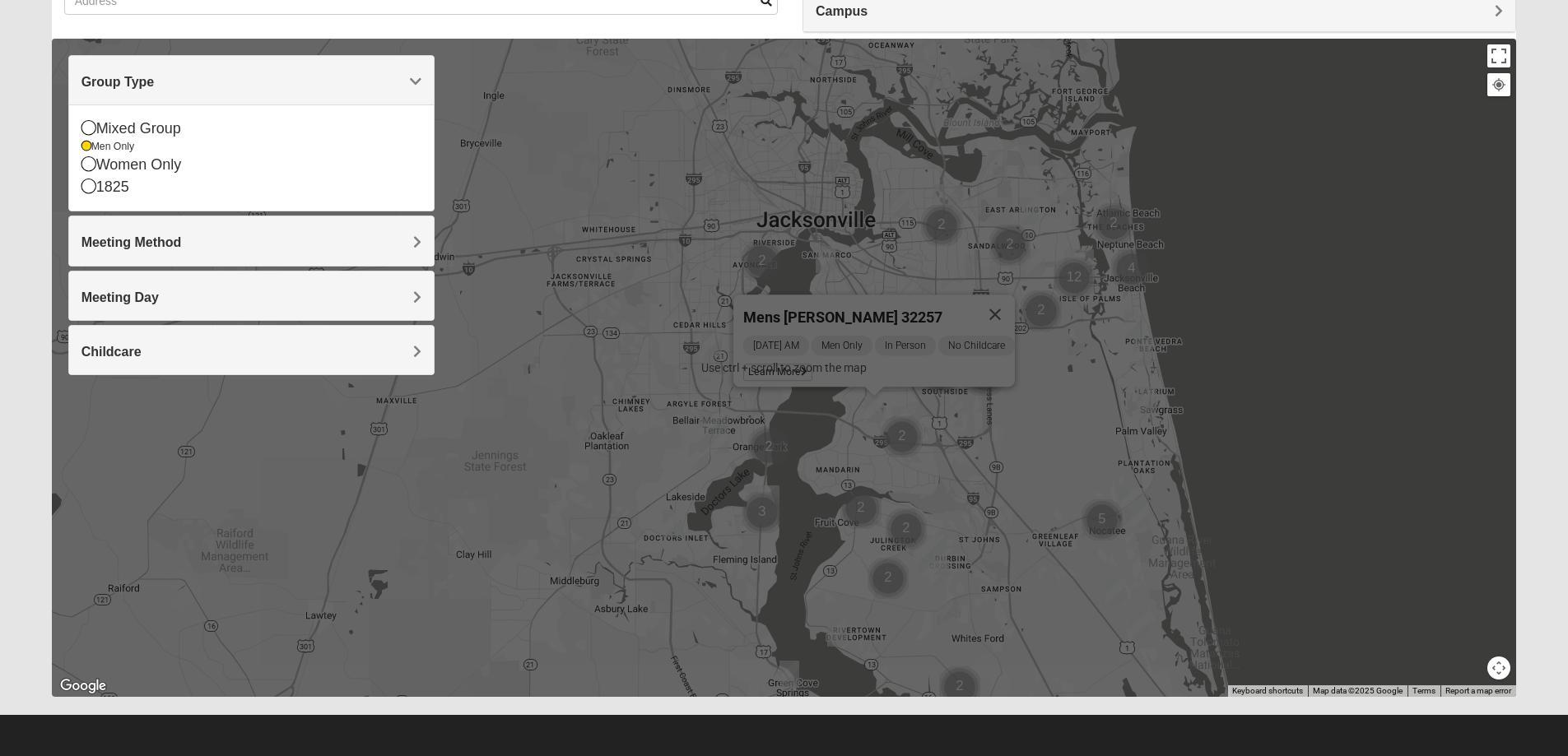
scroll to position [149, 0]
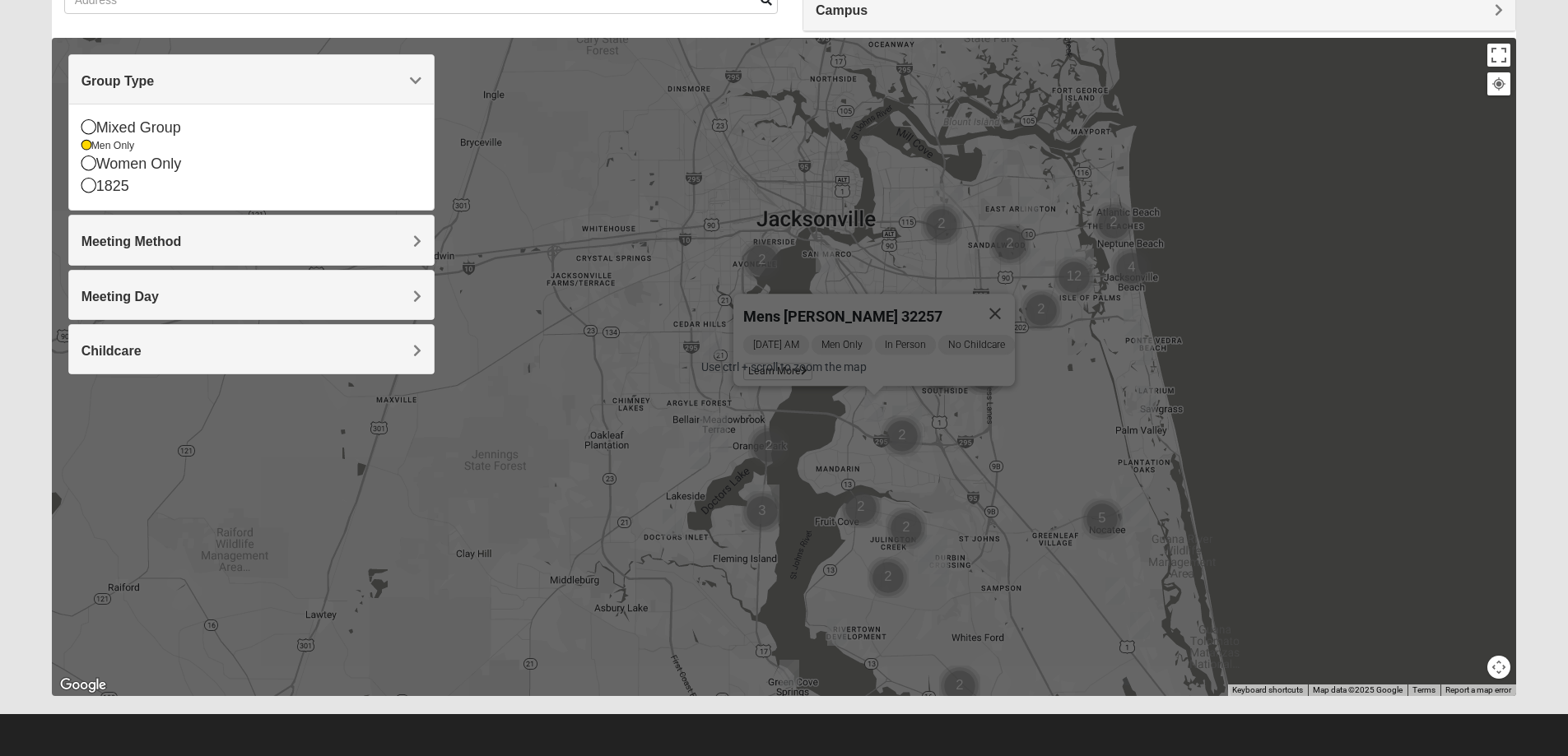
click at [677, 516] on img "Mens Michael Serig 32068" at bounding box center [672, 523] width 20 height 27
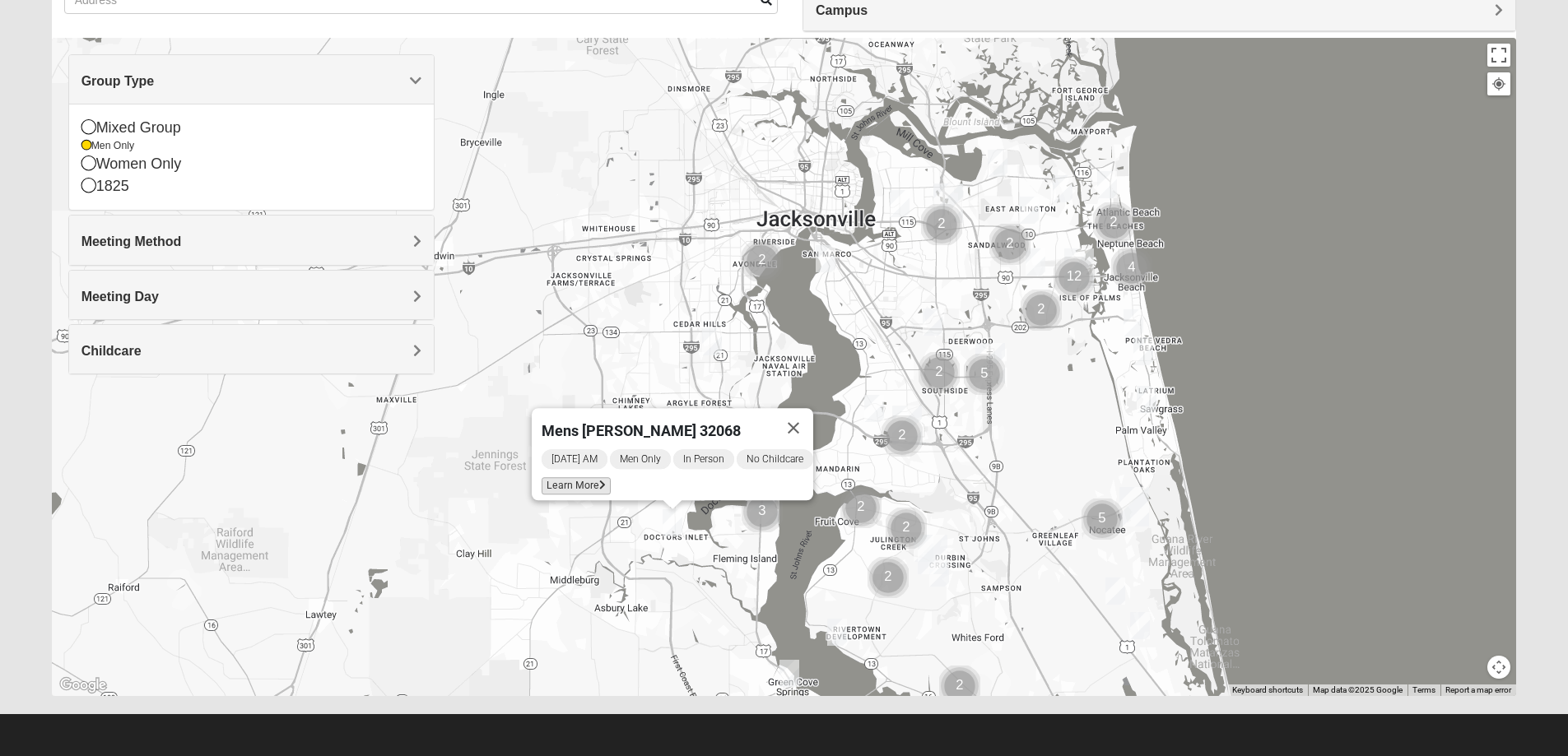
click at [575, 479] on span "Learn More" at bounding box center [576, 485] width 69 height 17
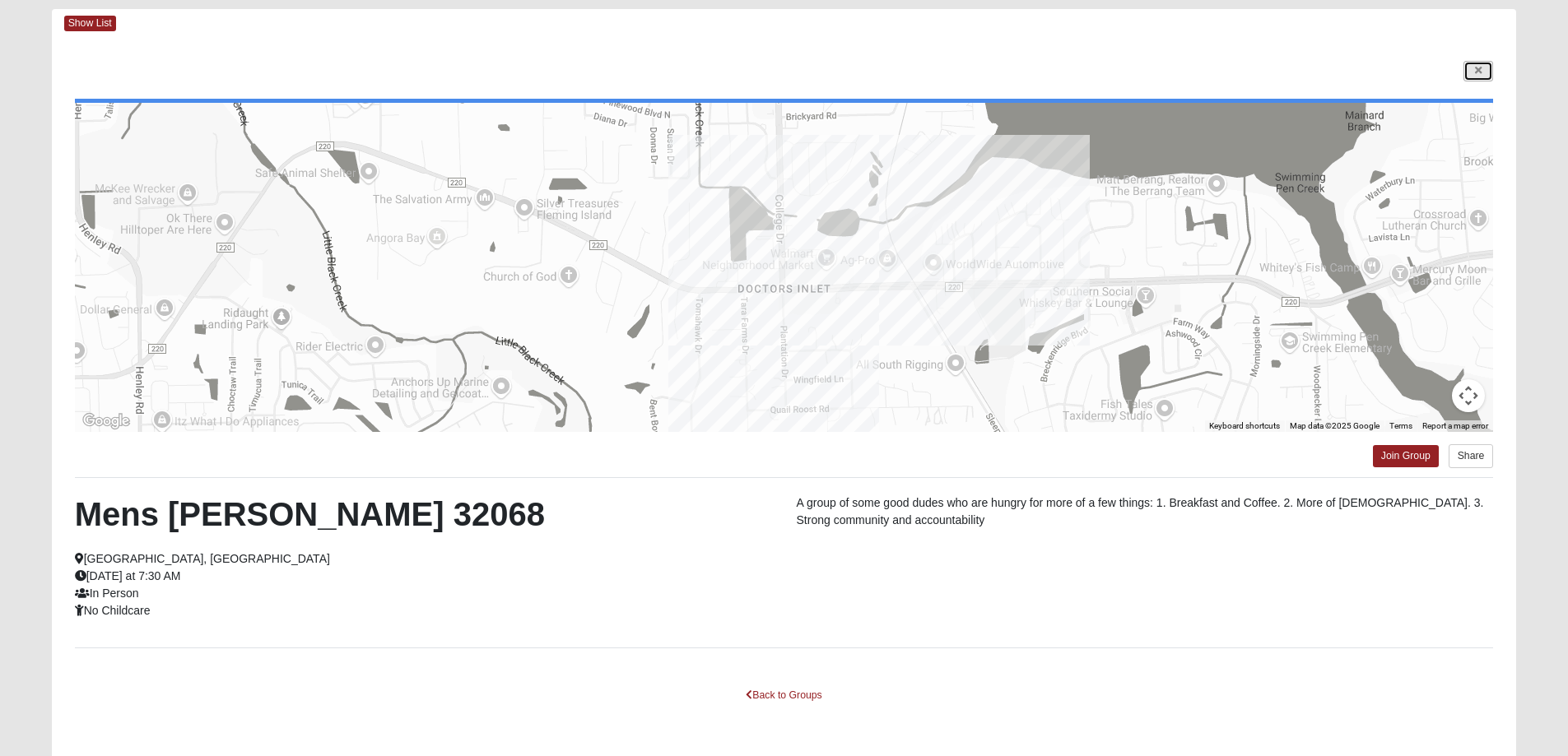
click at [1473, 79] on link at bounding box center [1478, 71] width 30 height 21
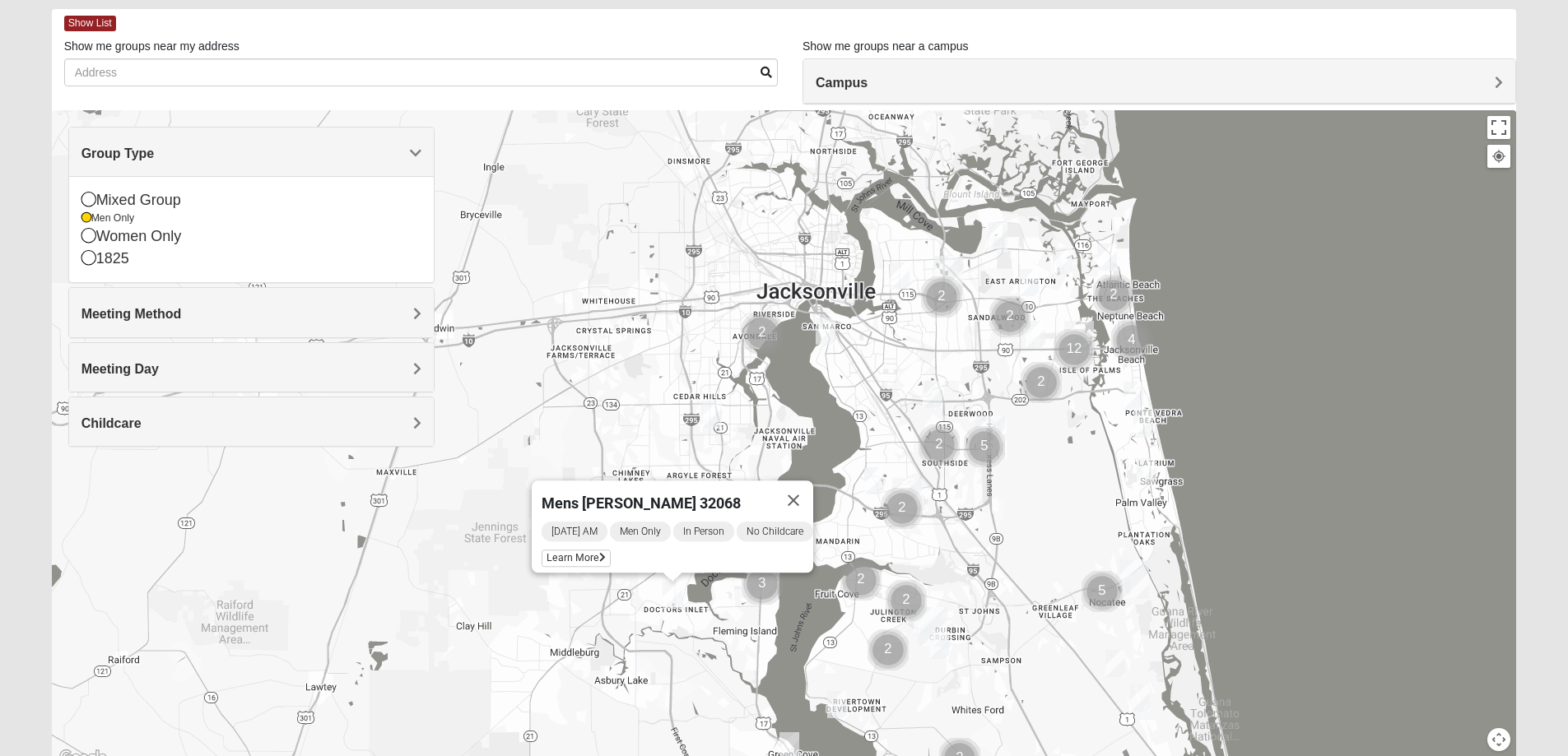
click at [787, 749] on img "Mens Sweeten 32043" at bounding box center [789, 746] width 20 height 27
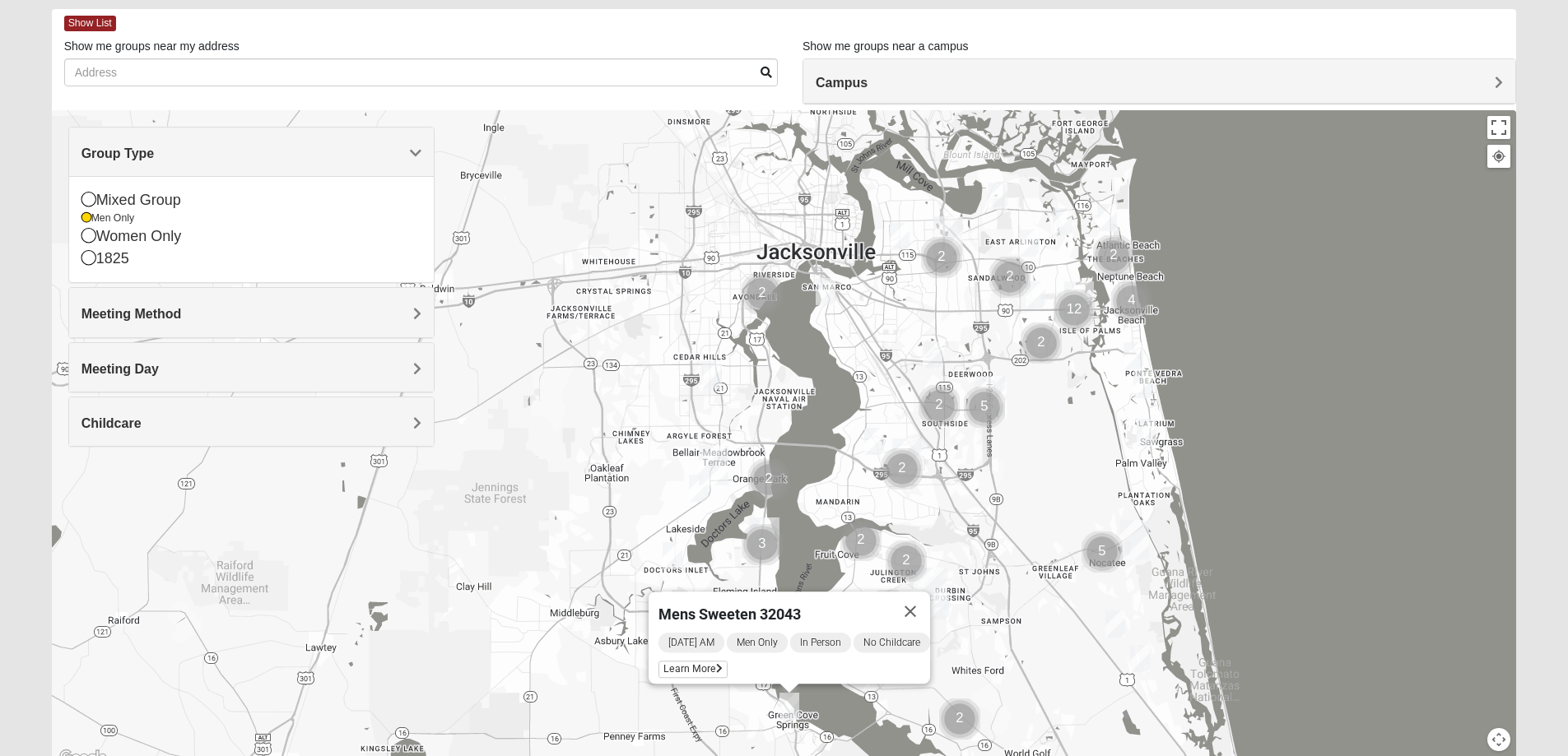
click at [702, 492] on img "Mens Hughes 32073" at bounding box center [699, 488] width 20 height 27
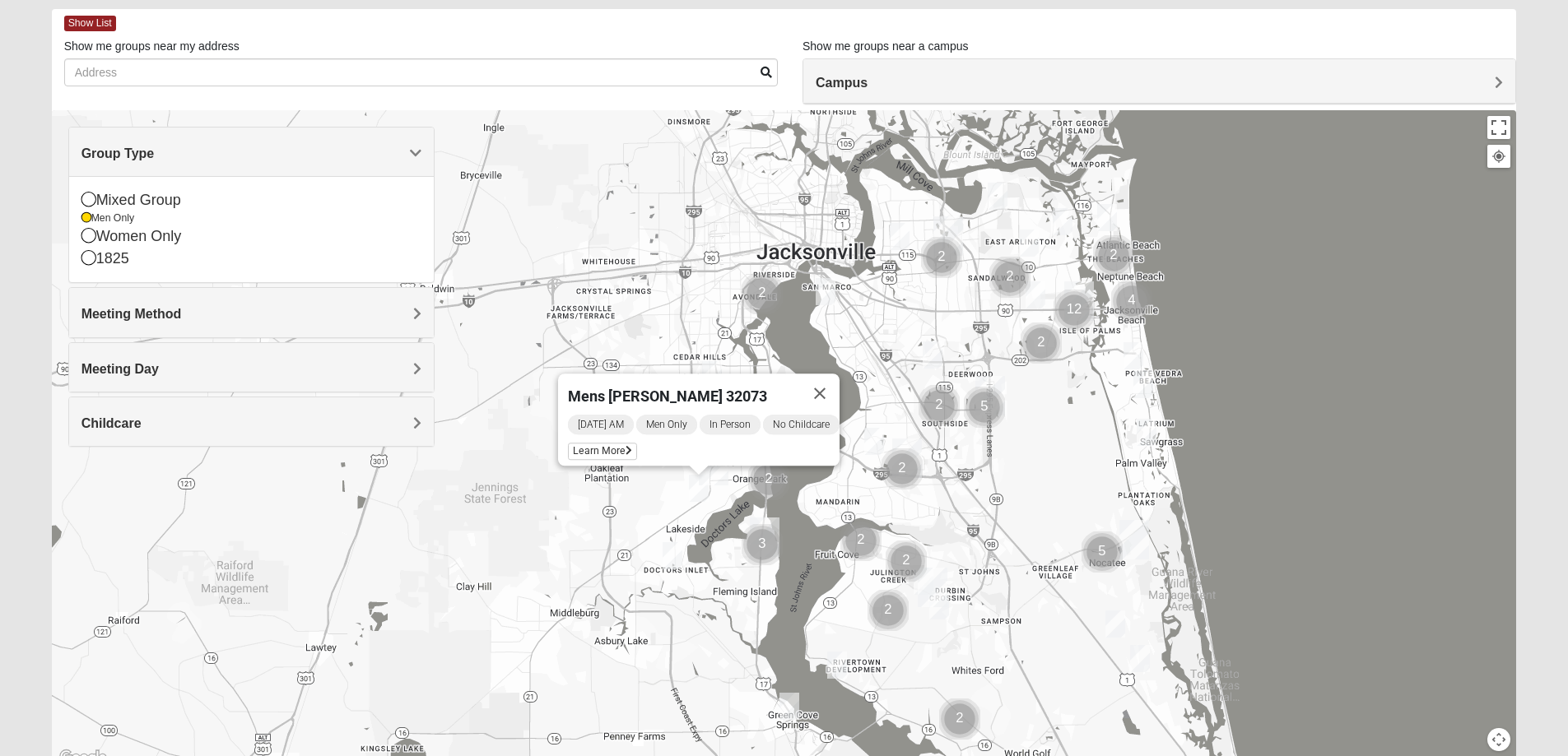
click at [853, 540] on img "Cluster of 2 groups" at bounding box center [860, 540] width 41 height 41
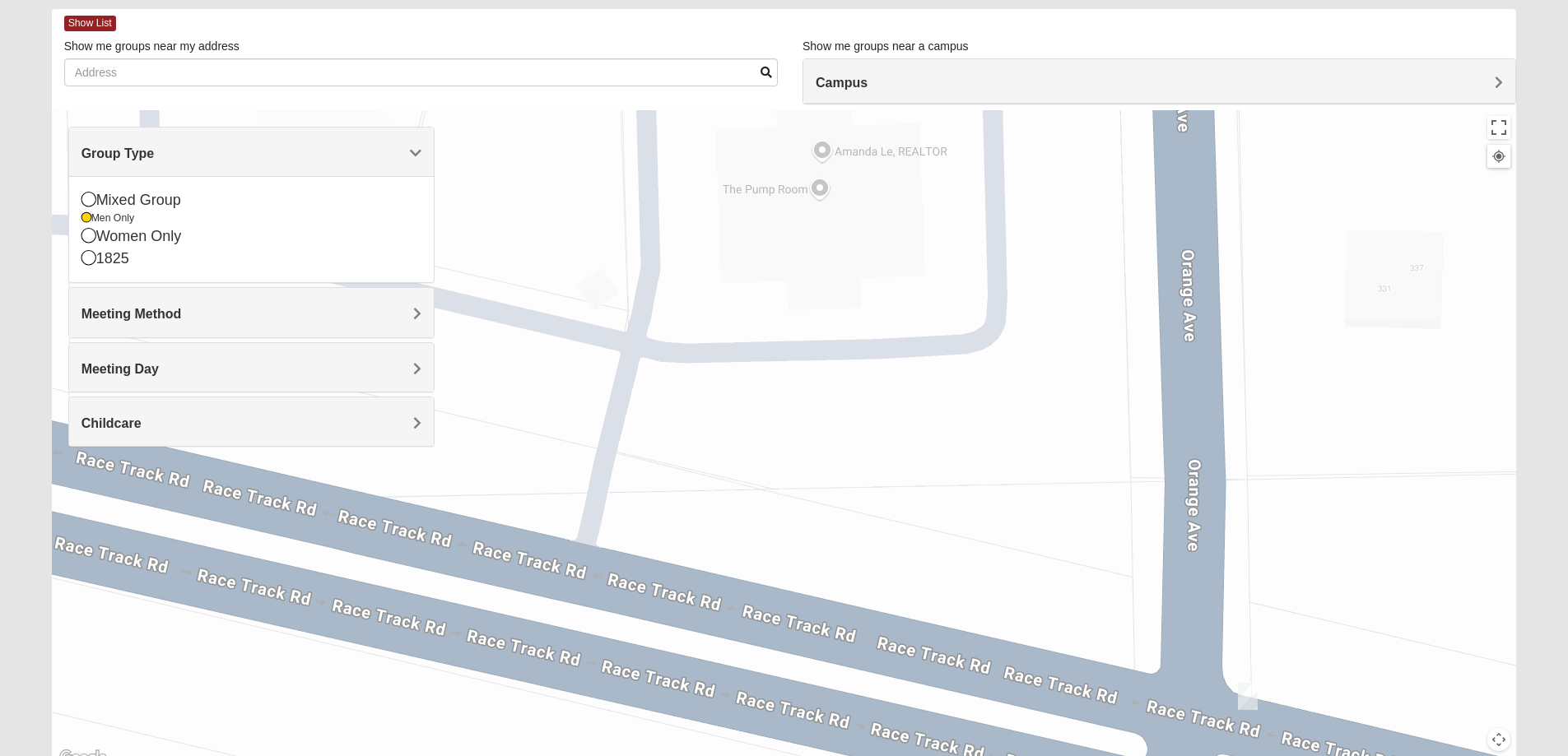
click at [1241, 697] on img "Mens Goehring, Kauffman 32259" at bounding box center [1248, 697] width 20 height 27
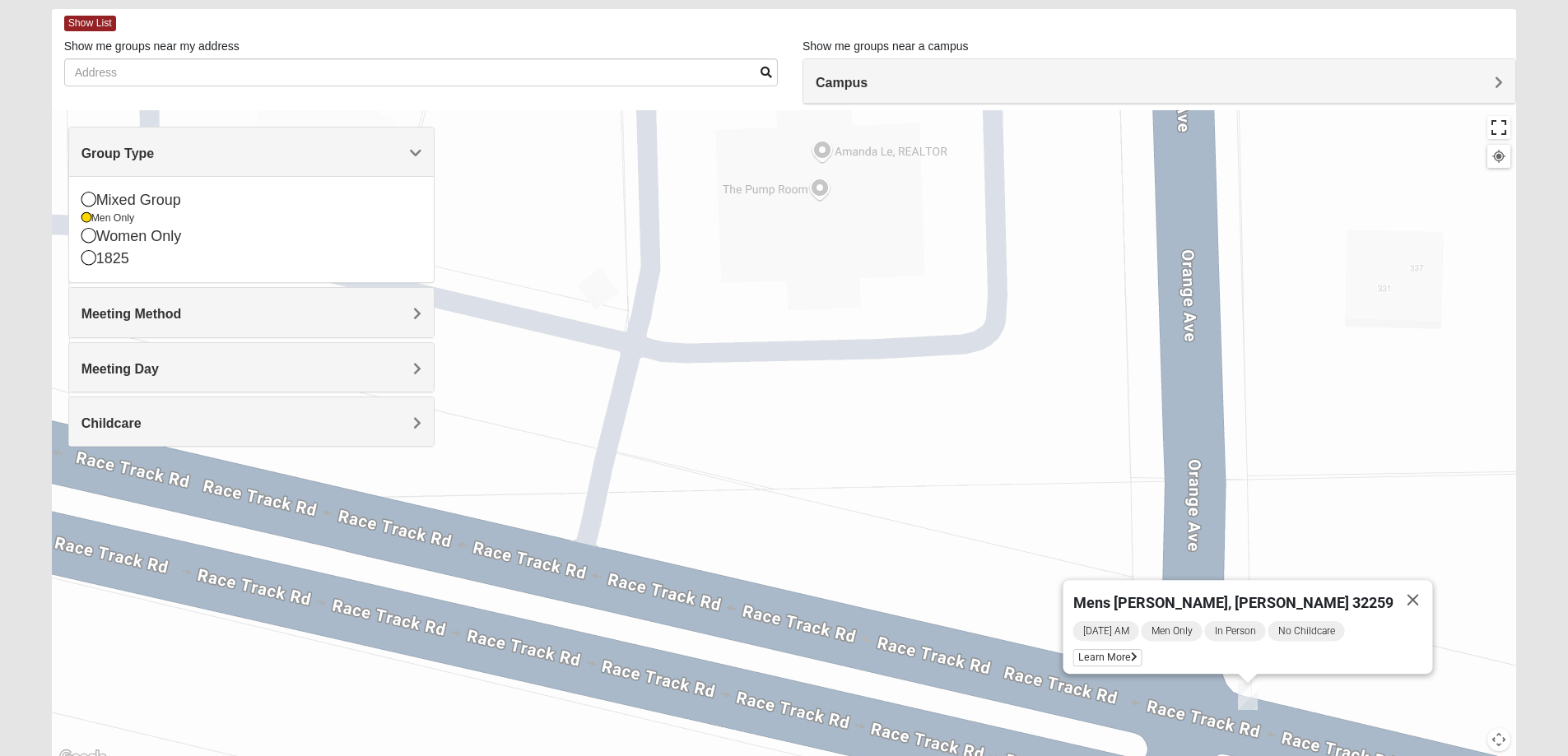
click at [1502, 123] on button "Toggle fullscreen view" at bounding box center [1498, 127] width 23 height 23
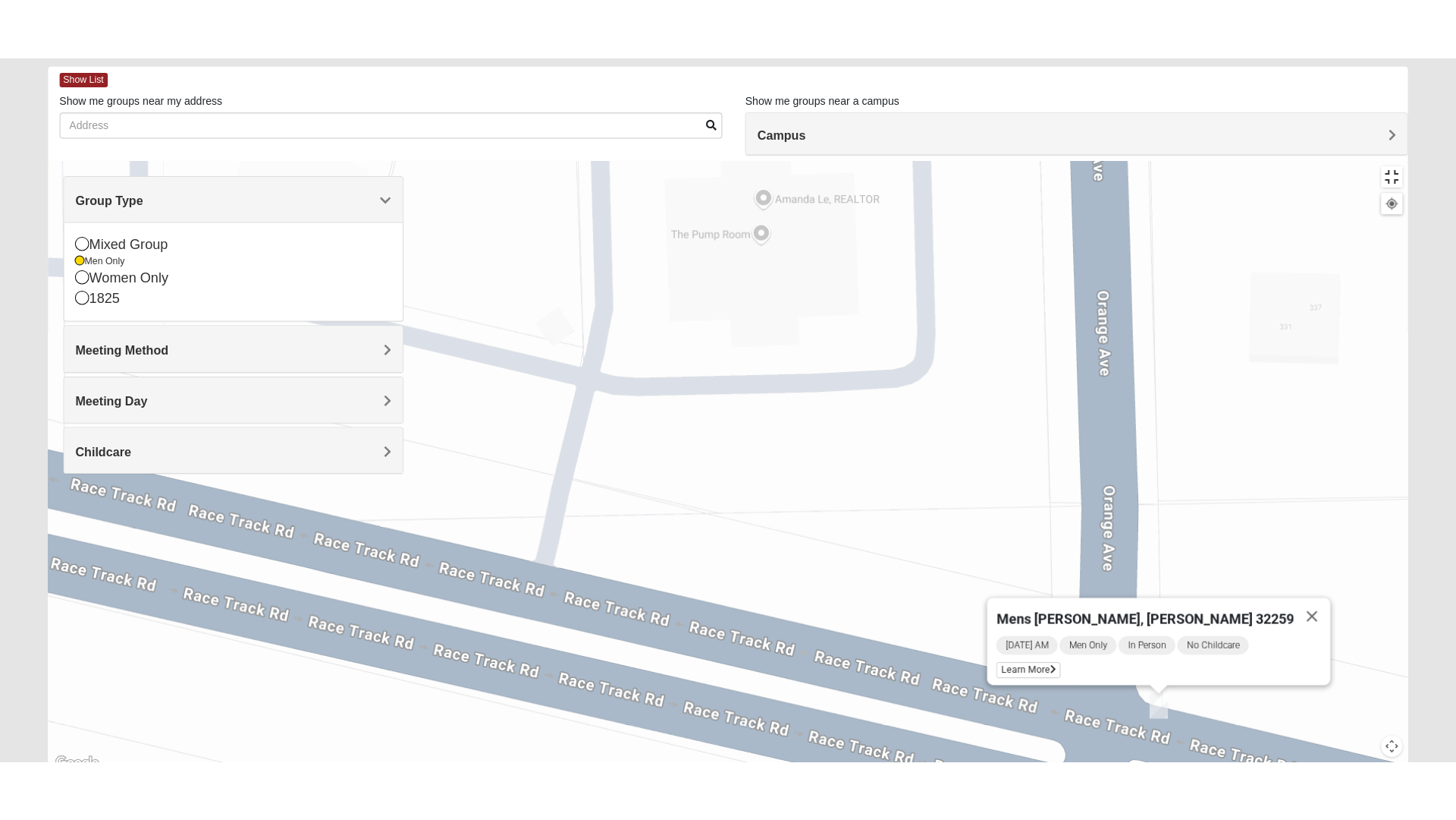
scroll to position [16, 0]
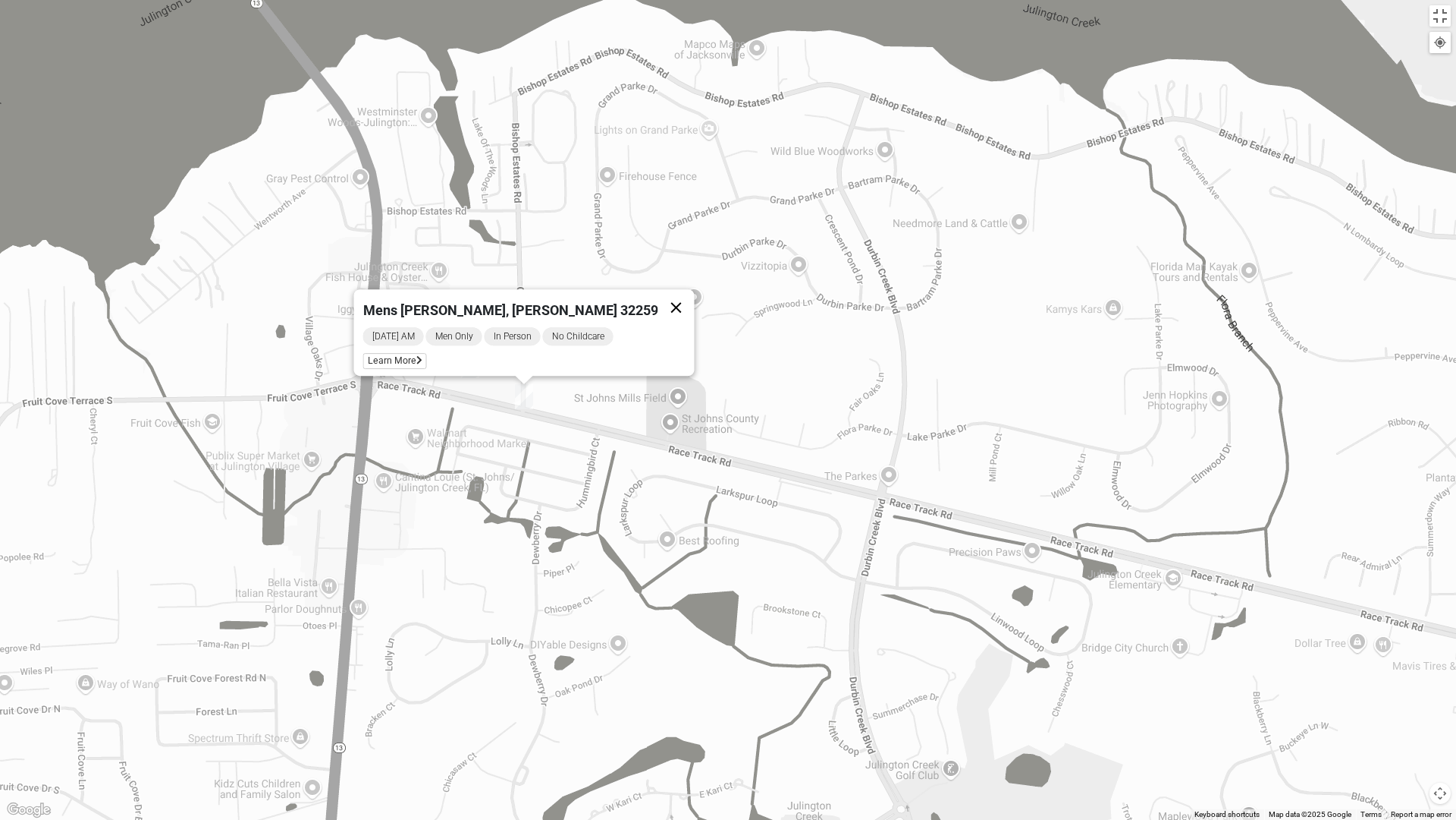
click at [658, 298] on button "Close" at bounding box center [676, 307] width 36 height 36
click at [651, 298] on div at bounding box center [728, 410] width 1456 height 820
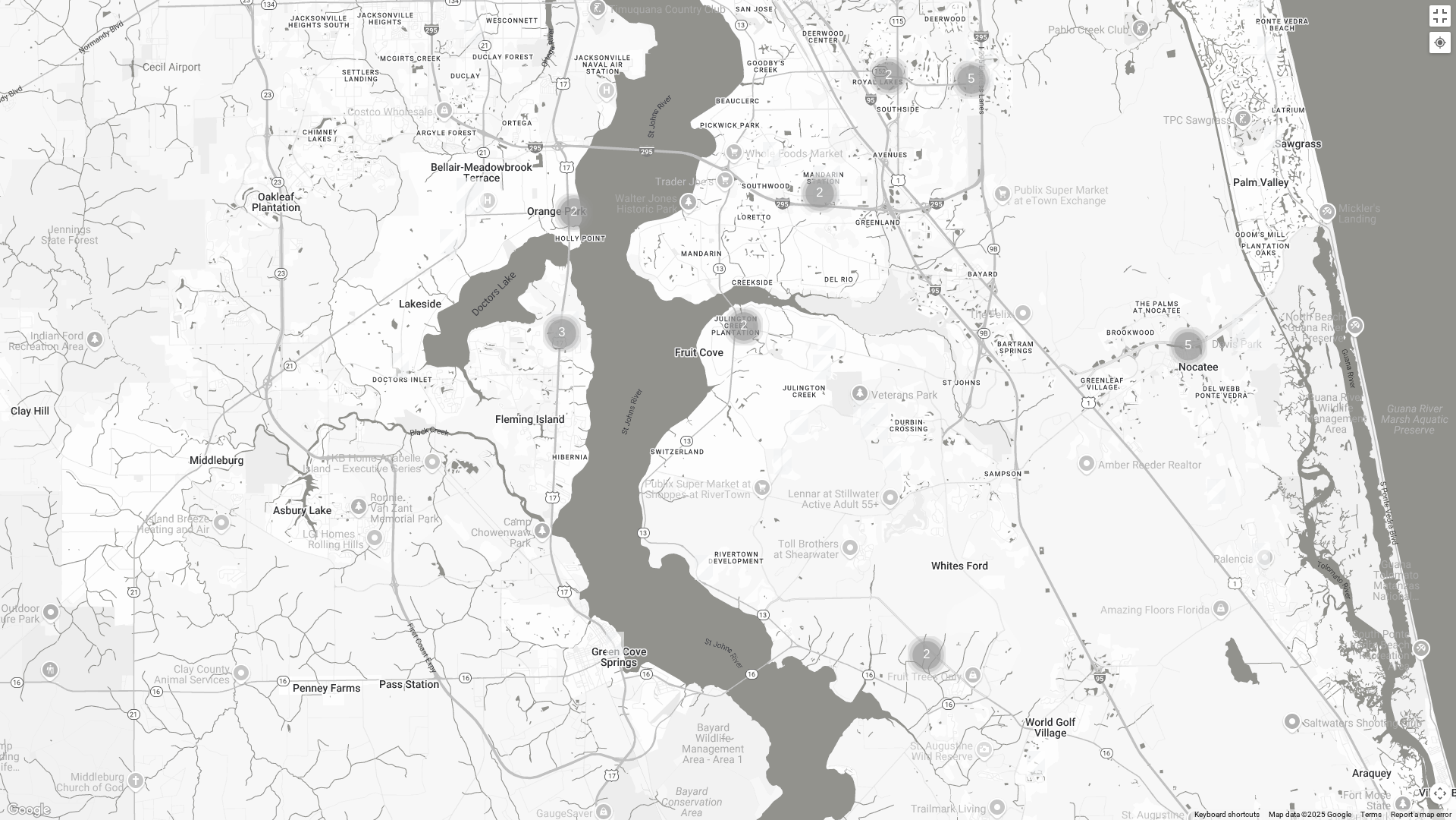
drag, startPoint x: 495, startPoint y: 352, endPoint x: 621, endPoint y: 398, distance: 134.1
click at [621, 398] on div at bounding box center [728, 410] width 1456 height 820
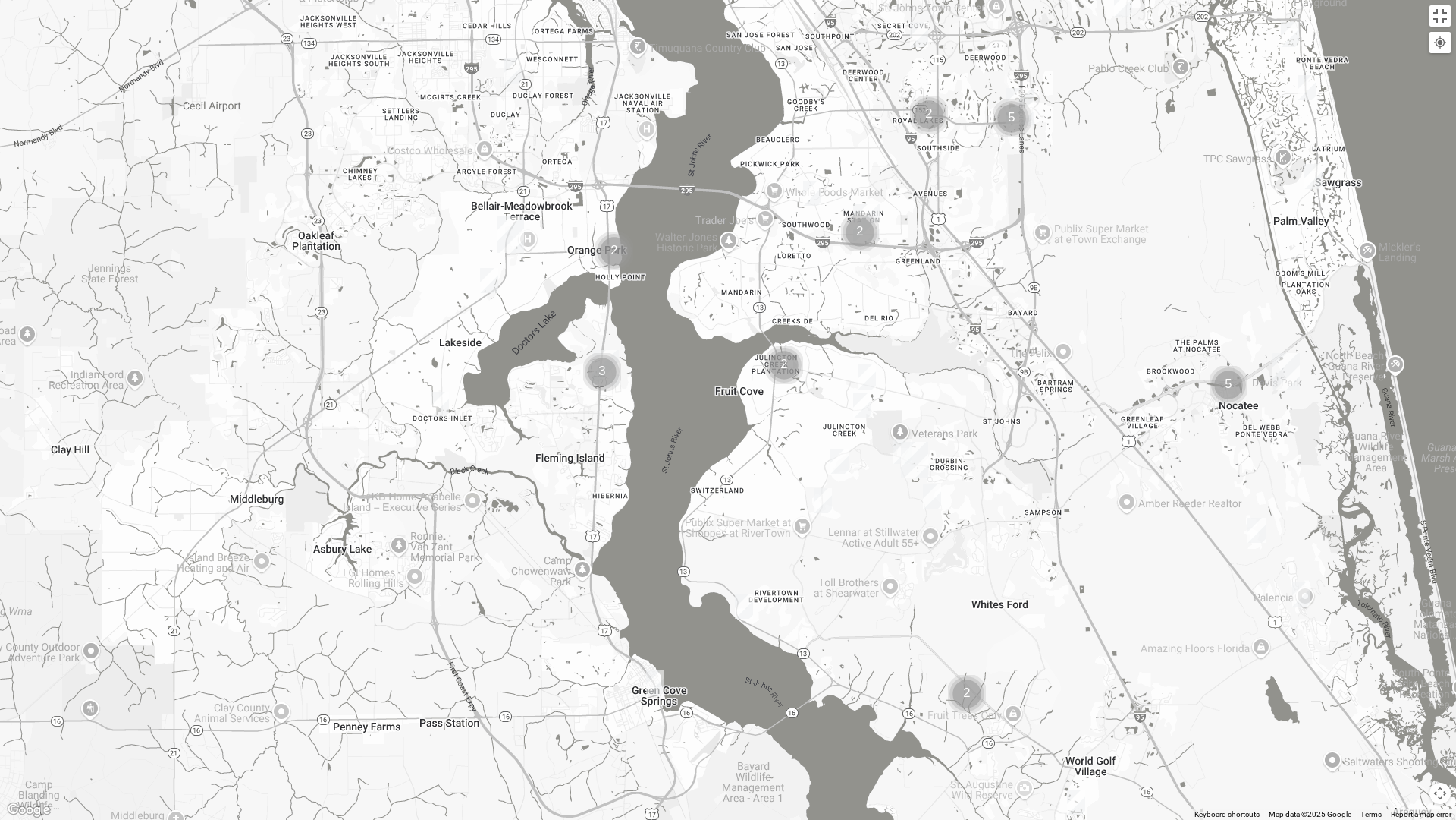
click at [621, 398] on div at bounding box center [728, 410] width 1456 height 820
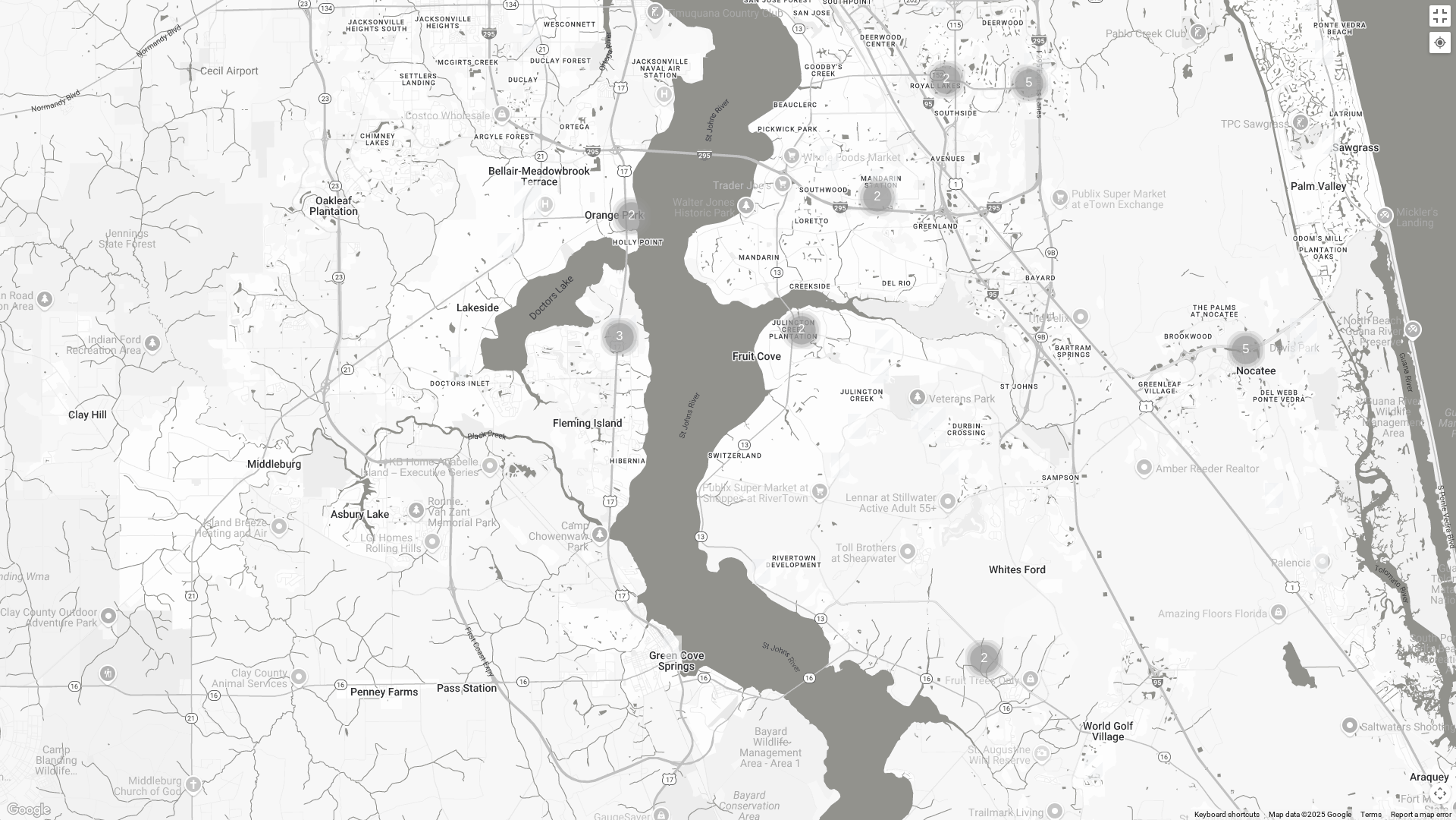
drag, startPoint x: 621, startPoint y: 398, endPoint x: 656, endPoint y: 320, distance: 85.5
click at [656, 320] on div at bounding box center [728, 410] width 1456 height 820
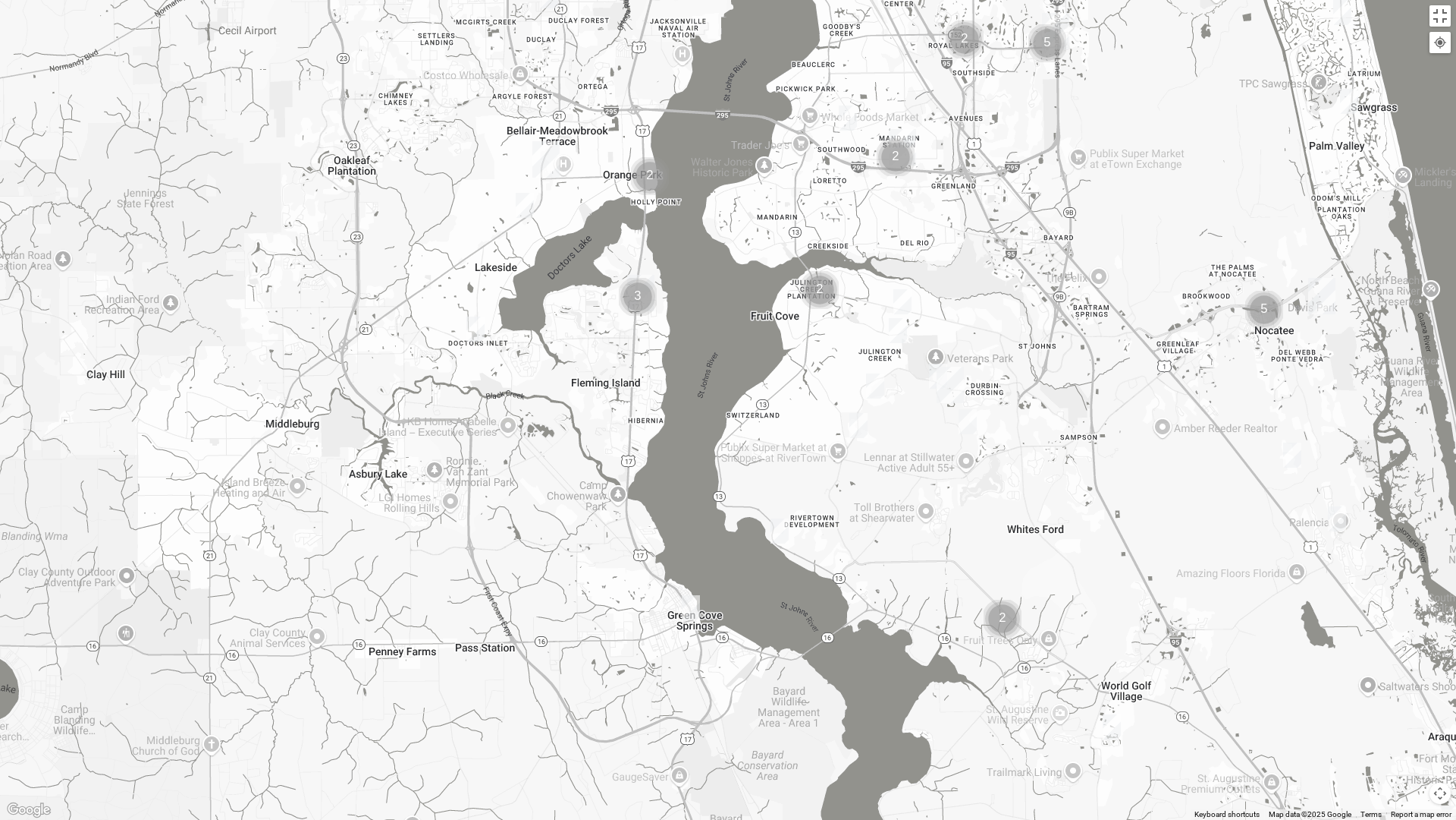
click at [656, 320] on div at bounding box center [728, 410] width 1456 height 820
click at [689, 612] on img "Mens Sweeten 32043" at bounding box center [691, 607] width 18 height 25
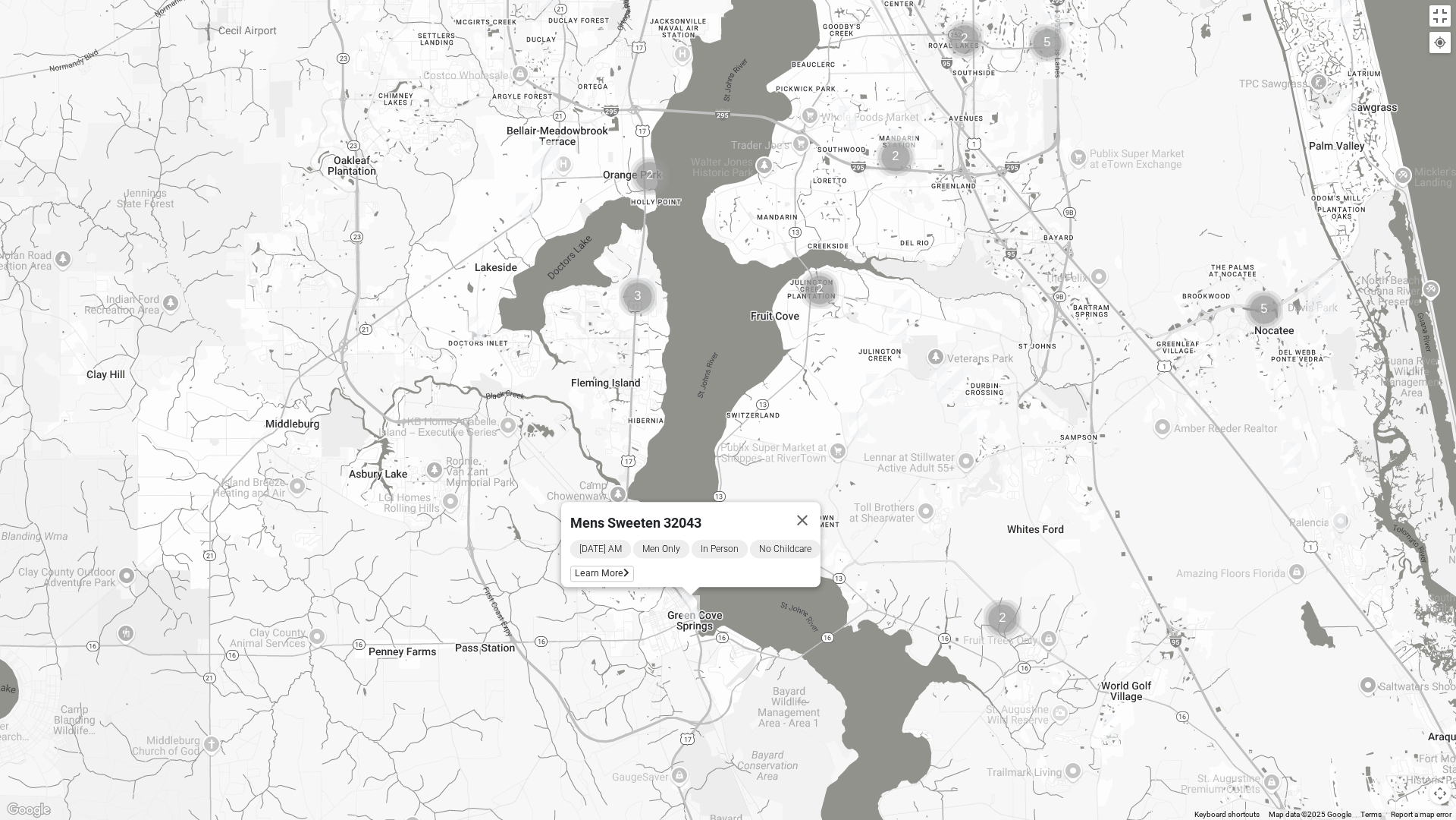
click at [468, 340] on img "Mens Michael Serig 32068" at bounding box center [476, 329] width 18 height 25
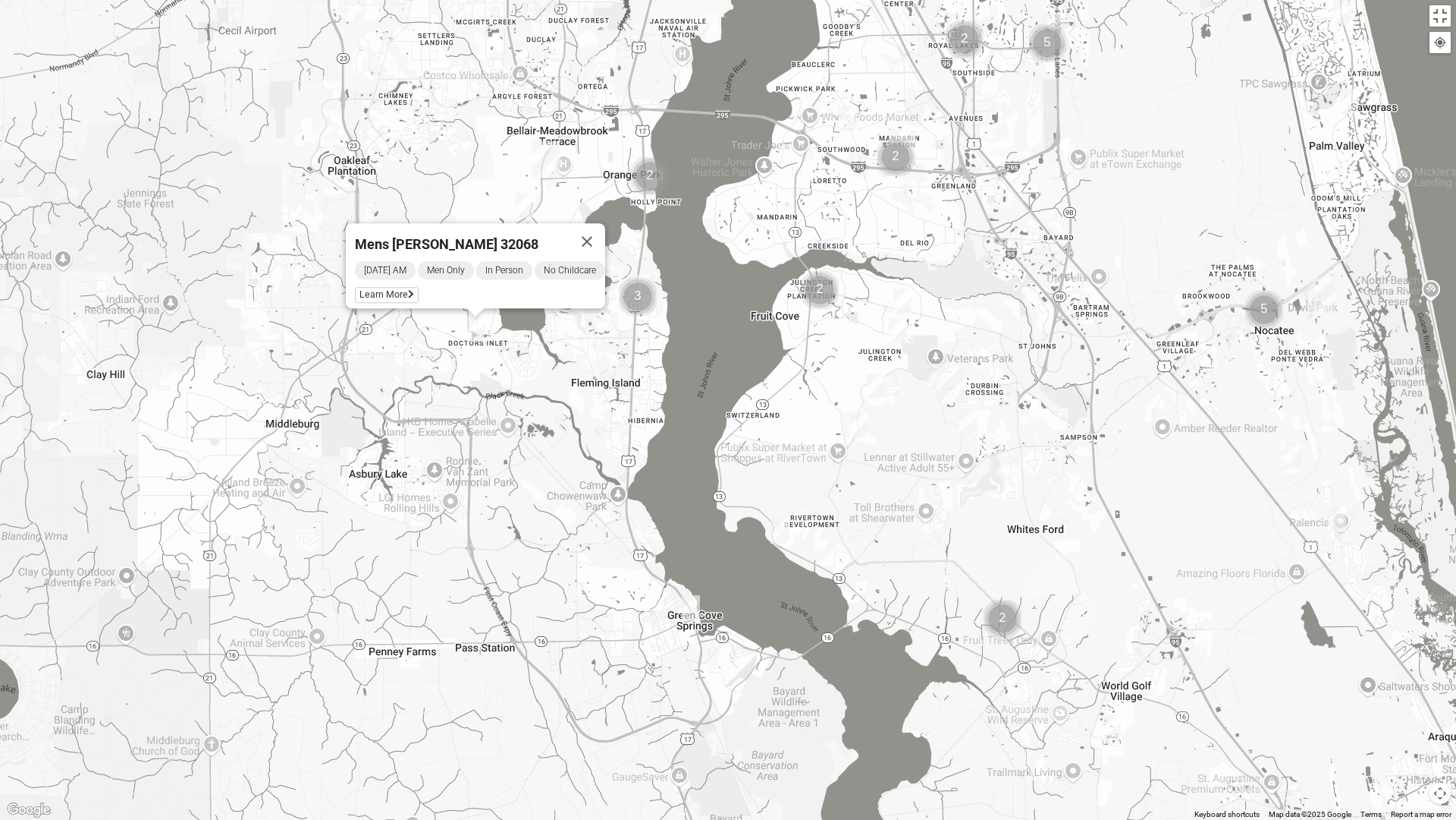
click at [523, 186] on div "Mens [PERSON_NAME] 32068 [DATE] AM Men Only In Person No Childcare Learn More" at bounding box center [728, 410] width 1456 height 820
click at [528, 205] on img "Mens Hughes 32073" at bounding box center [525, 205] width 18 height 25
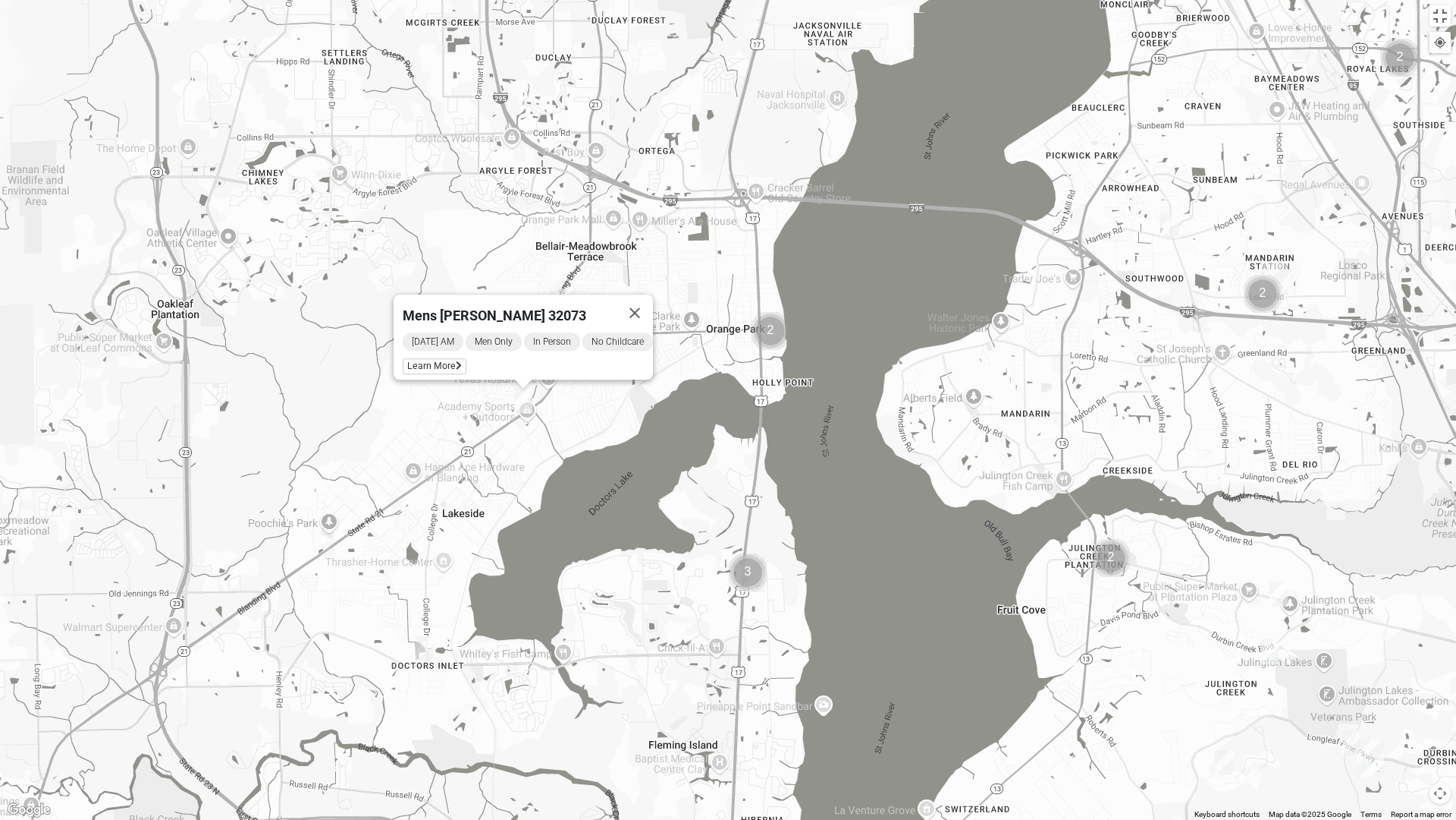
drag, startPoint x: 563, startPoint y: 247, endPoint x: 559, endPoint y: 272, distance: 25.3
click at [559, 272] on div "Mens [PERSON_NAME] 32073 [DATE] AM Men Only In Person No Childcare Learn More" at bounding box center [728, 410] width 1456 height 820
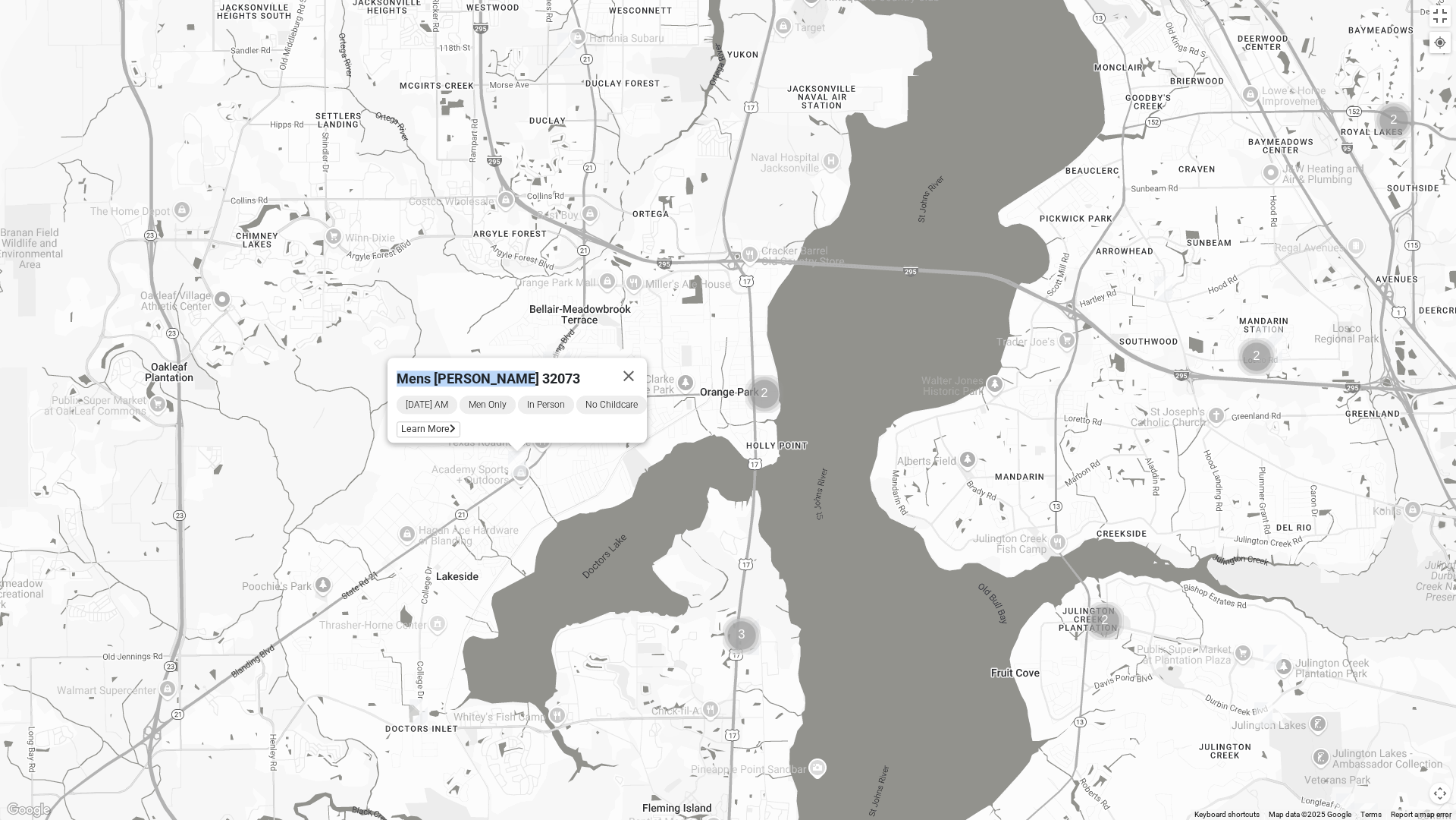
drag, startPoint x: 557, startPoint y: 431, endPoint x: 510, endPoint y: 332, distance: 109.6
click at [531, 558] on div "Mens [PERSON_NAME] 32073 [DATE] AM Men Only In Person No Childcare Learn More" at bounding box center [728, 410] width 1456 height 820
click at [567, 51] on img "Mens Gonzalez 32073" at bounding box center [567, 45] width 18 height 25
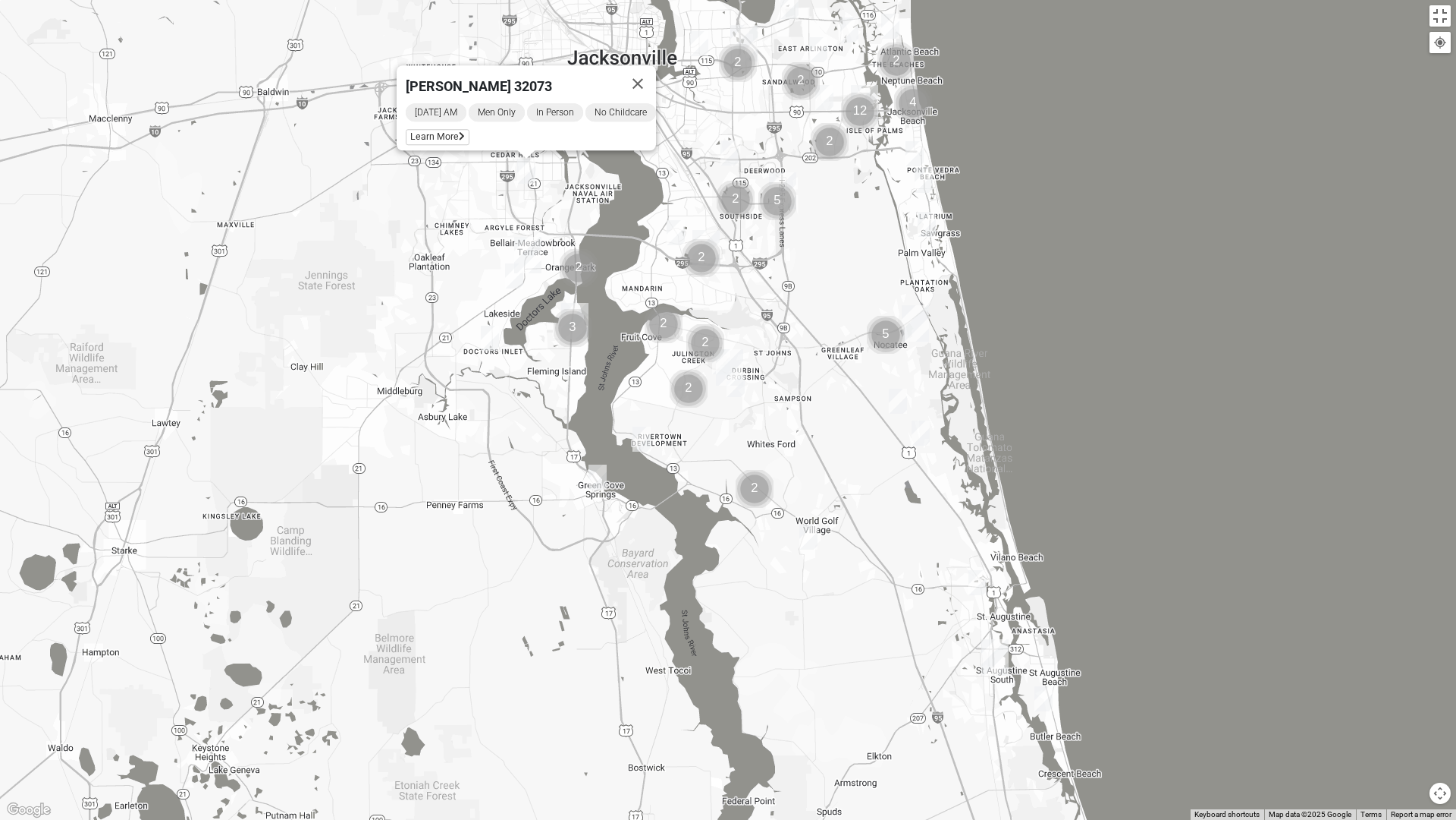
click at [638, 449] on img "Mens Contreras 32259" at bounding box center [642, 439] width 18 height 25
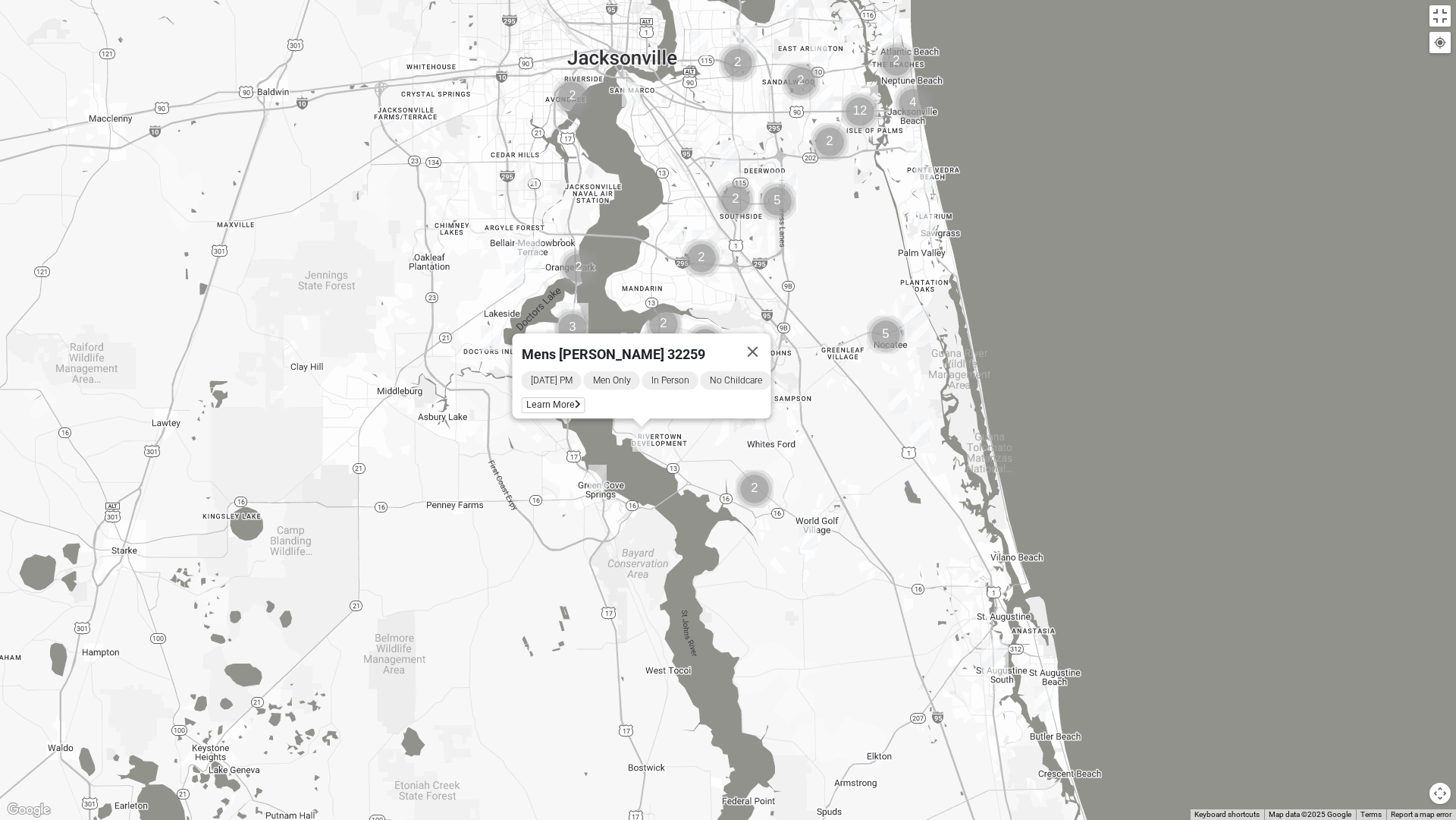
click at [810, 529] on img "Mens Ledbury 32092" at bounding box center [809, 537] width 18 height 25
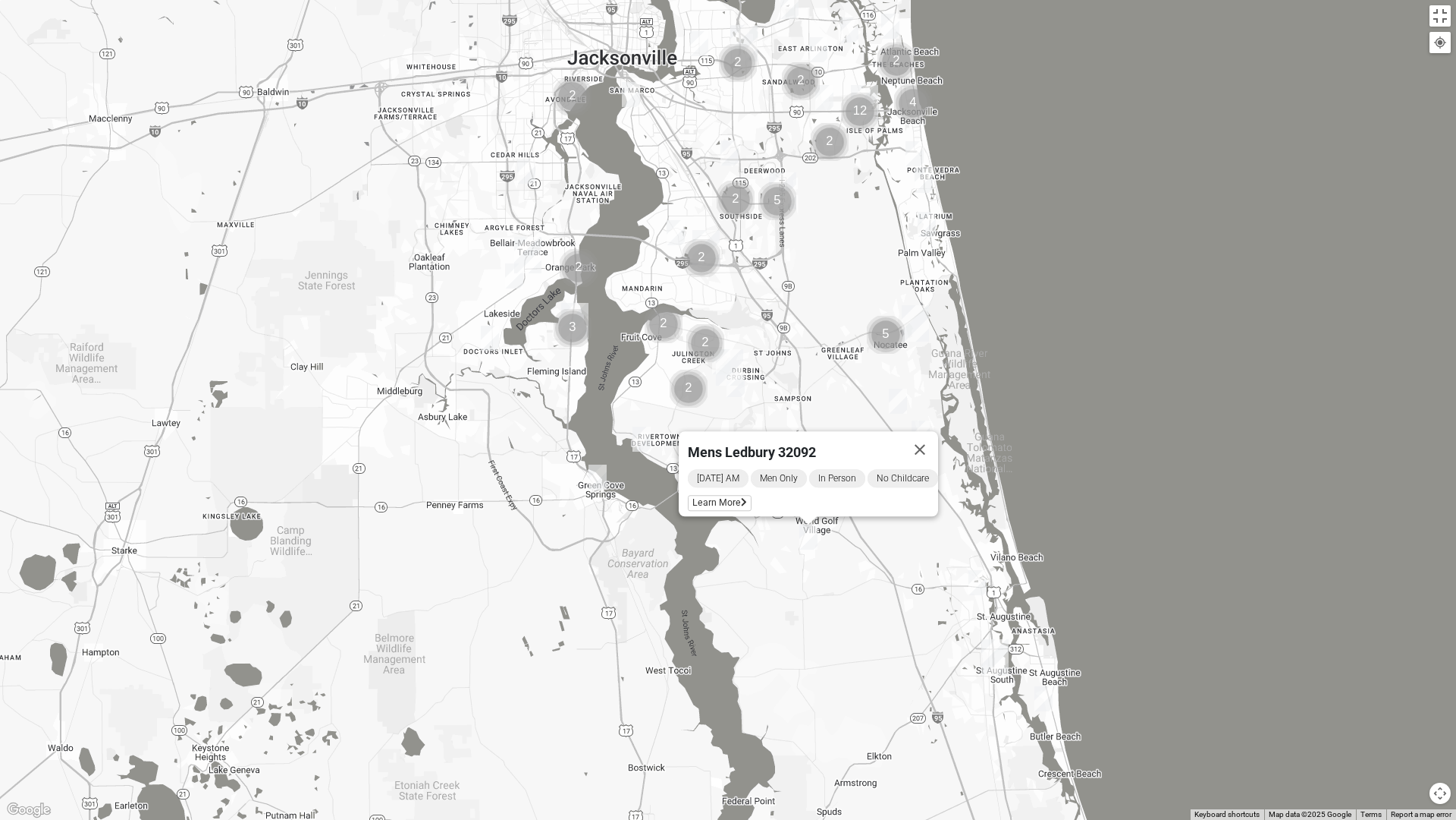
click at [648, 434] on img "Mens Contreras 32259" at bounding box center [642, 439] width 18 height 25
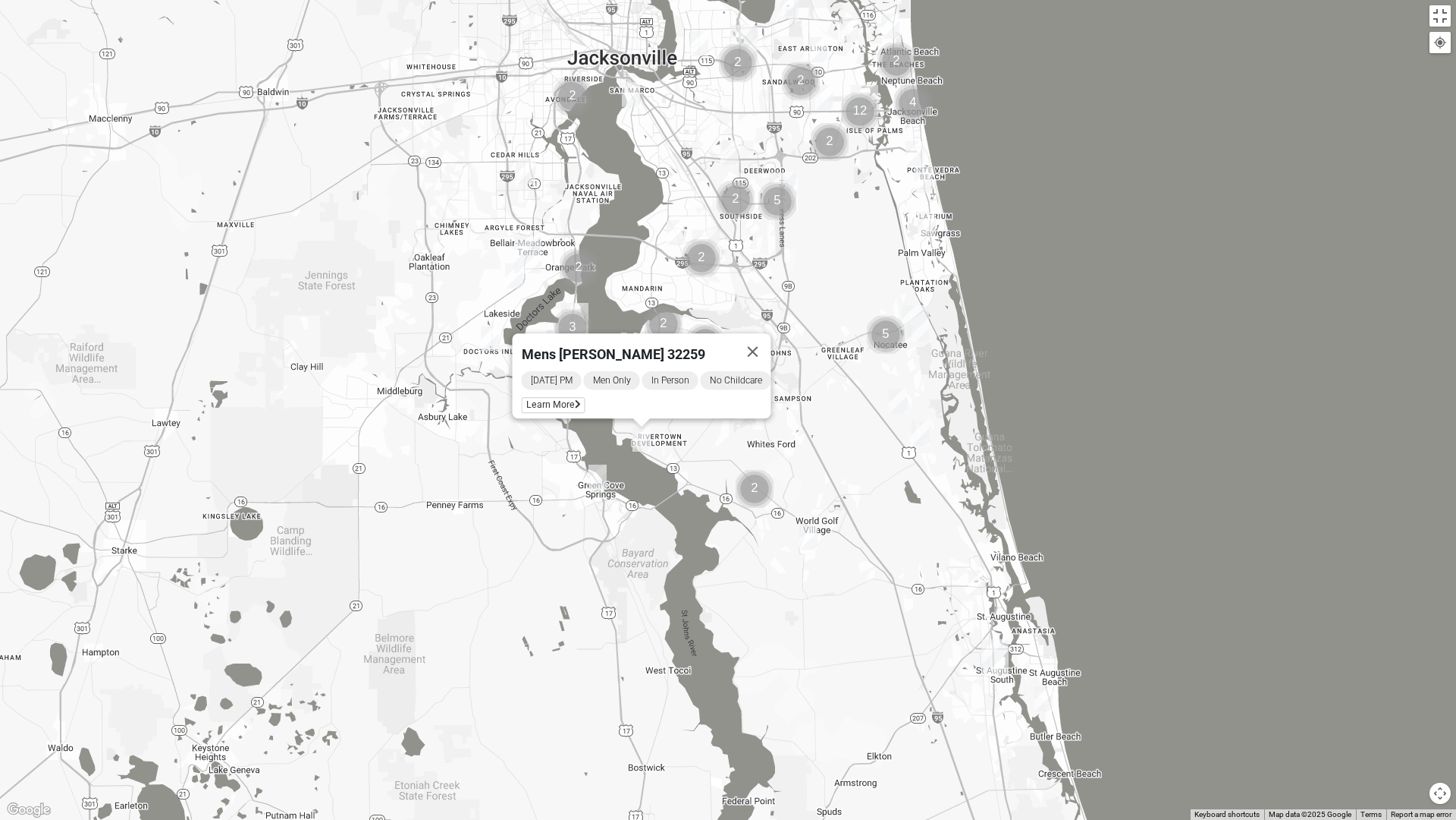
click at [648, 434] on img "Mens Contreras 32259" at bounding box center [642, 439] width 18 height 25
click at [553, 397] on span "Learn More" at bounding box center [553, 404] width 64 height 16
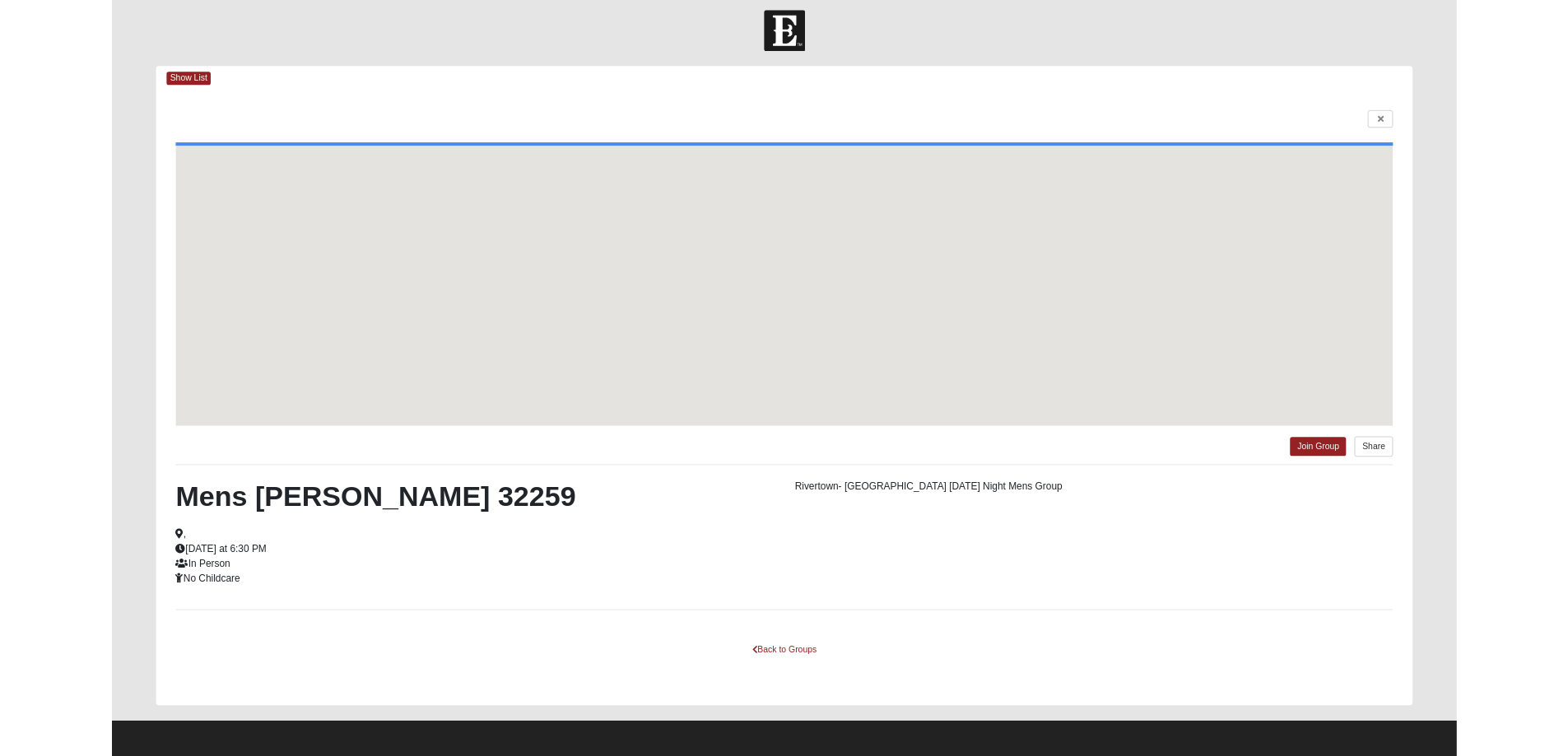
scroll to position [9, 0]
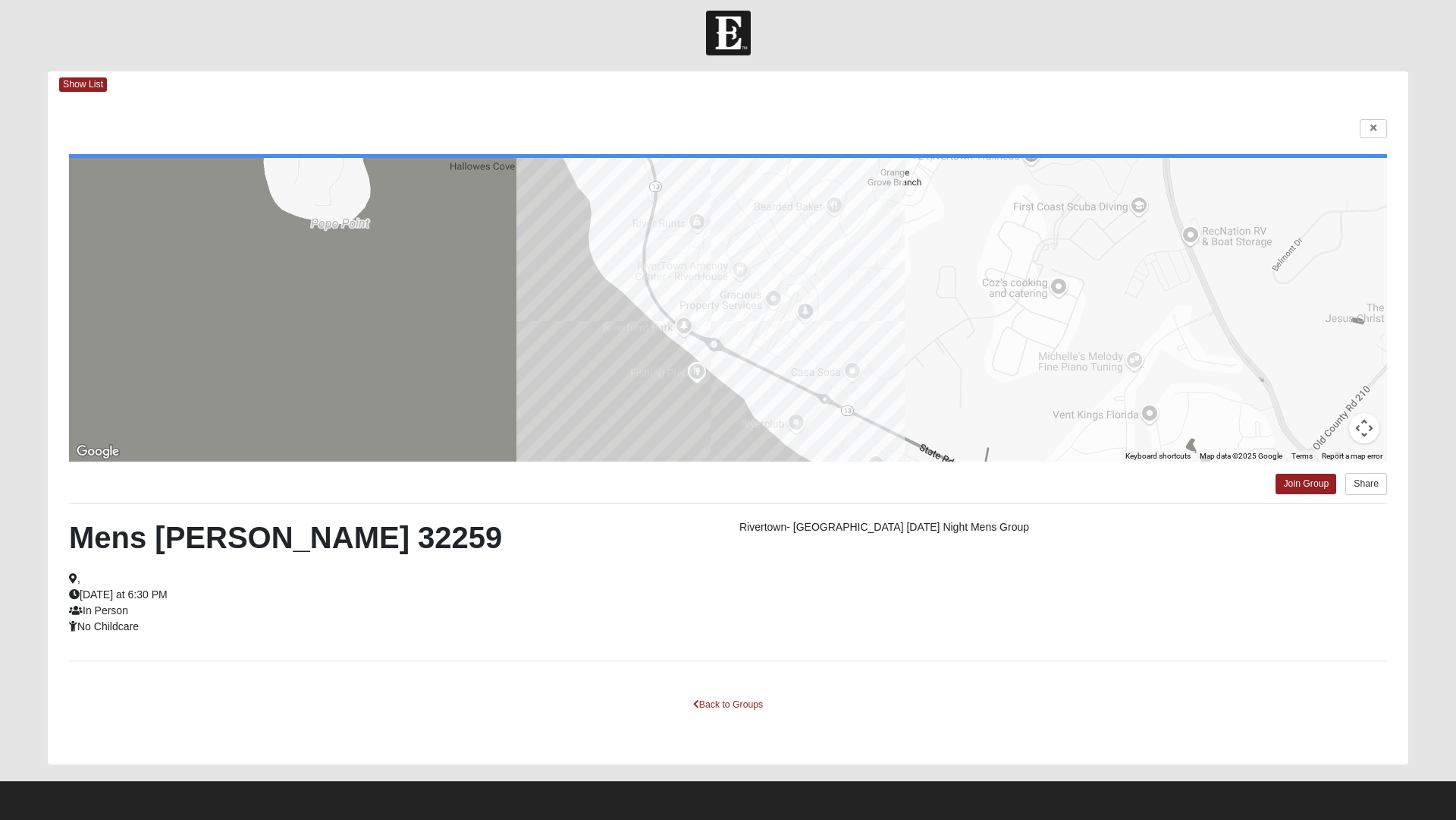
click at [1376, 124] on html "Log In Find A Group Error Show List Loading Groups" at bounding box center [728, 406] width 1456 height 828
click at [722, 25] on html "Log In Find A Group Error Show List Loading Groups" at bounding box center [728, 406] width 1456 height 828
click at [90, 82] on html "Log In Find A Group Error Show List Loading Groups" at bounding box center [728, 406] width 1456 height 828
click at [1372, 127] on html "Log In Find A Group Error Show List Loading Groups" at bounding box center [728, 406] width 1456 height 828
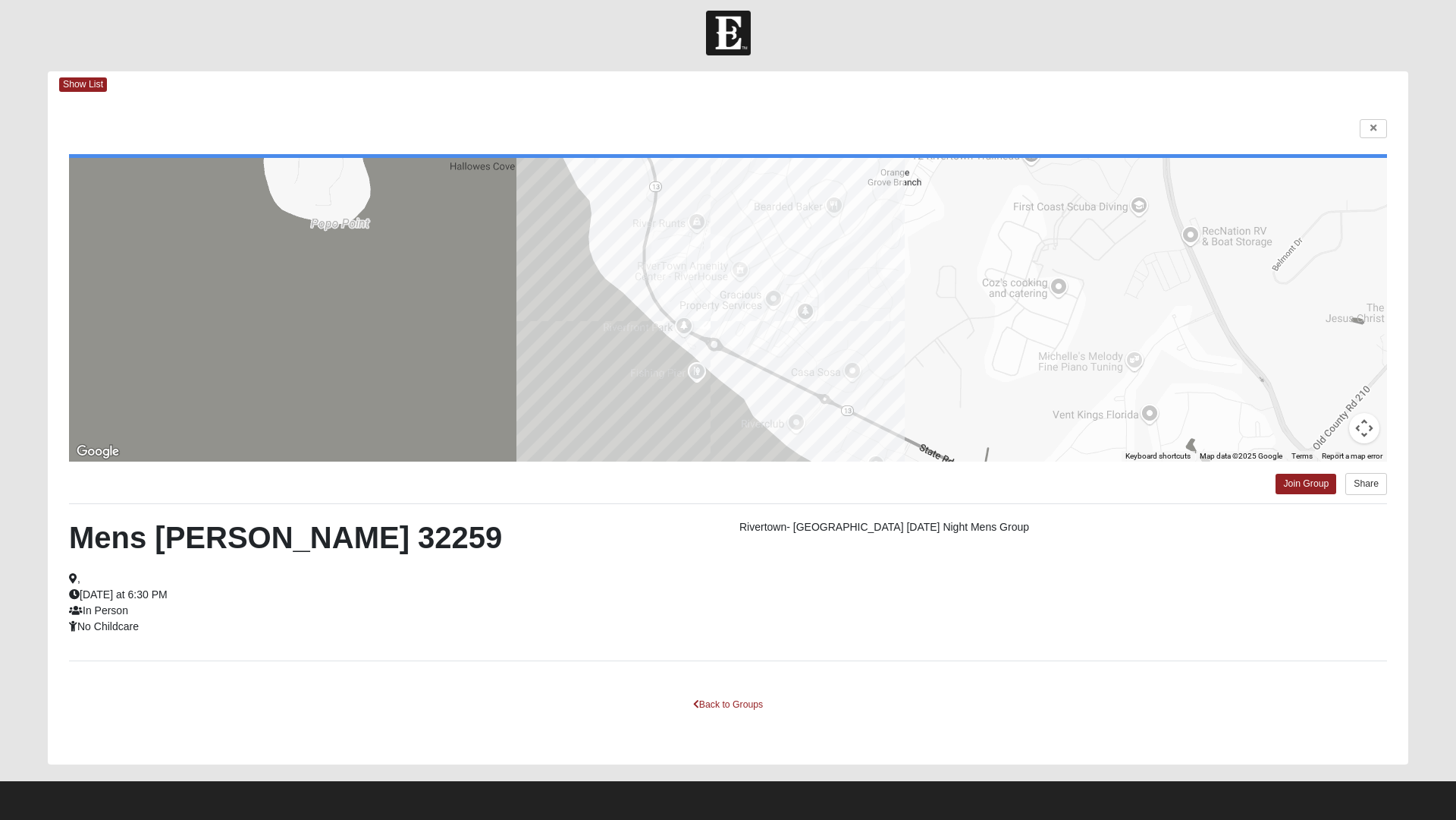
drag, startPoint x: 1371, startPoint y: 129, endPoint x: 1214, endPoint y: 69, distance: 168.1
click at [1214, 69] on html "Log In Find A Group Error Show List Loading Groups" at bounding box center [728, 406] width 1456 height 828
click at [711, 696] on html "Log In Find A Group Error Show List Loading Groups" at bounding box center [728, 406] width 1456 height 828
click at [697, 696] on html "Log In Find A Group Error Show List Loading Groups" at bounding box center [728, 406] width 1456 height 828
drag, startPoint x: 796, startPoint y: 160, endPoint x: 769, endPoint y: 327, distance: 169.2
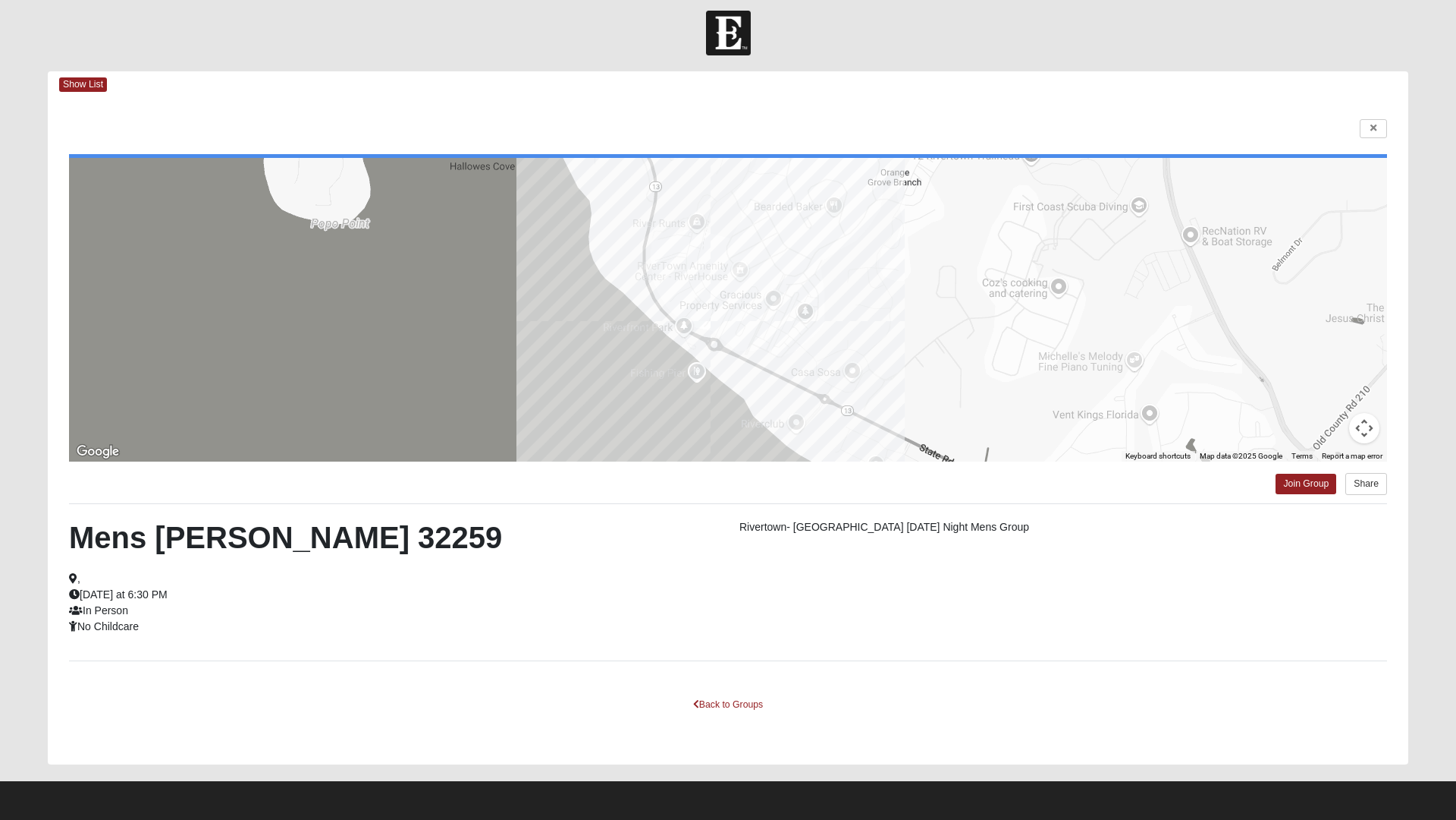
click at [769, 327] on html "Log In Find A Group Error Show List Loading Groups" at bounding box center [728, 406] width 1456 height 828
drag, startPoint x: 769, startPoint y: 327, endPoint x: 774, endPoint y: 319, distance: 9.4
click at [769, 326] on html "Log In Find A Group Error Show List Loading Groups" at bounding box center [728, 406] width 1456 height 828
click at [773, 320] on html "Log In Find A Group Error Show List Loading Groups" at bounding box center [728, 406] width 1456 height 828
click at [1368, 124] on html "Log In Find A Group Error Show List Loading Groups" at bounding box center [728, 406] width 1456 height 828
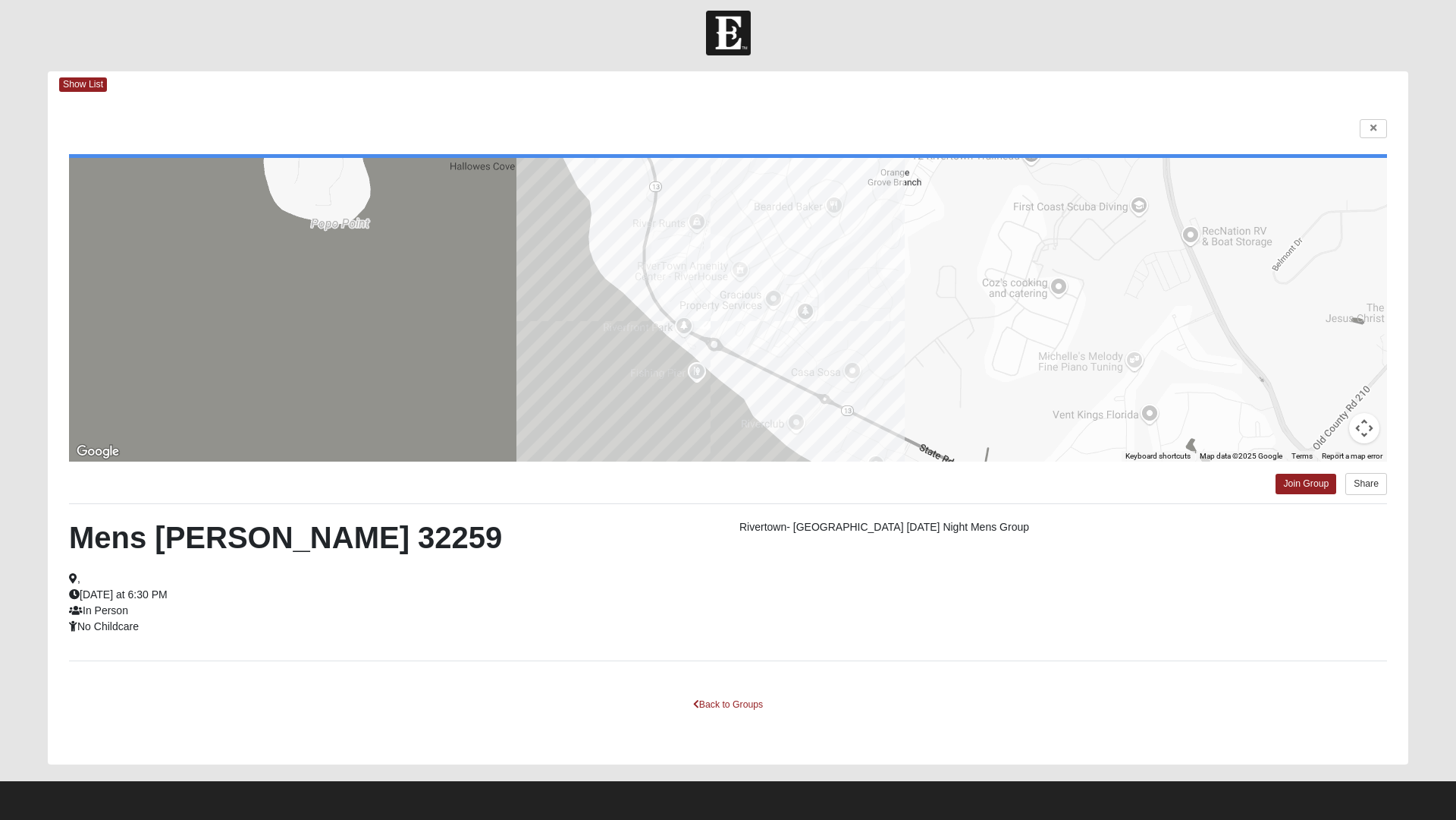
click at [1368, 124] on html "Log In Find A Group Error Show List Loading Groups" at bounding box center [728, 406] width 1456 height 828
click at [1370, 421] on html "Log In Find A Group Error Show List Loading Groups" at bounding box center [728, 406] width 1456 height 828
drag, startPoint x: 1367, startPoint y: 425, endPoint x: 1321, endPoint y: 403, distance: 51.0
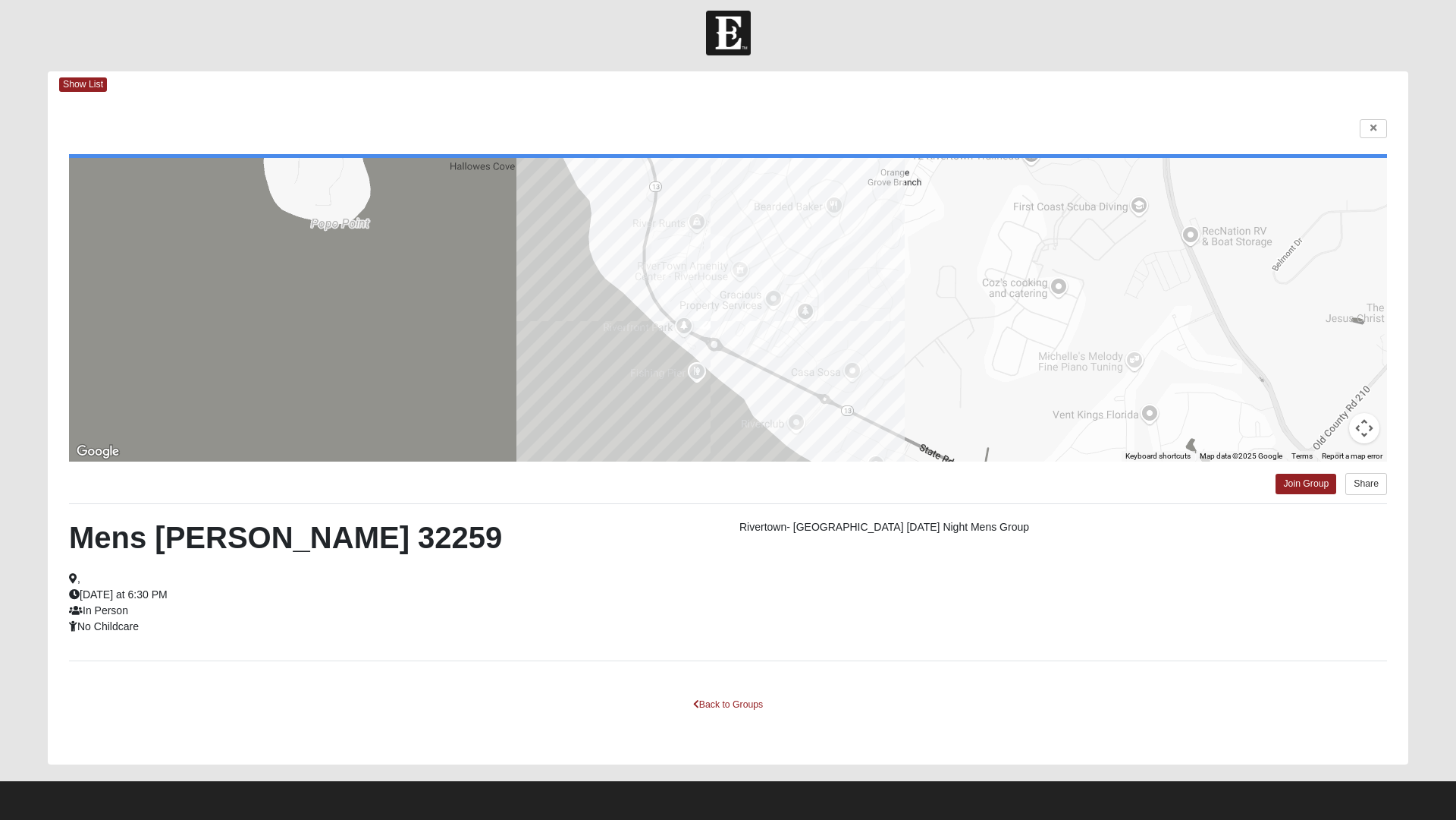
click at [1365, 425] on html "Log In Find A Group Error Show List Loading Groups" at bounding box center [728, 406] width 1456 height 828
click at [865, 65] on html "Log In Find A Group Error Show List Loading Groups" at bounding box center [728, 406] width 1456 height 828
click at [568, 42] on html "Log In Find A Group Error Show List Loading Groups" at bounding box center [728, 406] width 1456 height 828
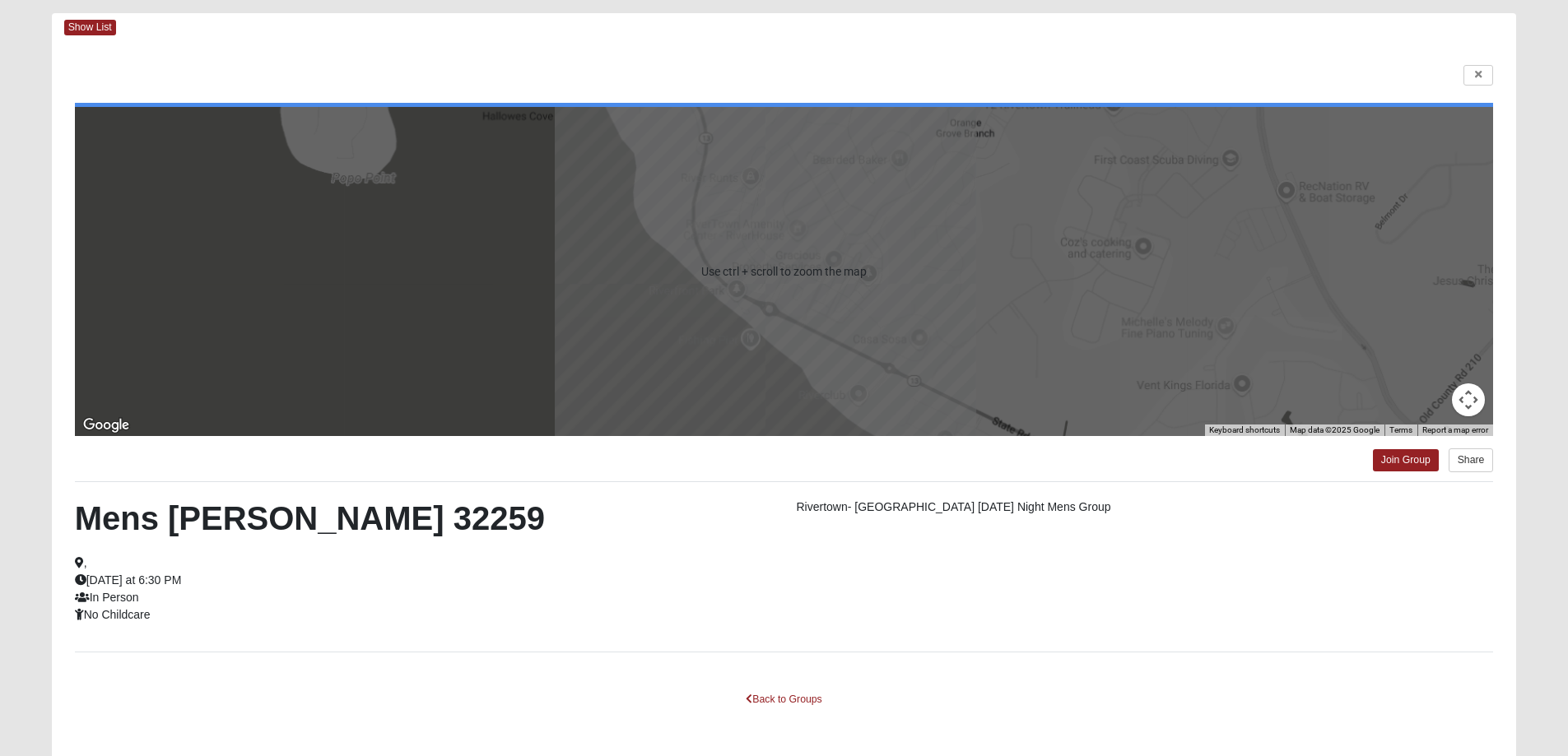
scroll to position [141, 0]
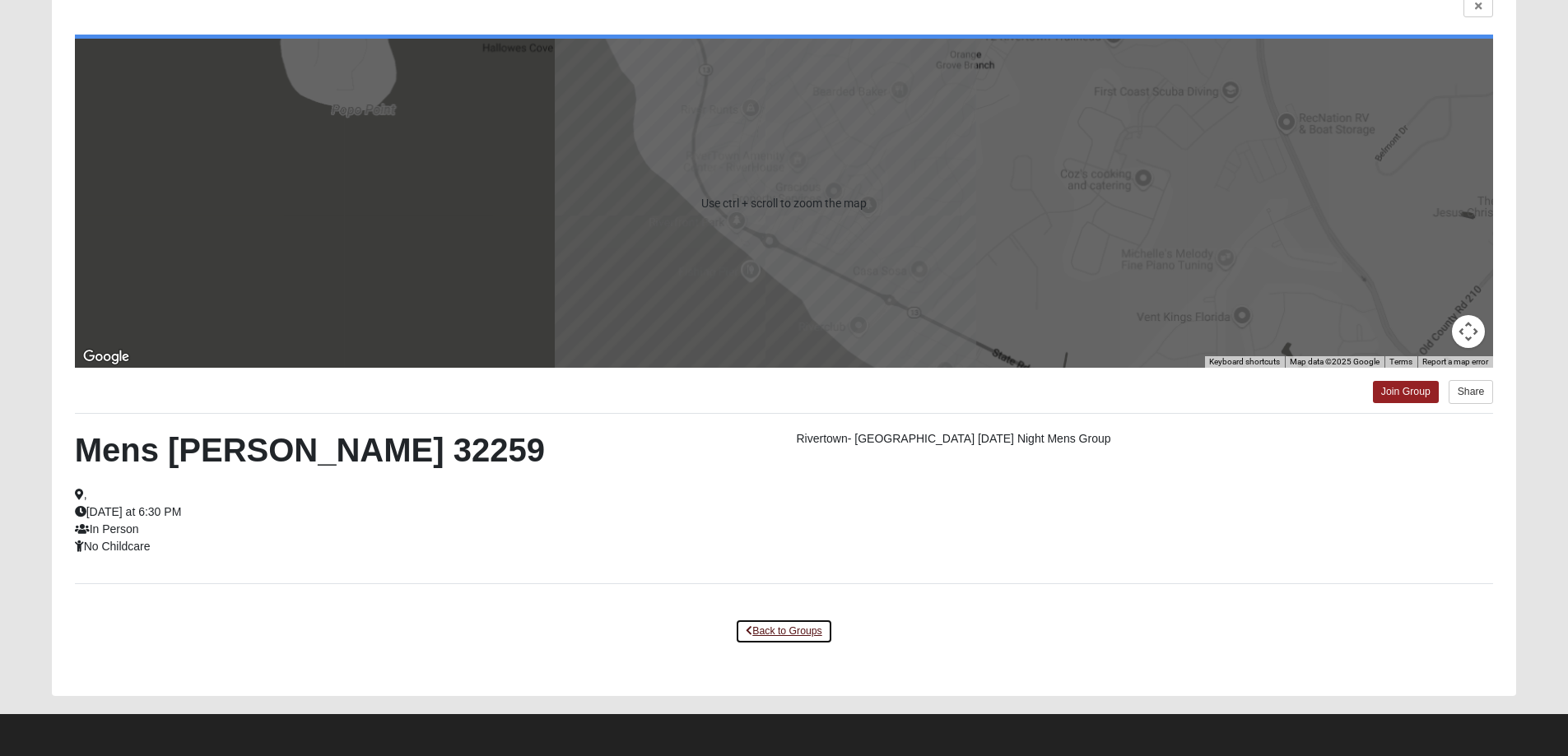
click at [801, 628] on link "Back to Groups" at bounding box center [784, 631] width 97 height 26
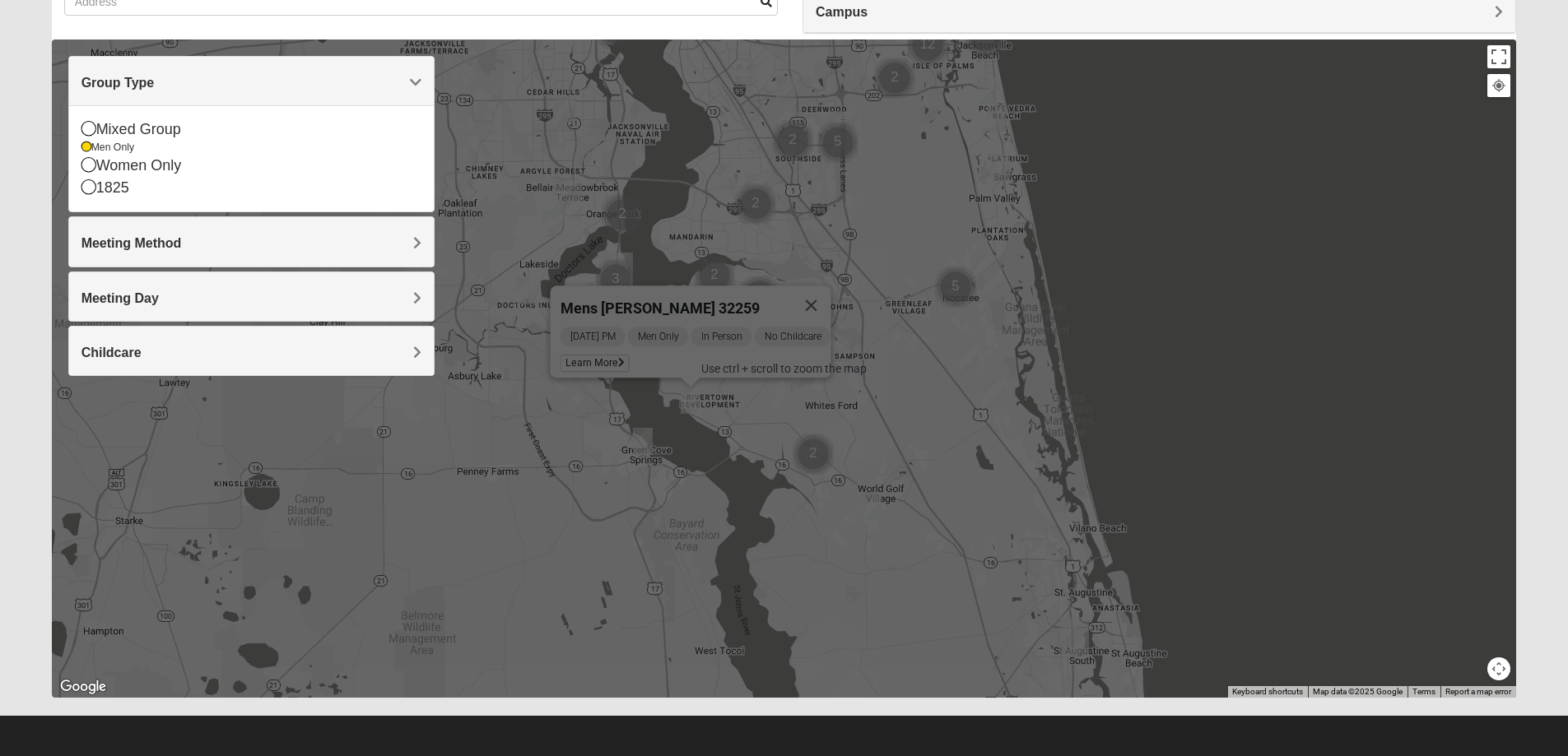
scroll to position [149, 0]
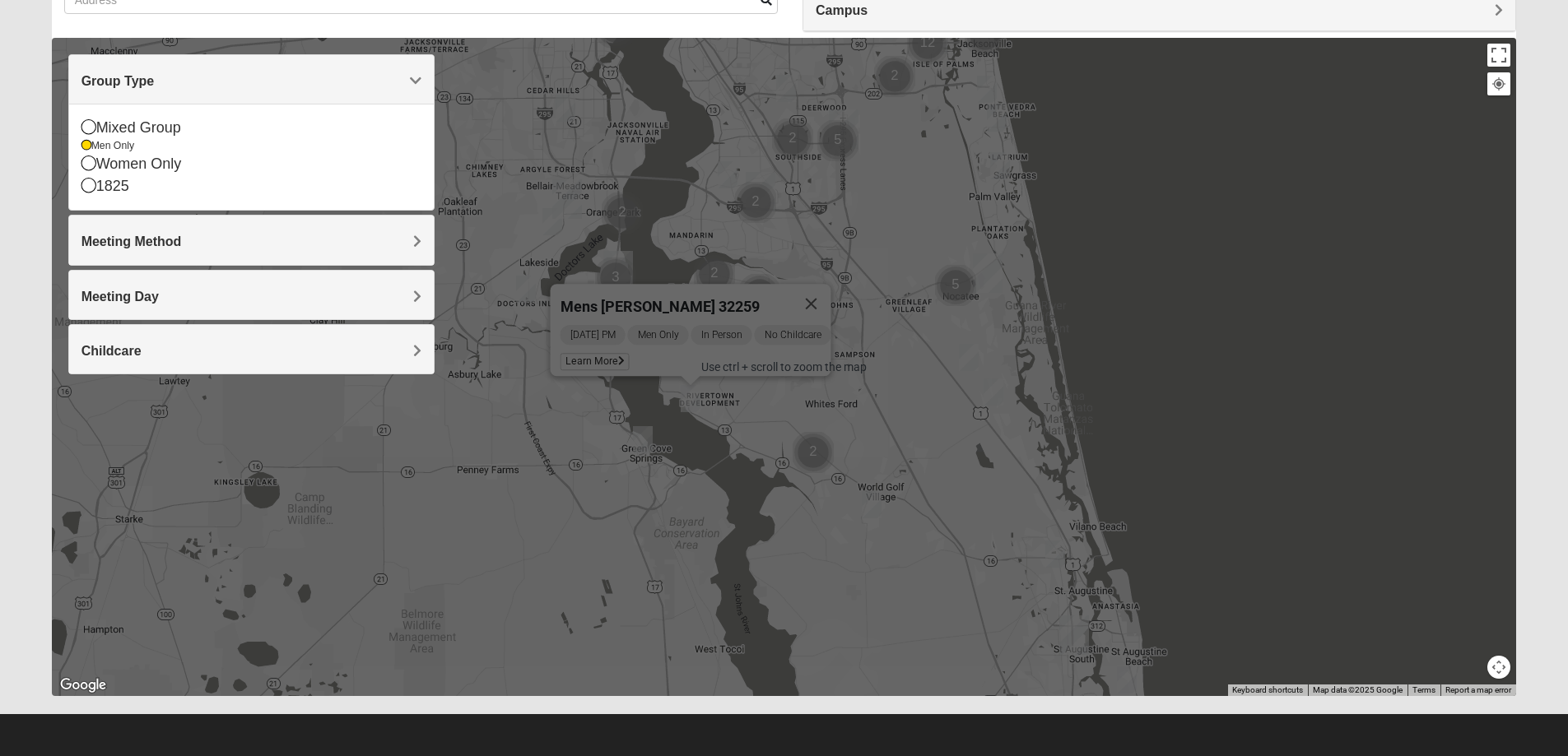
click at [447, 503] on div "Mens [PERSON_NAME] 32259 [DATE] PM Men Only In Person No Childcare Learn More" at bounding box center [784, 367] width 1465 height 659
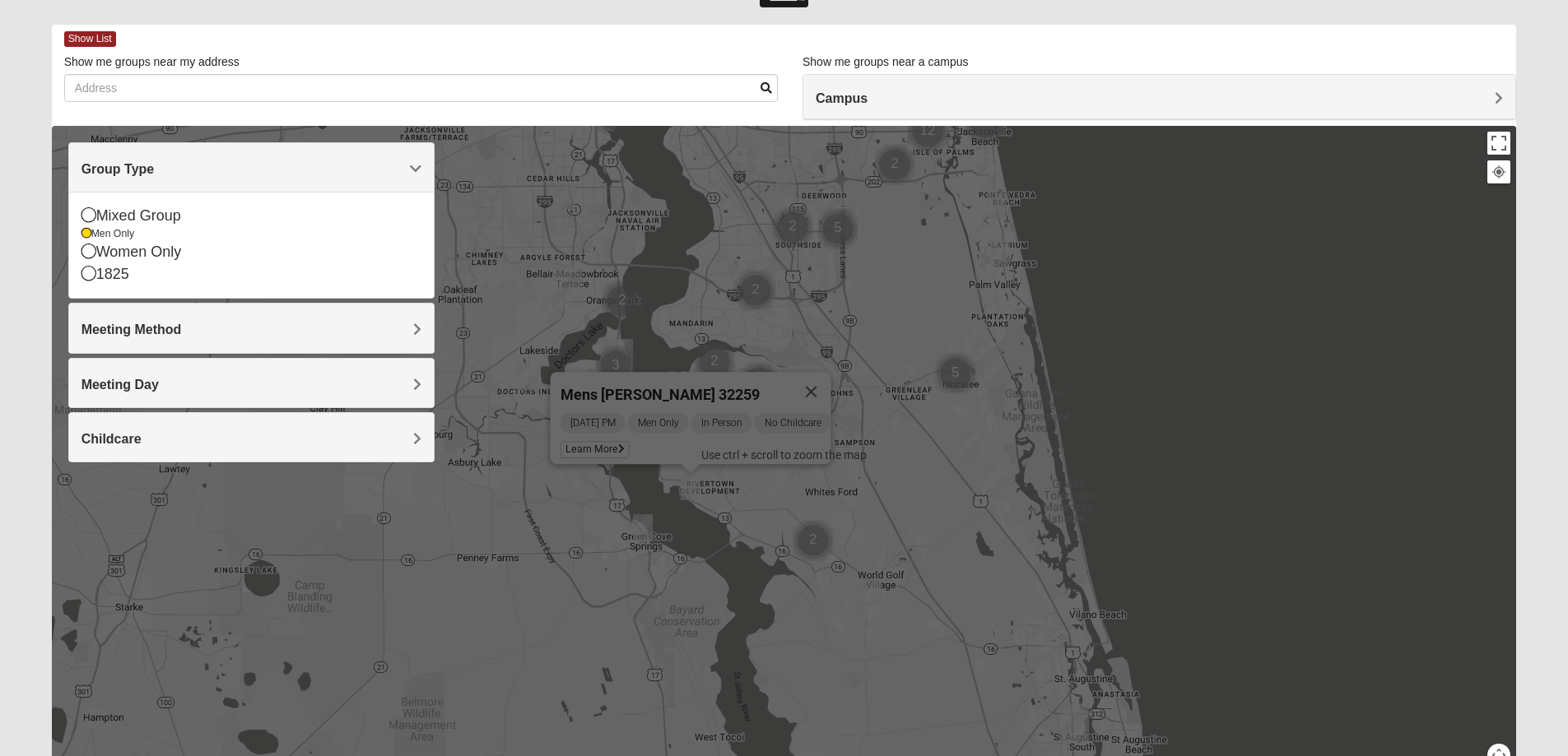
scroll to position [0, 0]
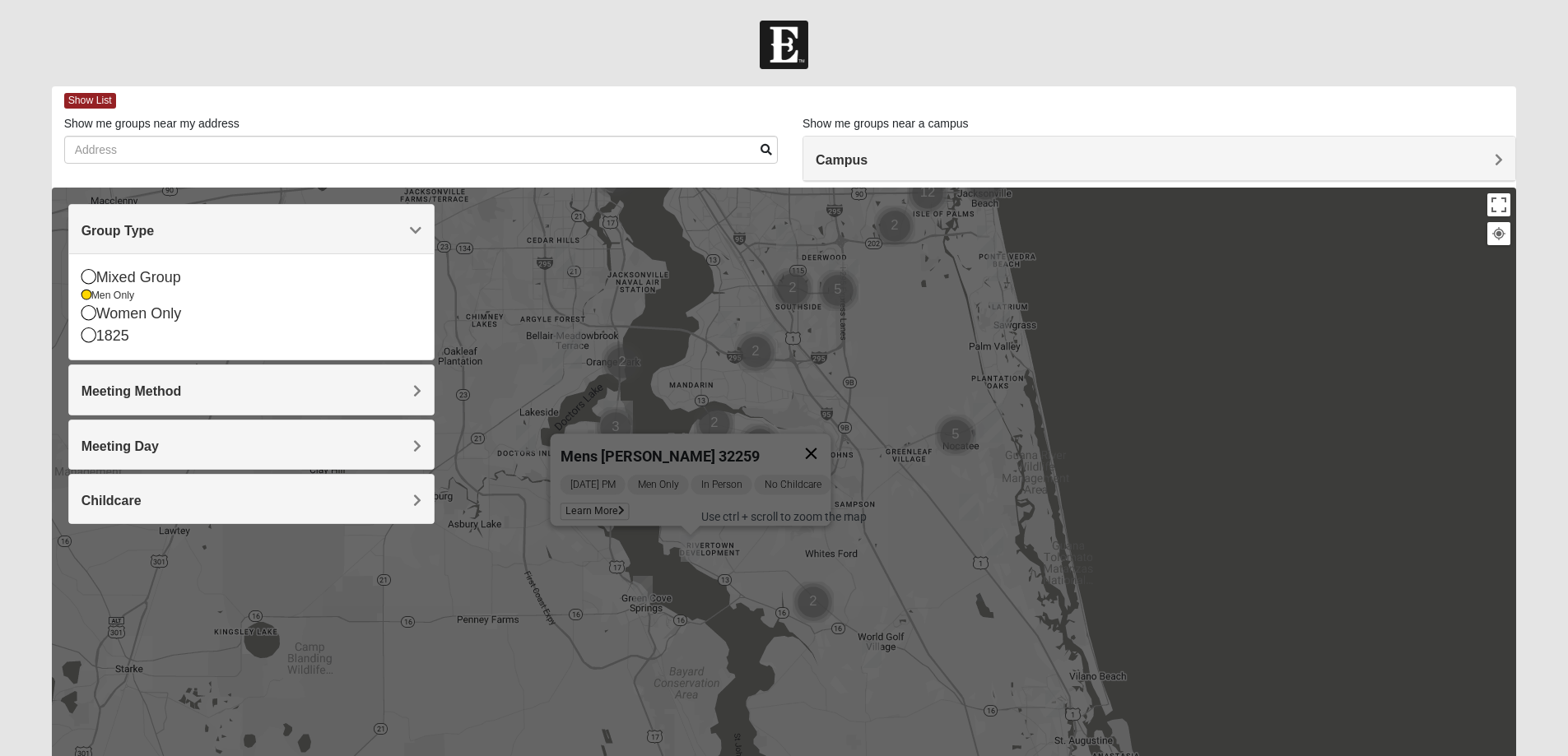
click at [823, 444] on button "Close" at bounding box center [810, 453] width 39 height 39
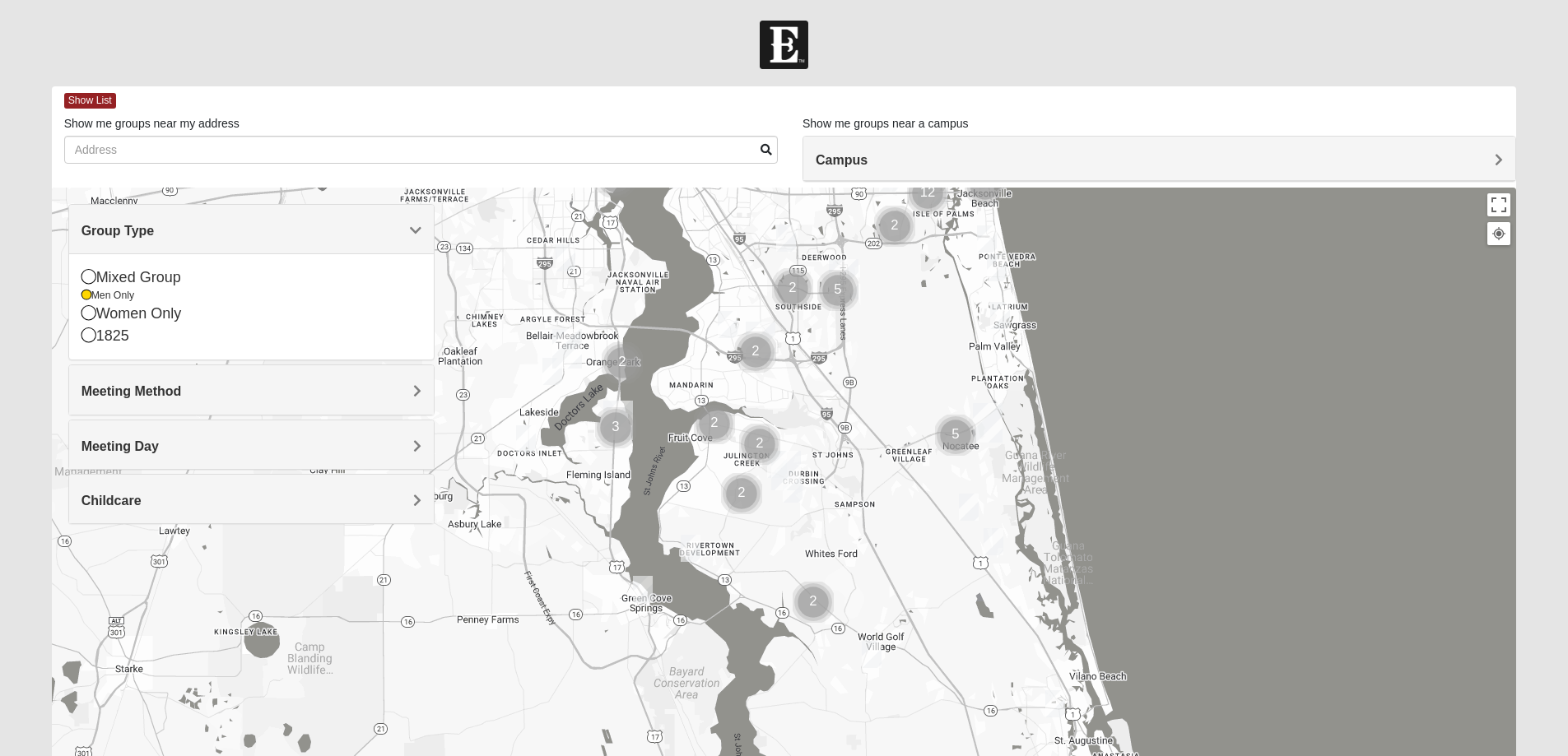
click at [473, 589] on div "To navigate, press the arrow keys." at bounding box center [784, 516] width 1465 height 659
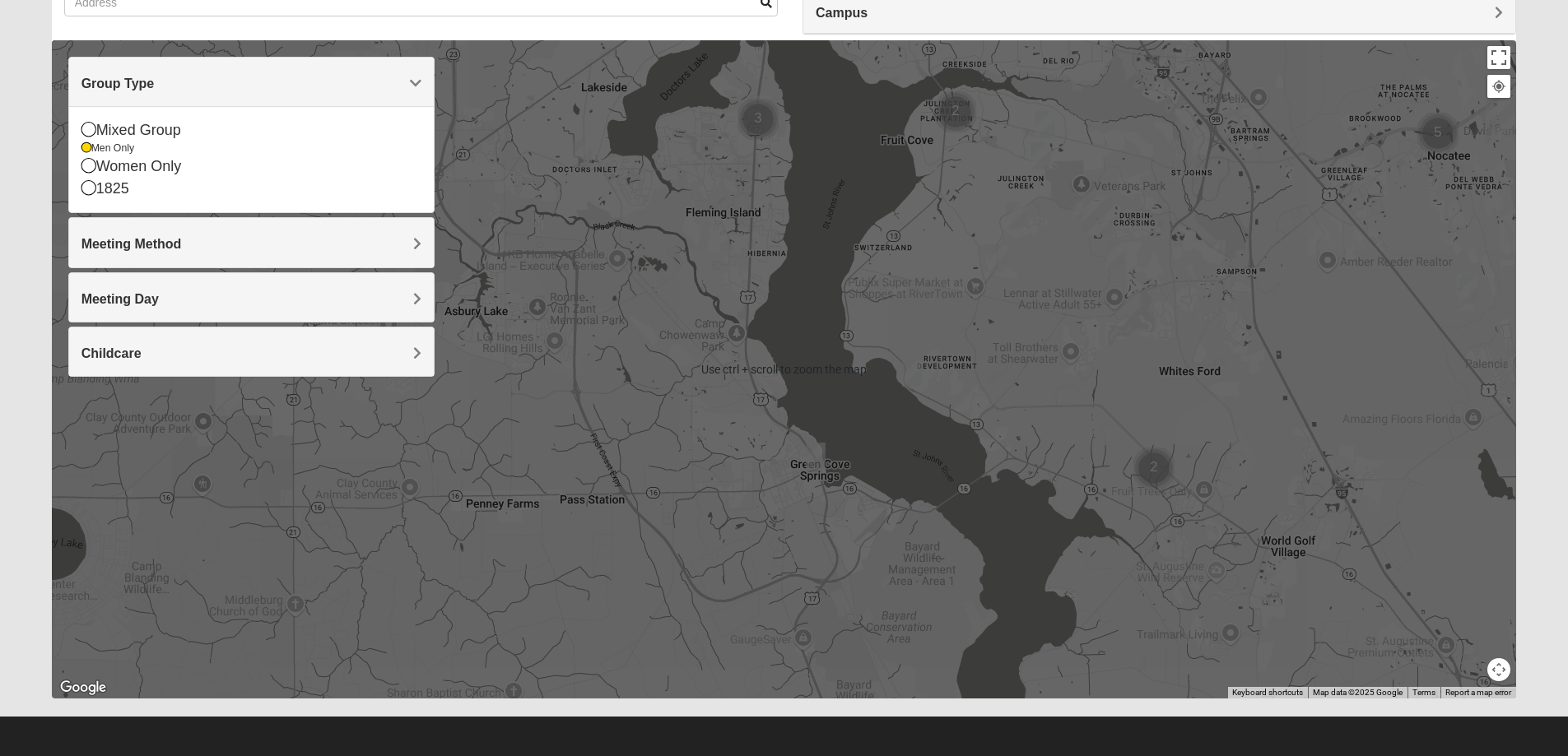
scroll to position [149, 0]
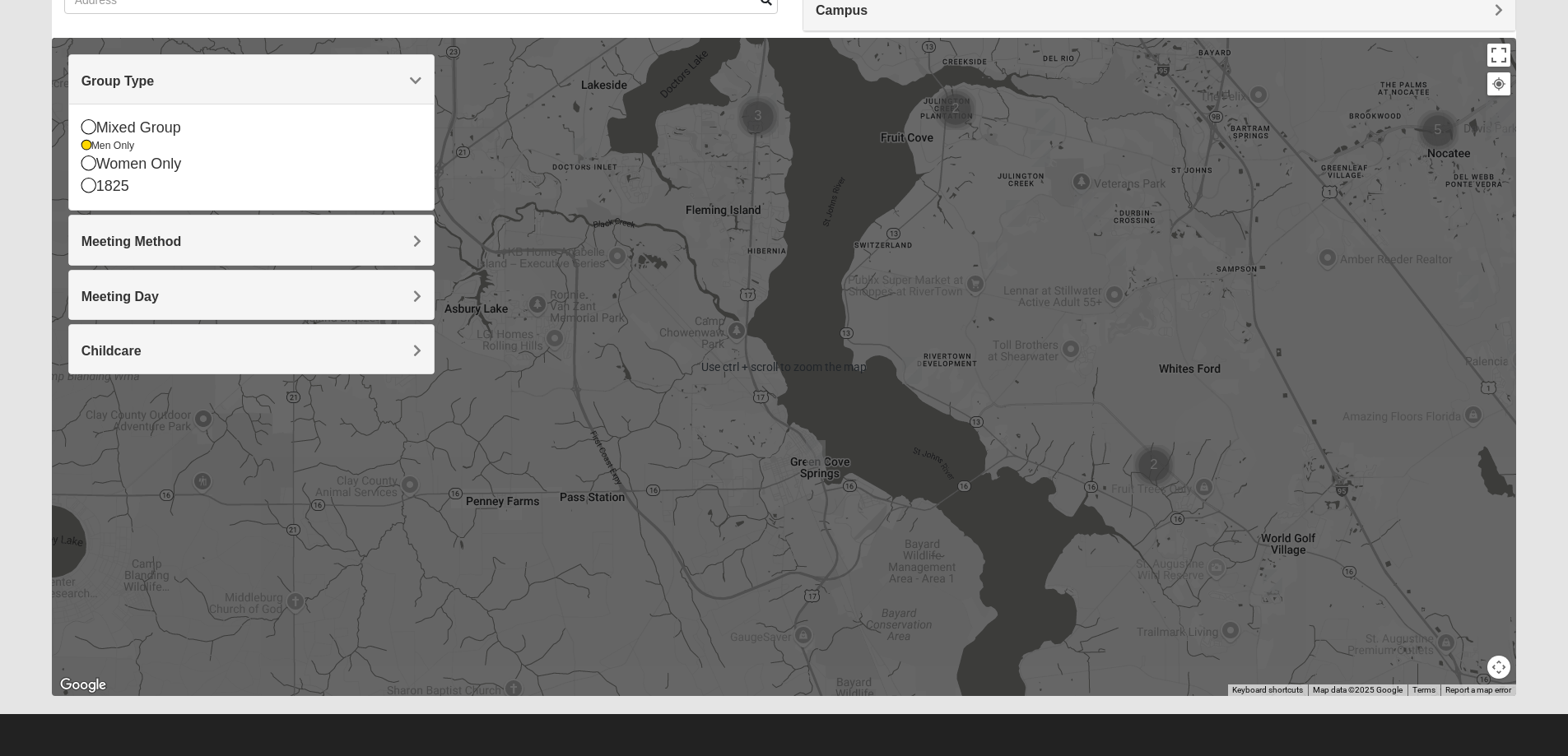
click at [510, 463] on div at bounding box center [784, 367] width 1465 height 659
click at [1487, 47] on button "Toggle fullscreen view" at bounding box center [1498, 55] width 23 height 23
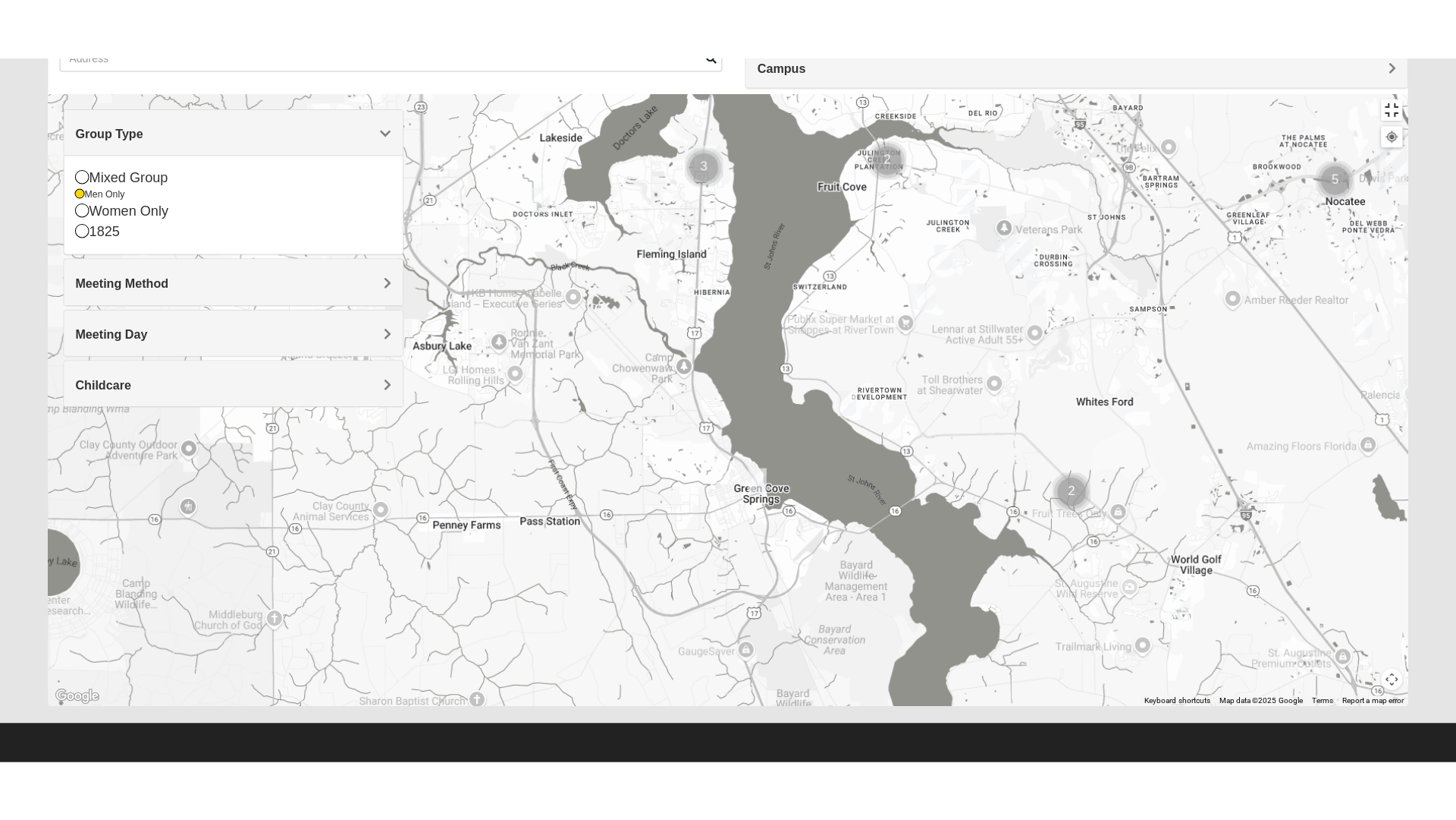
scroll to position [16, 0]
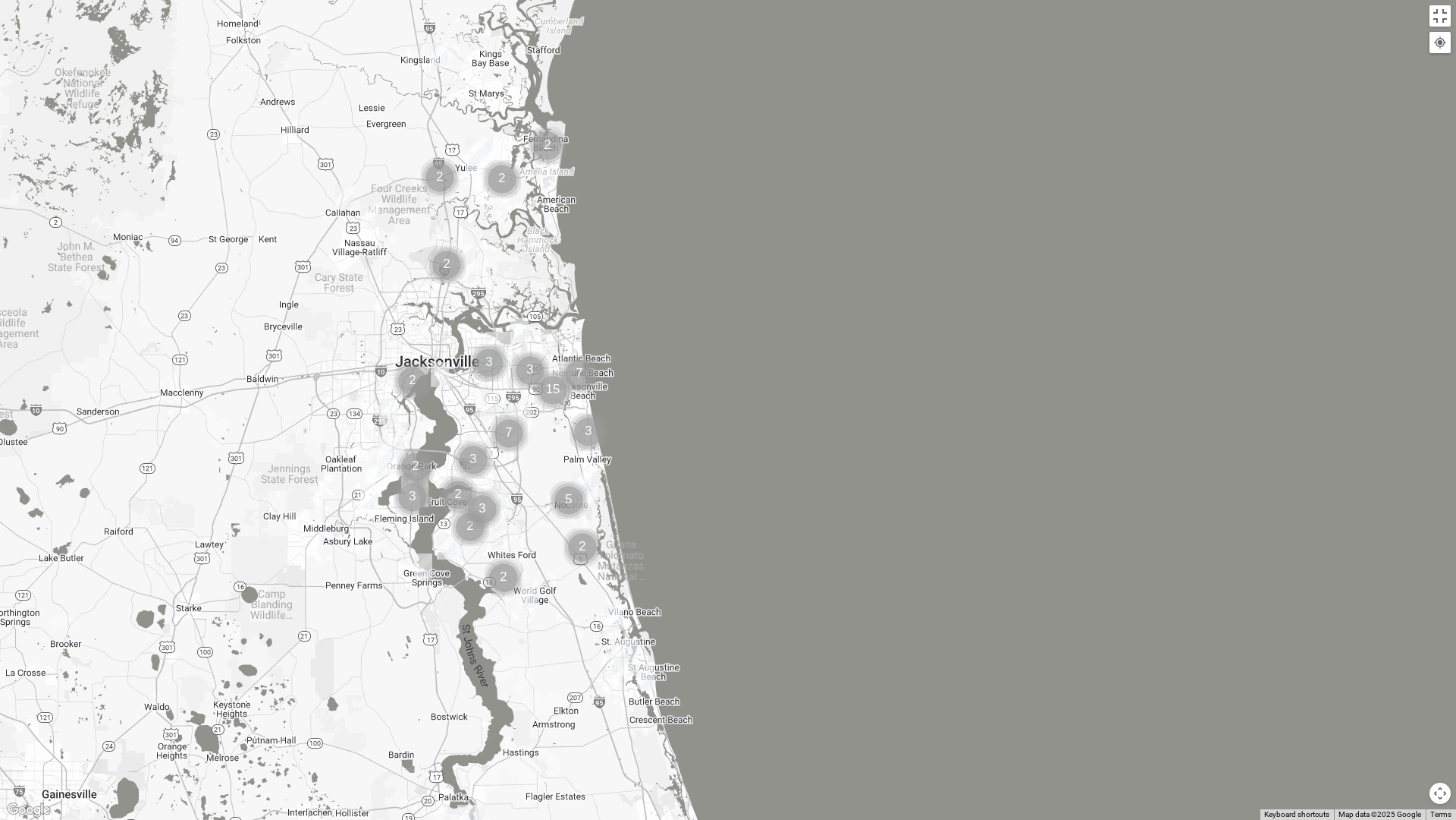
click at [526, 597] on img "Mens Ledbury 32092" at bounding box center [529, 596] width 18 height 25
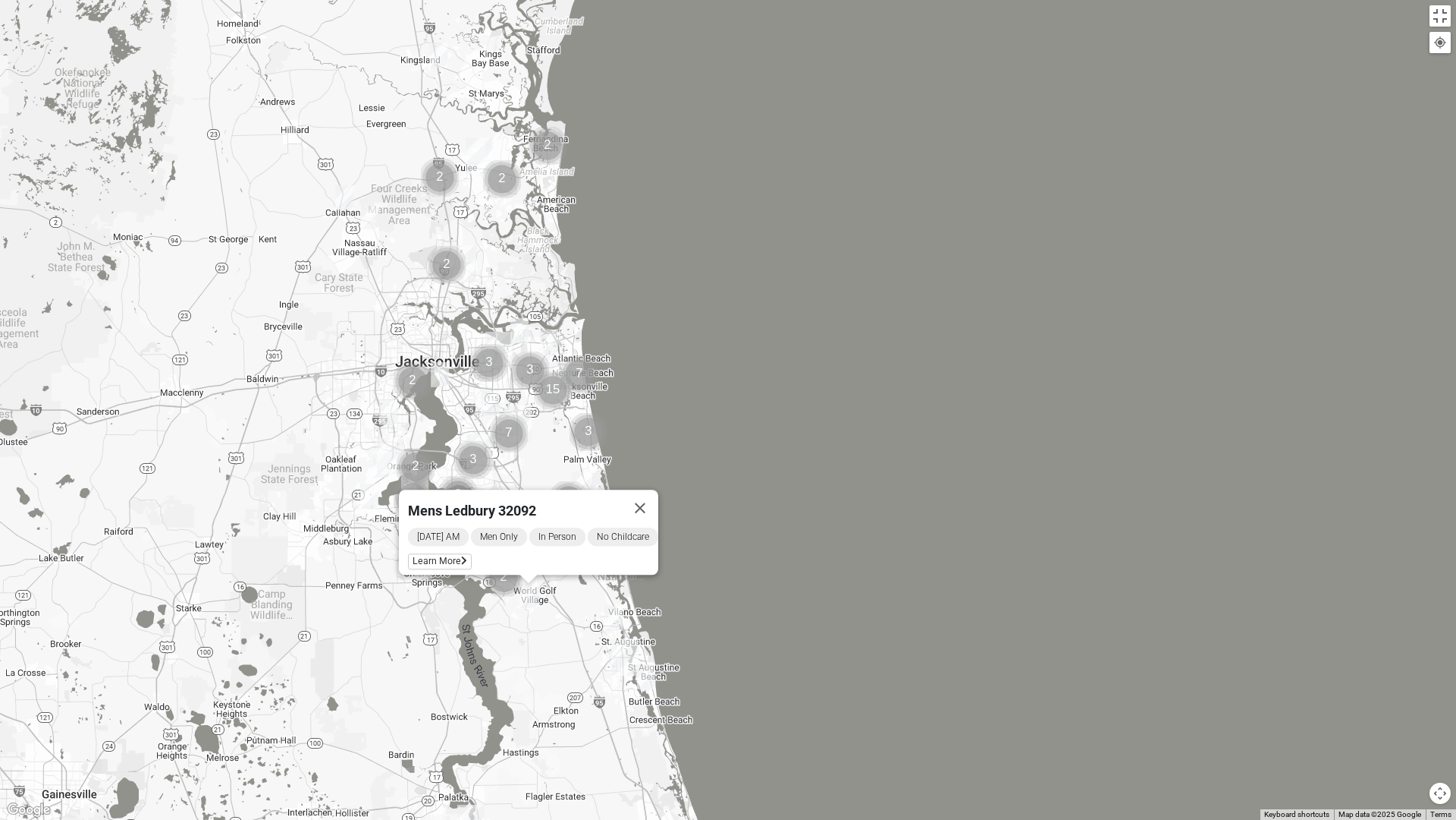
click at [396, 412] on img "Mens Gonzalez 32073" at bounding box center [389, 413] width 18 height 25
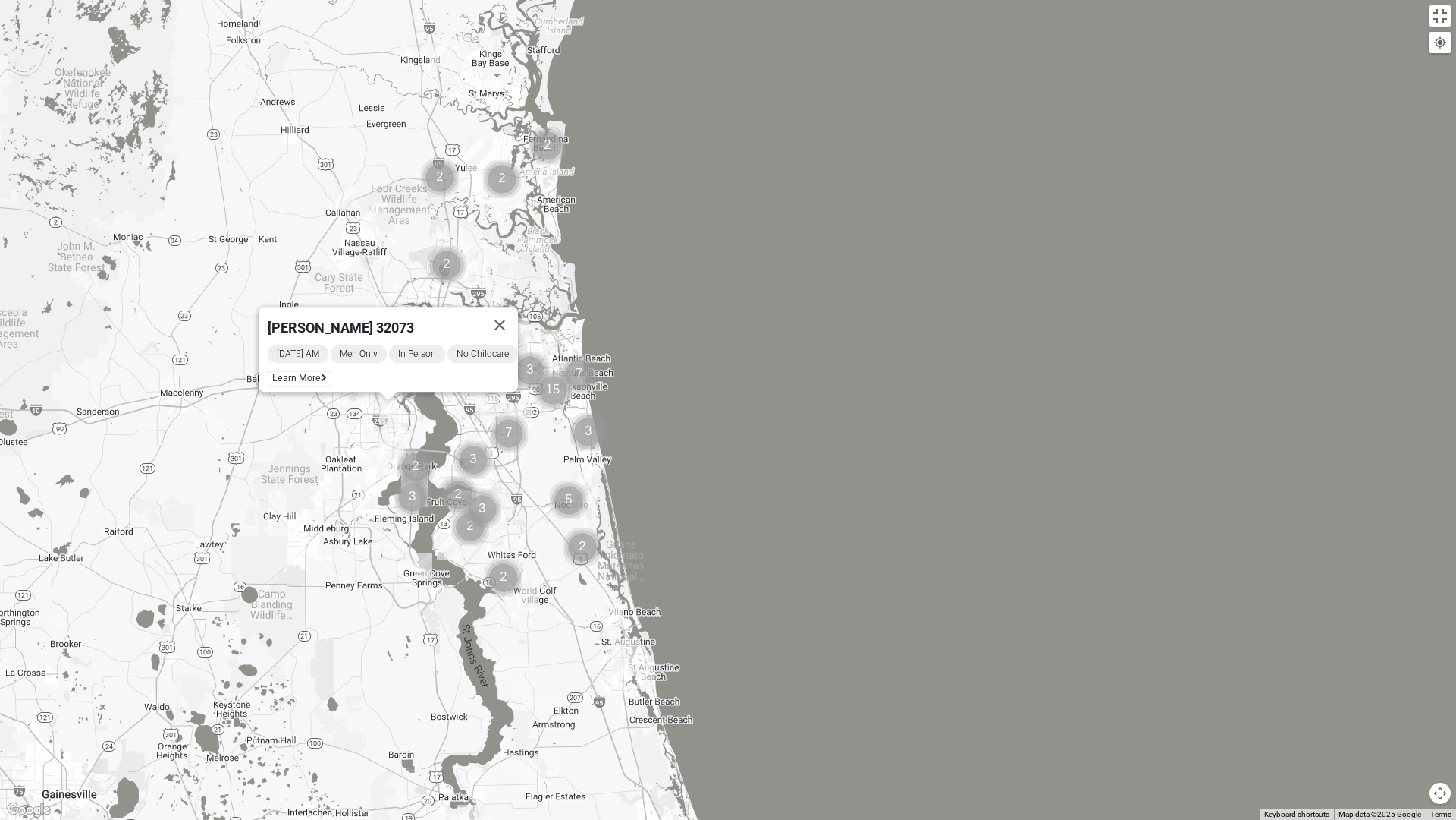
click at [364, 488] on img "Mens Michael Serig 32068" at bounding box center [369, 496] width 18 height 25
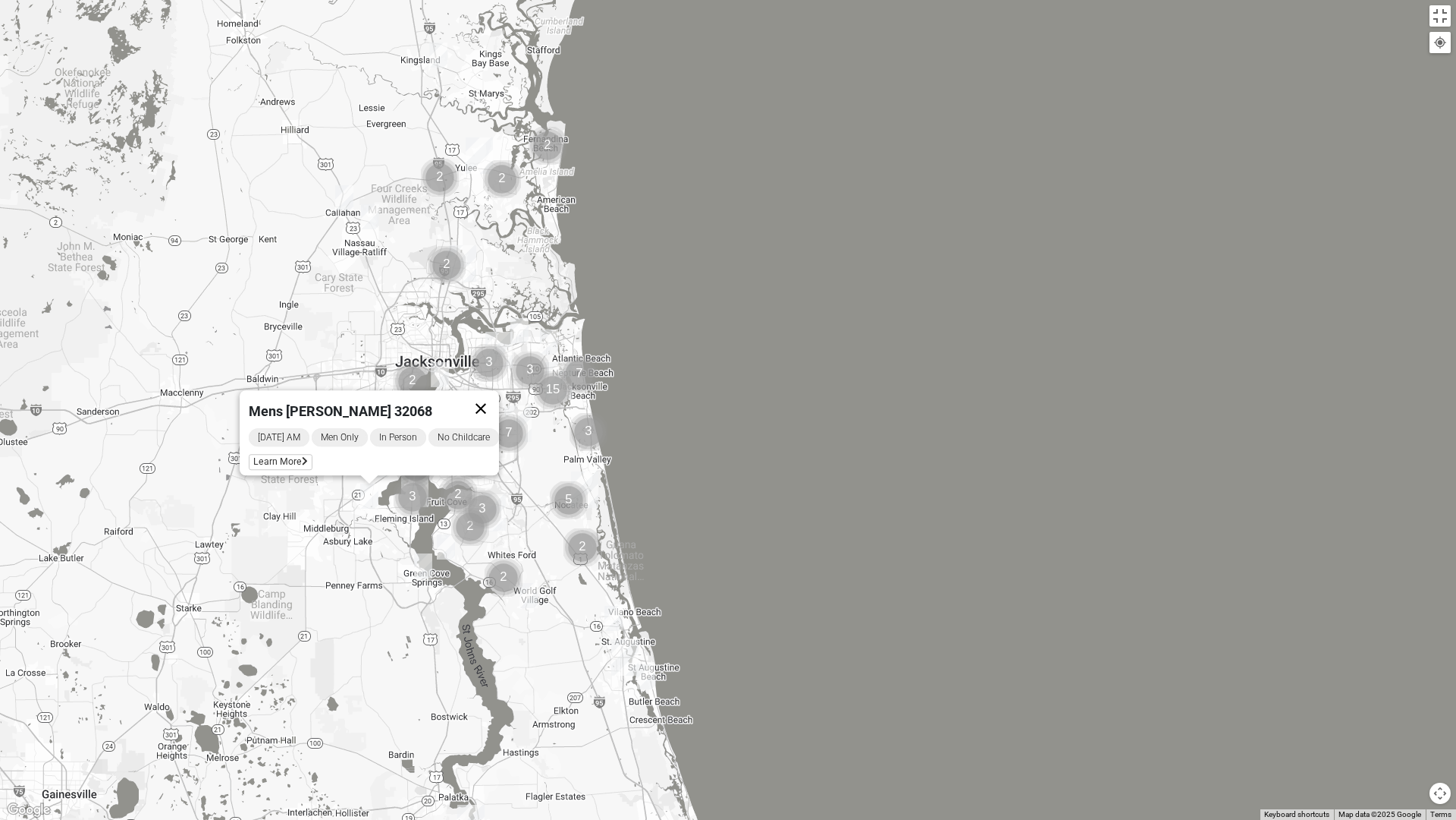
click at [496, 400] on button "Close" at bounding box center [480, 407] width 36 height 36
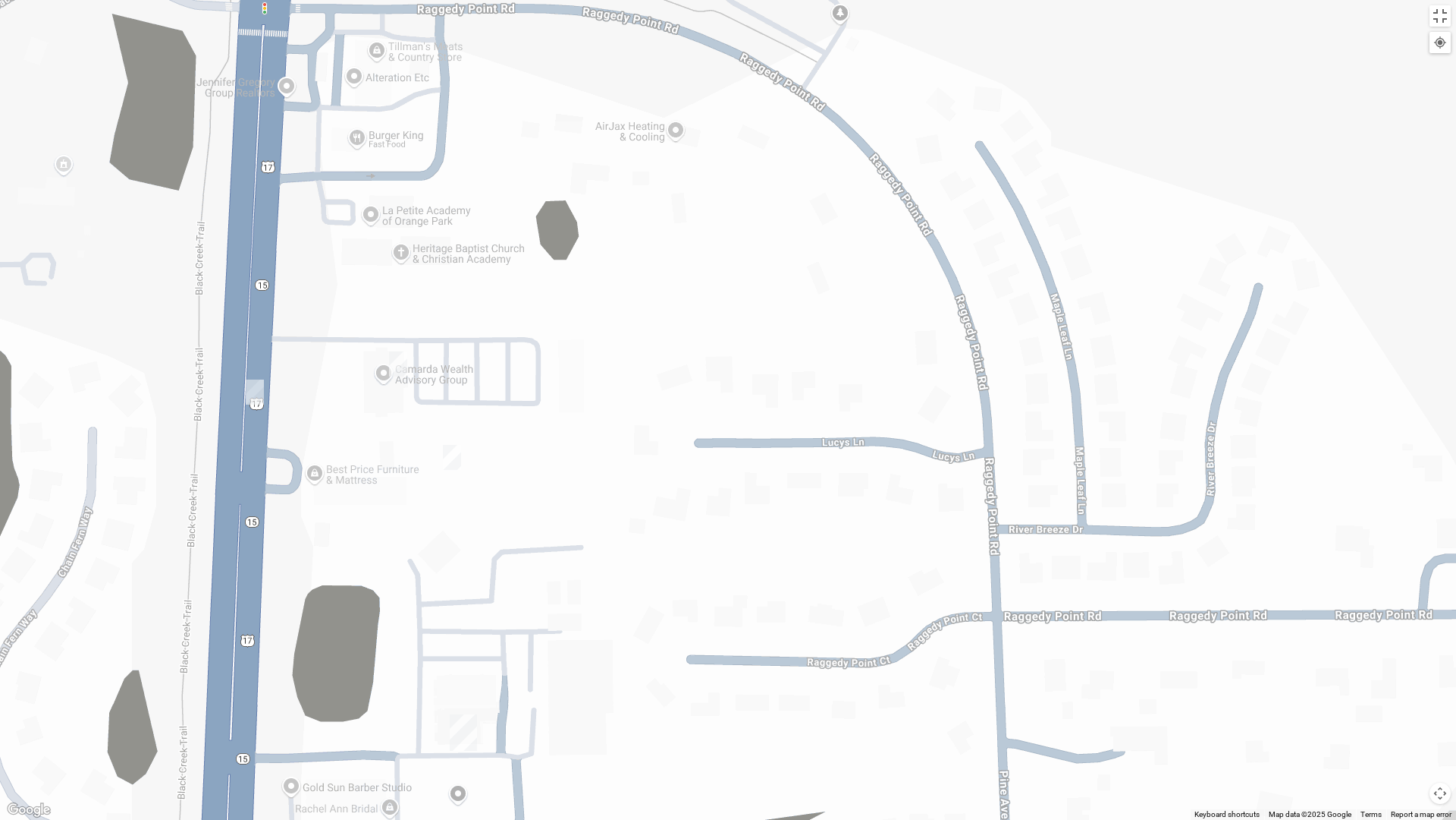
click at [449, 451] on img "On Campus Mens Haskell 32003" at bounding box center [453, 457] width 18 height 25
click at [252, 389] on img "On Campus Mens Griffin 32003" at bounding box center [255, 392] width 18 height 25
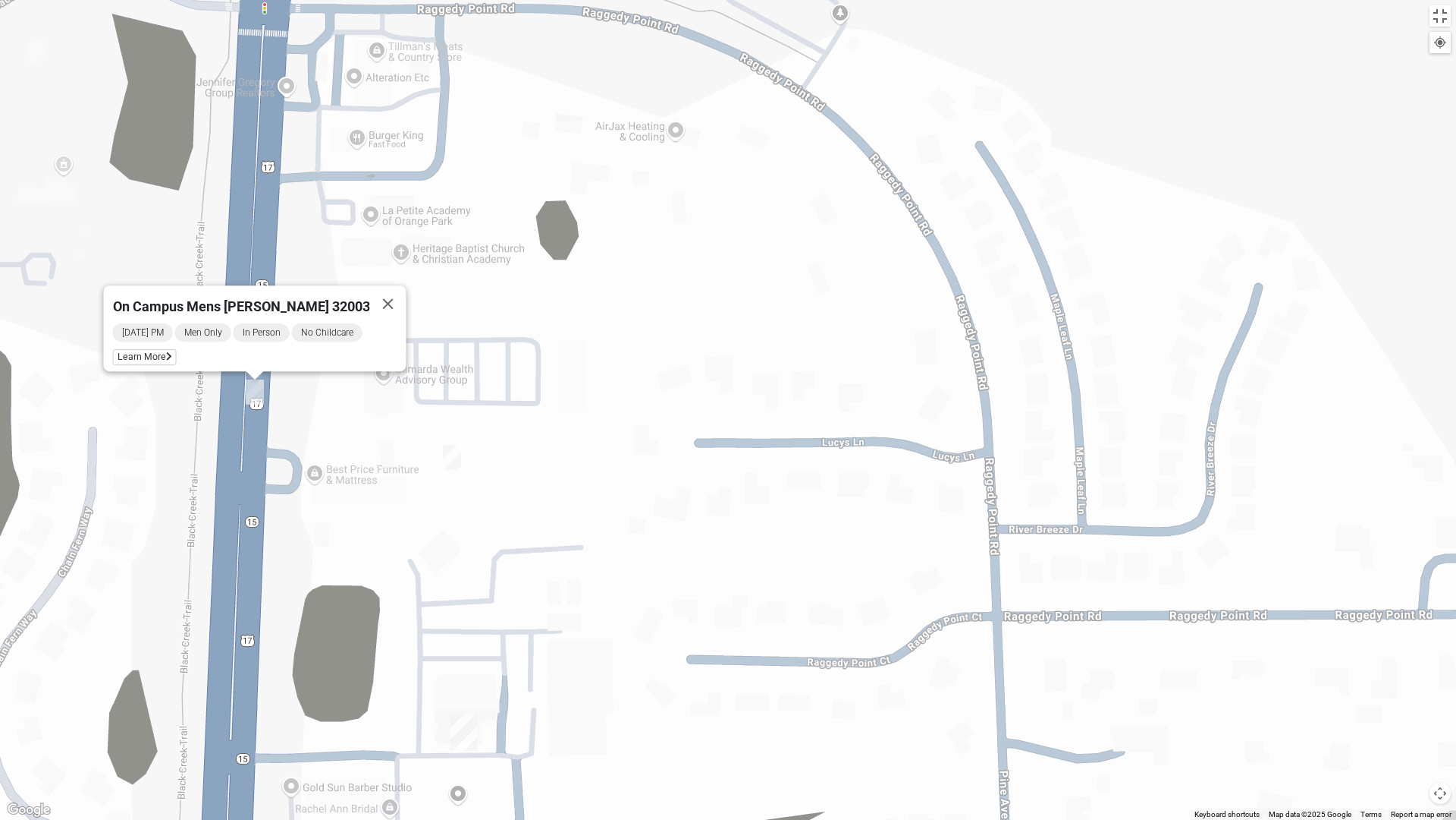
click at [397, 366] on img "On Campus Mens Canni 32003" at bounding box center [398, 364] width 18 height 25
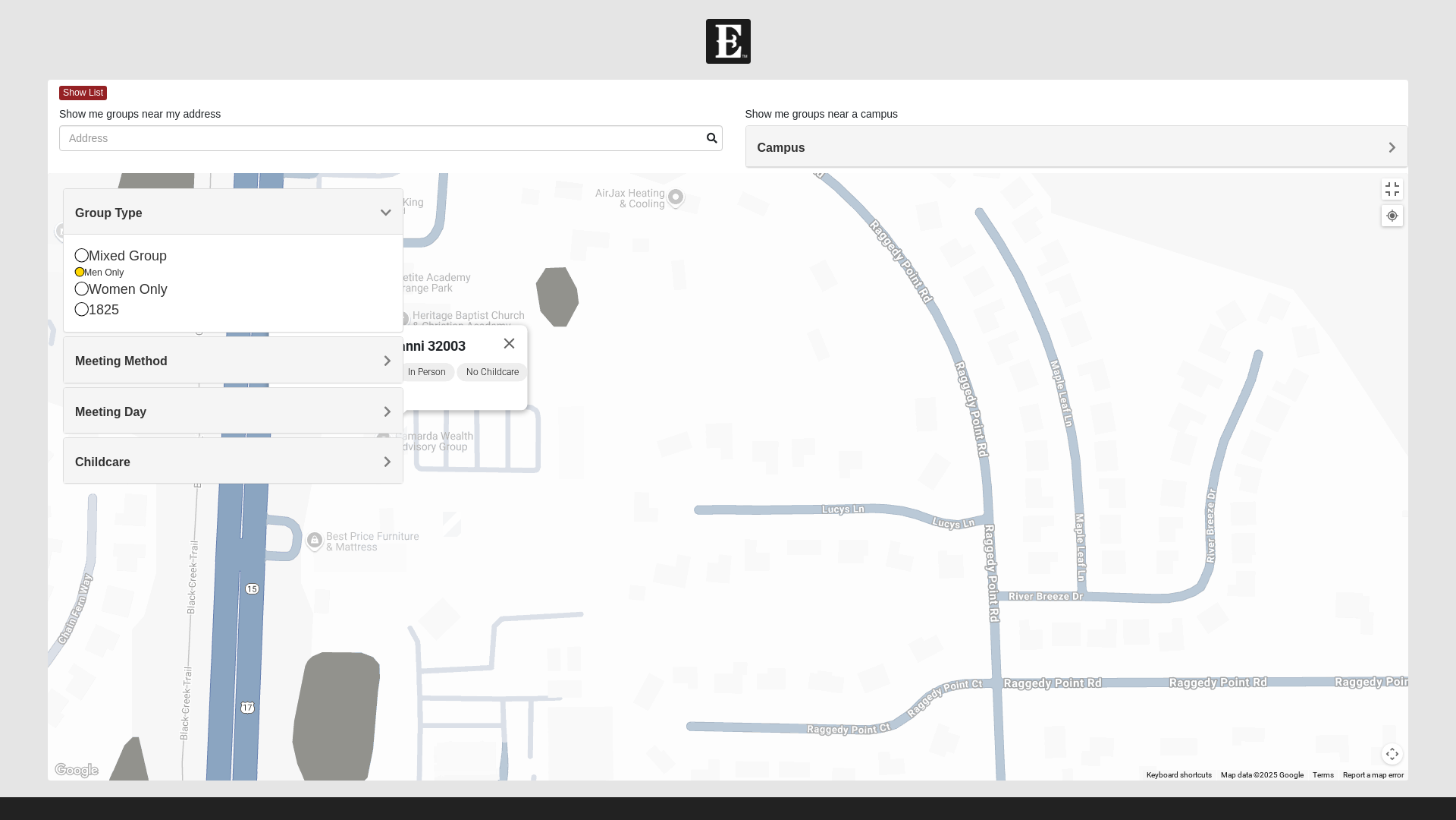
scroll to position [16, 0]
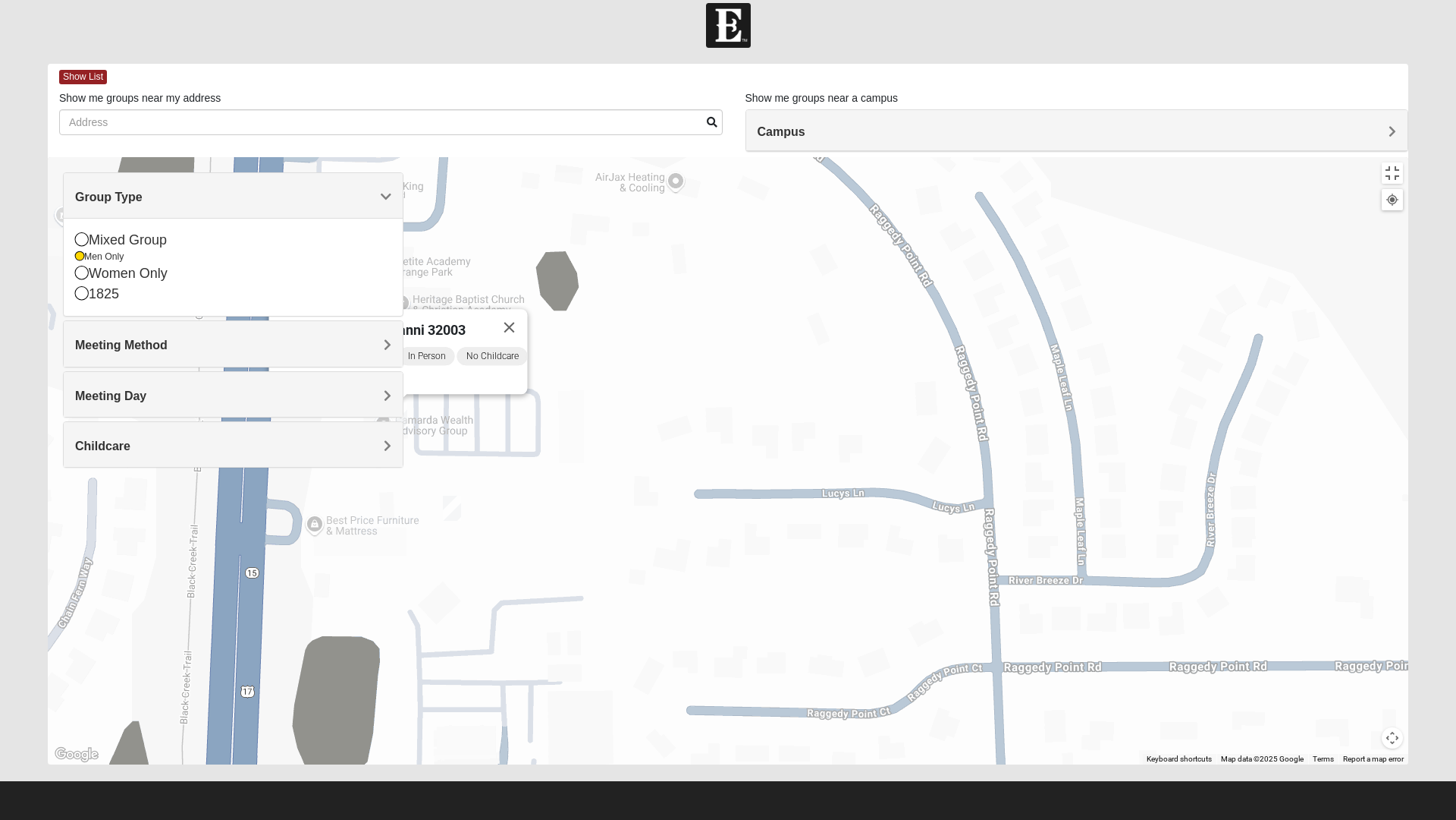
click at [470, 490] on div "On Campus Mens Canni 32003 [DATE] PM Men Only In Person No Childcare Learn More" at bounding box center [728, 460] width 1361 height 607
click at [469, 487] on div "On Campus Mens Canni 32003 [DATE] PM Men Only In Person No Childcare Learn More" at bounding box center [728, 460] width 1361 height 607
click at [456, 496] on img "On Campus Mens Haskell 32003" at bounding box center [453, 508] width 18 height 25
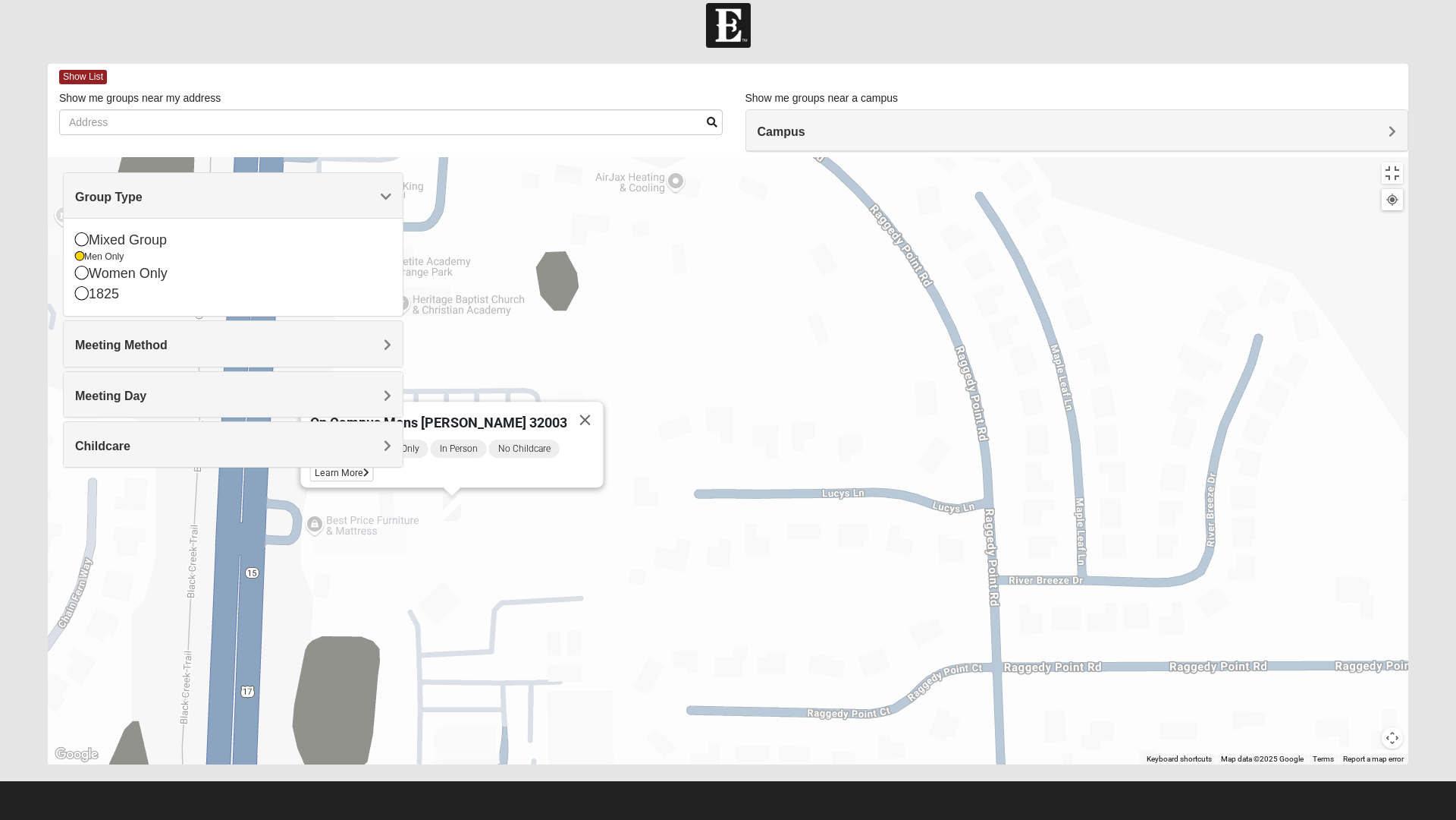
click at [456, 496] on img "On Campus Mens Haskell 32003" at bounding box center [453, 508] width 18 height 25
click at [254, 430] on img "On Campus Mens Griffin 32003" at bounding box center [255, 443] width 18 height 25
click at [396, 402] on img "On Campus Mens Canni 32003" at bounding box center [398, 415] width 18 height 25
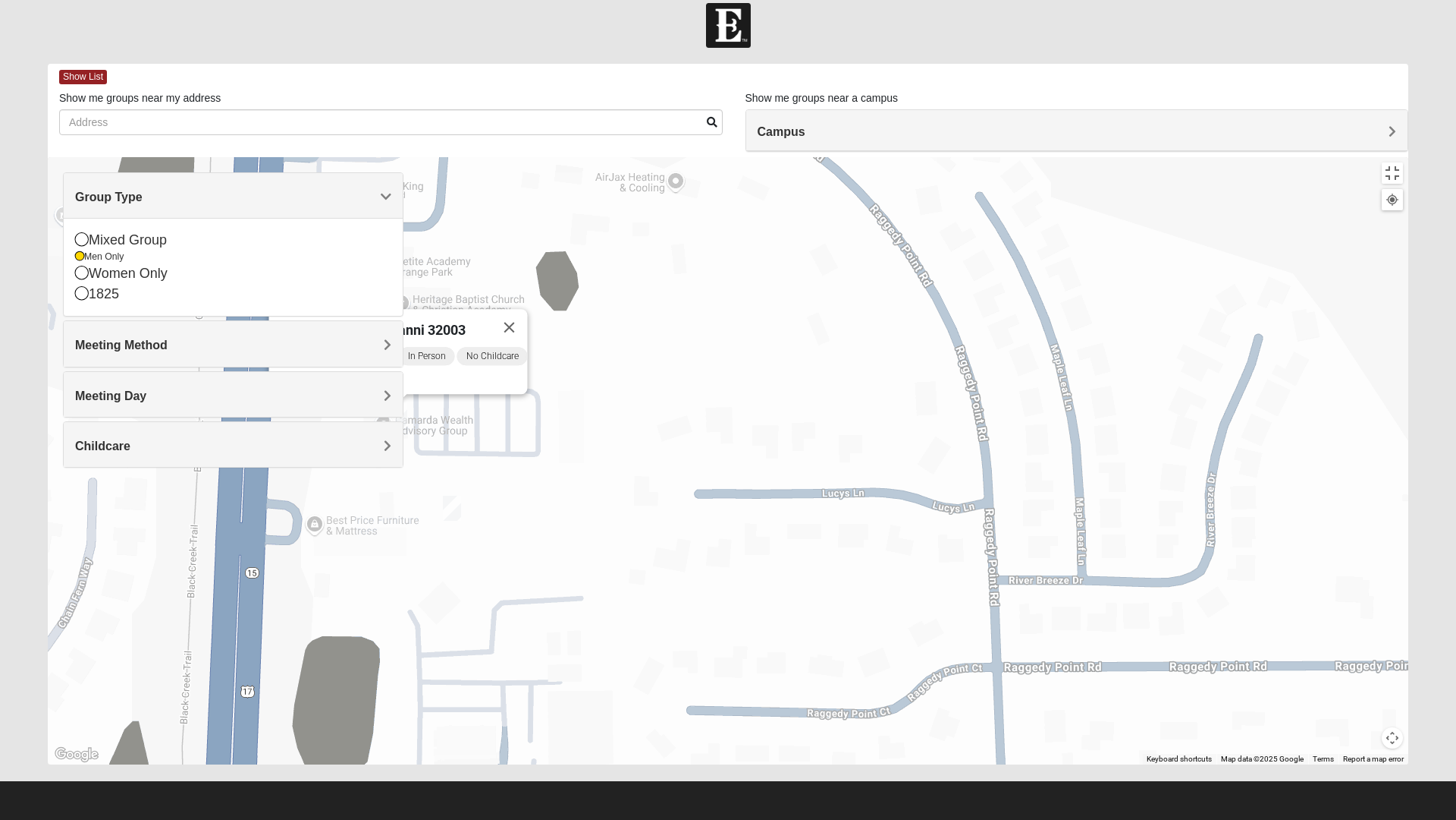
click at [455, 496] on img "On Campus Mens Haskell 32003" at bounding box center [453, 508] width 18 height 25
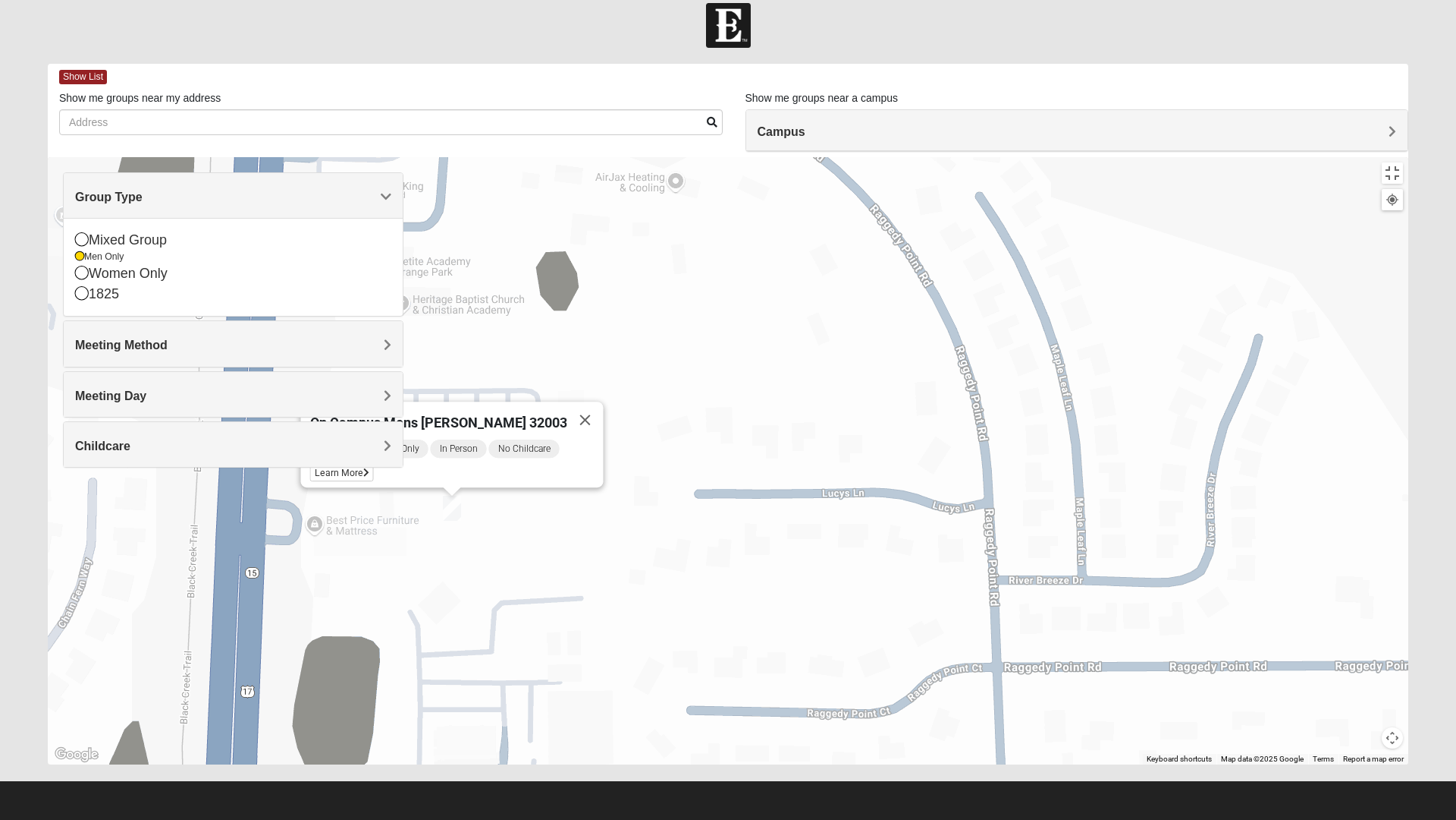
click at [455, 496] on img "On Campus Mens Haskell 32003" at bounding box center [453, 508] width 18 height 25
click at [249, 430] on img "On Campus Mens Griffin 32003" at bounding box center [255, 443] width 18 height 25
click at [453, 496] on img "On Campus Mens Haskell 32003" at bounding box center [453, 508] width 18 height 25
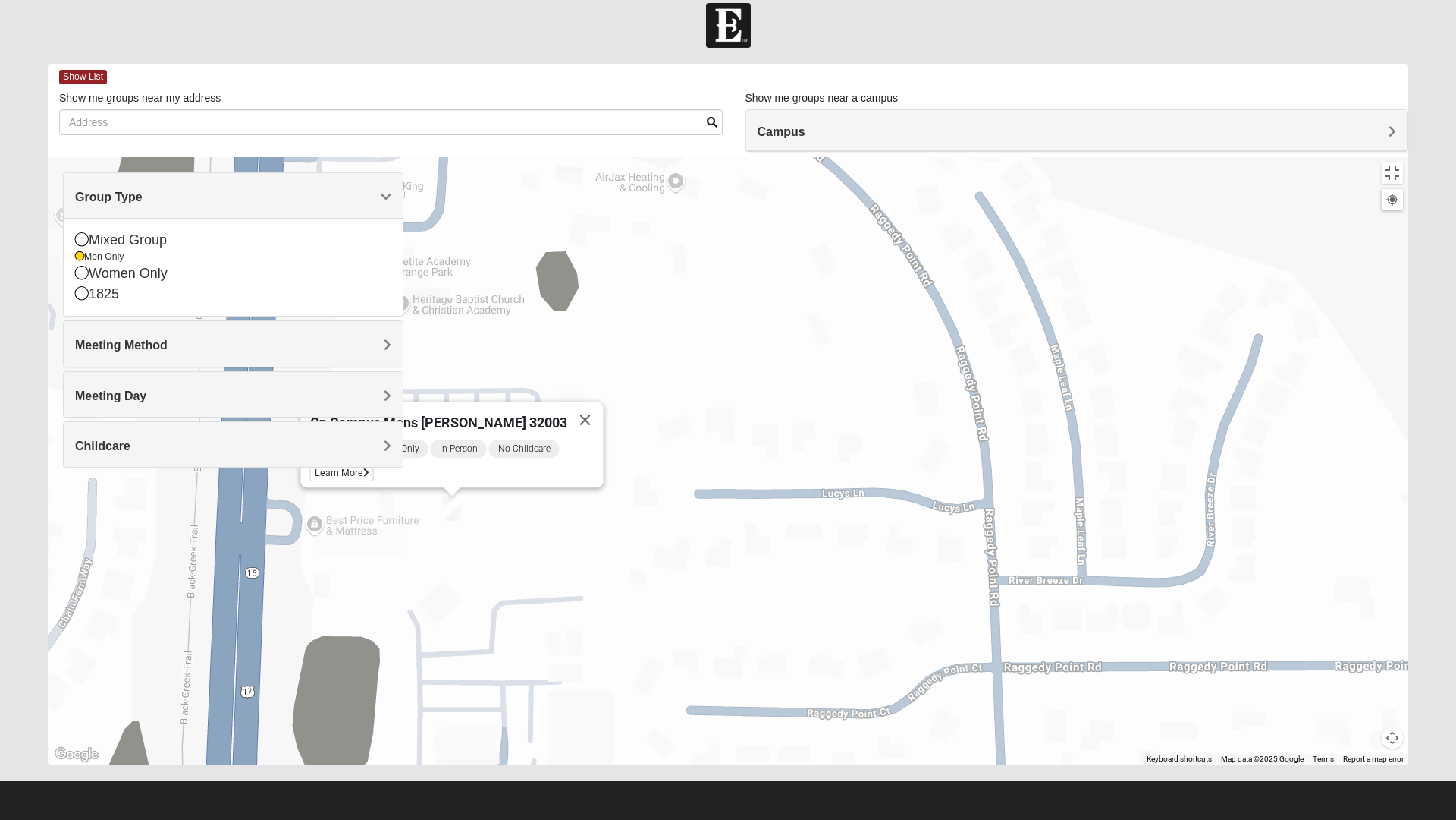
click at [256, 430] on img "On Campus Mens Griffin 32003" at bounding box center [255, 443] width 18 height 25
click at [393, 373] on div "Monday PM Men Only In Person No Childcare Learn More" at bounding box center [260, 397] width 294 height 50
click at [395, 402] on img "On Campus Mens Canni 32003" at bounding box center [398, 415] width 18 height 25
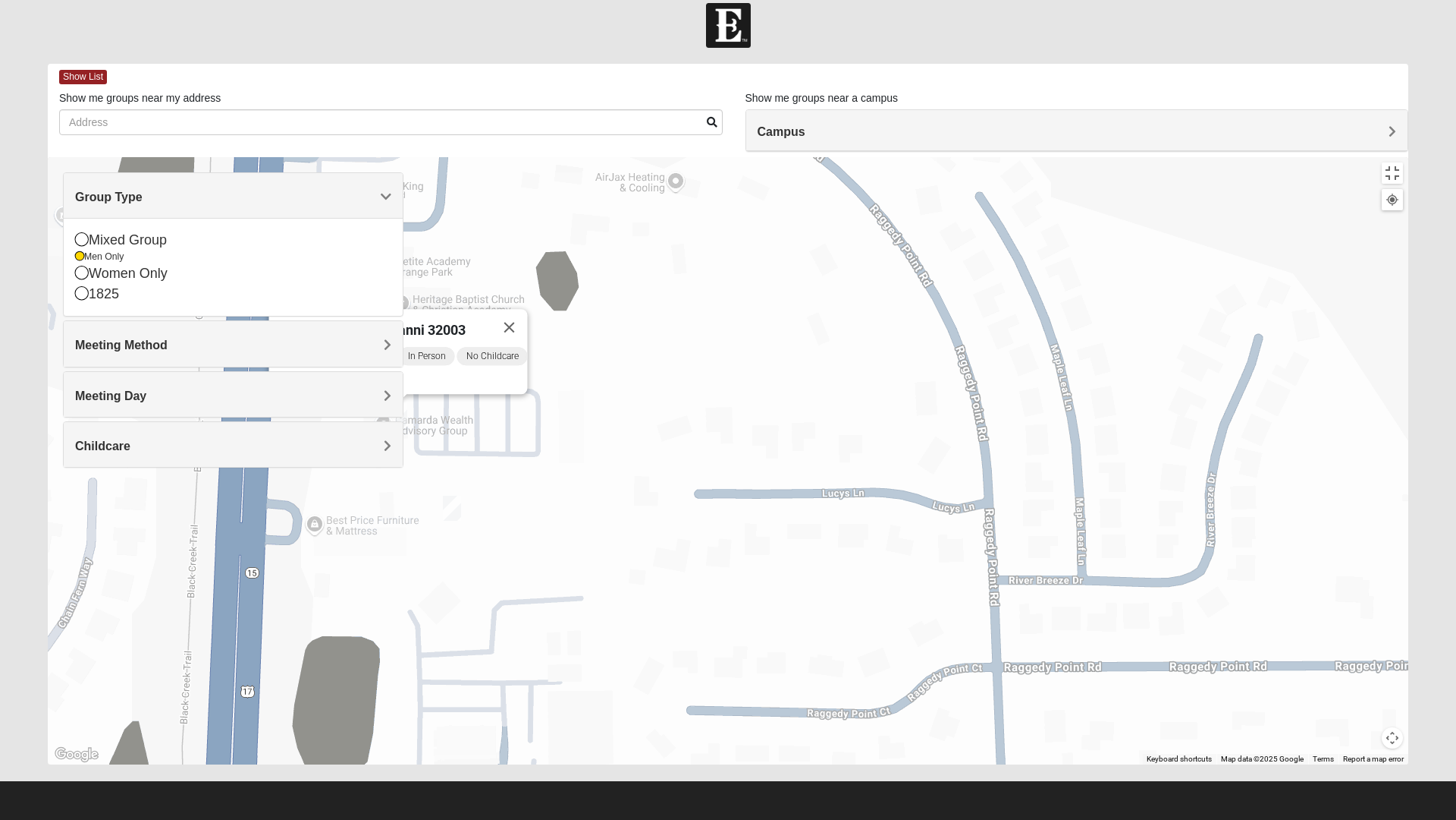
click at [395, 402] on img "On Campus Mens Canni 32003" at bounding box center [398, 415] width 18 height 25
click at [403, 402] on img "On Campus Mens Canni 32003" at bounding box center [398, 415] width 18 height 25
click at [374, 413] on div "On Campus Mens Canni 32003 [DATE] PM Men Only In Person No Childcare Learn More" at bounding box center [728, 460] width 1361 height 607
drag, startPoint x: 251, startPoint y: 394, endPoint x: 263, endPoint y: 397, distance: 12.4
click at [253, 430] on img "On Campus Mens Griffin 32003" at bounding box center [255, 443] width 18 height 25
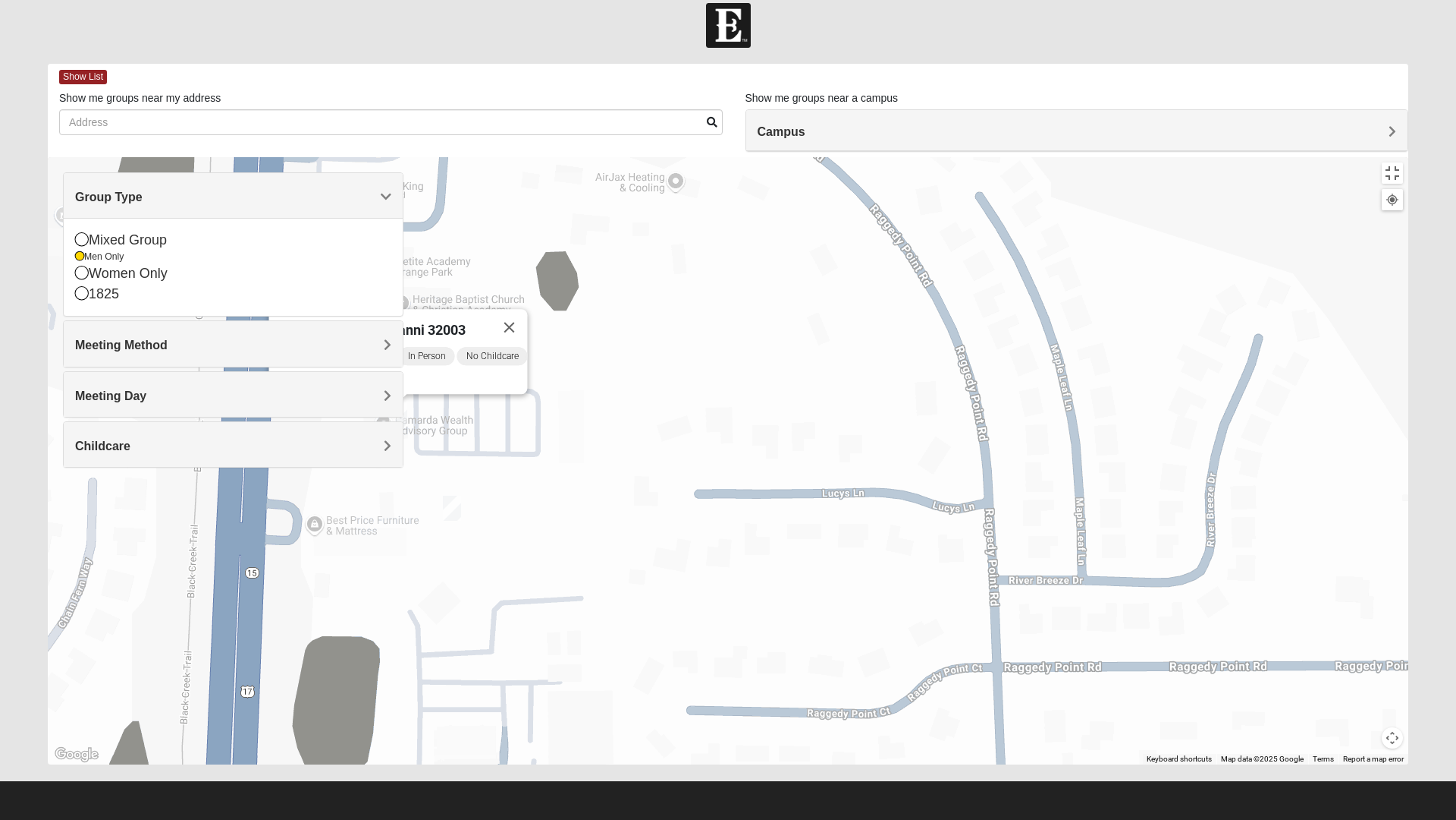
click at [261, 430] on img "On Campus Mens Griffin 32003" at bounding box center [255, 443] width 18 height 25
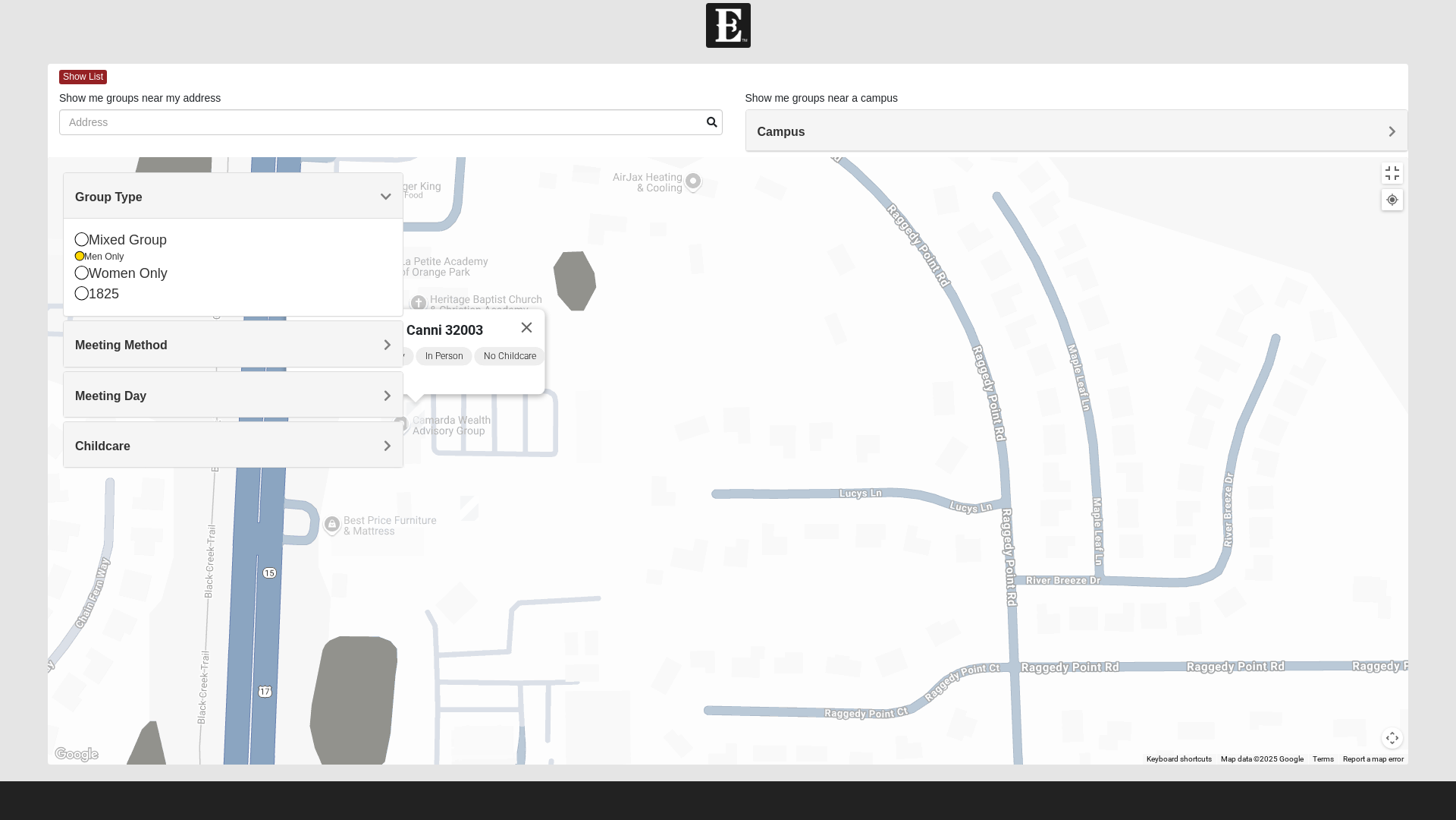
click at [268, 430] on img "On Campus Mens Griffin 32003" at bounding box center [272, 443] width 18 height 25
click at [188, 374] on span "[DATE] PM" at bounding box center [160, 383] width 60 height 18
click at [267, 430] on img "On Campus Mens Griffin 32003" at bounding box center [272, 443] width 18 height 25
click at [415, 402] on img "On Campus Mens Canni 32003" at bounding box center [416, 415] width 18 height 25
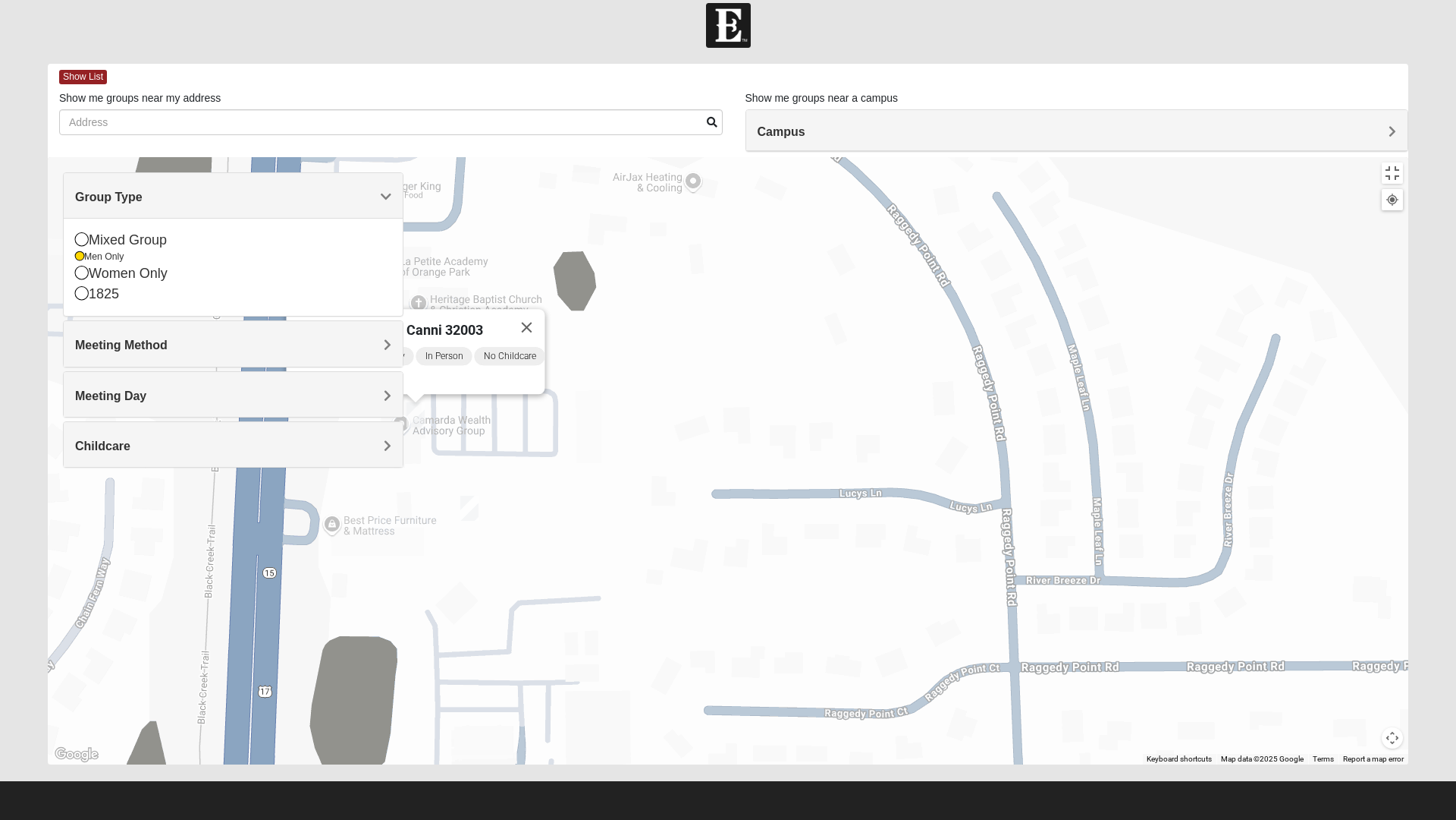
click at [331, 373] on span "Learn More" at bounding box center [327, 381] width 64 height 16
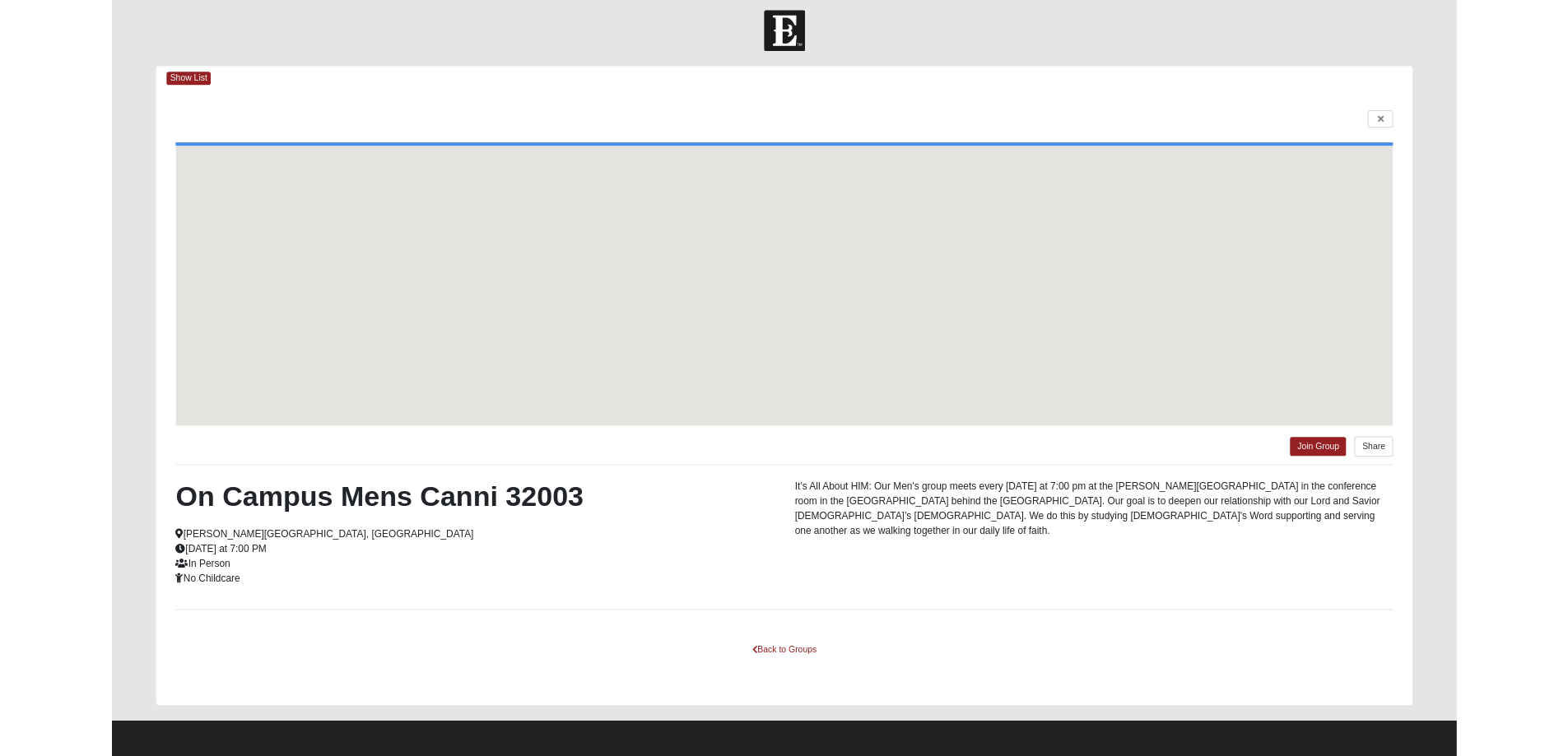
scroll to position [9, 0]
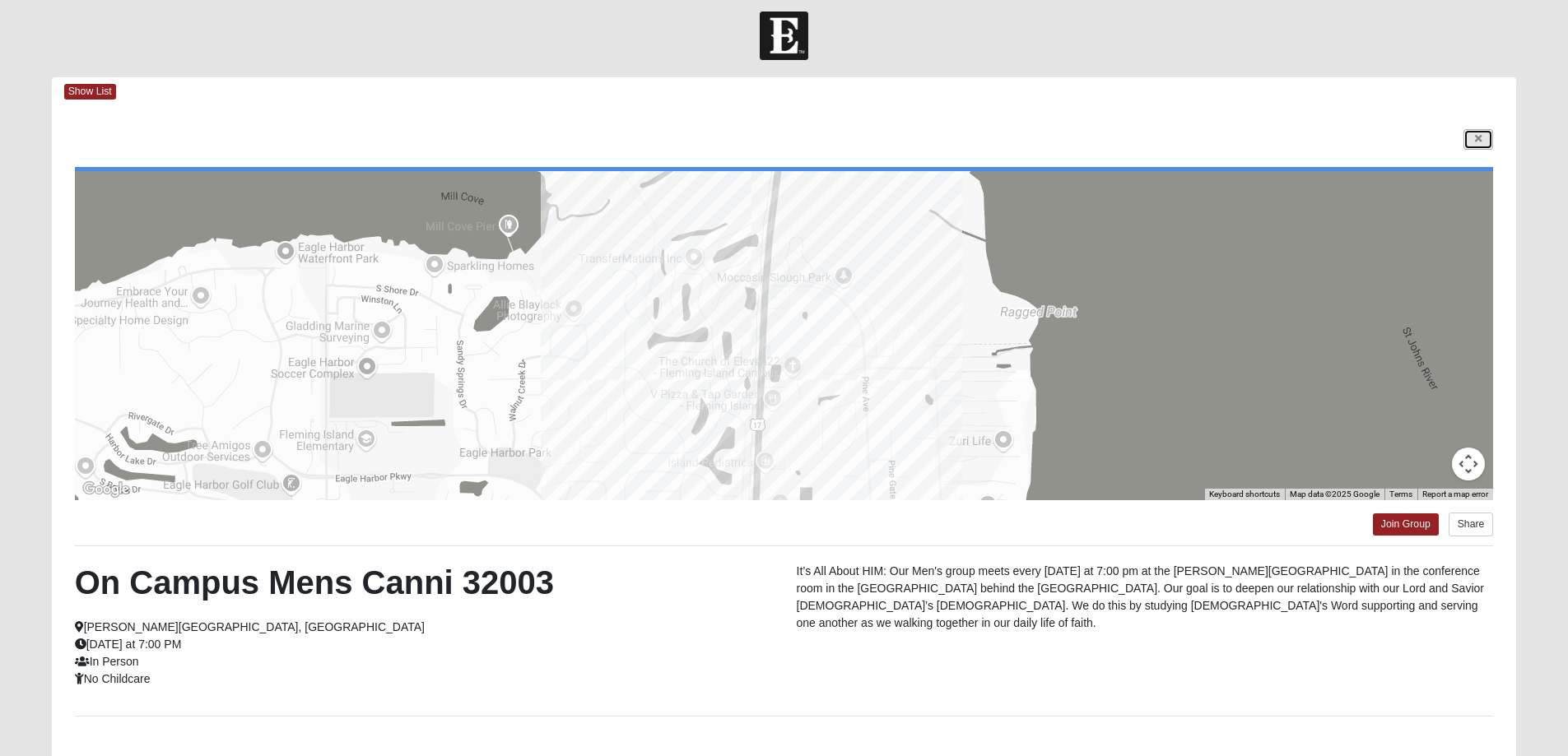
click at [1482, 148] on link at bounding box center [1478, 139] width 30 height 21
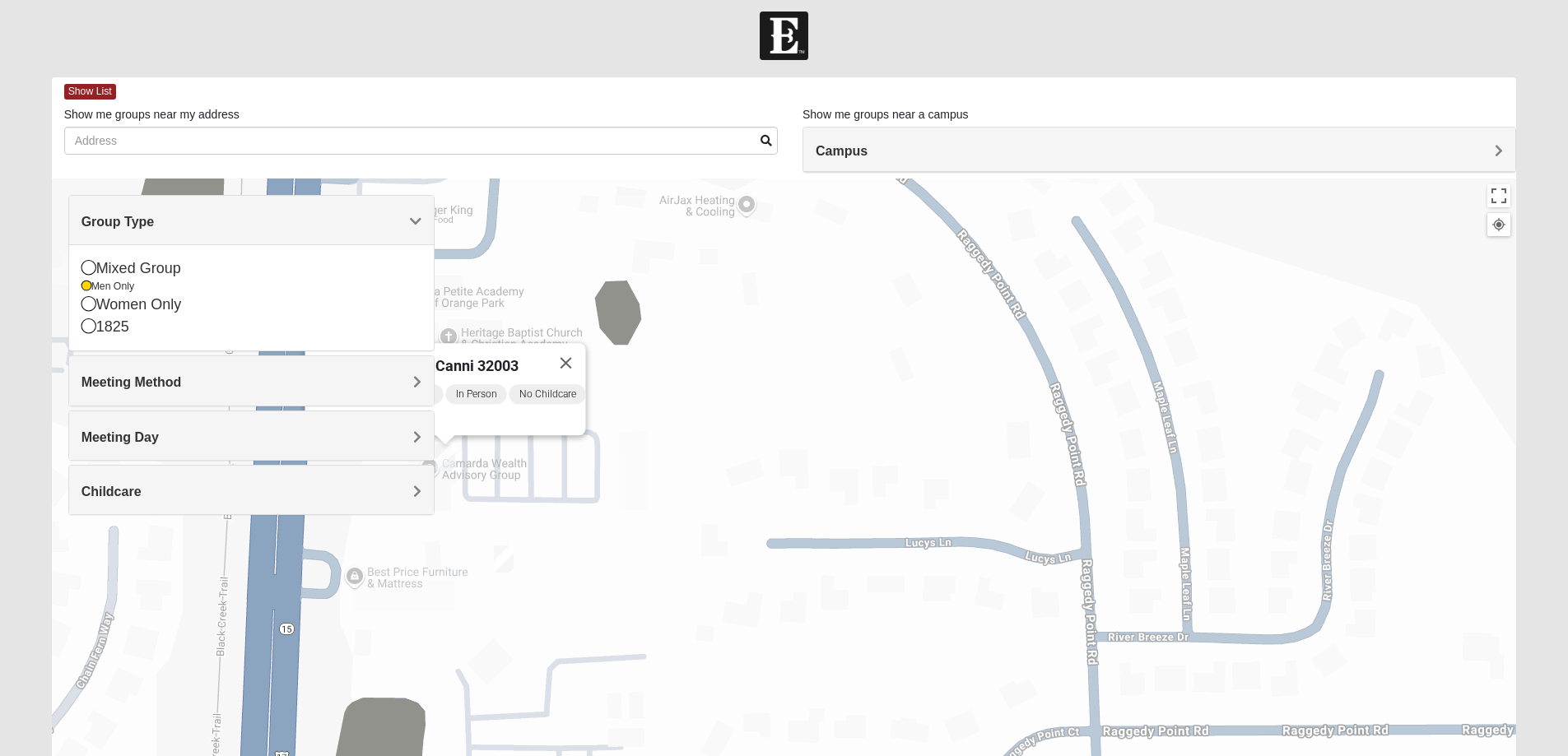
click at [1482, 148] on h4 "Campus" at bounding box center [1159, 150] width 687 height 15
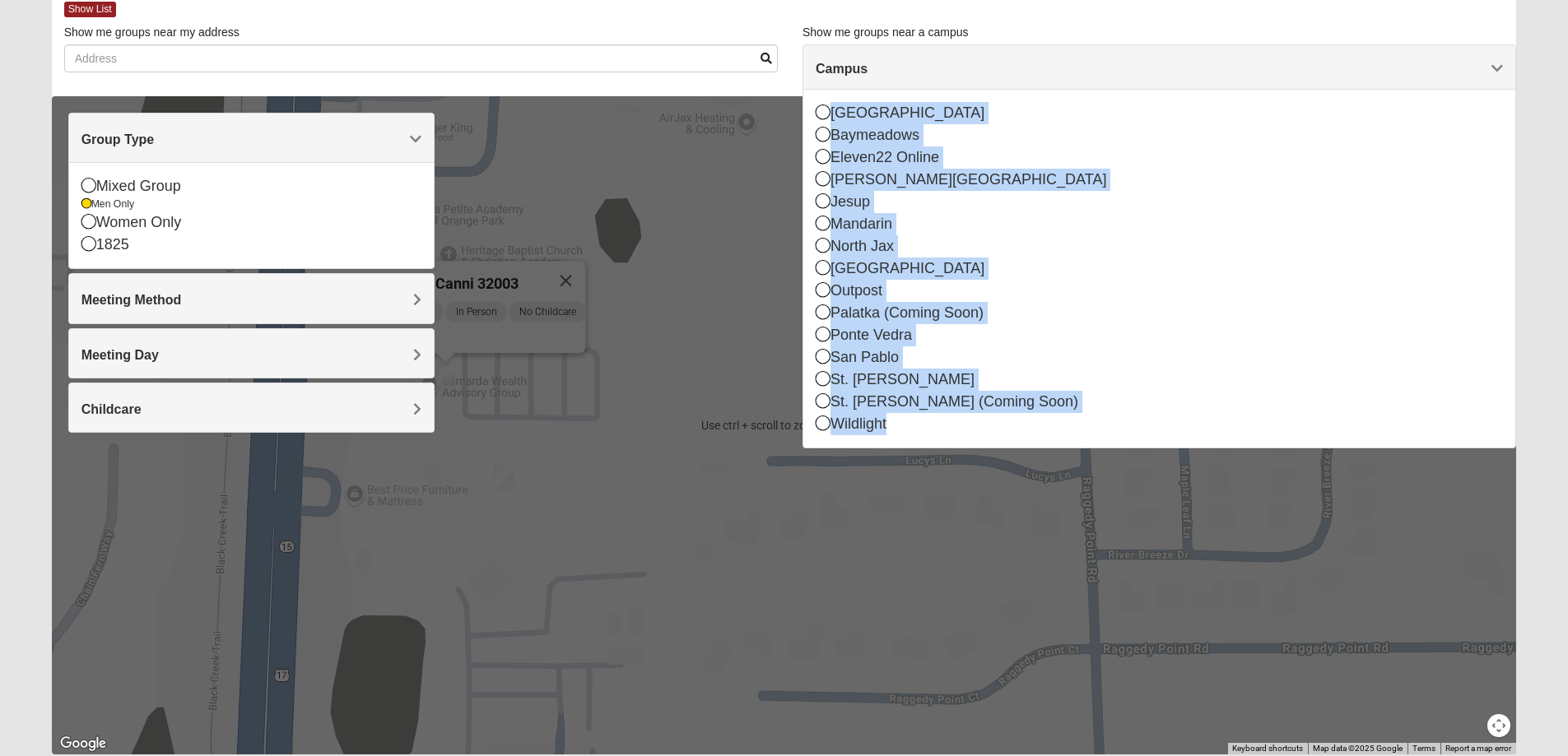
scroll to position [149, 0]
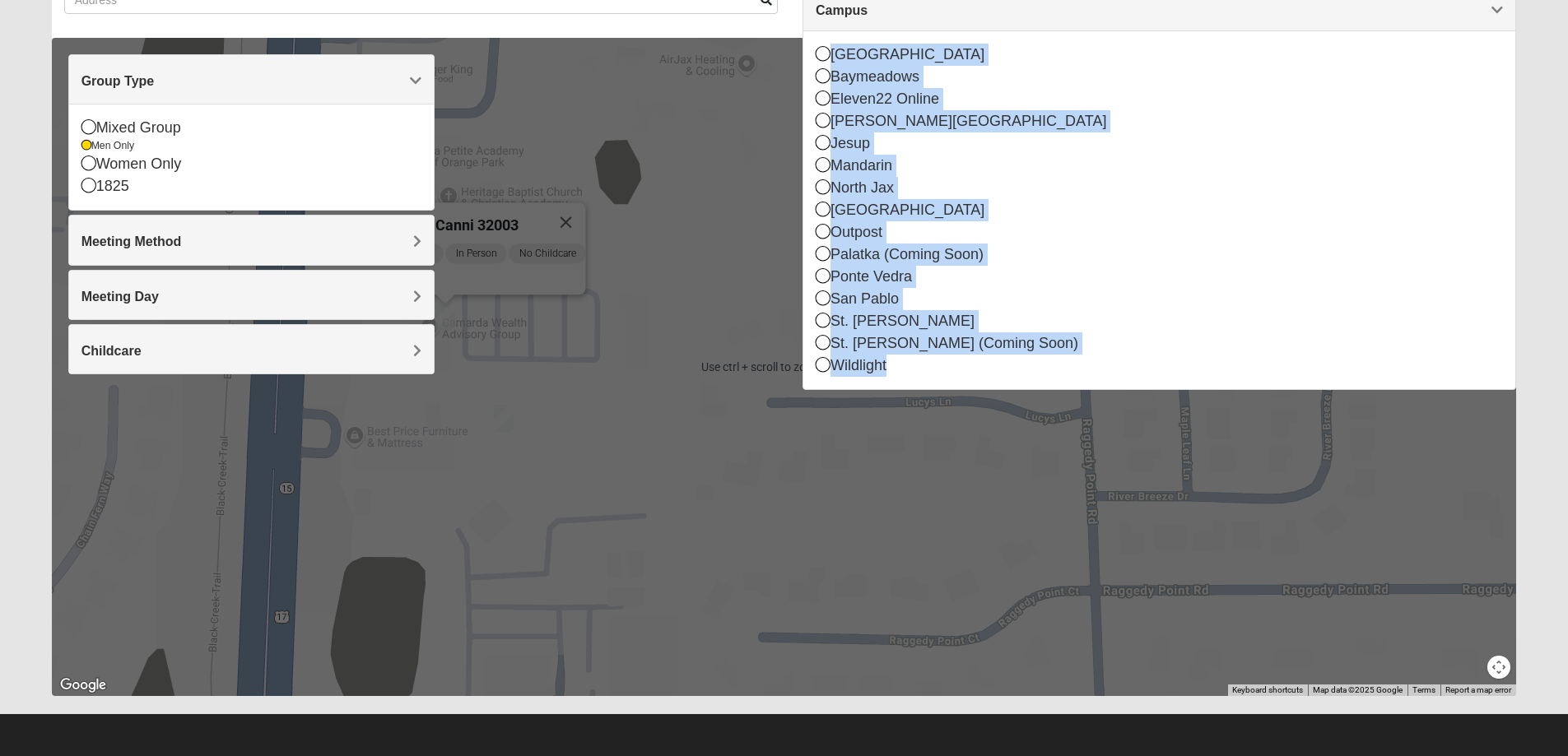
click at [698, 413] on div "On Campus Mens Canni 32003 [DATE] PM Men Only In Person No Childcare Learn More" at bounding box center [784, 367] width 1465 height 659
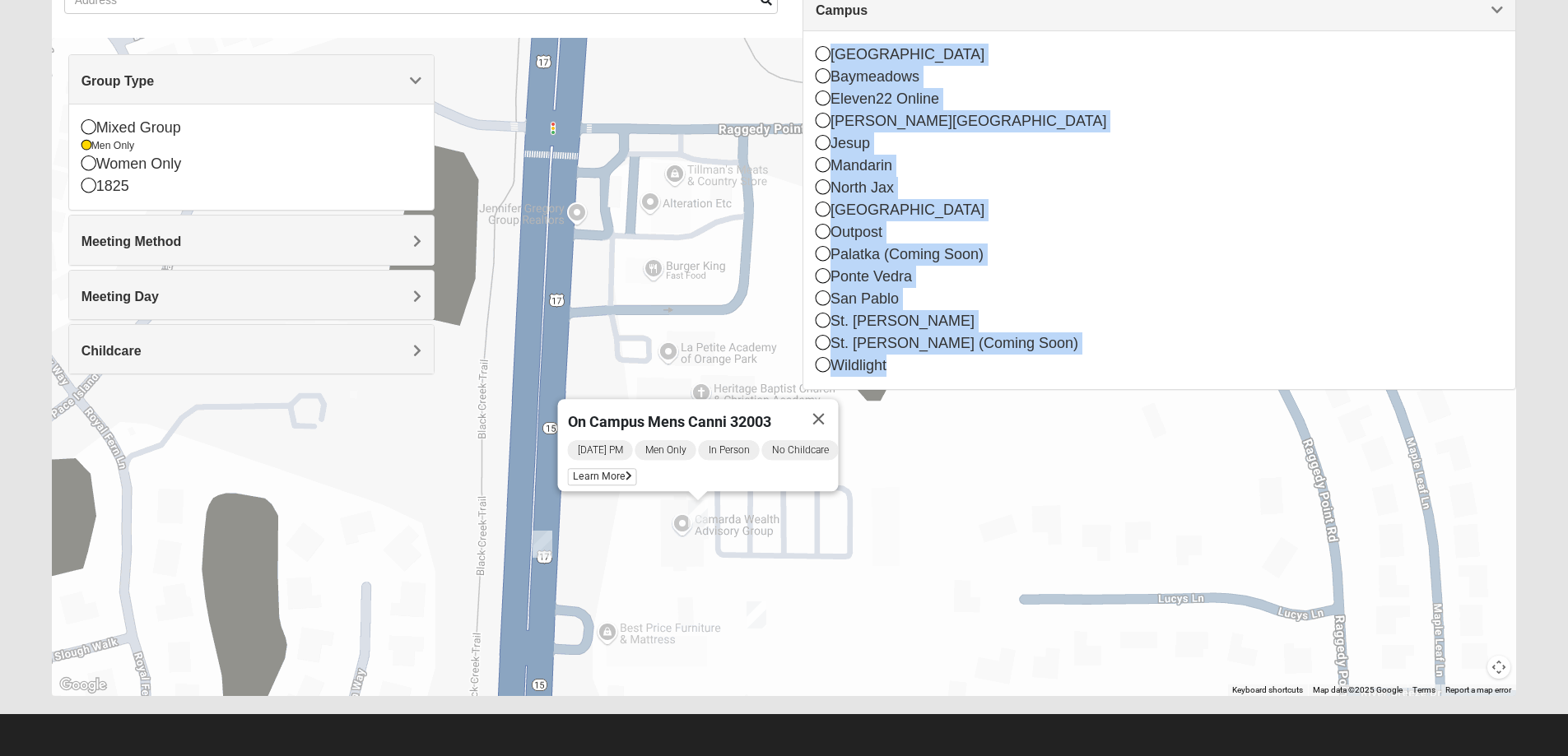
drag, startPoint x: 698, startPoint y: 413, endPoint x: 952, endPoint y: 608, distance: 320.2
click at [952, 608] on div "On Campus Mens Canni 32003 [DATE] PM Men Only In Person No Childcare Learn More" at bounding box center [784, 367] width 1465 height 659
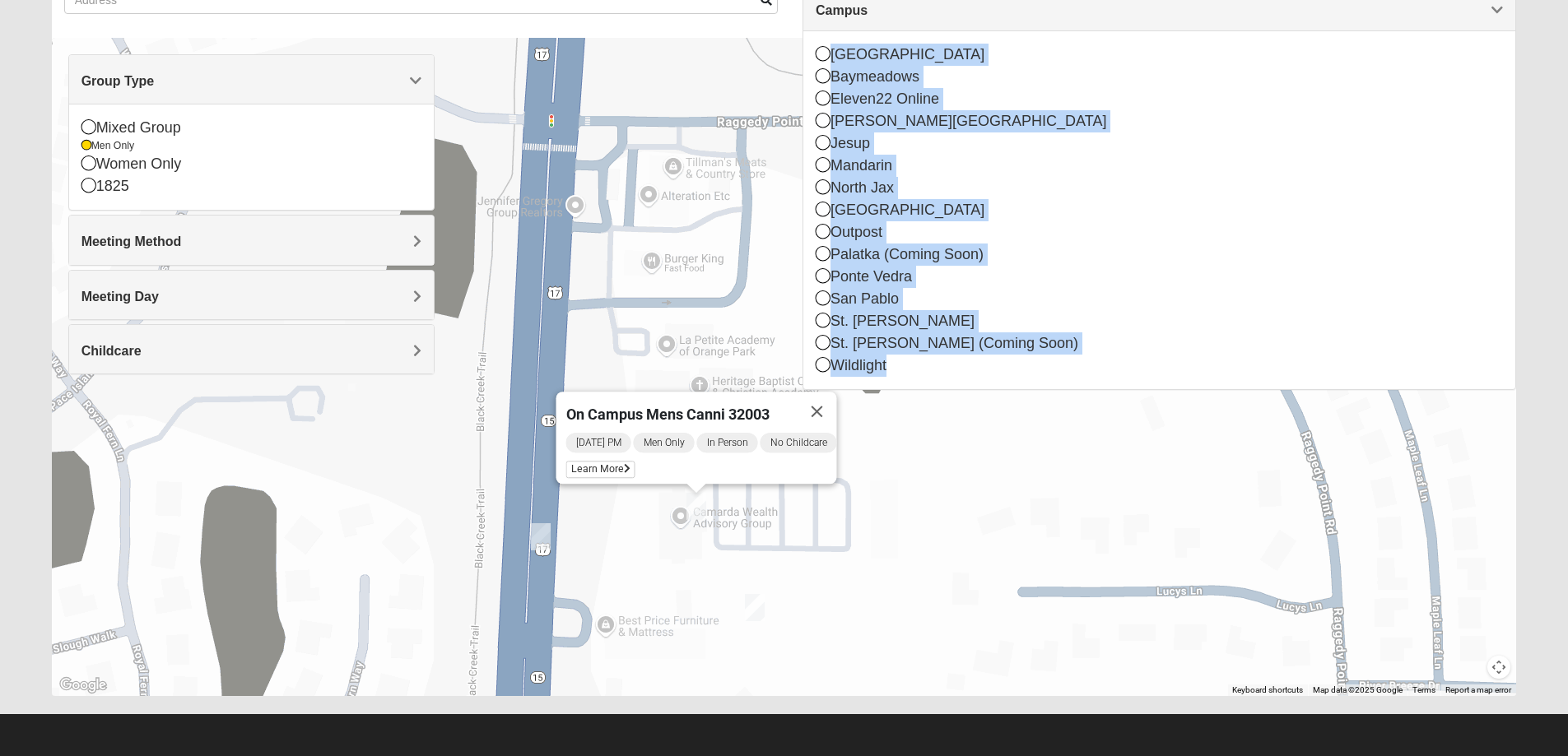
drag, startPoint x: 952, startPoint y: 608, endPoint x: 942, endPoint y: 518, distance: 90.6
click at [947, 567] on div "On Campus Mens Canni 32003 [DATE] PM Men Only In Person No Childcare Learn More" at bounding box center [784, 367] width 1465 height 659
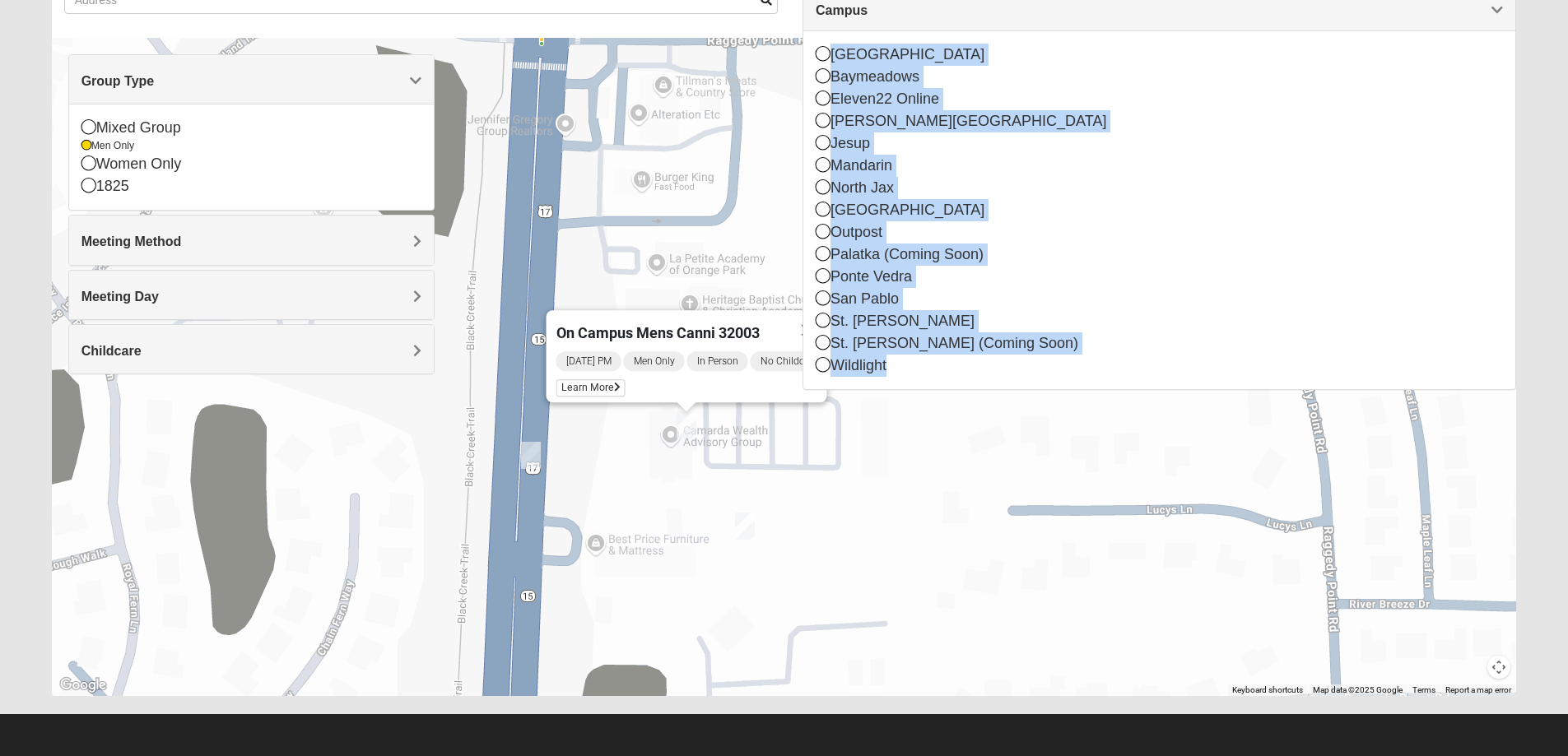
drag, startPoint x: 942, startPoint y: 518, endPoint x: 935, endPoint y: 498, distance: 21.2
click at [936, 499] on div "On Campus Mens Canni 32003 [DATE] PM Men Only In Person No Childcare Learn More" at bounding box center [784, 367] width 1465 height 659
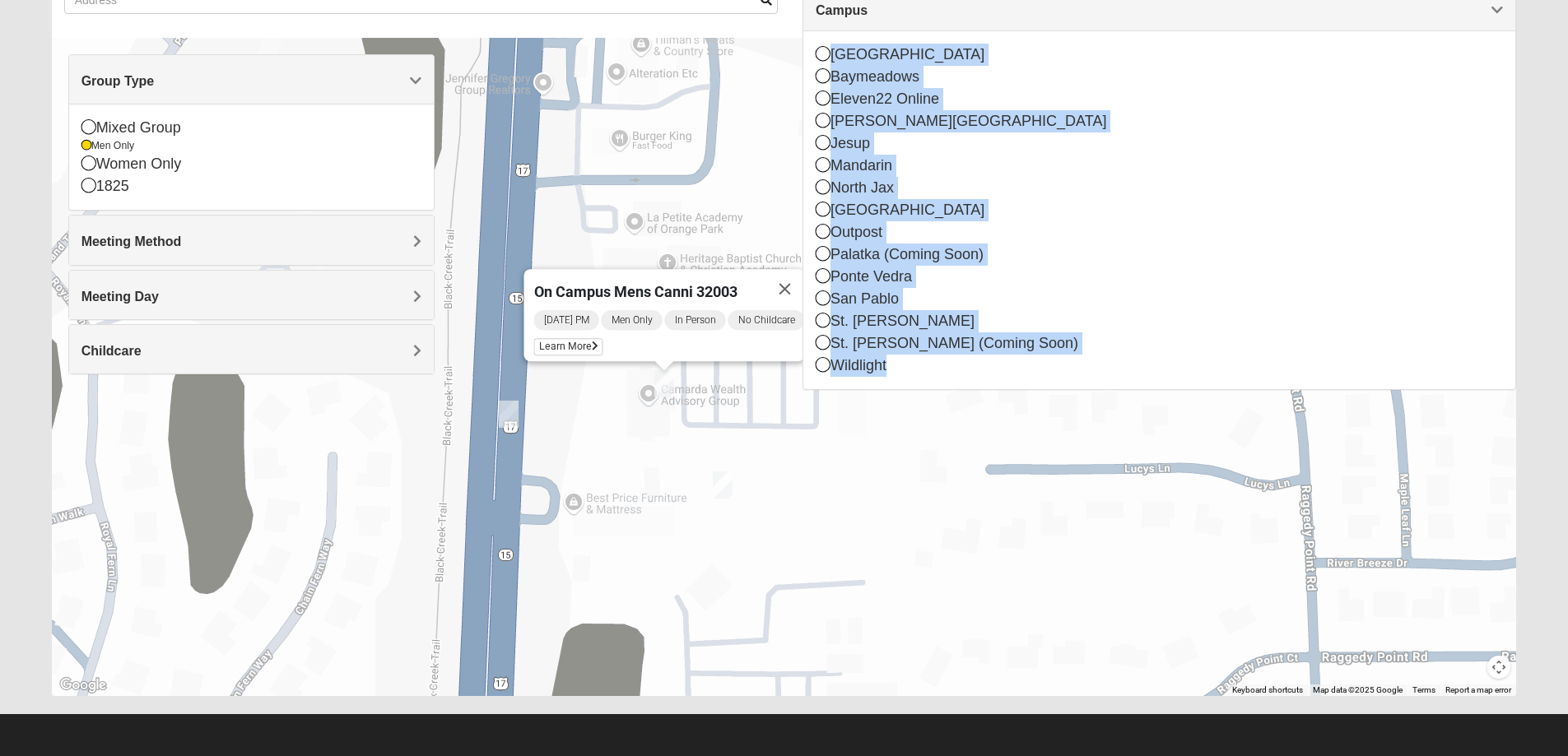
drag, startPoint x: 935, startPoint y: 498, endPoint x: 924, endPoint y: 498, distance: 11.0
click at [924, 498] on div "On Campus Mens Canni 32003 [DATE] PM Men Only In Person No Childcare Learn More" at bounding box center [784, 367] width 1465 height 659
click at [1503, 666] on button "Map camera controls" at bounding box center [1498, 667] width 23 height 23
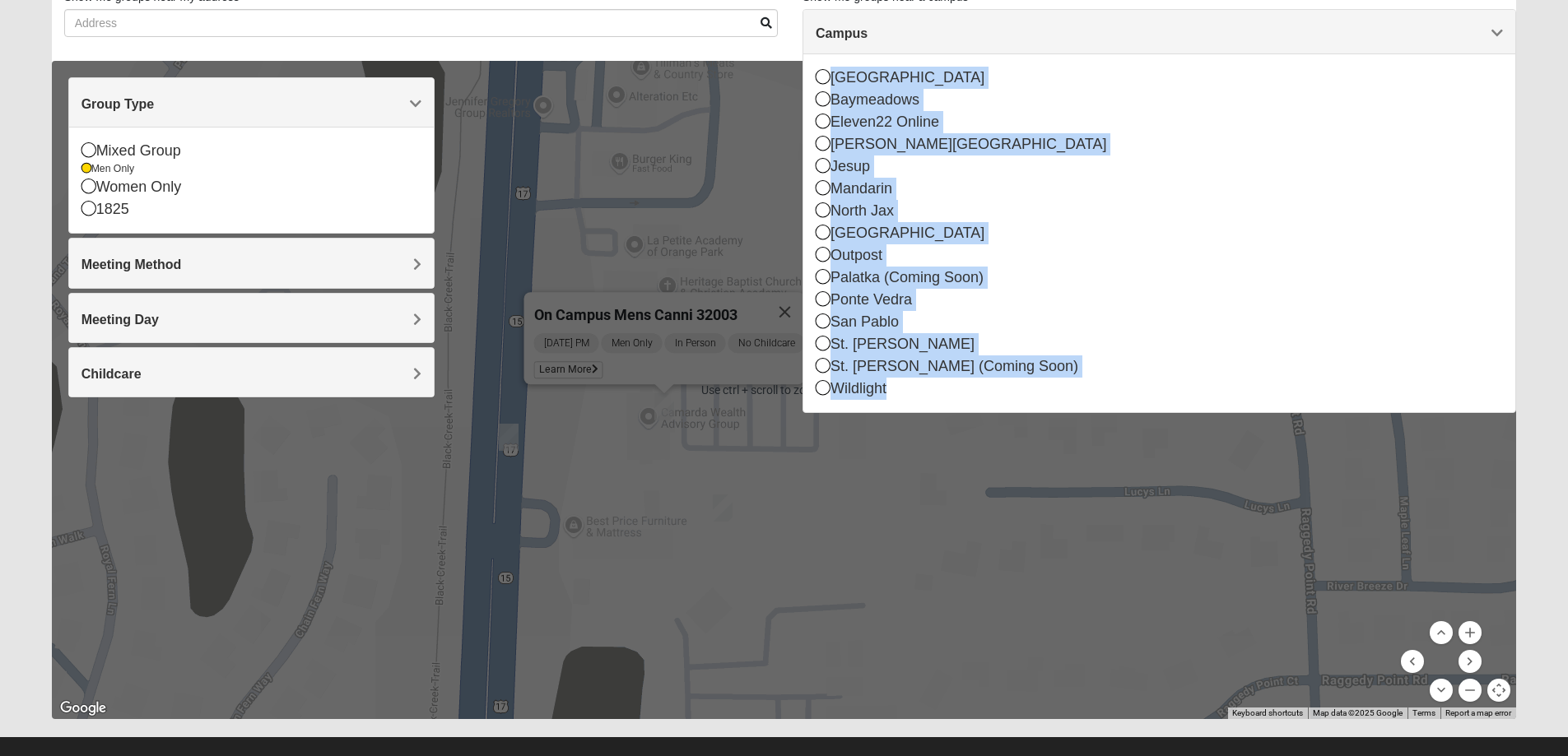
scroll to position [0, 0]
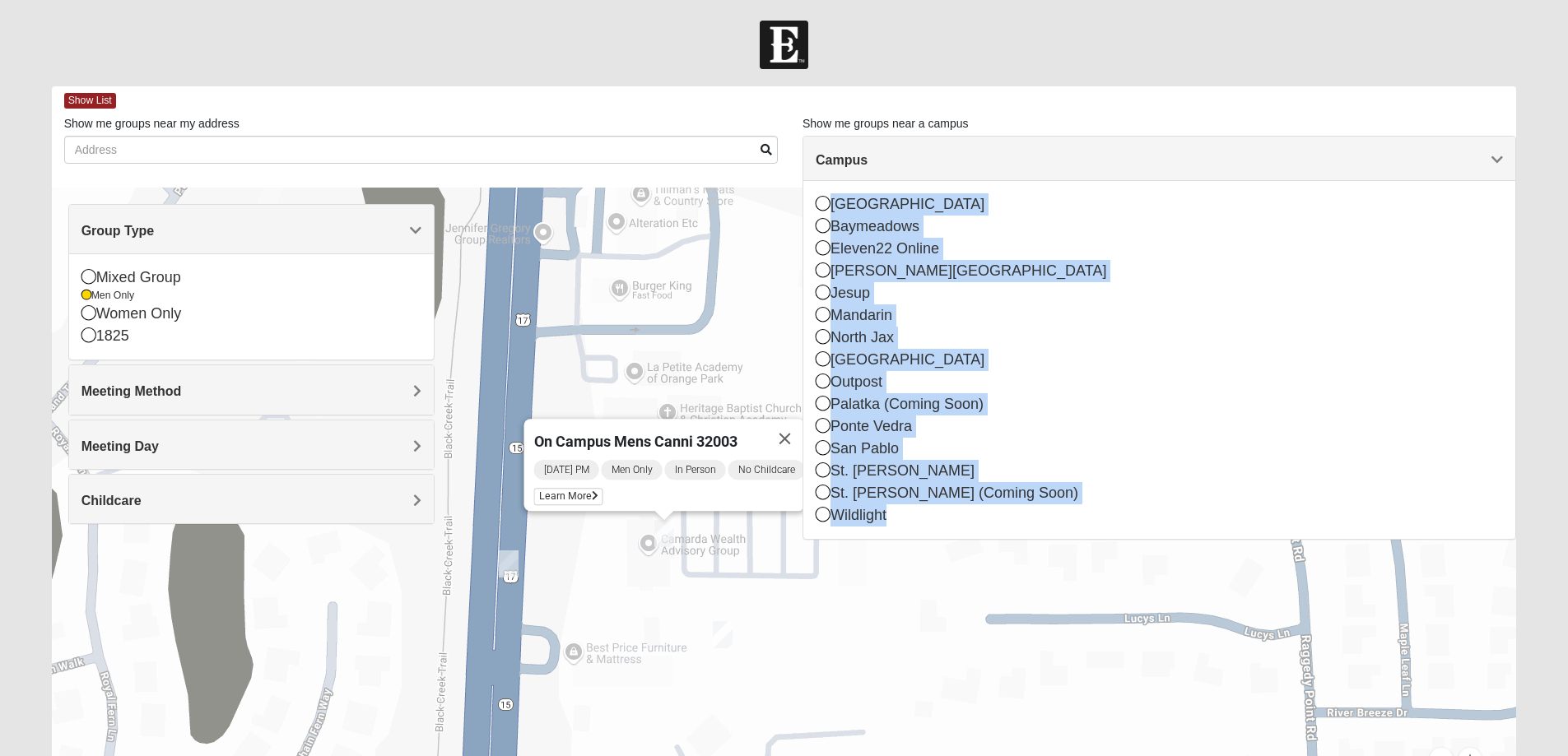
click at [867, 156] on span "Campus" at bounding box center [841, 159] width 52 height 14
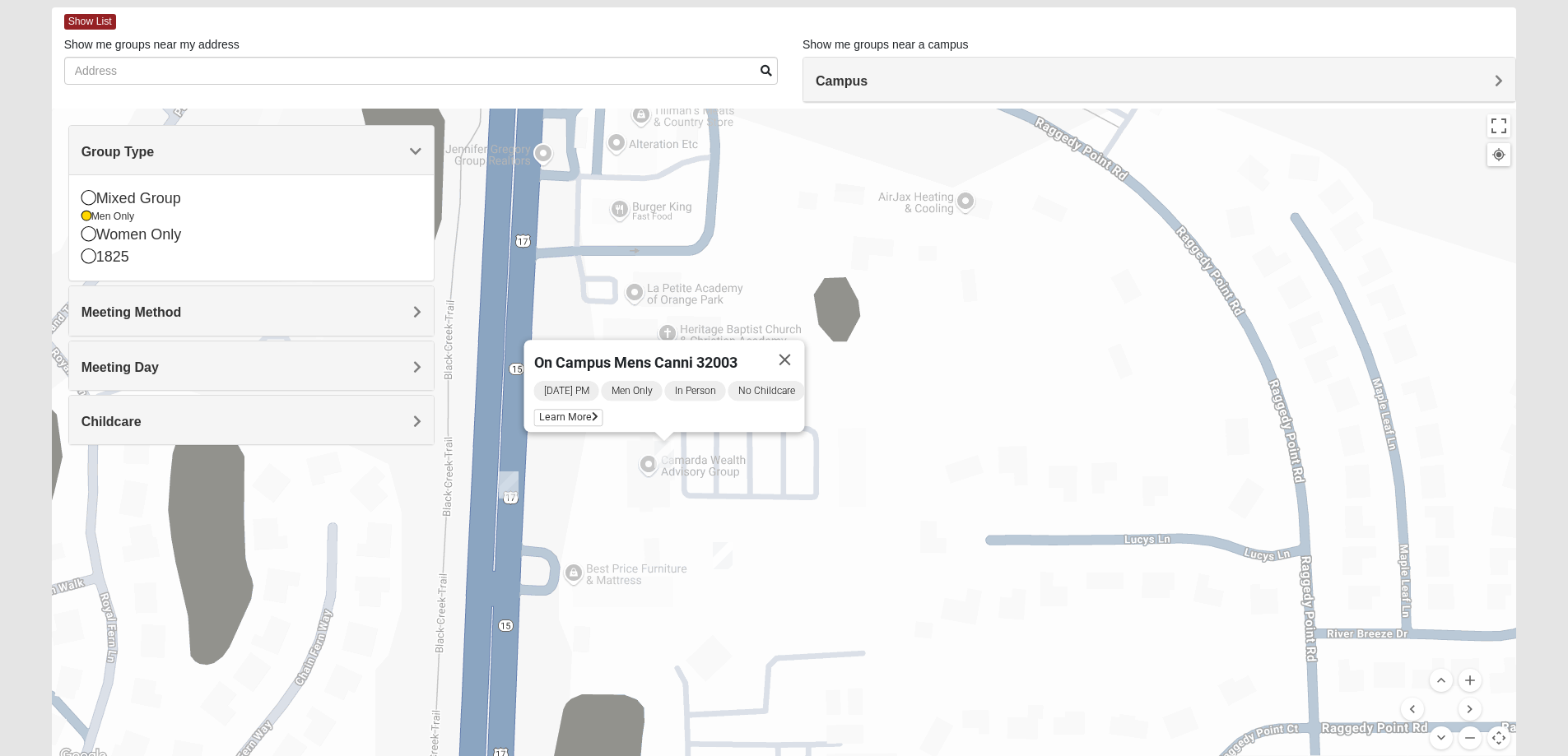
scroll to position [149, 0]
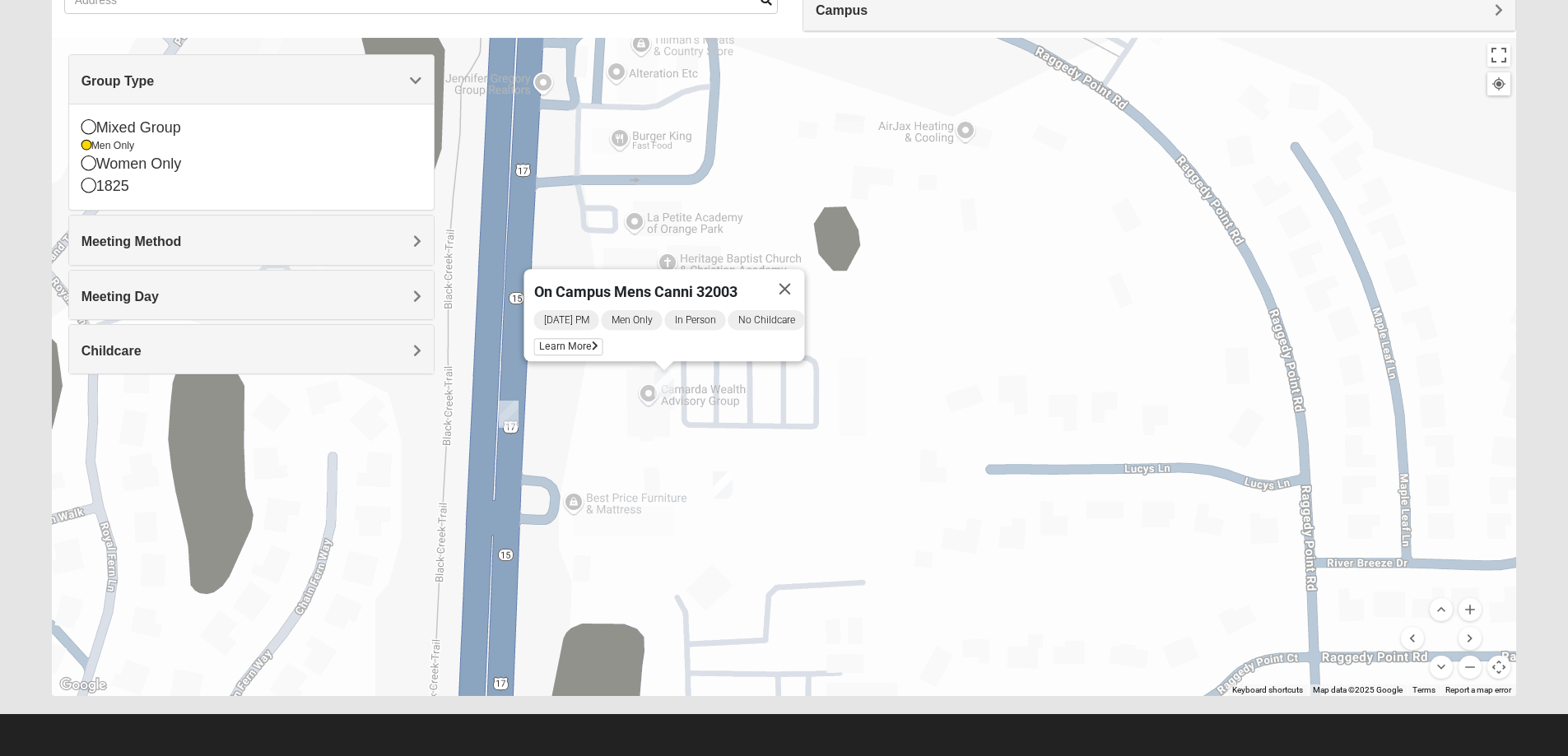
click at [901, 495] on div "On Campus Mens Canni 32003 [DATE] PM Men Only In Person No Childcare Learn More" at bounding box center [784, 367] width 1465 height 659
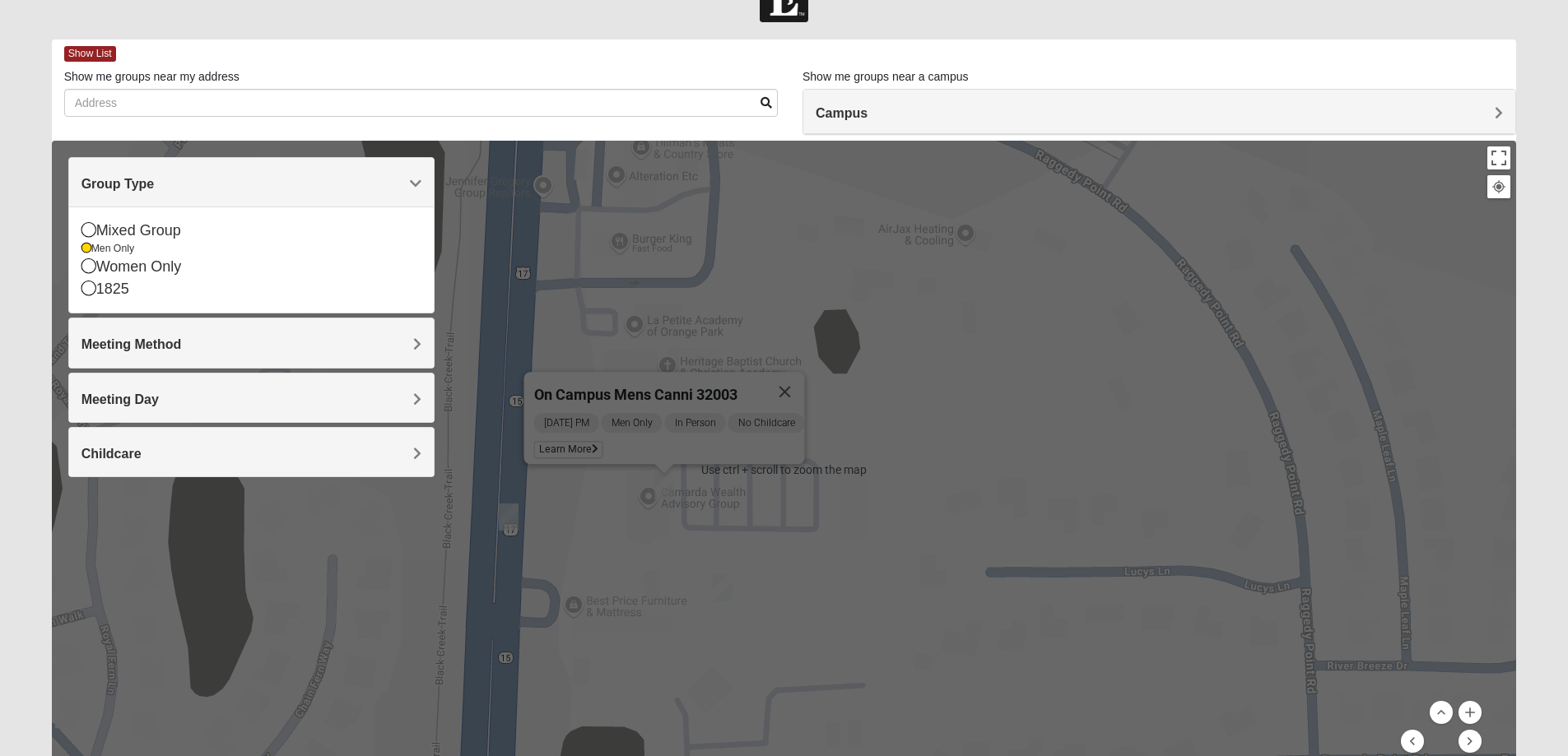
scroll to position [0, 0]
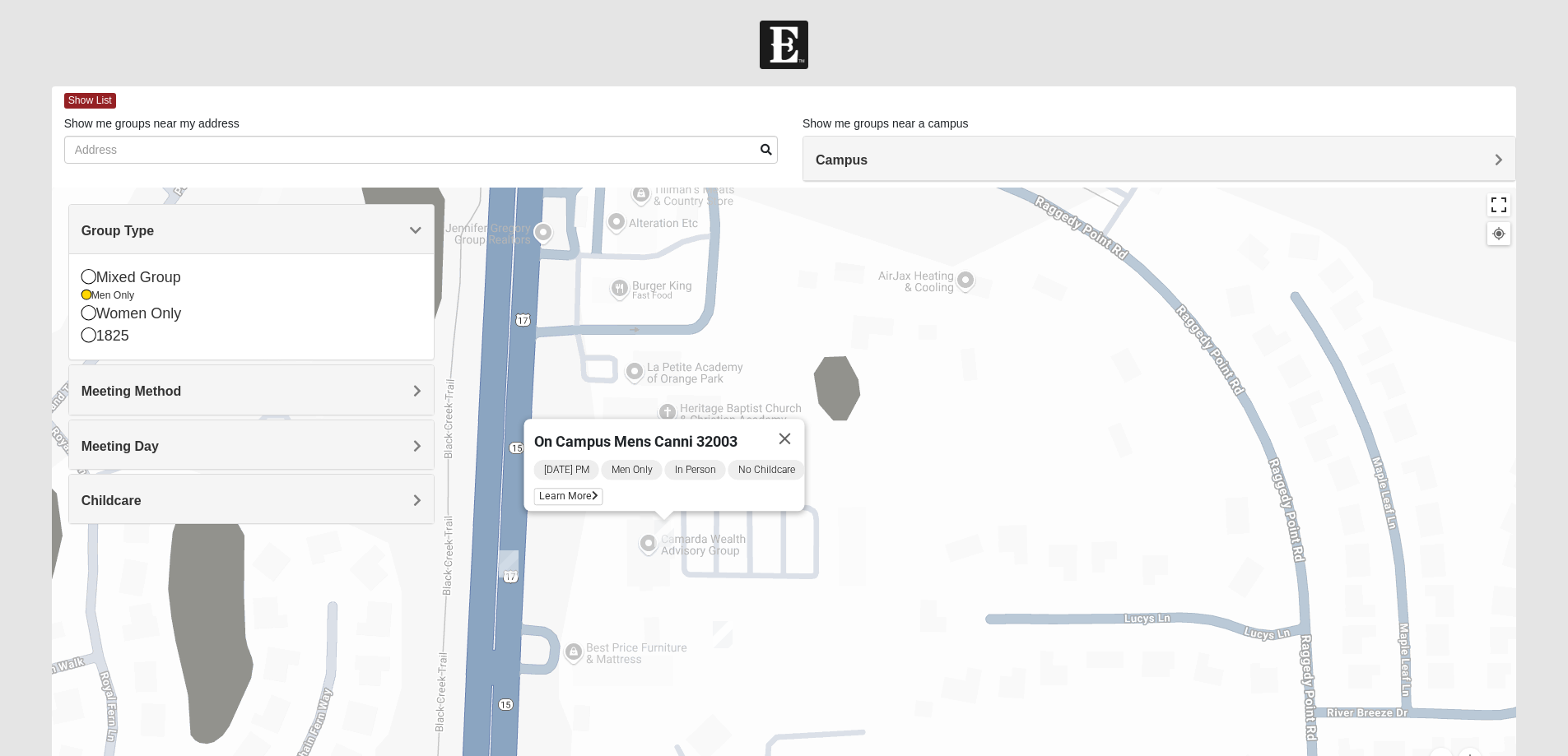
click at [1499, 200] on button "Toggle fullscreen view" at bounding box center [1498, 204] width 23 height 23
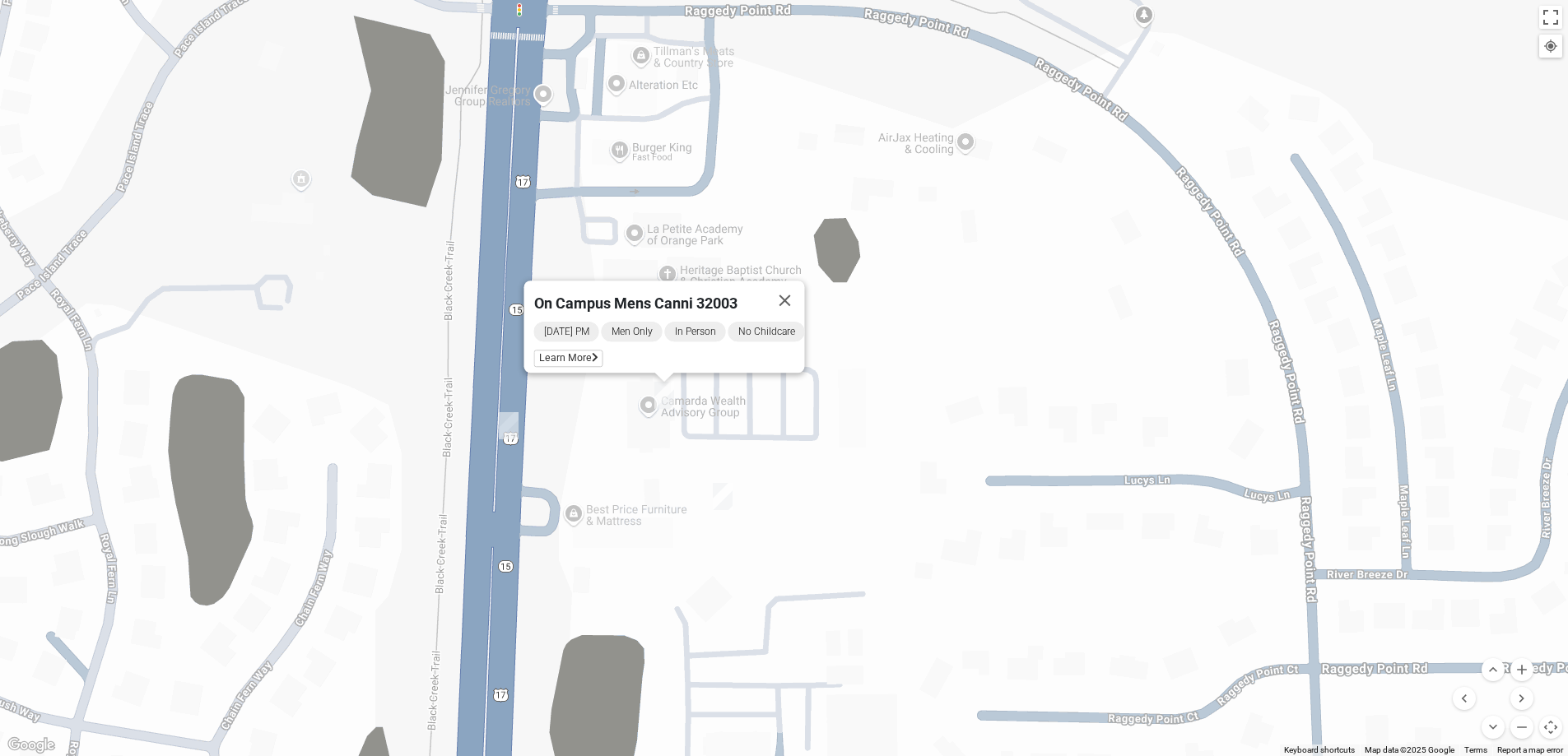
click at [1499, 301] on div "On Campus Mens Canni 32003 [DATE] PM Men Only In Person No Childcare Learn More" at bounding box center [784, 378] width 1568 height 756
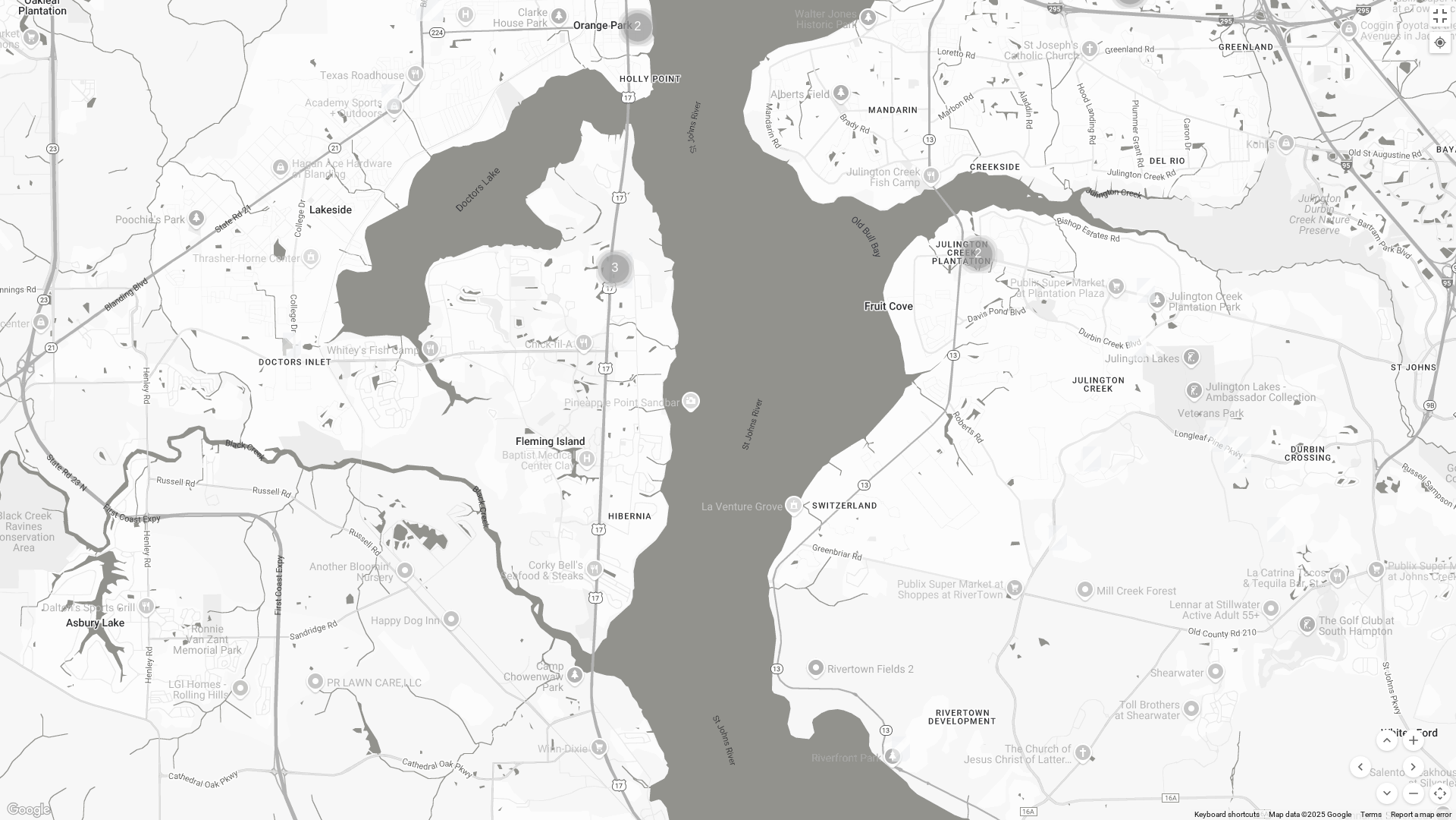
click at [402, 249] on div at bounding box center [728, 410] width 1456 height 820
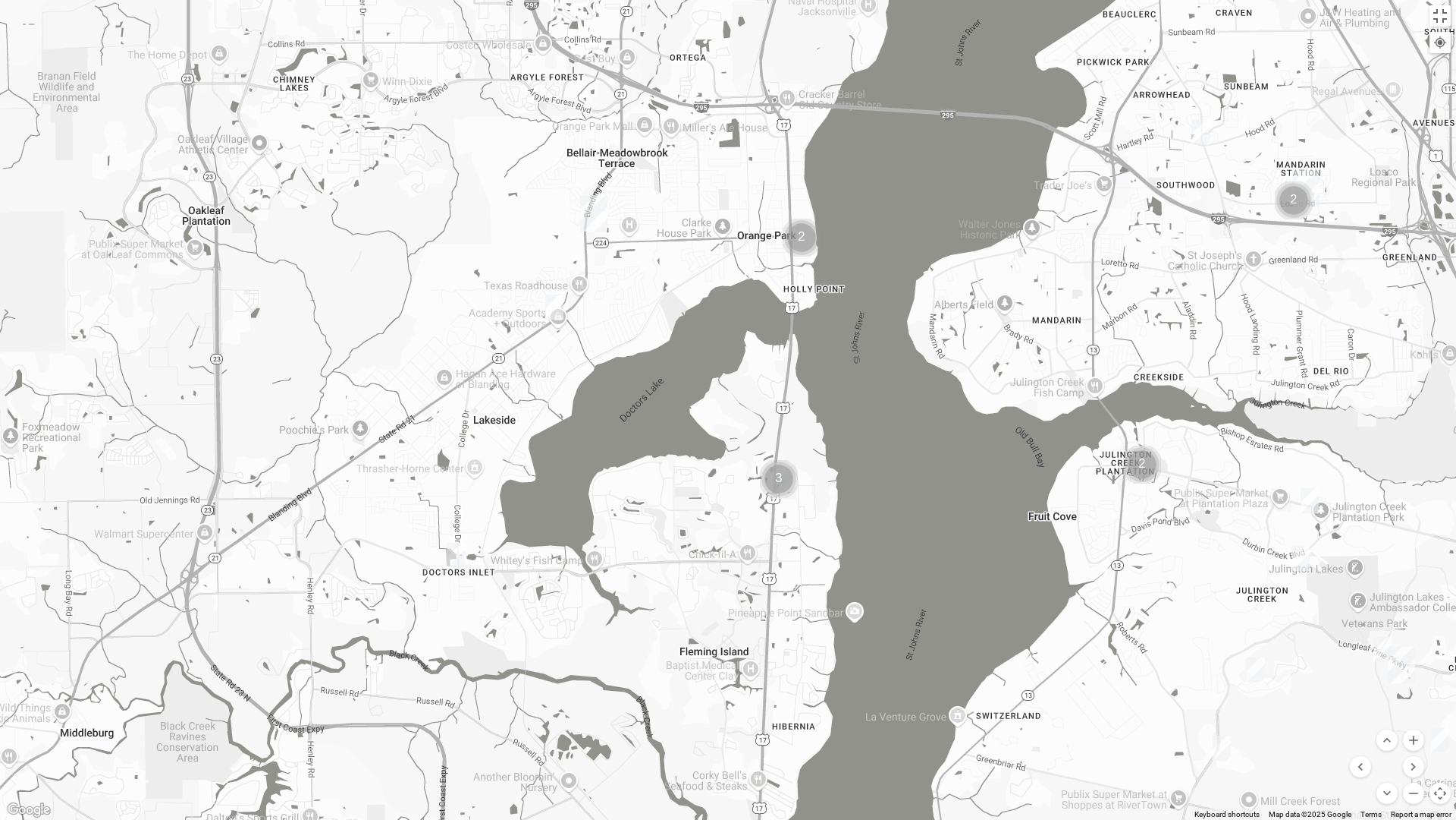
drag, startPoint x: 593, startPoint y: 360, endPoint x: 736, endPoint y: 527, distance: 219.9
click at [736, 527] on div at bounding box center [728, 410] width 1456 height 820
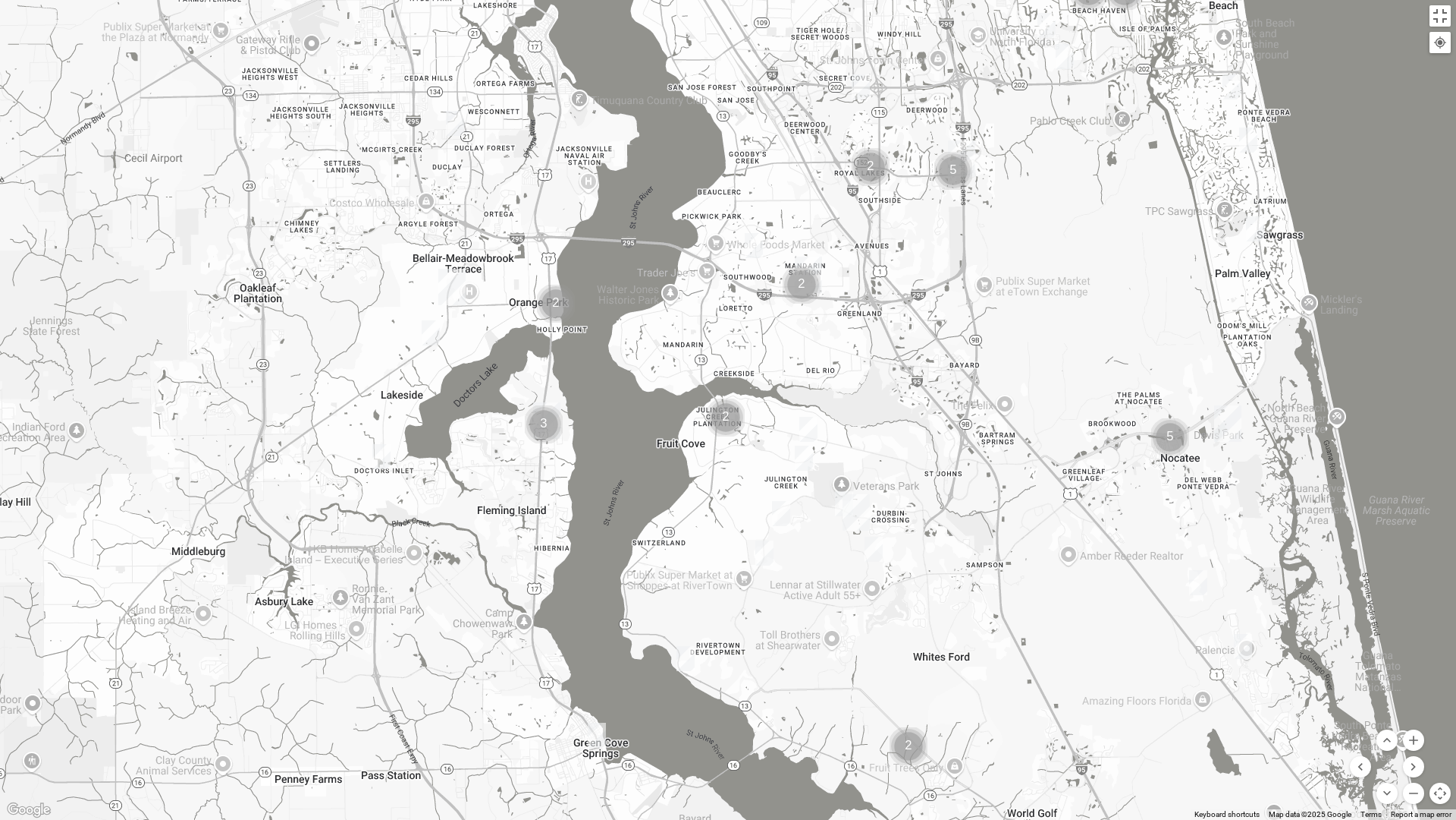
click at [427, 330] on img "Mens Hughes 32073" at bounding box center [431, 333] width 18 height 25
click at [380, 457] on img "Mens Michael Serig 32068" at bounding box center [382, 456] width 18 height 25
click at [500, 350] on button "Close" at bounding box center [492, 368] width 36 height 36
click at [1440, 8] on button "Toggle fullscreen view" at bounding box center [1440, 15] width 21 height 21
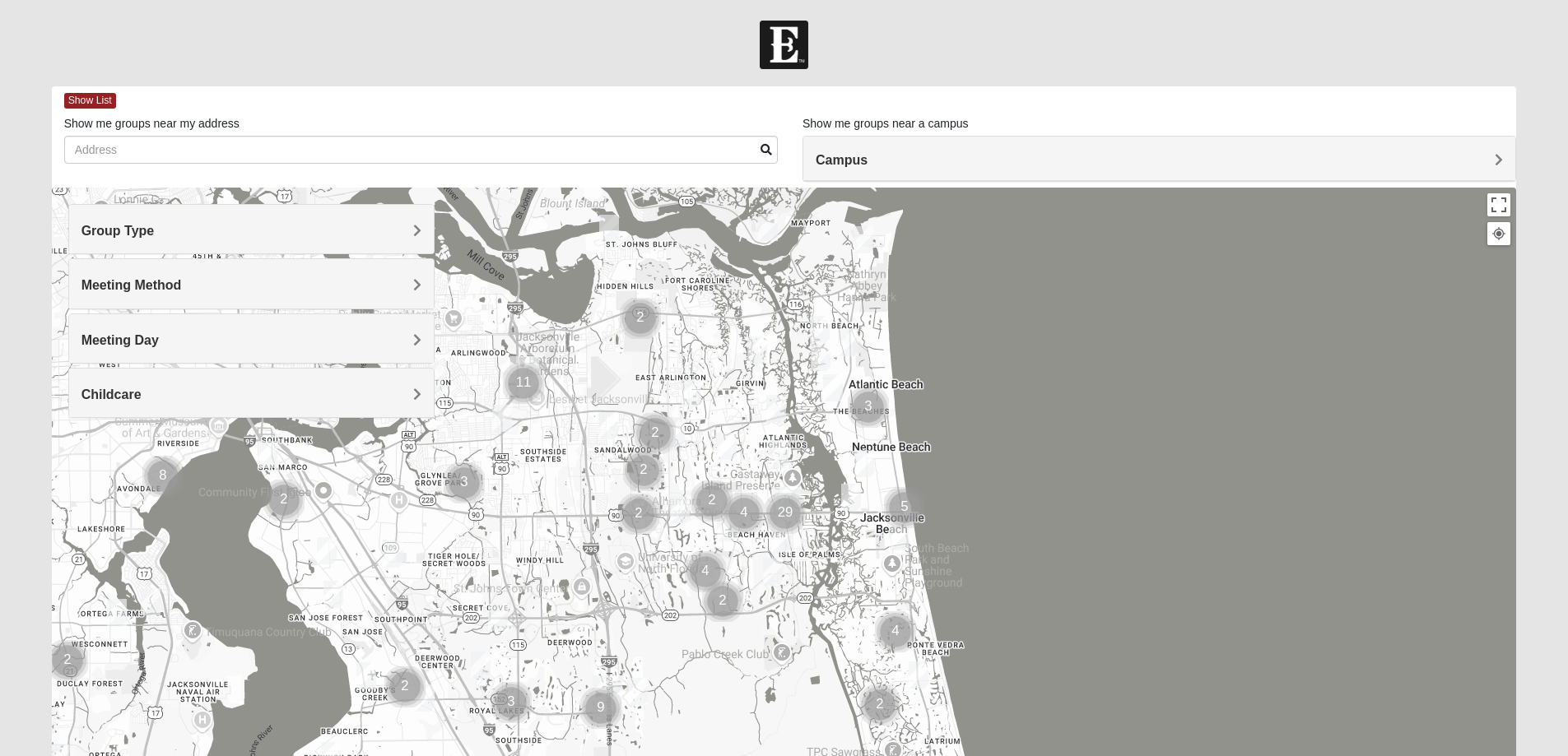
click at [326, 288] on h4 "Meeting Method" at bounding box center [251, 284] width 340 height 15
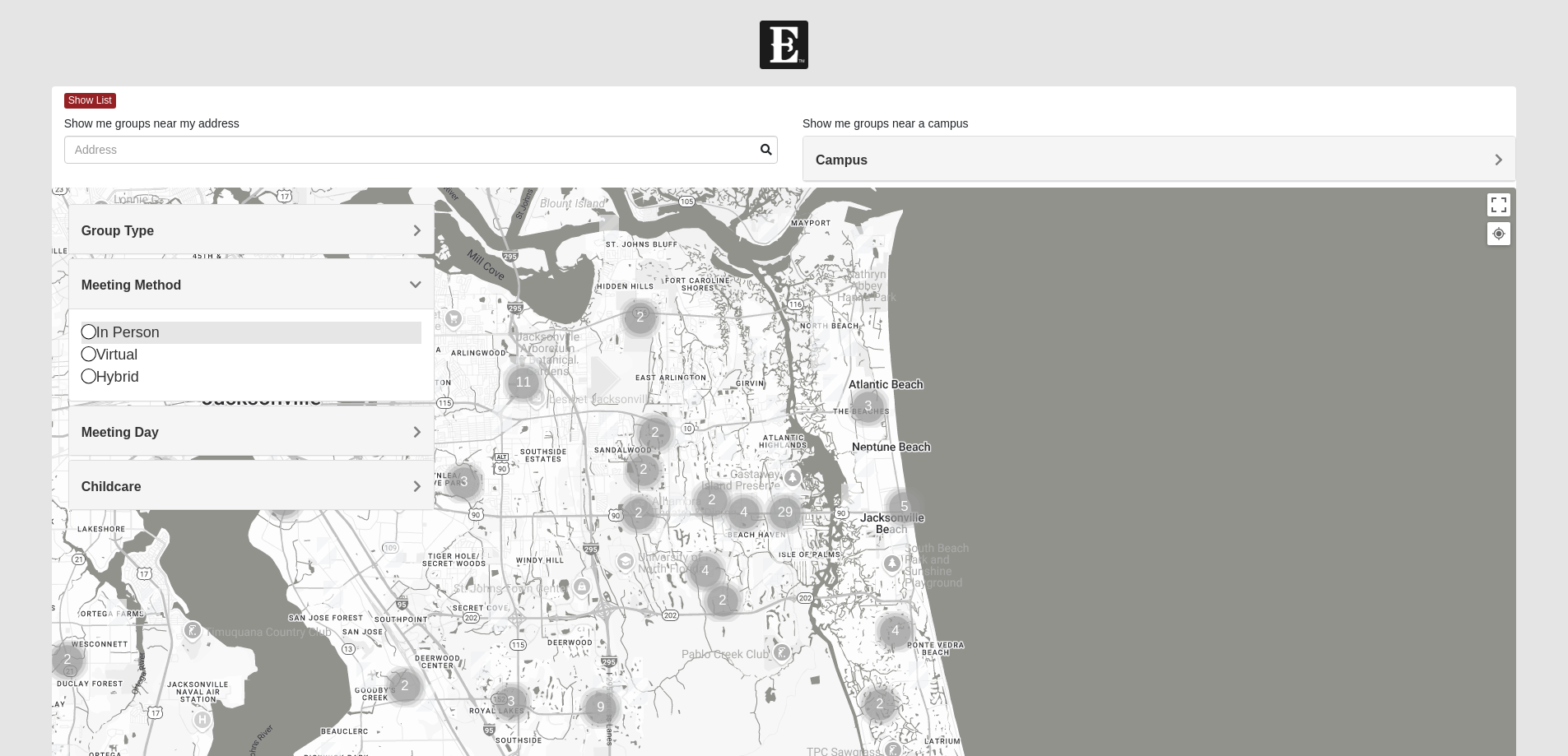
click at [179, 328] on div "In Person" at bounding box center [251, 332] width 340 height 22
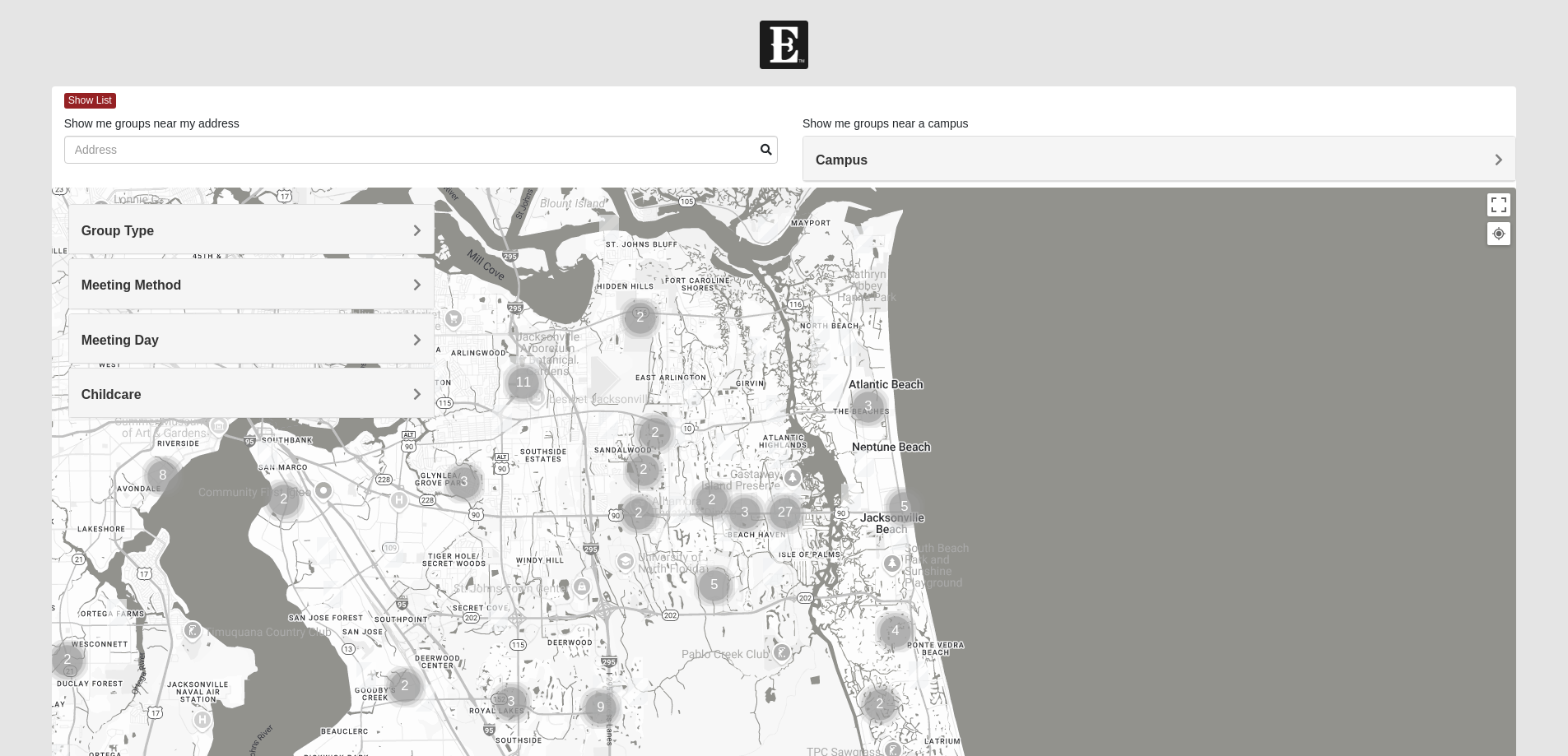
click at [251, 227] on h4 "Group Type" at bounding box center [251, 230] width 340 height 15
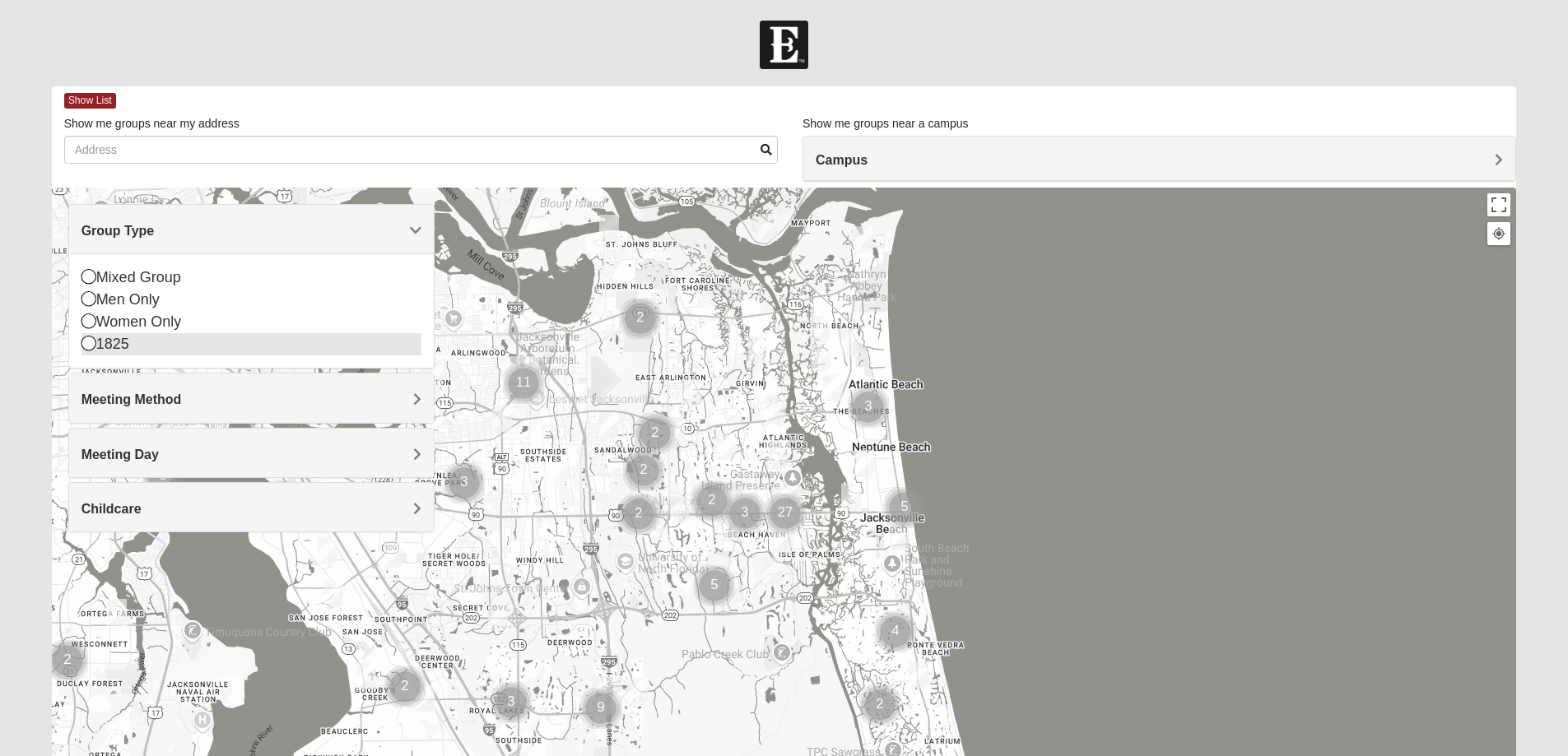
click at [118, 342] on div "1825" at bounding box center [251, 344] width 340 height 22
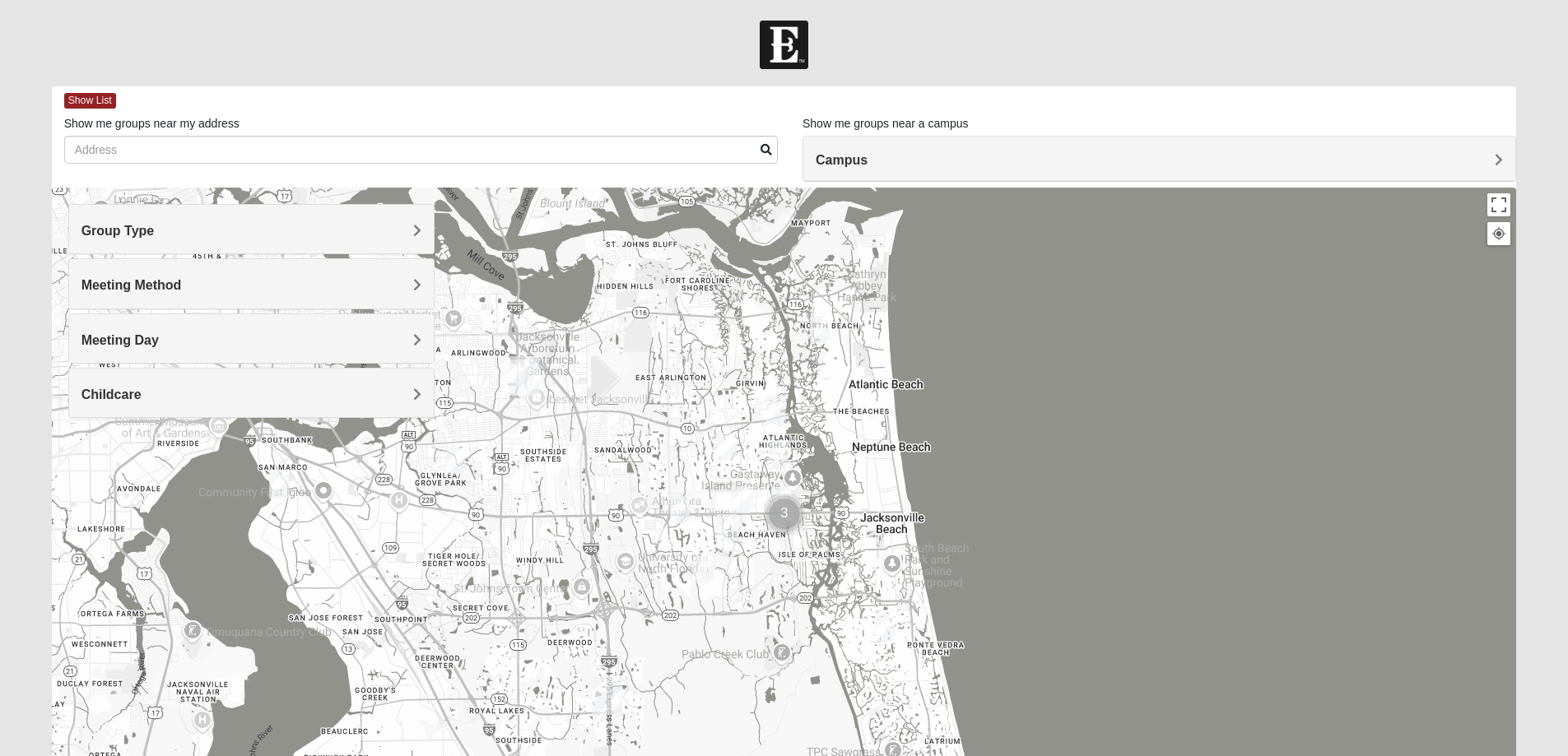
click at [345, 525] on div at bounding box center [784, 516] width 1465 height 659
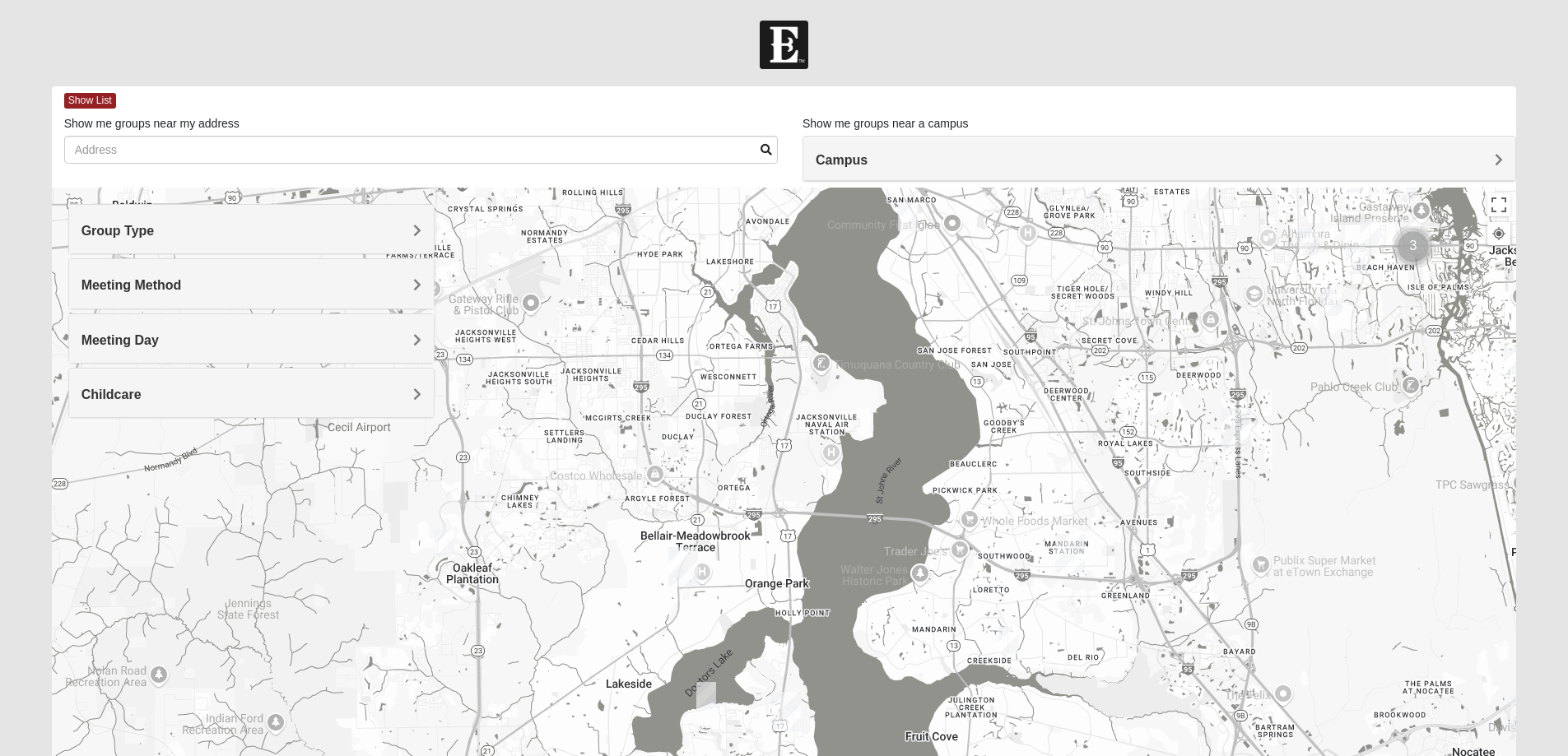
drag, startPoint x: 384, startPoint y: 522, endPoint x: 977, endPoint y: 260, distance: 648.3
click at [977, 260] on div at bounding box center [784, 516] width 1465 height 659
click at [438, 547] on img "1825 Mens Potrawski 32065" at bounding box center [445, 544] width 20 height 27
drag, startPoint x: 519, startPoint y: 639, endPoint x: 515, endPoint y: 604, distance: 35.2
click at [515, 605] on div "1825 Mens Potrawski 32065 [DATE] AM 1825 In Person No Childcare Learn More" at bounding box center [784, 516] width 1465 height 659
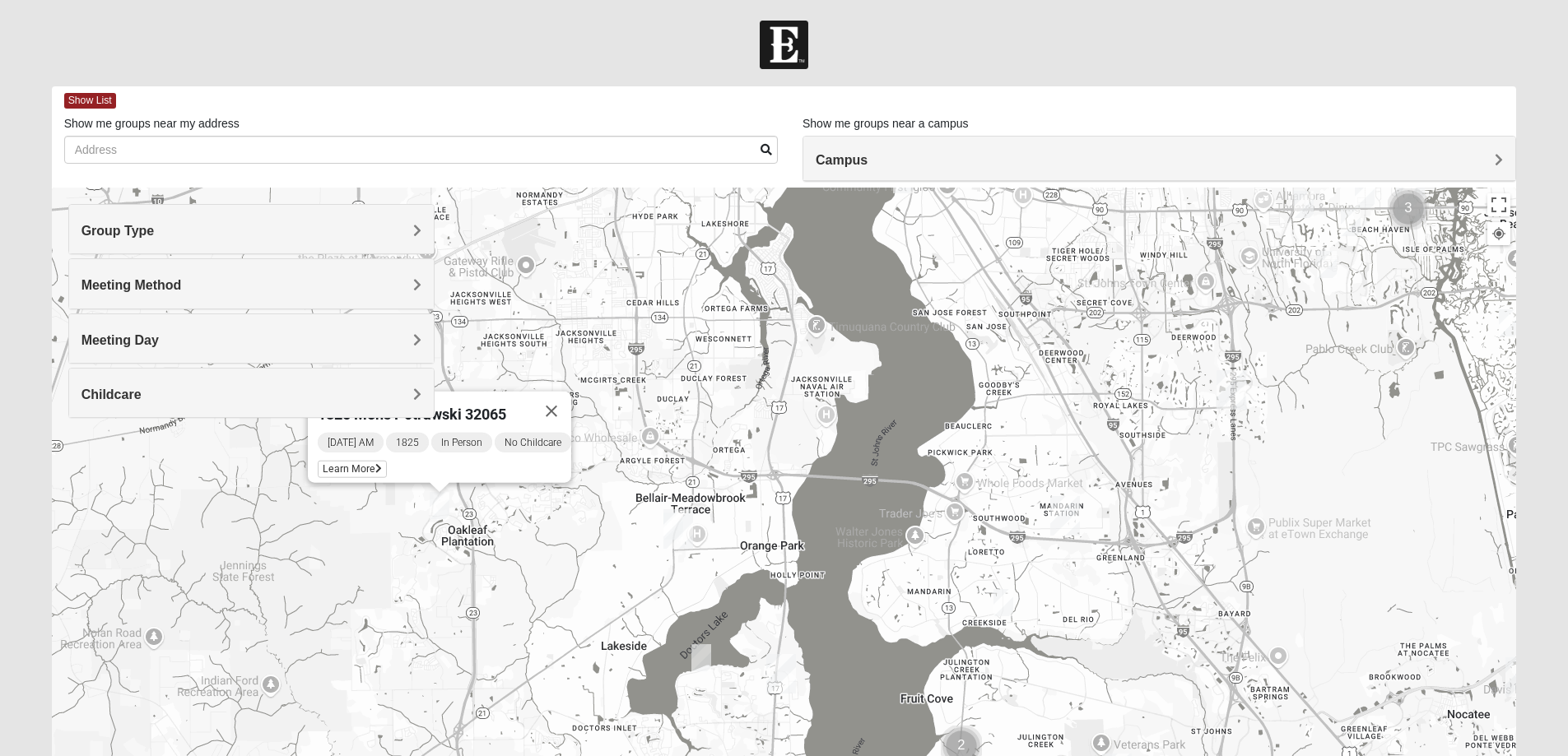
drag, startPoint x: 515, startPoint y: 602, endPoint x: 594, endPoint y: 630, distance: 83.8
click at [522, 601] on div "1825 Mens Potrawski 32065 [DATE] AM 1825 In Person No Childcare Learn More" at bounding box center [784, 516] width 1465 height 659
click at [559, 618] on div "1825 Mens Potrawski 32065 [DATE] AM 1825 In Person No Childcare Learn More" at bounding box center [784, 516] width 1465 height 659
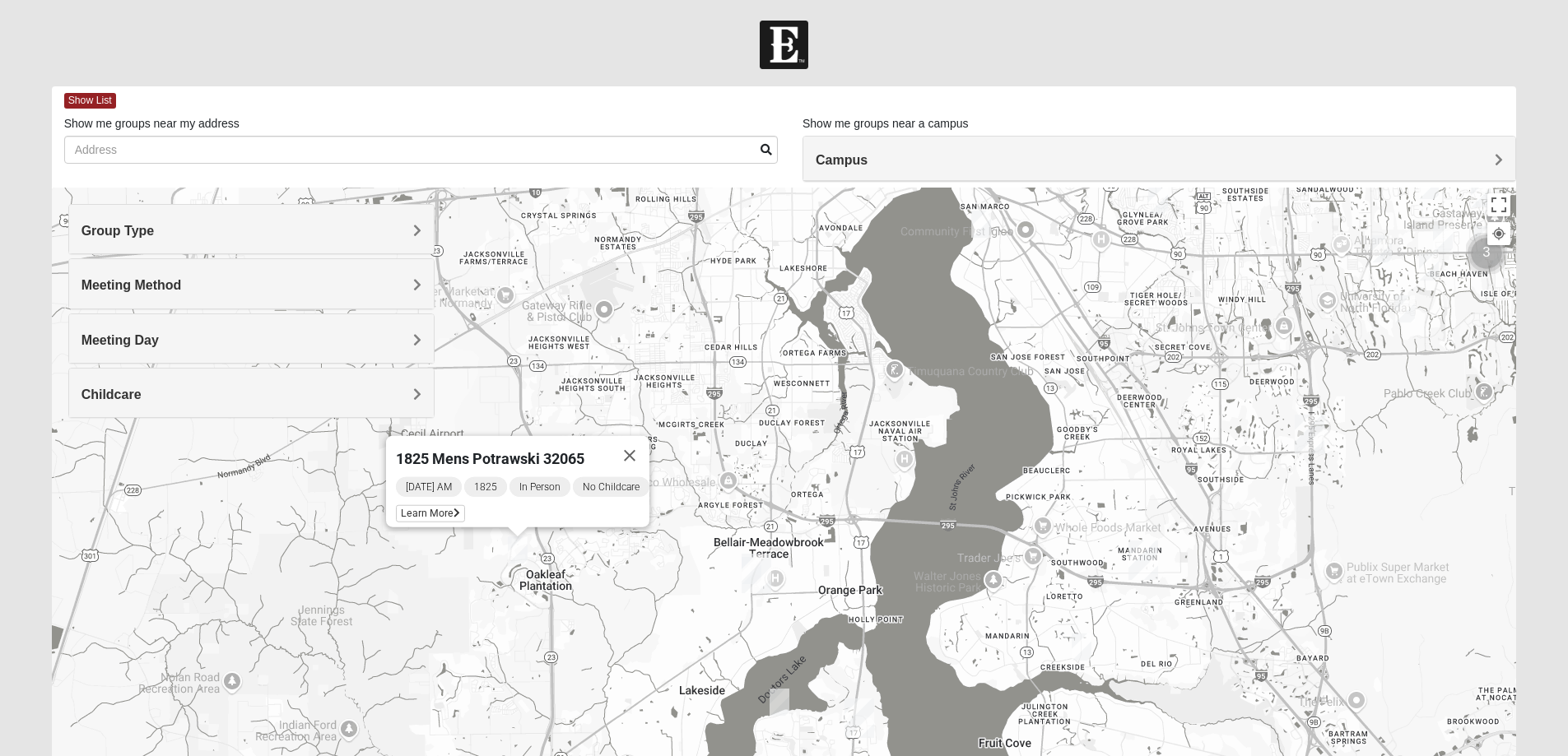
drag, startPoint x: 598, startPoint y: 631, endPoint x: 651, endPoint y: 652, distance: 57.0
click at [651, 656] on div "1825 Mens Potrawski 32065 [DATE] AM 1825 In Person No Childcare Learn More" at bounding box center [784, 516] width 1465 height 659
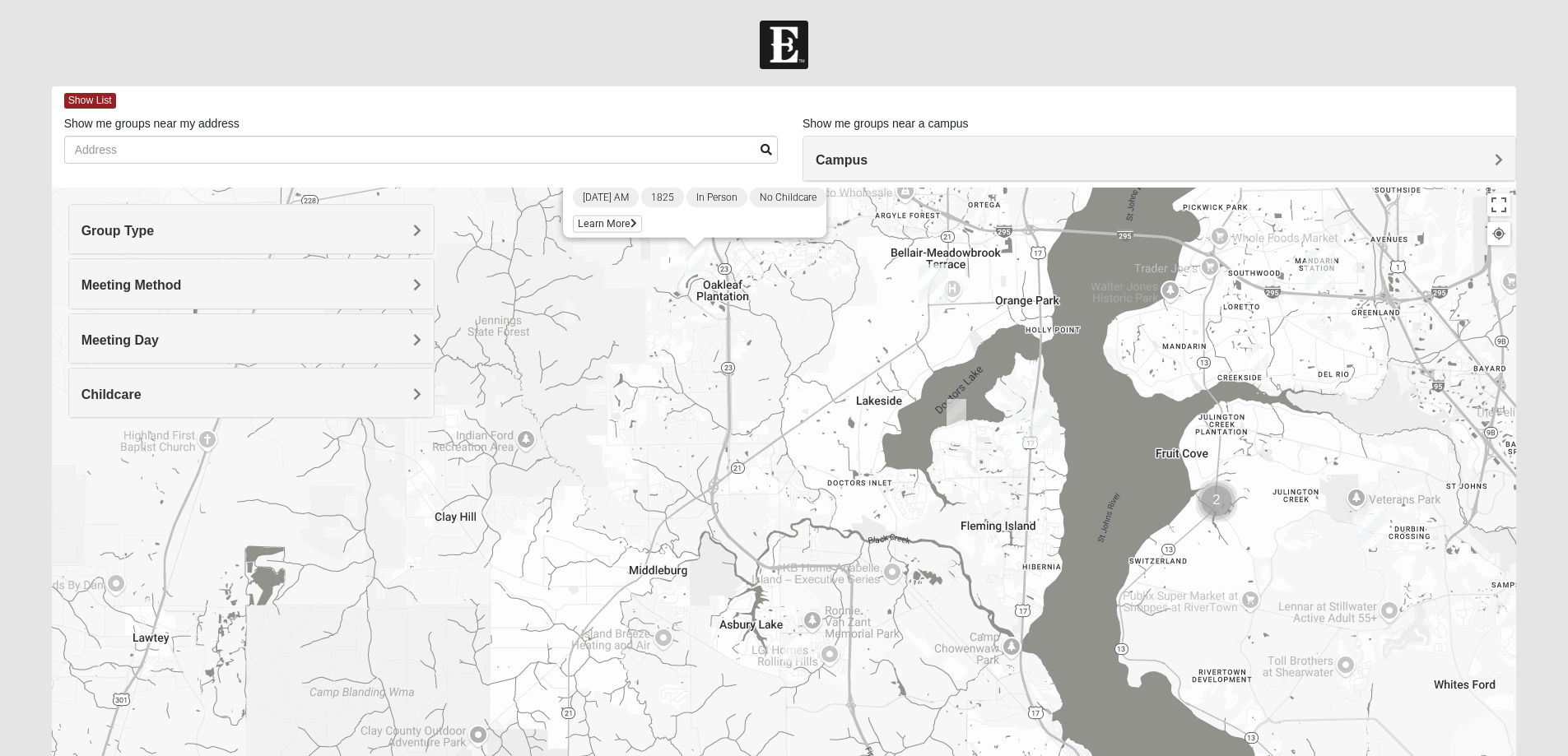
drag, startPoint x: 651, startPoint y: 652, endPoint x: 832, endPoint y: 359, distance: 344.4
click at [832, 359] on div "1825 Mens Potrawski 32065 [DATE] AM 1825 In Person No Childcare Learn More" at bounding box center [784, 516] width 1465 height 659
click at [788, 651] on img "1825 Mixed Fennell 32043" at bounding box center [793, 649] width 20 height 27
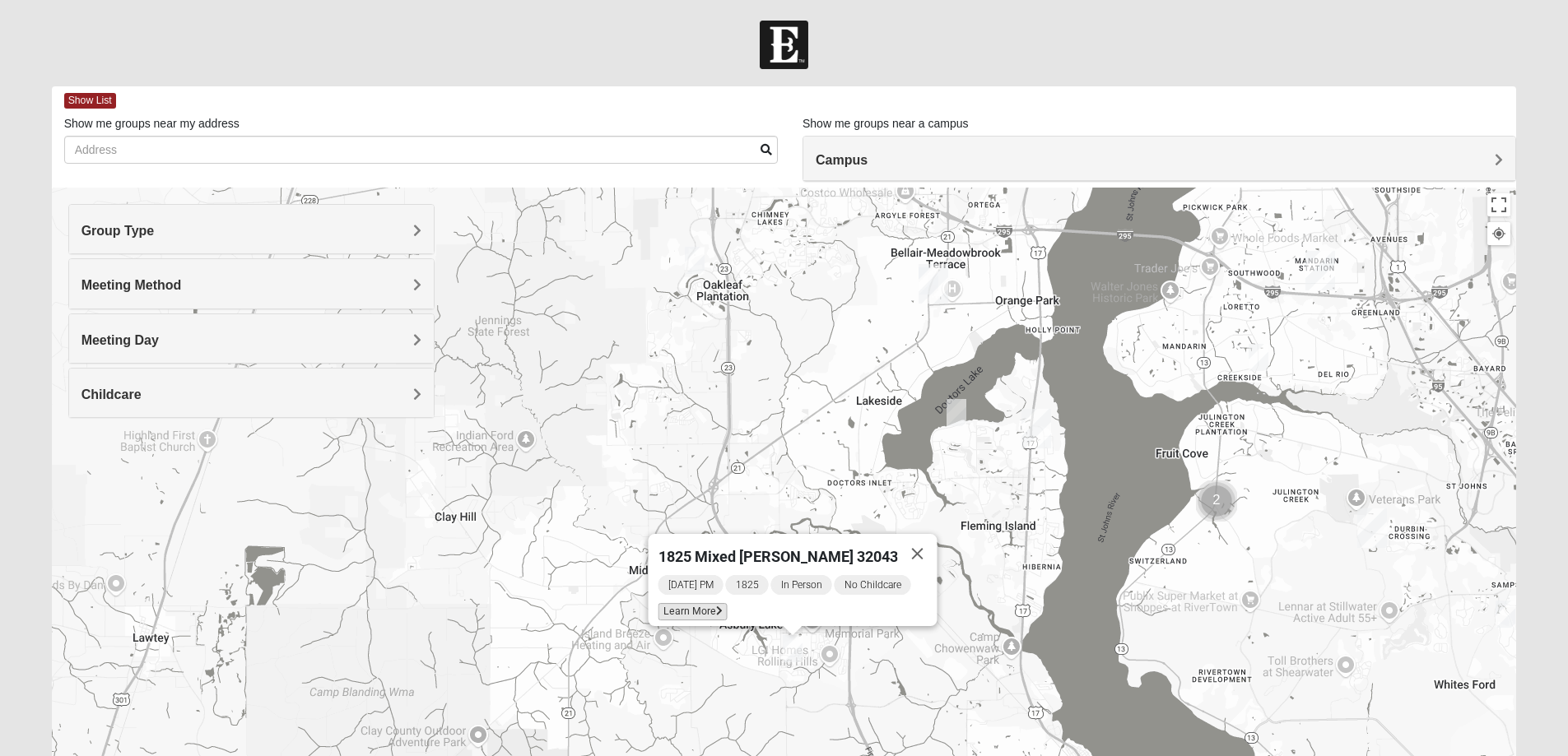
click at [716, 605] on span "Learn More" at bounding box center [692, 611] width 69 height 17
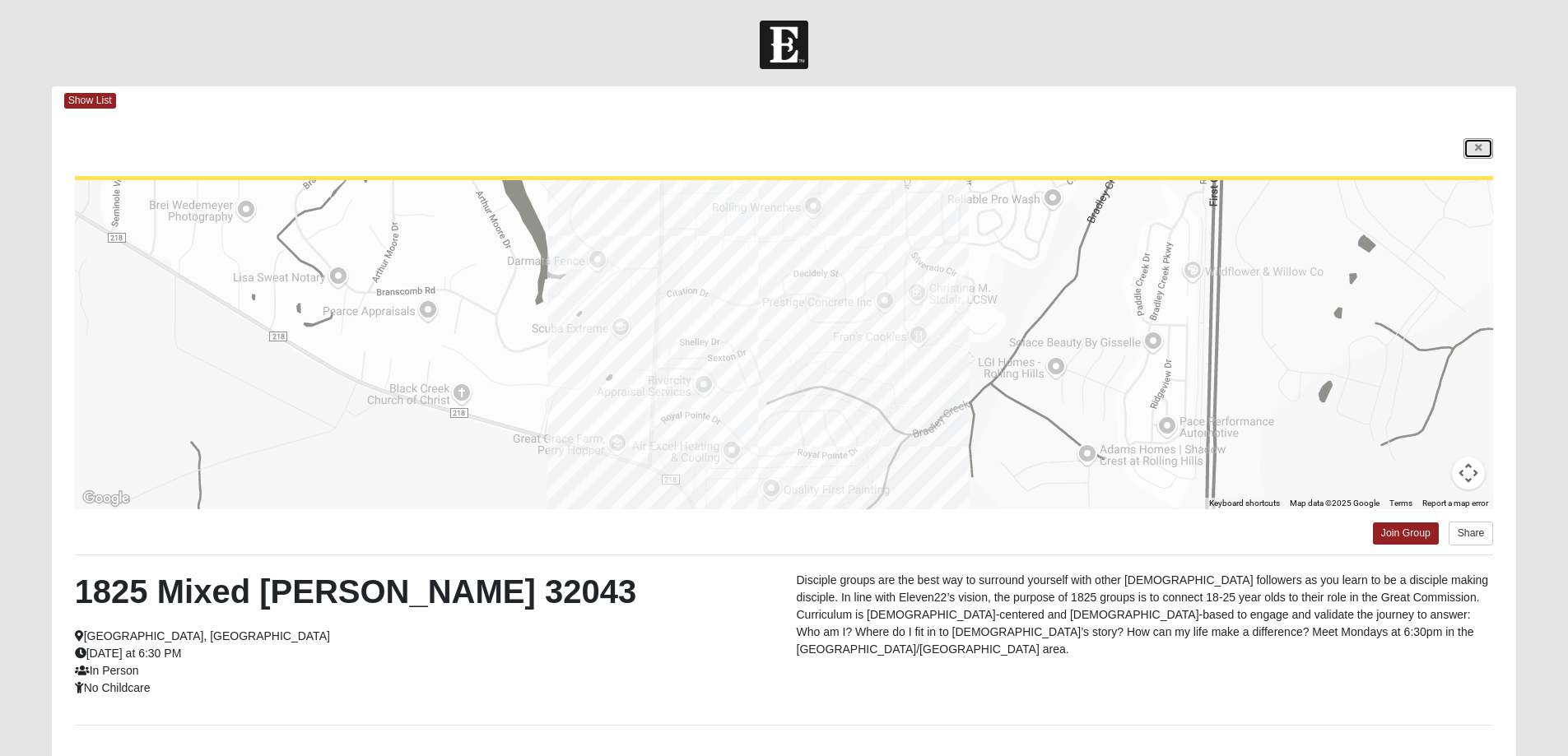
click at [1483, 142] on link at bounding box center [1478, 148] width 30 height 21
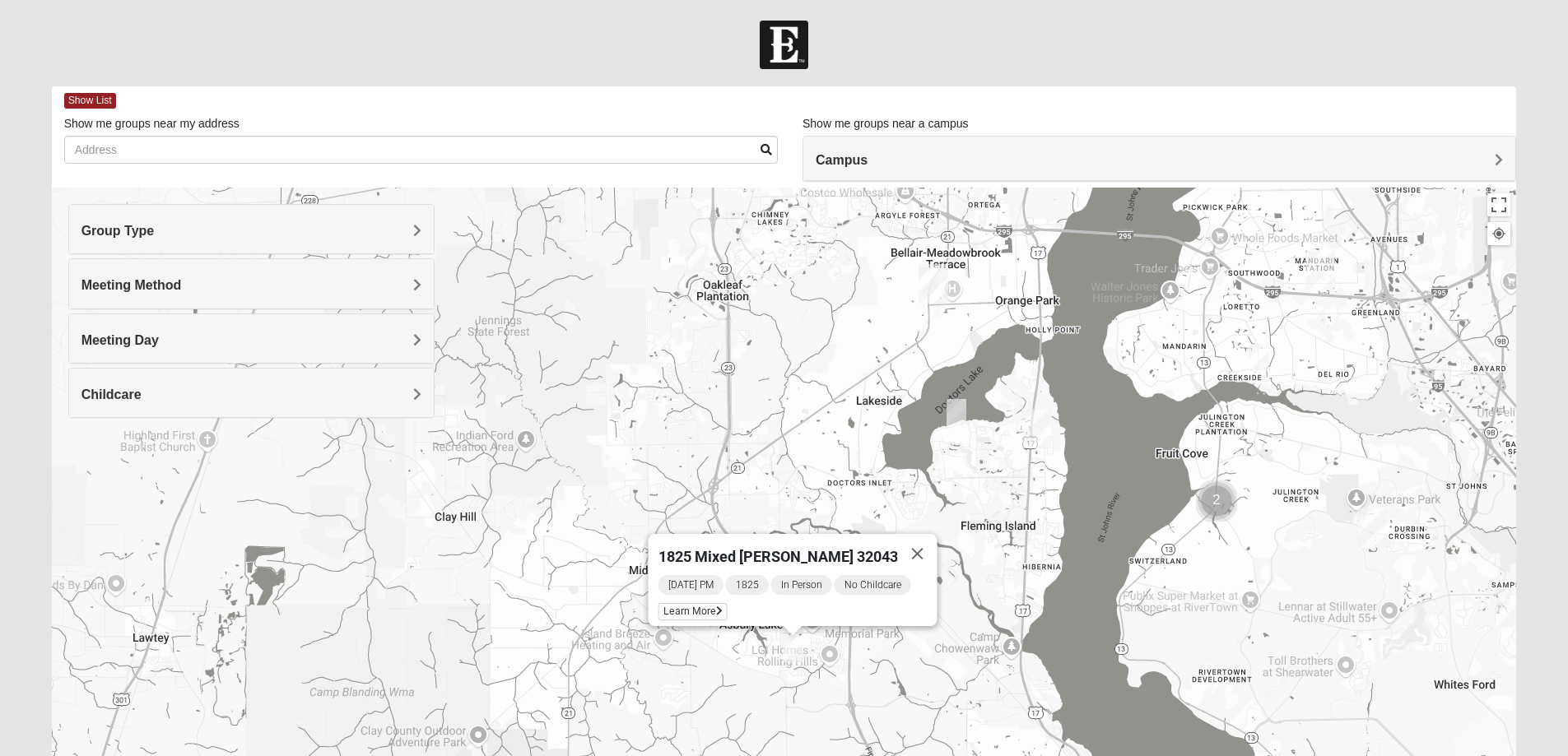
click at [958, 412] on img "1825 Mixed Suggs 32068" at bounding box center [957, 413] width 20 height 27
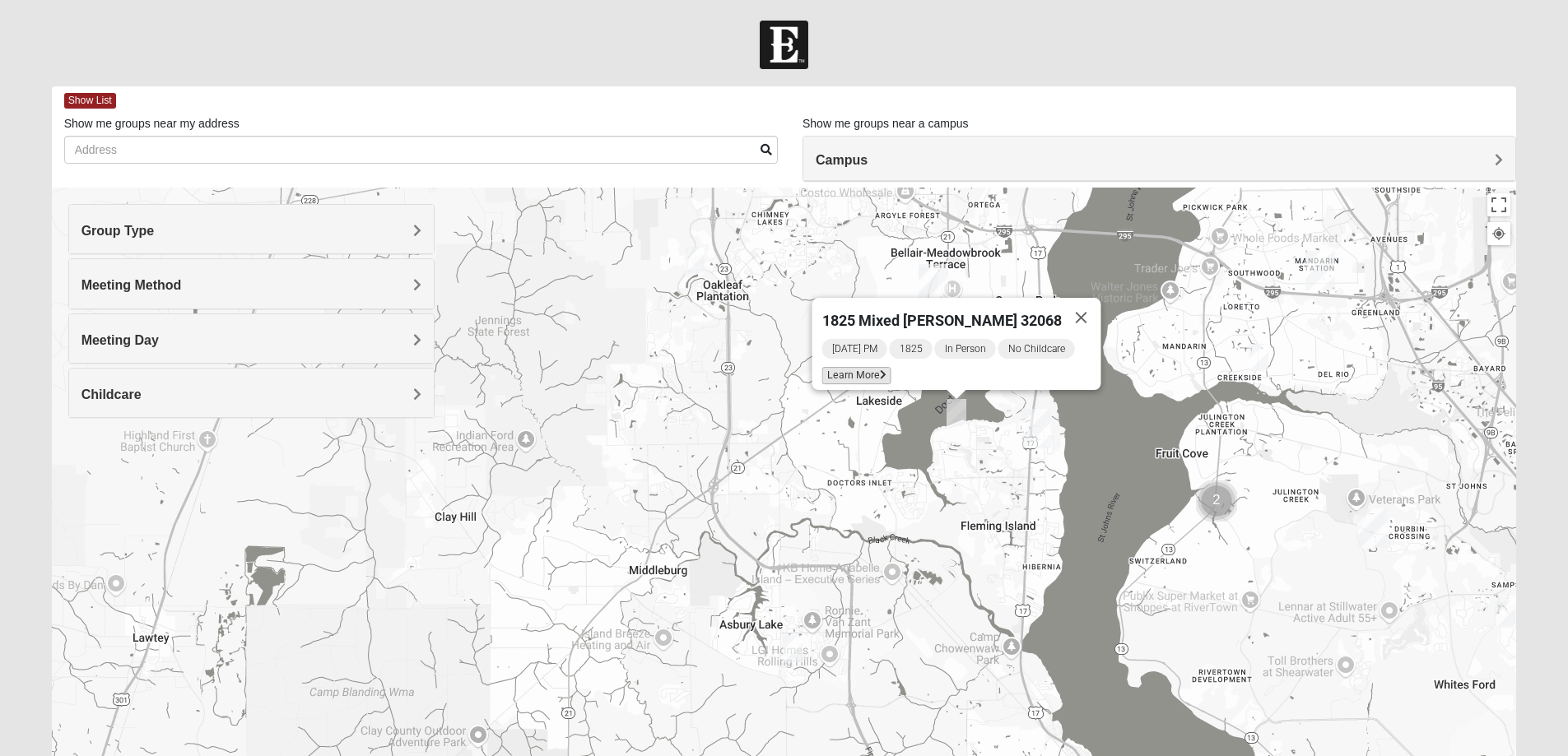
click at [847, 371] on span "Learn More" at bounding box center [856, 375] width 69 height 17
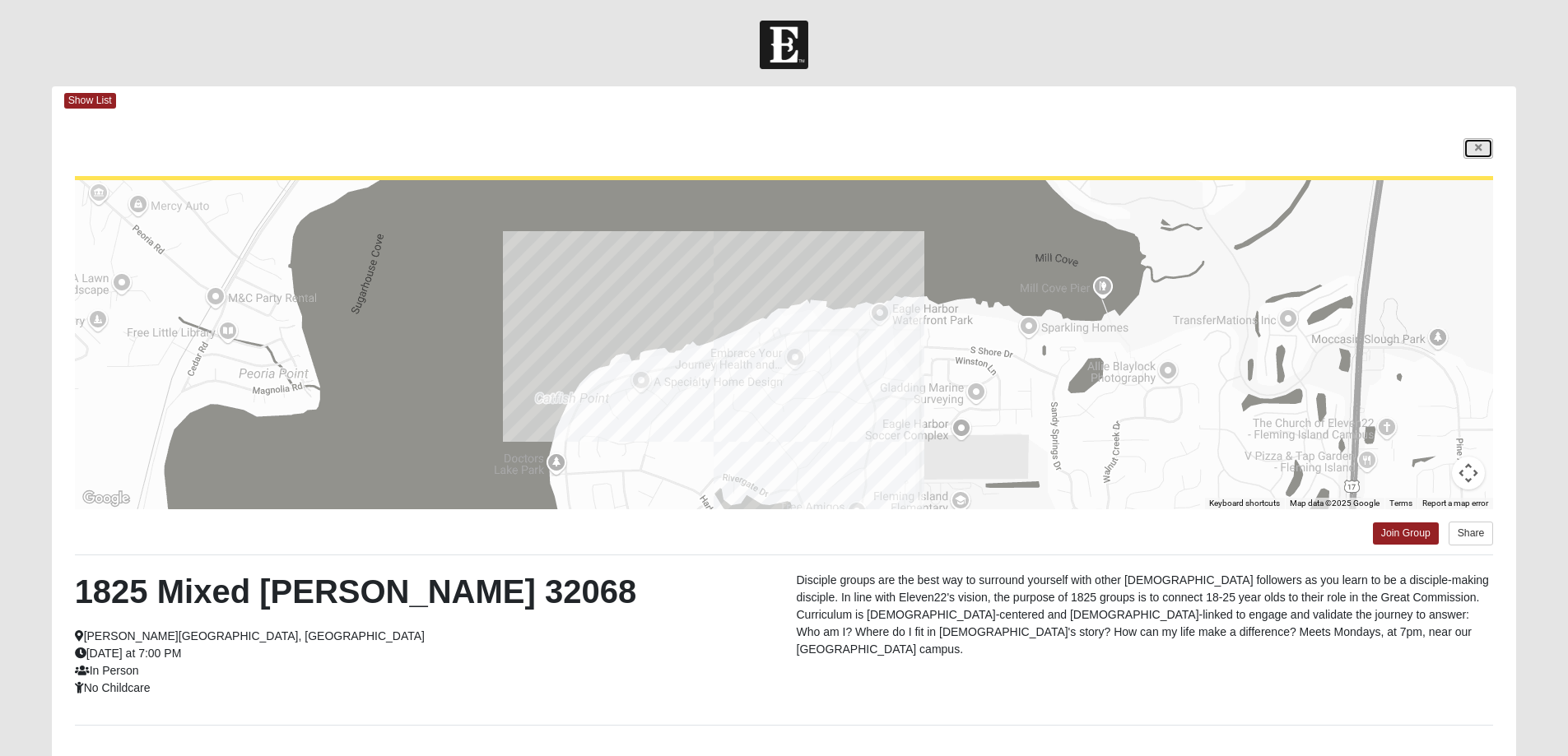
click at [1475, 148] on icon at bounding box center [1478, 148] width 6 height 10
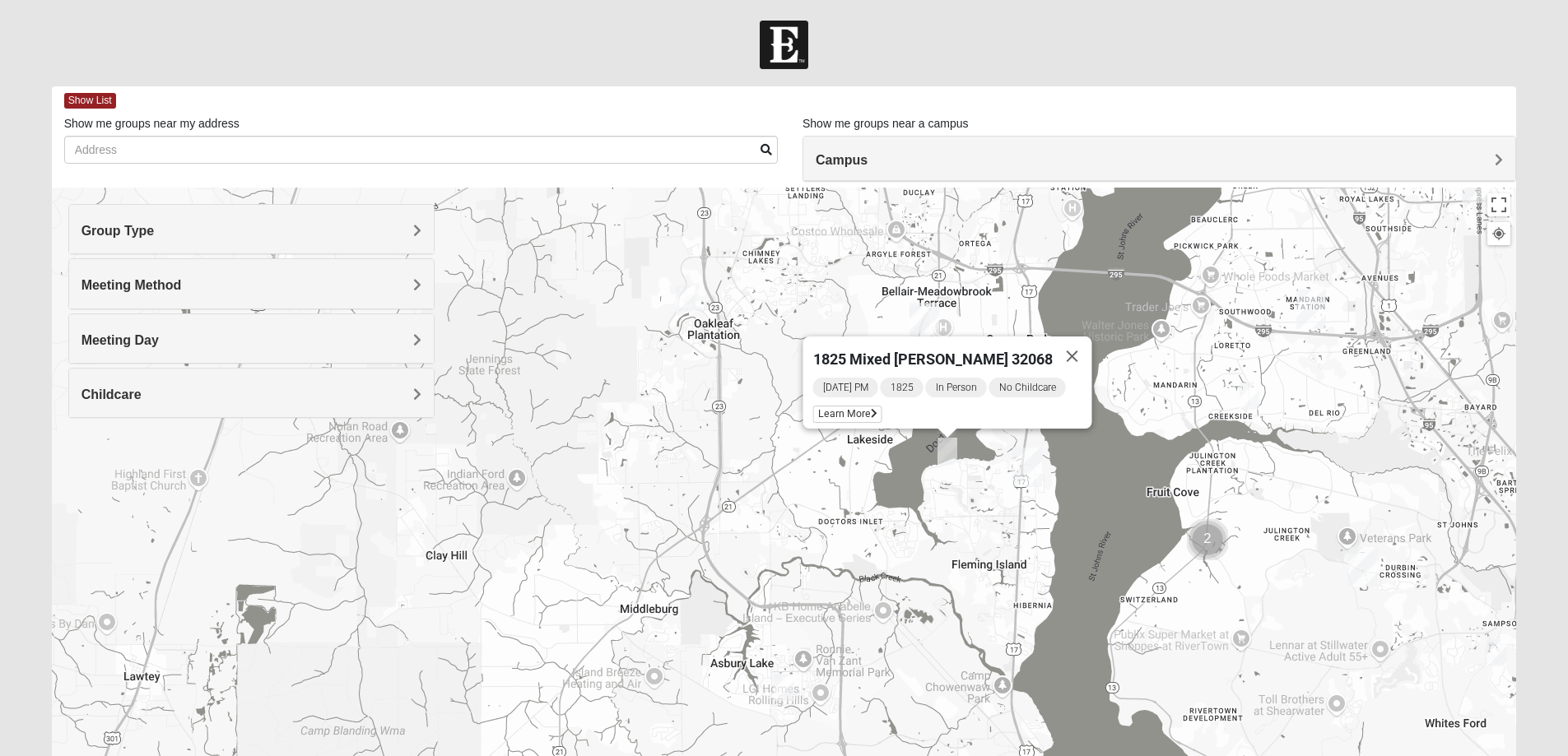
drag, startPoint x: 823, startPoint y: 253, endPoint x: 804, endPoint y: 321, distance: 70.6
click at [811, 302] on div "1825 Mixed [PERSON_NAME] 32068 [DATE] PM 1825 In Person No Childcare Learn More" at bounding box center [784, 516] width 1465 height 659
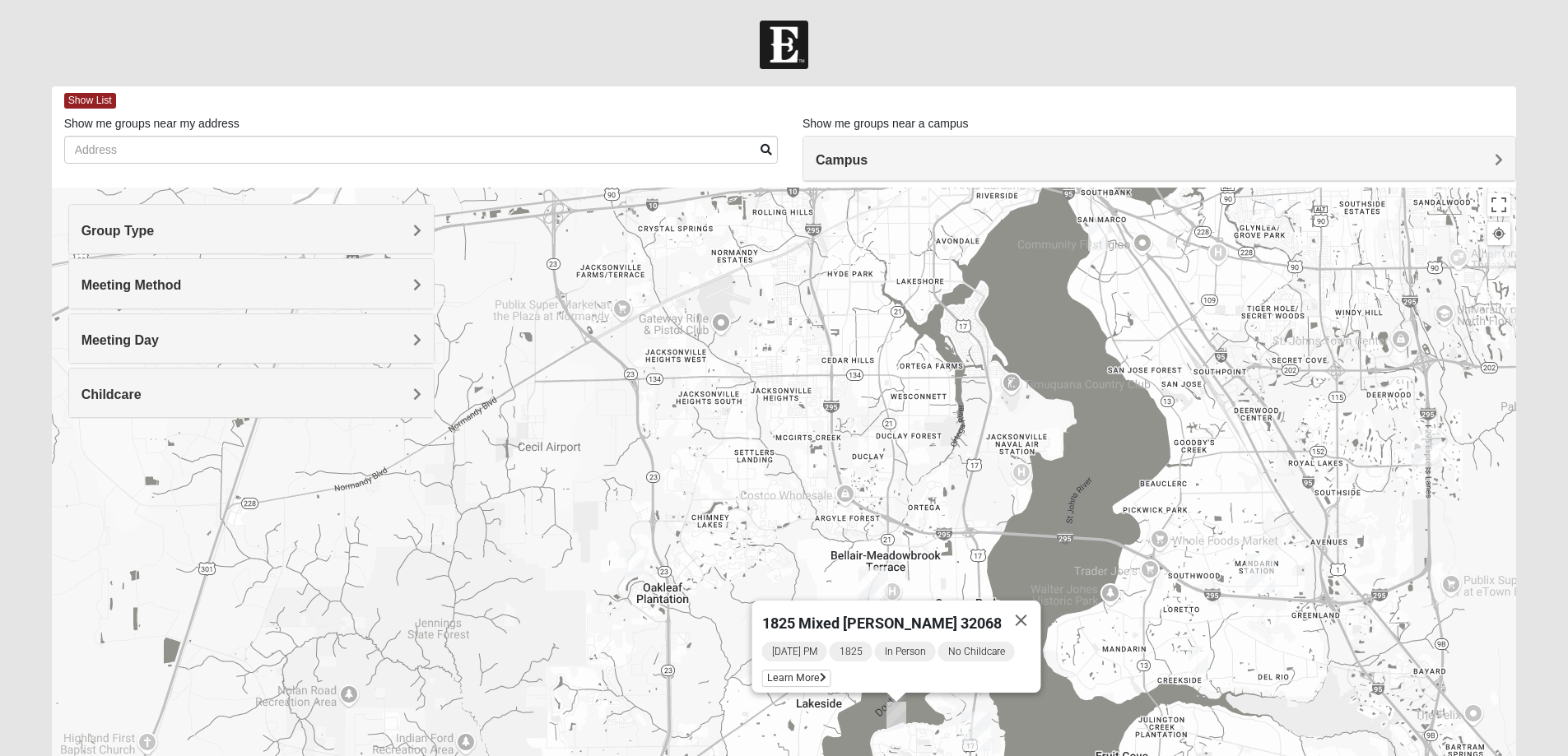
drag, startPoint x: 804, startPoint y: 321, endPoint x: 759, endPoint y: 568, distance: 251.1
click at [759, 568] on div "1825 Mixed [PERSON_NAME] 32068 [DATE] PM 1825 In Person No Childcare Learn More" at bounding box center [784, 516] width 1465 height 659
click at [1095, 240] on img "1825 Mixed Chamberlian/Hicks 32207" at bounding box center [1098, 238] width 20 height 27
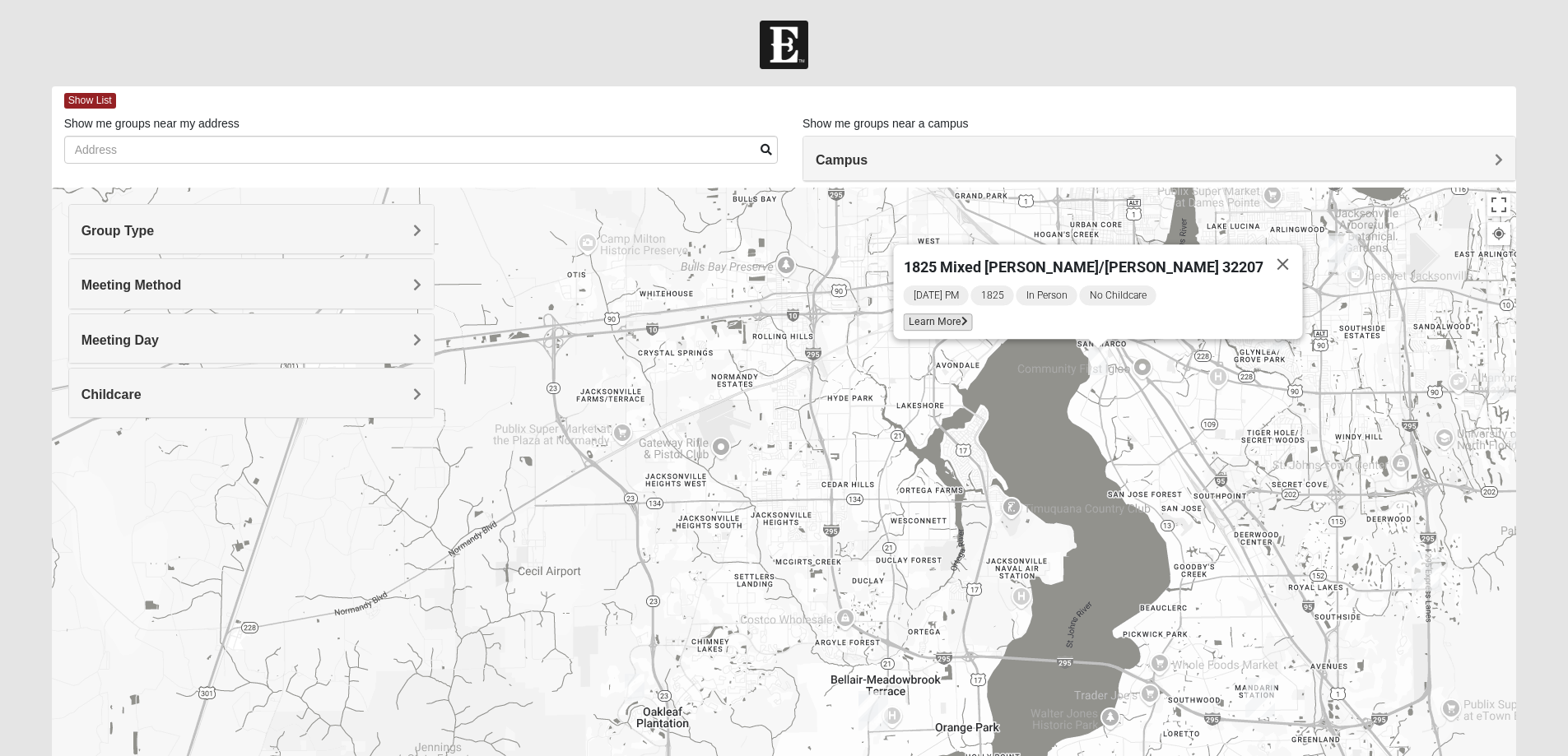
click at [972, 319] on span "Learn More" at bounding box center [938, 322] width 69 height 17
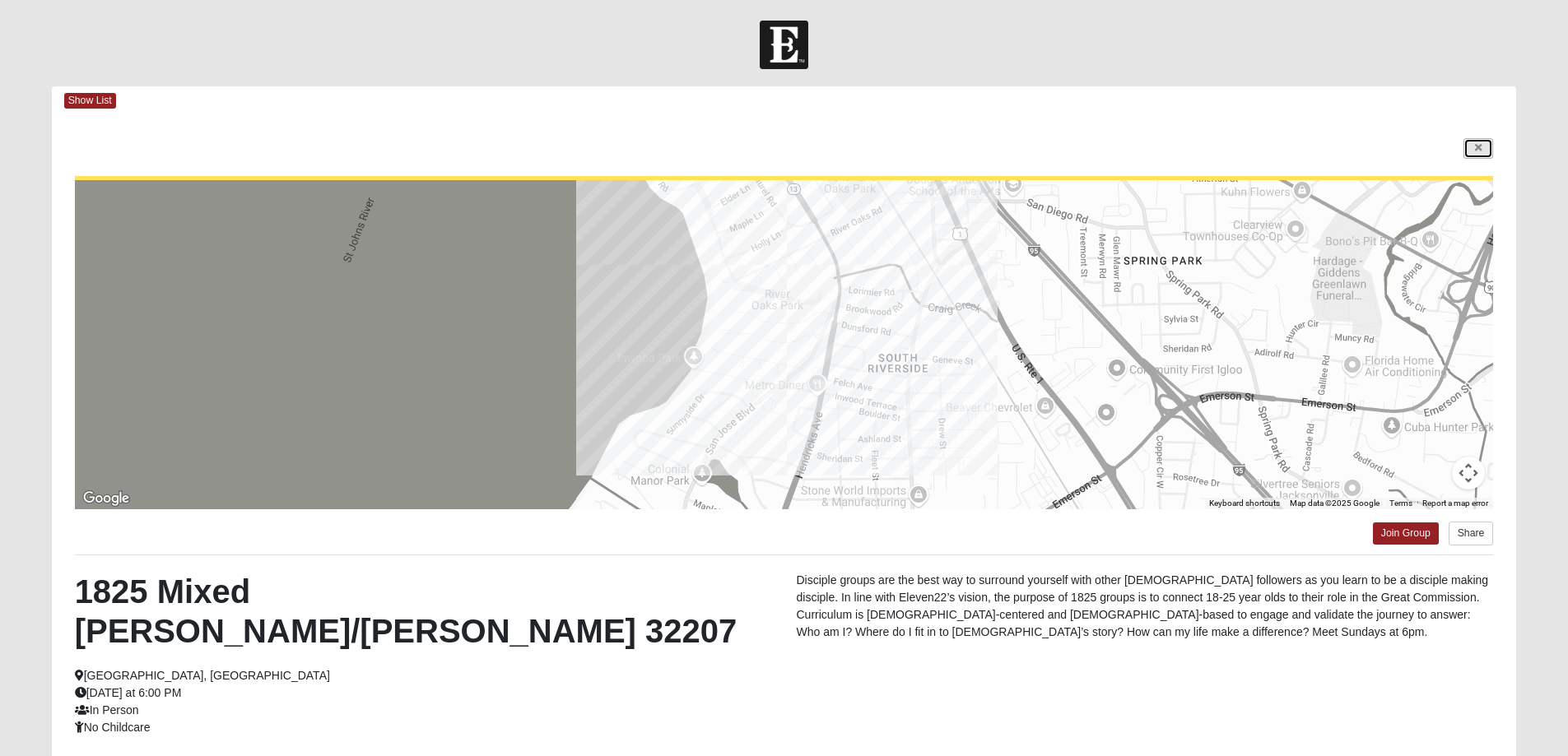
click at [1480, 144] on icon at bounding box center [1478, 148] width 6 height 10
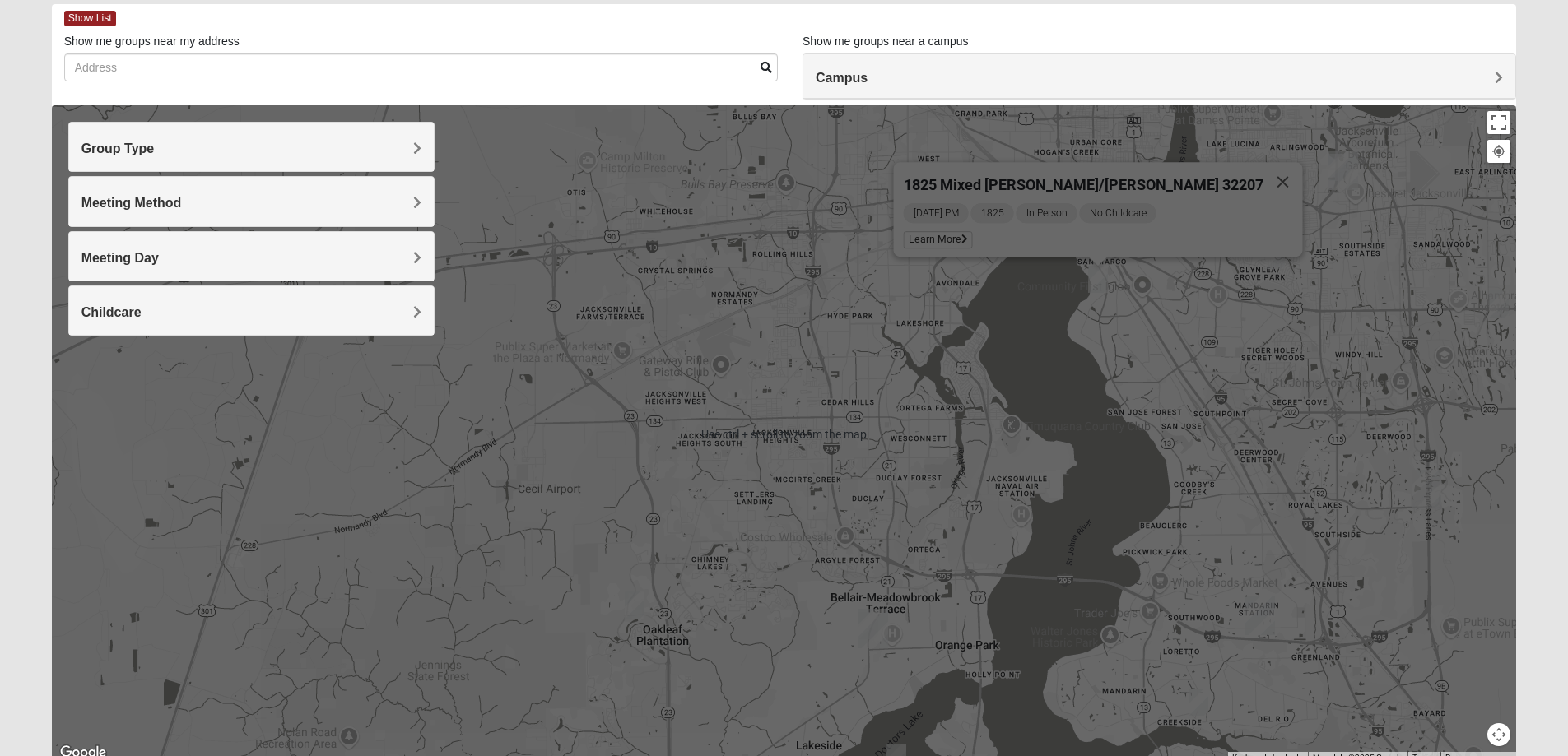
scroll to position [149, 0]
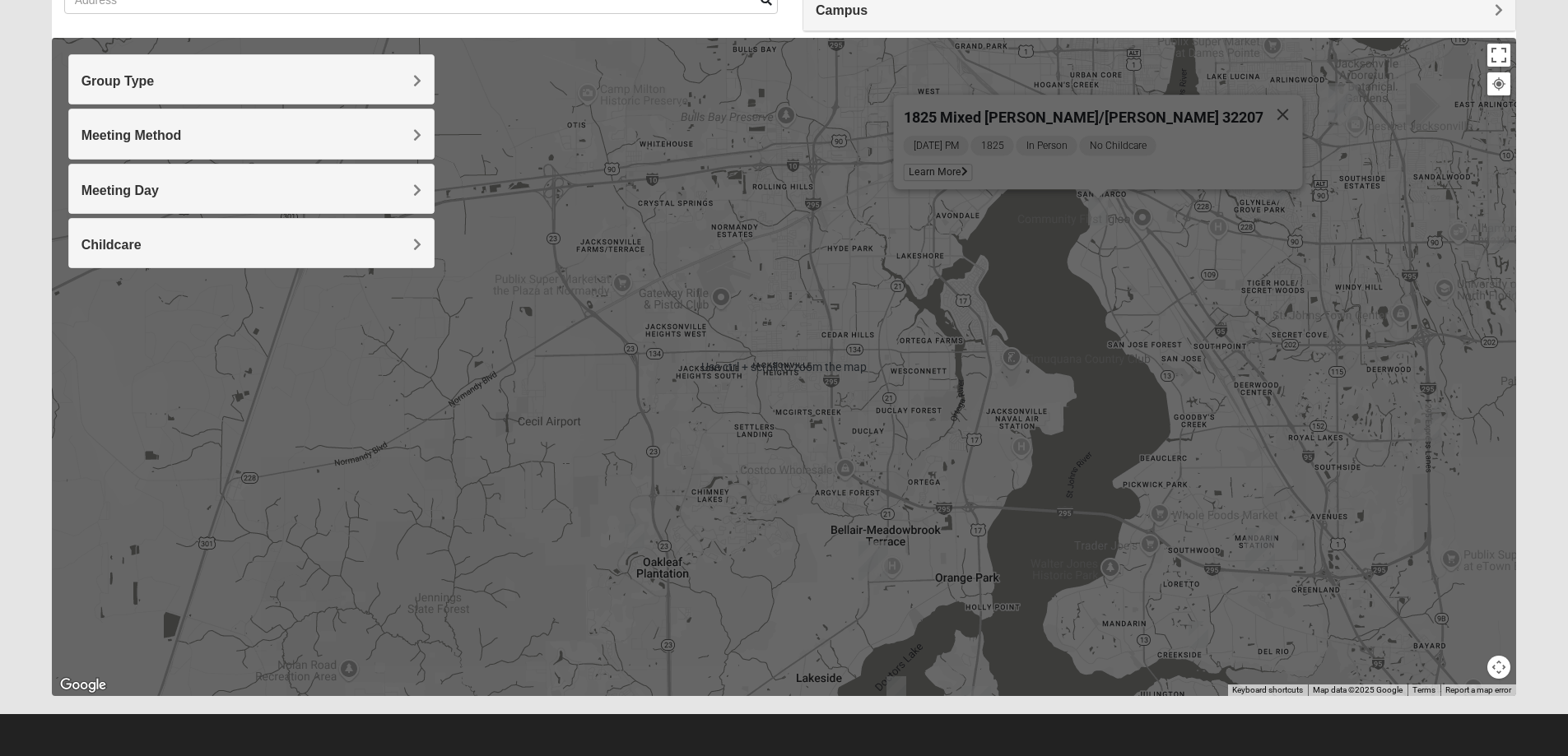
click at [847, 473] on div "1825 Mixed Chamberlian/Hicks 32207 Sunday PM 1825 In Person No Childcare Learn …" at bounding box center [784, 367] width 1465 height 659
drag, startPoint x: 813, startPoint y: 226, endPoint x: 813, endPoint y: 315, distance: 89.0
click at [813, 226] on div "1825 Mixed Chamberlian/Hicks 32207 Sunday PM 1825 In Person No Childcare Learn …" at bounding box center [784, 367] width 1465 height 659
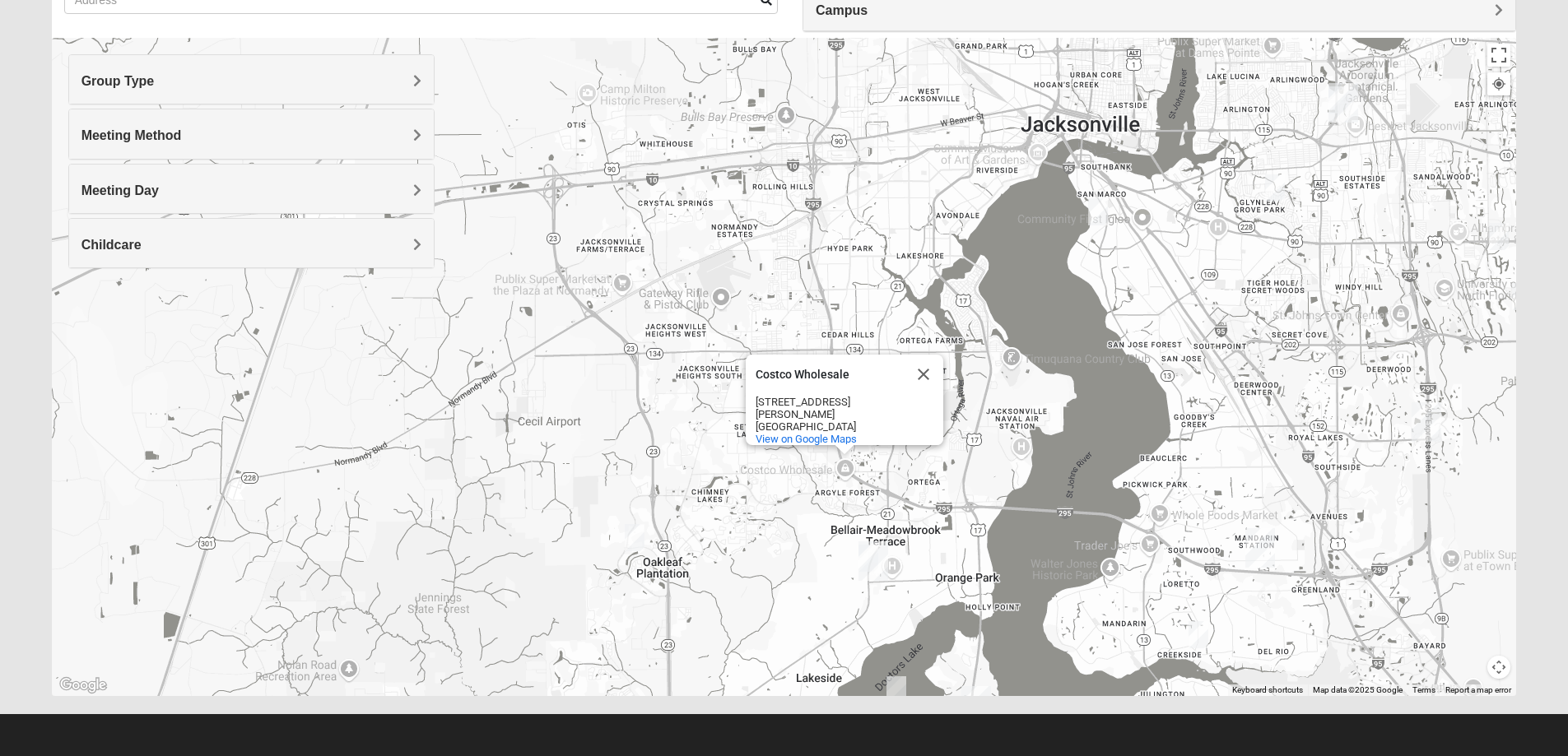
click at [822, 596] on div "Costco Wholesale Costco Wholesale 8000 Parramore Rd #1294b Jacksonville, FL 322…" at bounding box center [784, 367] width 1465 height 659
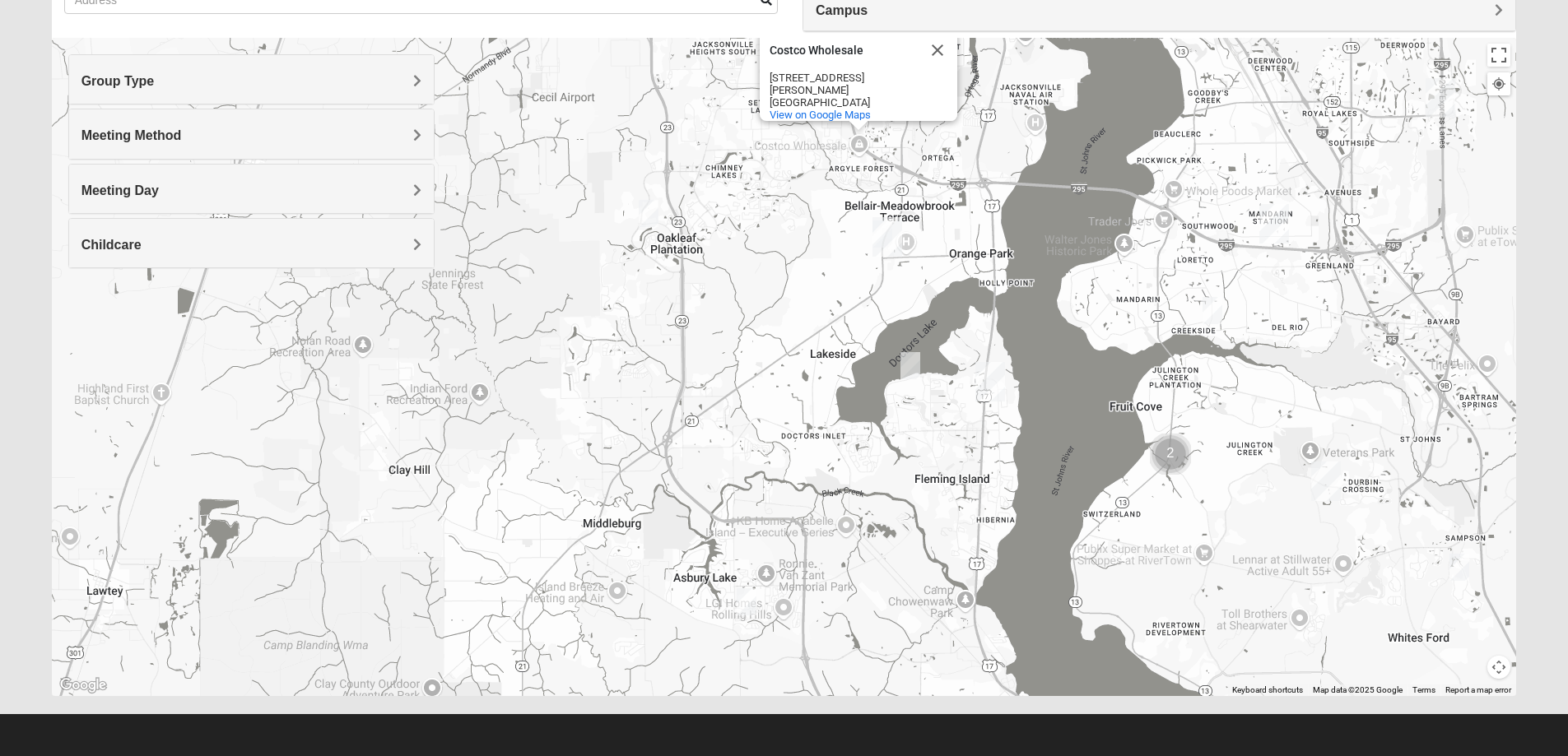
drag, startPoint x: 812, startPoint y: 538, endPoint x: 831, endPoint y: 251, distance: 287.6
click at [831, 251] on div "Costco Wholesale Costco Wholesale 8000 Parramore Rd #1294b Jacksonville, FL 322…" at bounding box center [784, 367] width 1465 height 659
drag, startPoint x: 831, startPoint y: 251, endPoint x: 842, endPoint y: 263, distance: 16.3
click at [831, 251] on div "Costco Wholesale Costco Wholesale 8000 Parramore Rd #1294b Jacksonville, FL 322…" at bounding box center [784, 367] width 1465 height 659
click at [907, 357] on img "1825 Mixed Suggs 32068" at bounding box center [910, 366] width 20 height 27
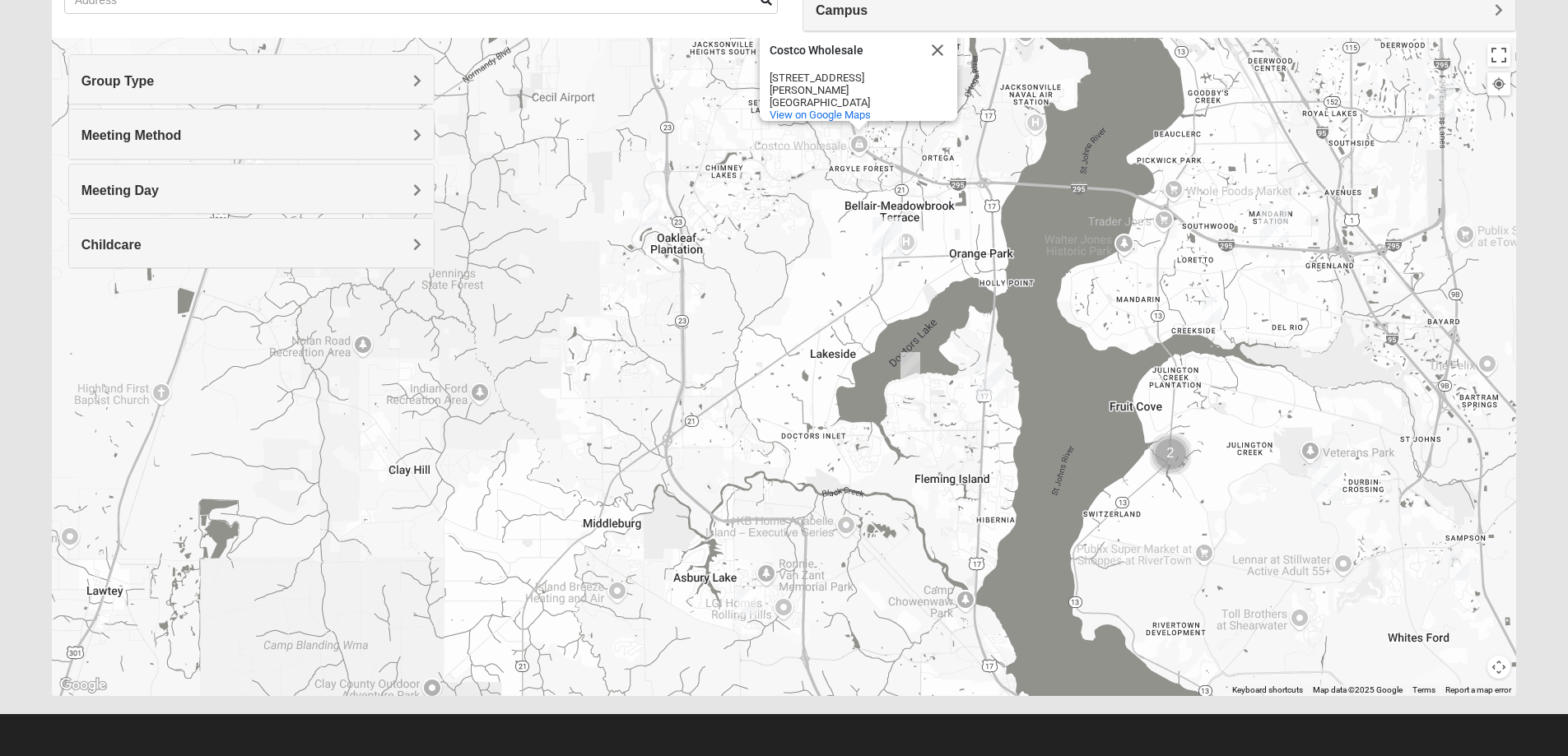
click at [907, 357] on img "1825 Mixed Suggs 32068" at bounding box center [910, 366] width 20 height 27
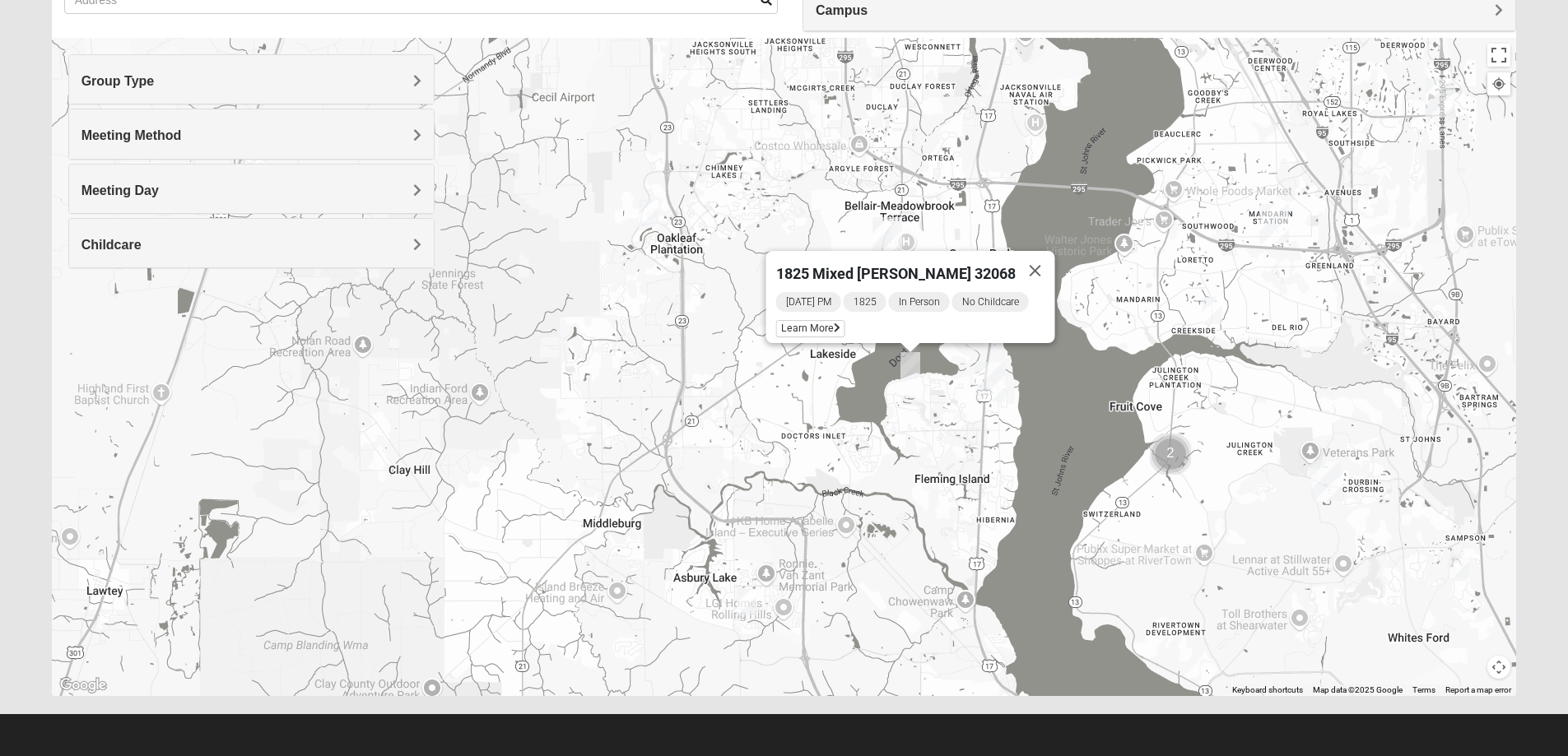
click at [891, 232] on img "Orange Park" at bounding box center [887, 236] width 30 height 39
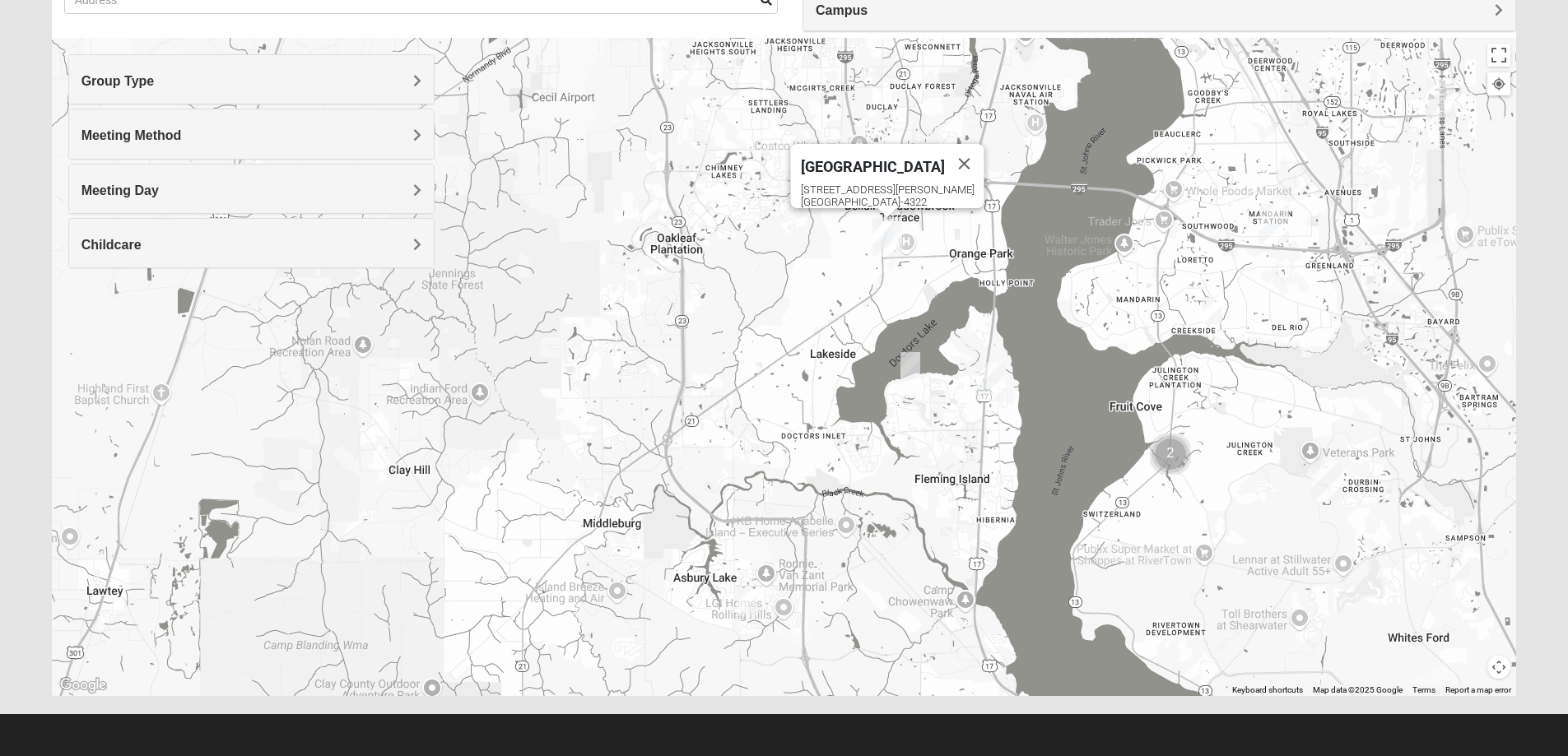
click at [908, 382] on div "To navigate, press the arrow keys. Orange Park 317 Blanding Blvd Orange Park, F…" at bounding box center [784, 367] width 1465 height 659
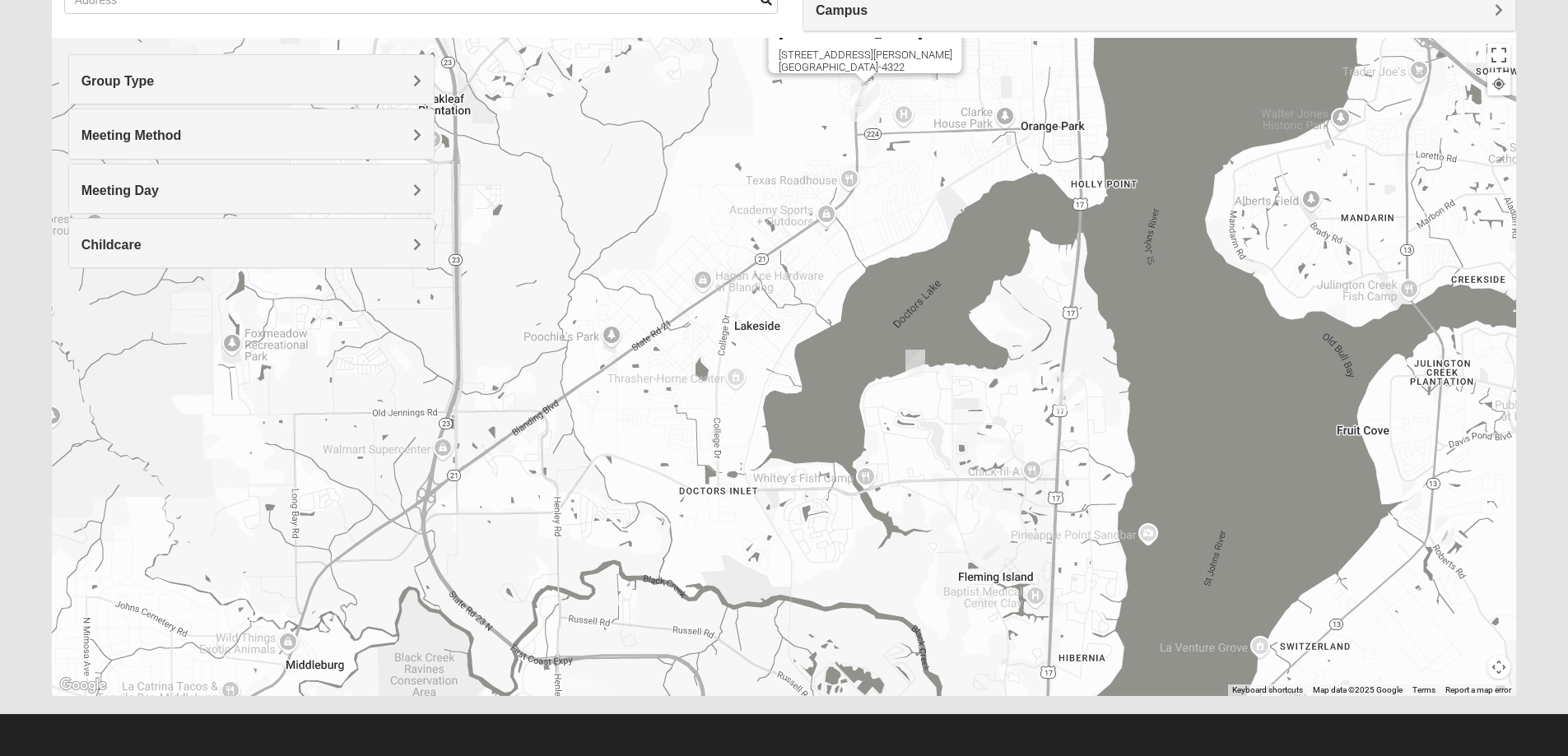
click at [915, 366] on img "1825 Mixed Suggs 32068" at bounding box center [916, 363] width 20 height 27
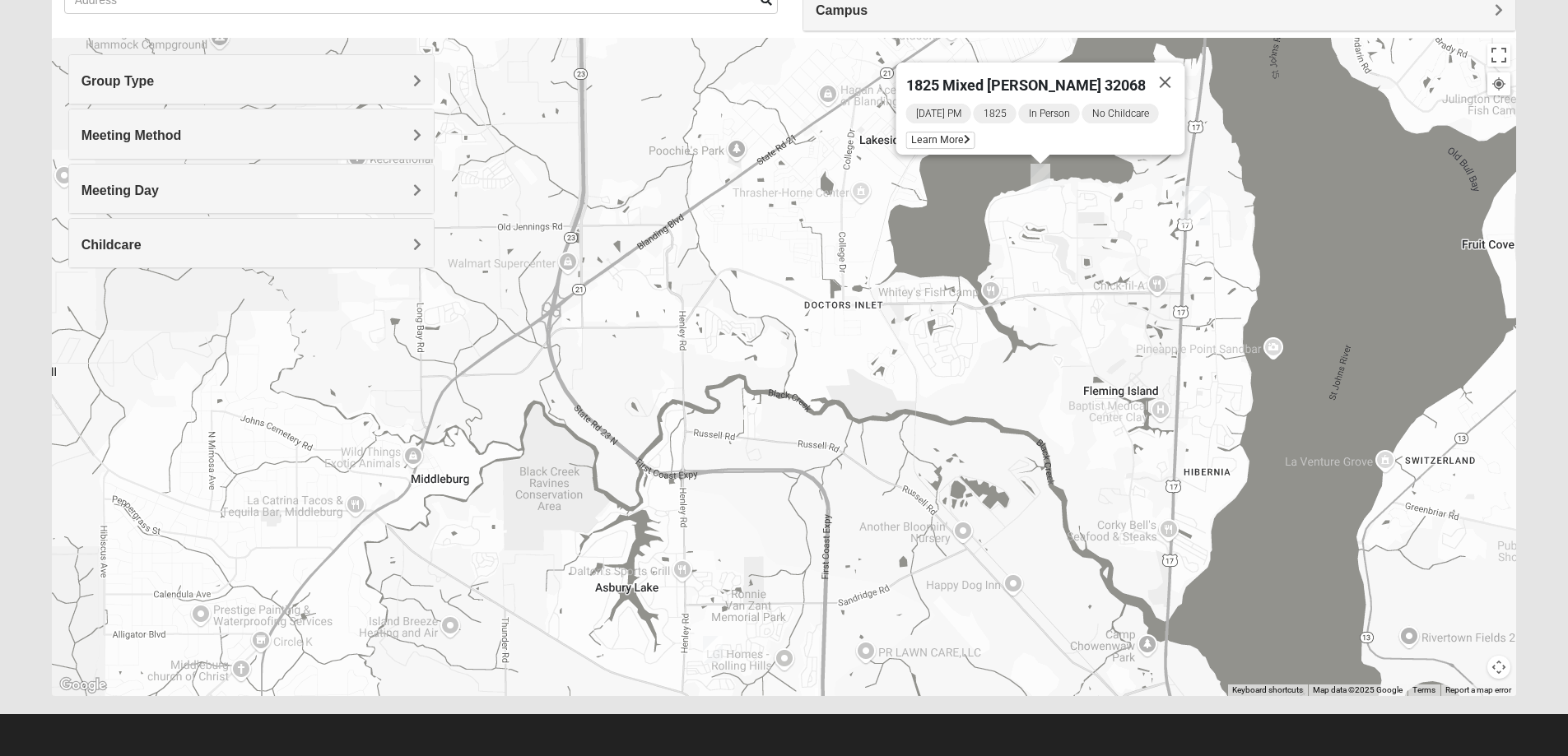
drag, startPoint x: 741, startPoint y: 166, endPoint x: 864, endPoint y: -8, distance: 213.1
click at [864, 0] on html "Log In Find A Group Error Show List Loading Groups" at bounding box center [784, 303] width 1568 height 906
click at [718, 651] on img "1825 Mixed Fennell 32043" at bounding box center [712, 649] width 20 height 27
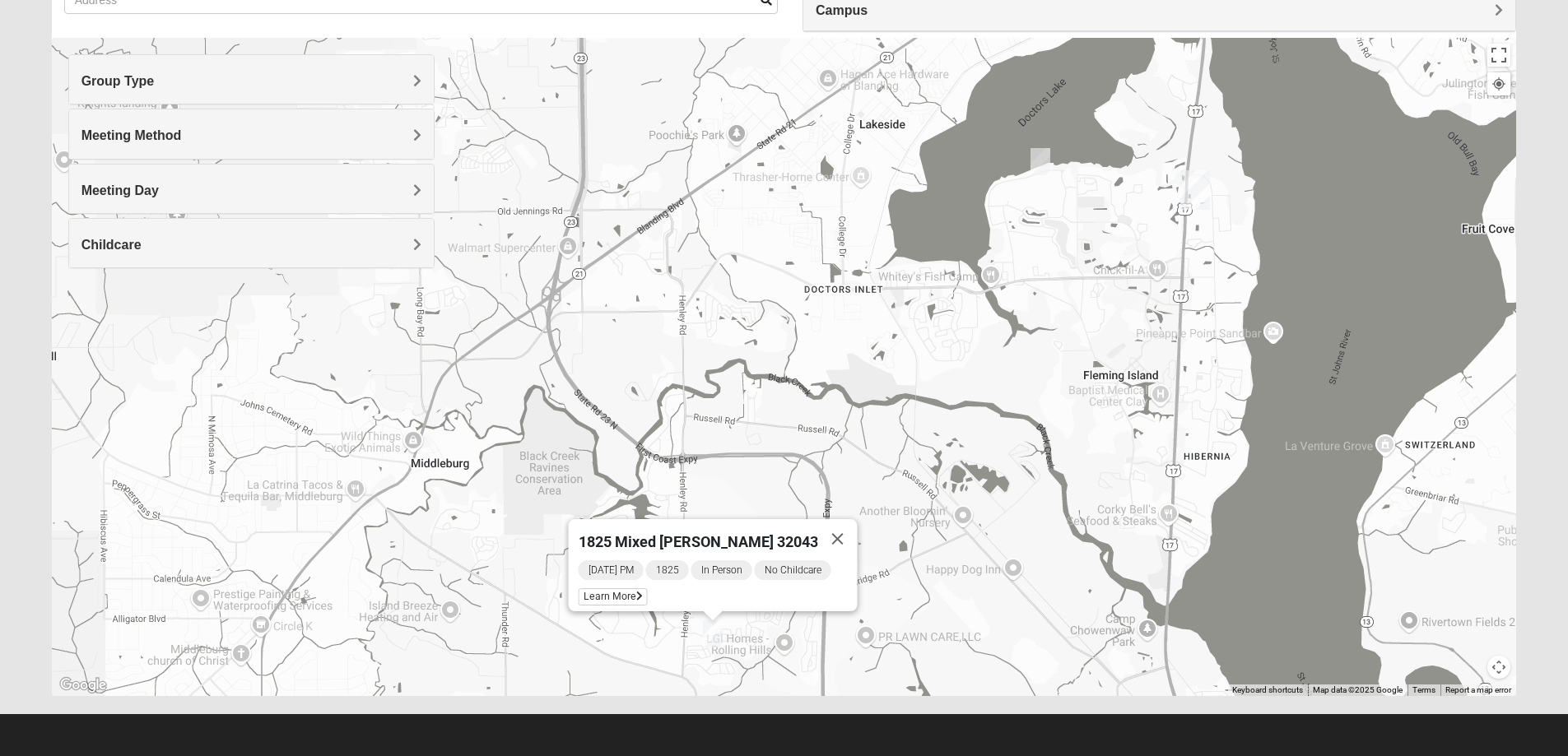
click at [1048, 167] on img "1825 Mixed Suggs 32068" at bounding box center [1040, 162] width 20 height 27
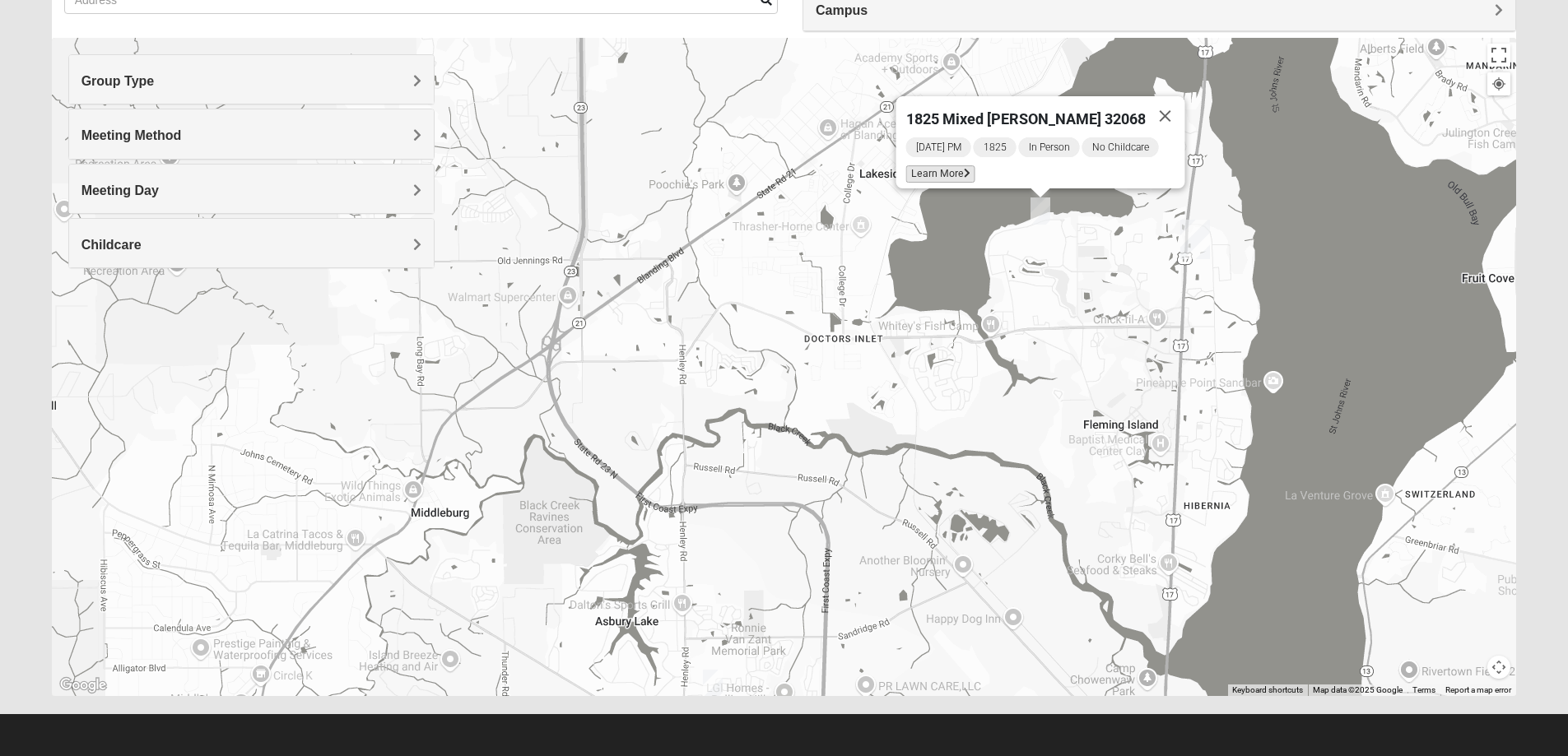
click at [954, 167] on span "Learn More" at bounding box center [940, 174] width 69 height 17
click at [954, 167] on div "Show List Loading Groups Keywords Filter Additional Filters Campus [GEOGRAPHIC_…" at bounding box center [784, 316] width 1465 height 760
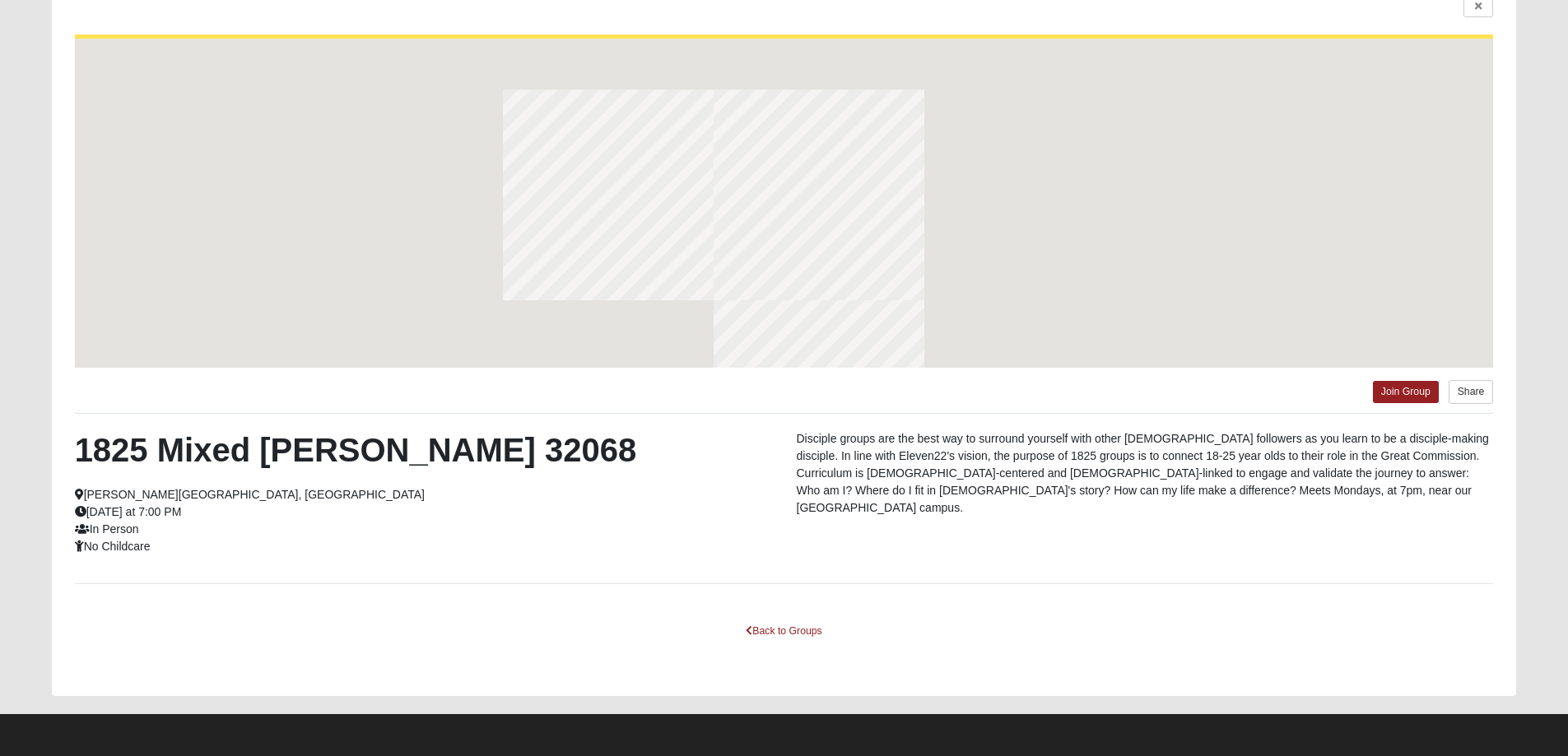
scroll to position [77, 0]
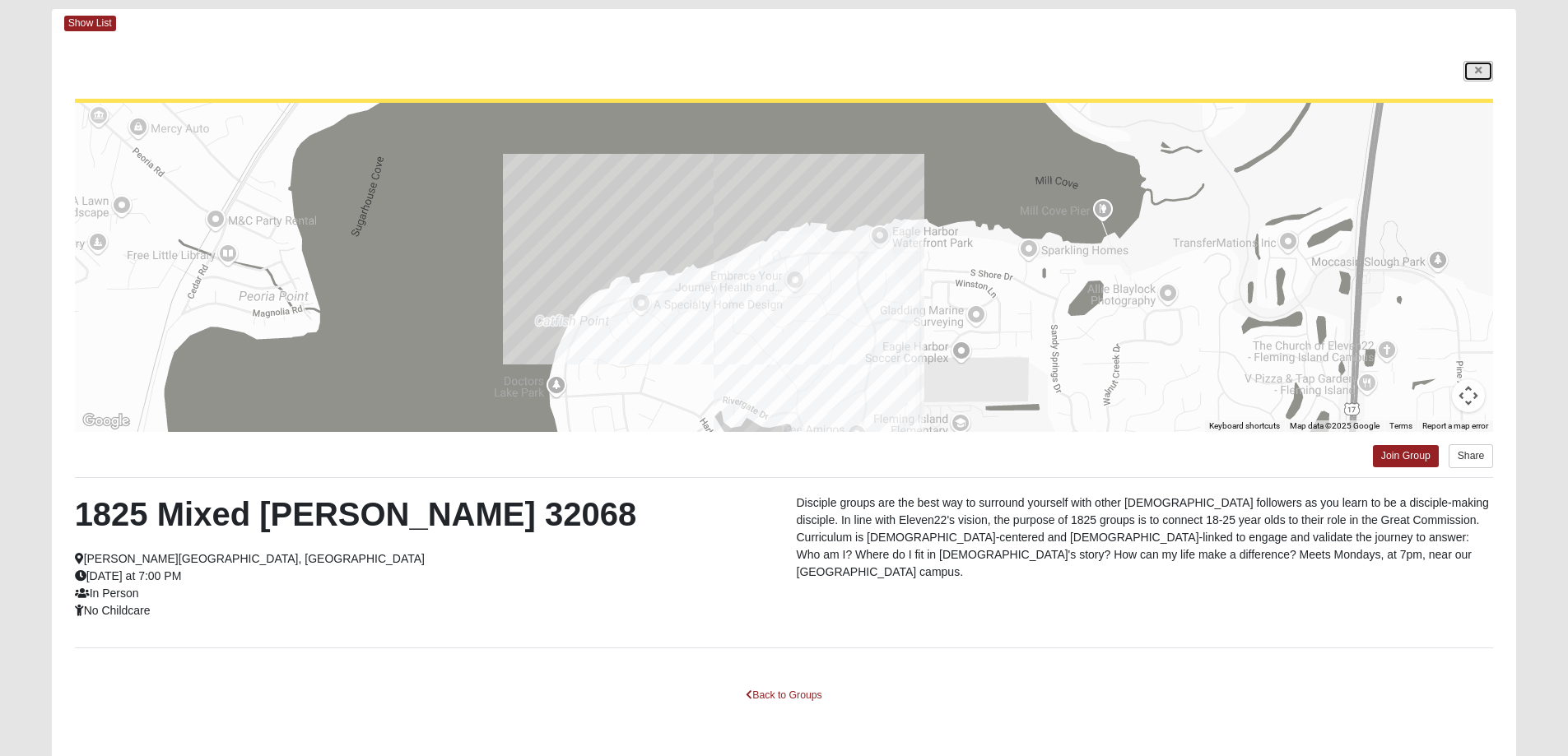
click at [1484, 71] on link at bounding box center [1478, 71] width 30 height 21
click at [0, 0] on div "Campus" at bounding box center [0, 0] width 0 height 0
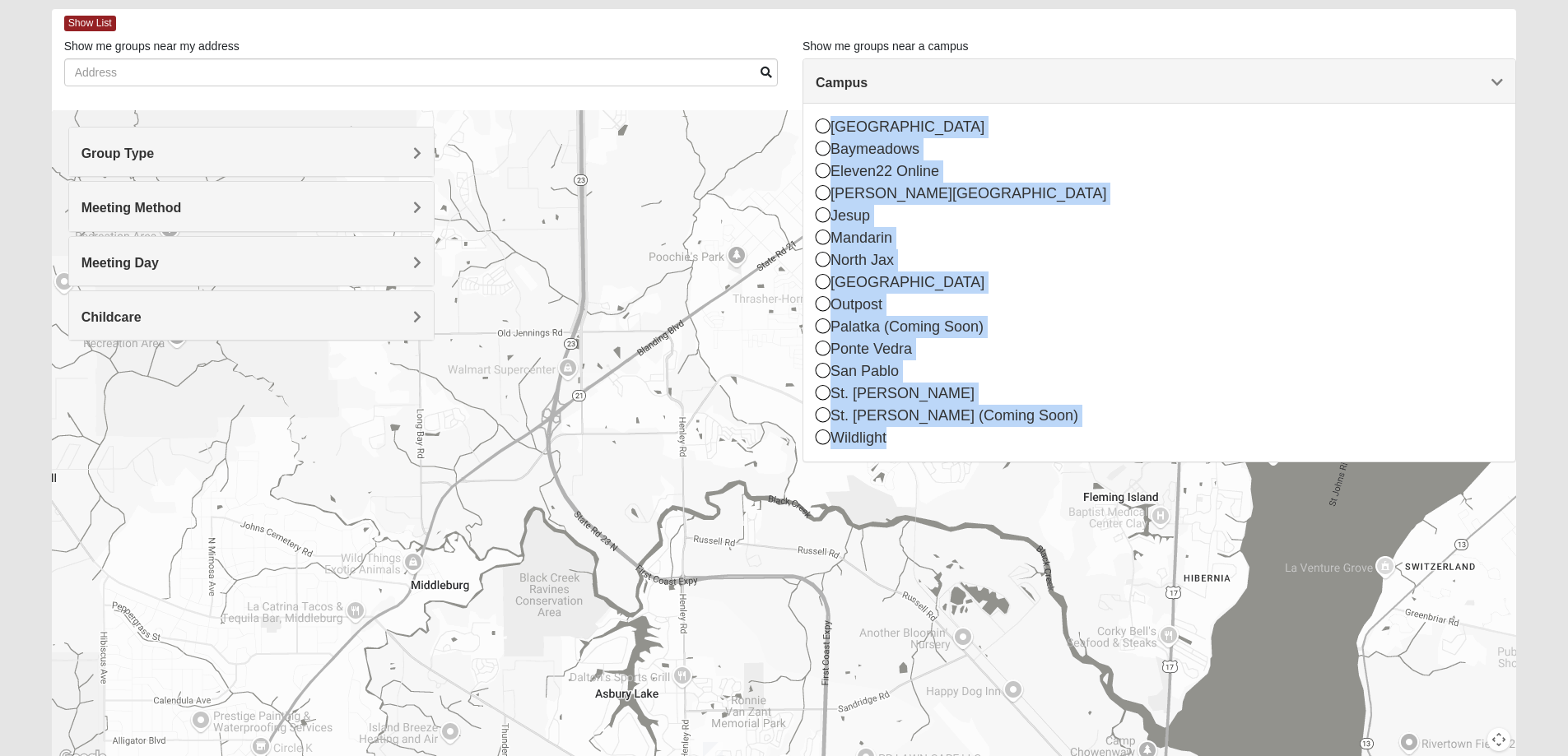
drag, startPoint x: 767, startPoint y: 567, endPoint x: 778, endPoint y: 517, distance: 51.2
click at [767, 566] on div "1825 Mixed [PERSON_NAME] 32068 [DATE] PM 1825 In Person No Childcare Learn More" at bounding box center [784, 439] width 1465 height 659
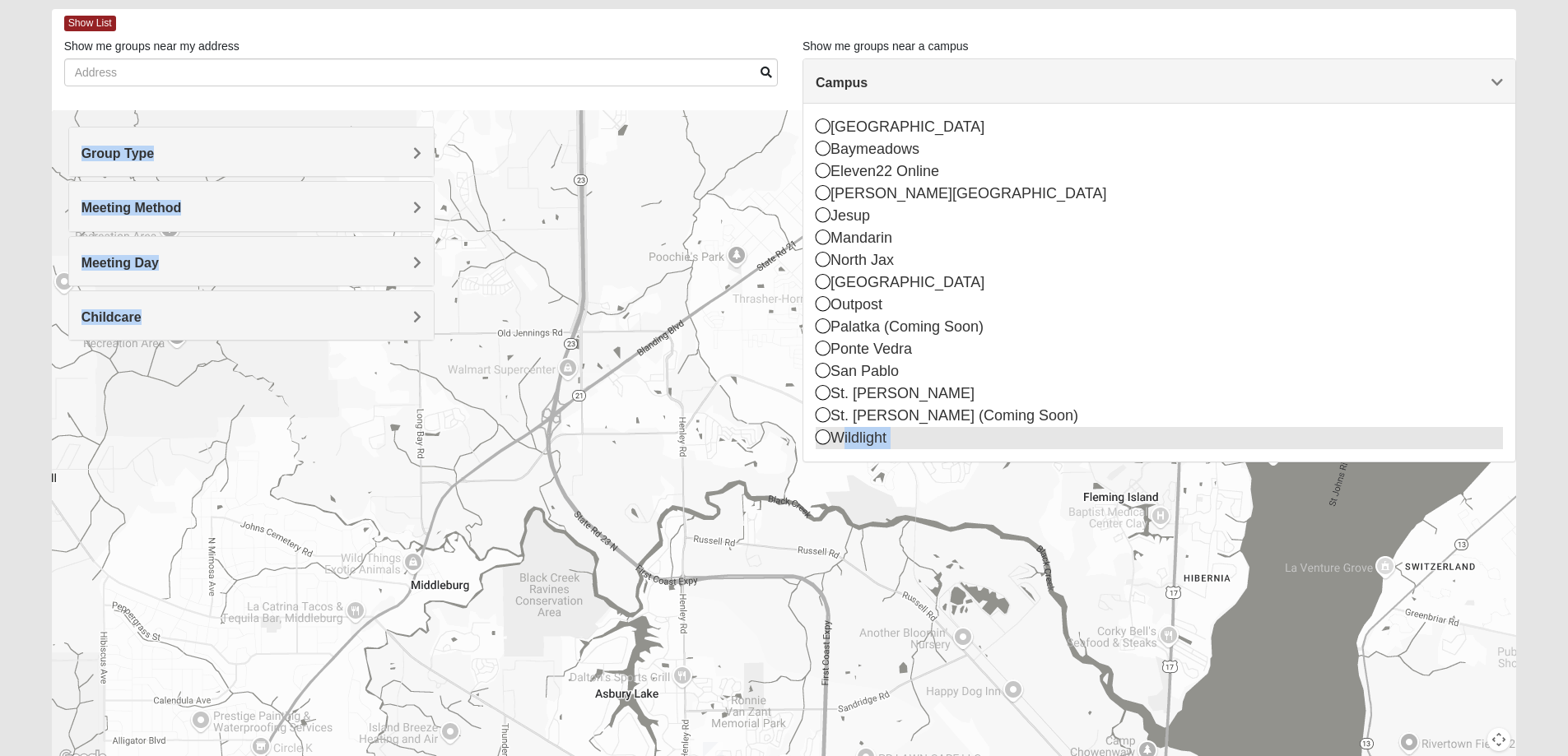
drag, startPoint x: 786, startPoint y: 500, endPoint x: 860, endPoint y: 438, distance: 96.5
click at [860, 438] on div "Show List Loading Groups Keywords Filter Additional Filters Campus [GEOGRAPHIC_…" at bounding box center [784, 389] width 1465 height 760
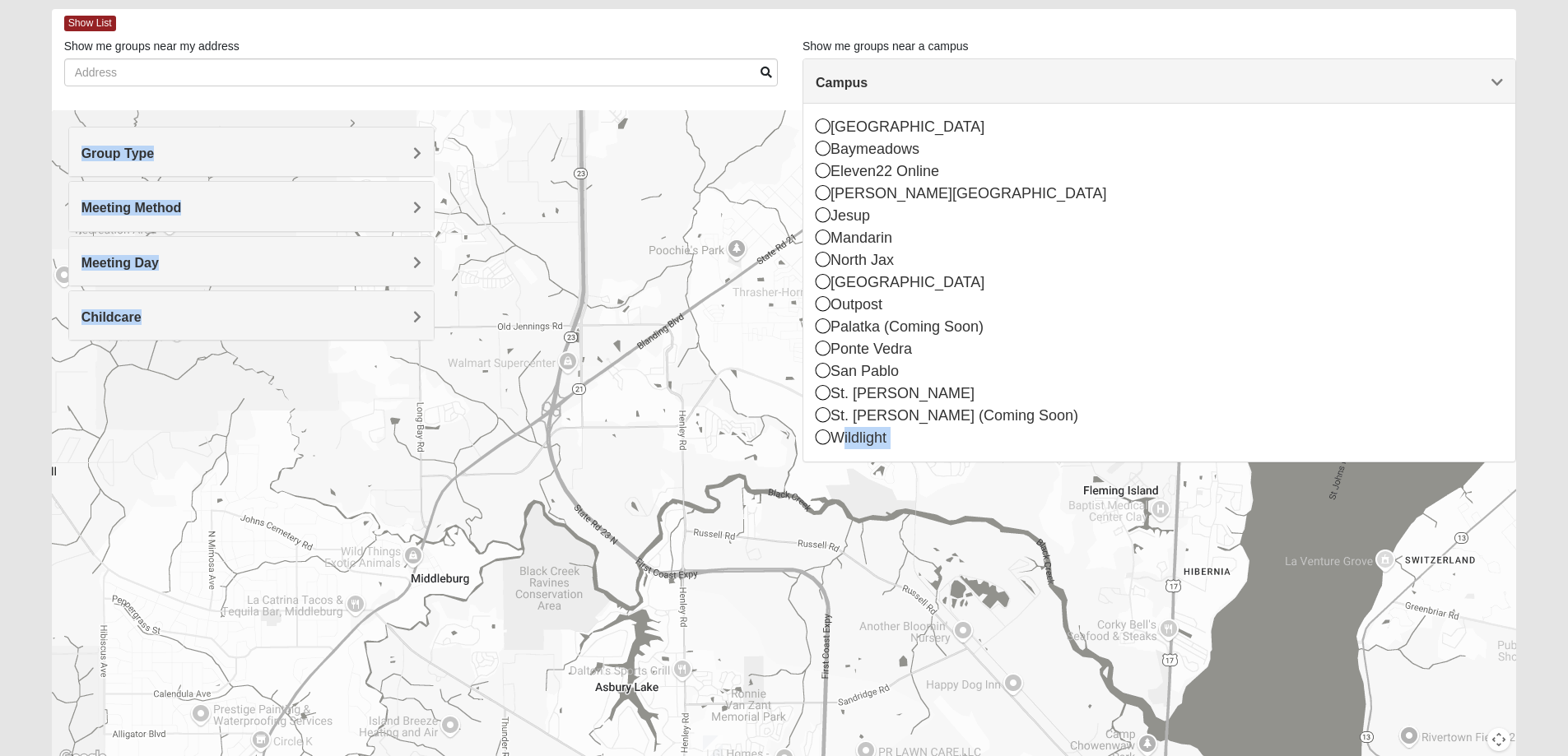
click at [631, 433] on div "1825 Mixed [PERSON_NAME] 32068 [DATE] PM 1825 In Person No Childcare Learn More" at bounding box center [784, 439] width 1465 height 659
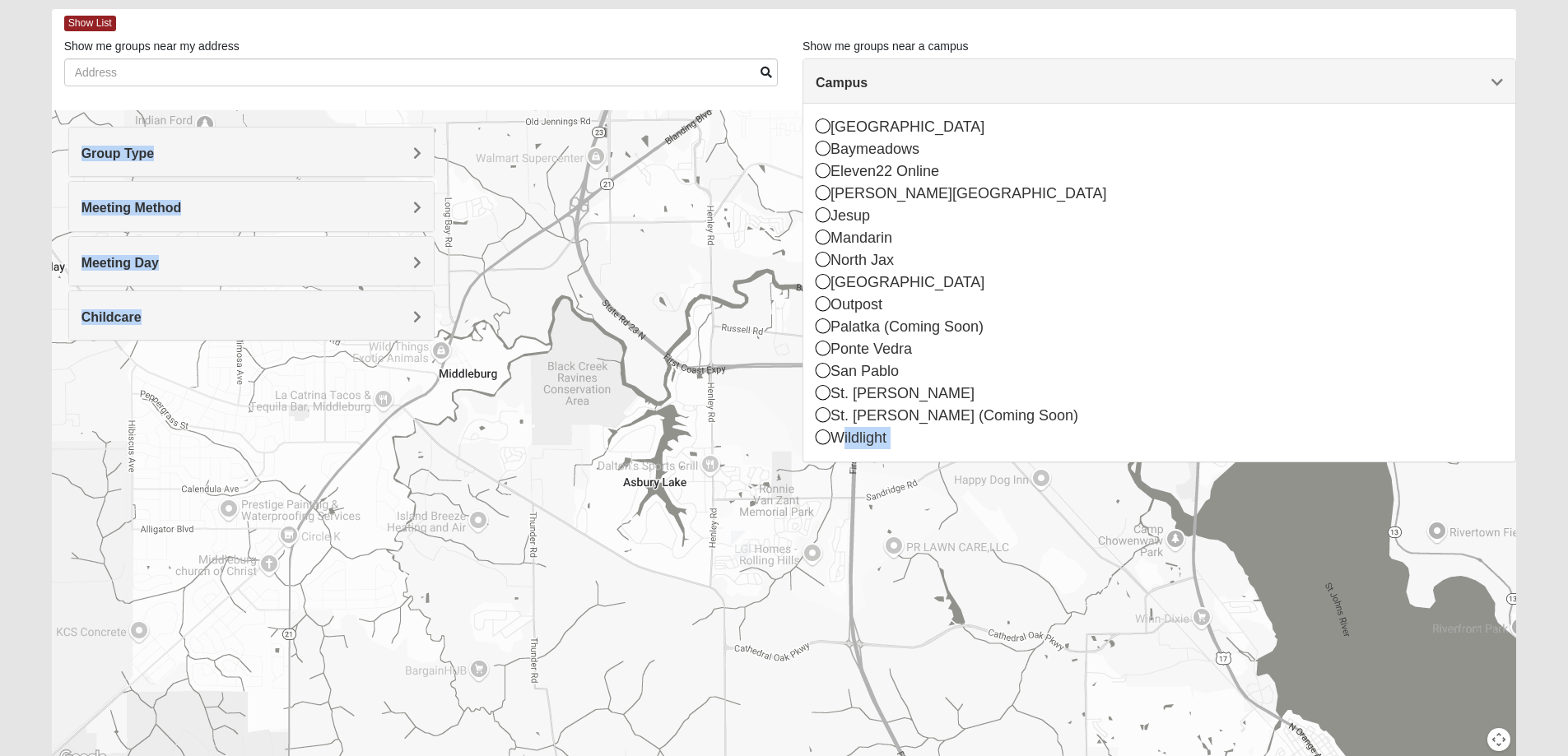
drag, startPoint x: 657, startPoint y: 300, endPoint x: 660, endPoint y: 240, distance: 60.1
click at [660, 240] on div "1825 Mixed [PERSON_NAME] 32068 [DATE] PM 1825 In Person No Childcare Learn More" at bounding box center [784, 439] width 1465 height 659
click at [744, 546] on img "1825 Mixed Fennell 32043" at bounding box center [741, 545] width 20 height 27
click at [654, 498] on span "Learn More" at bounding box center [641, 506] width 69 height 17
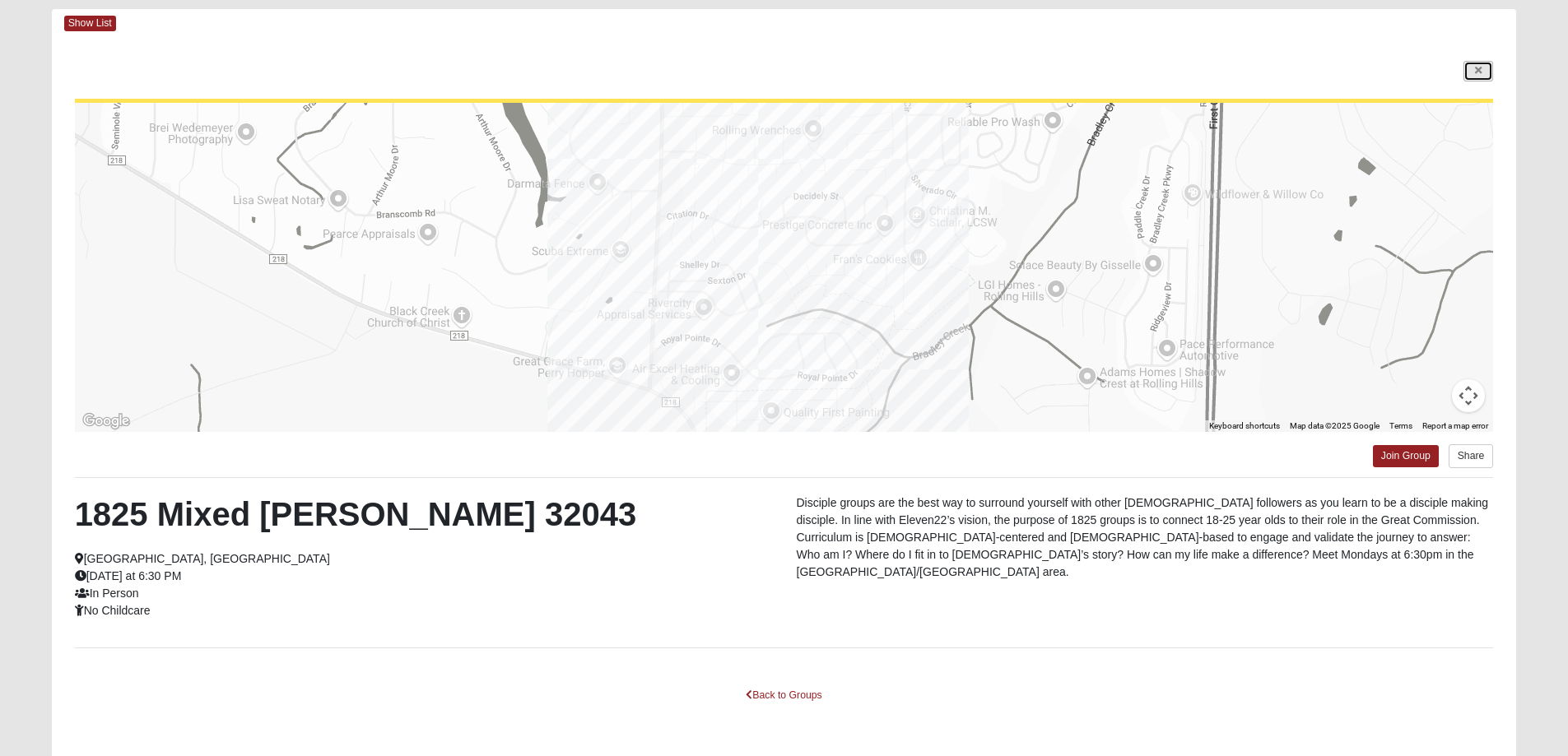
click at [1477, 66] on icon at bounding box center [1478, 70] width 6 height 10
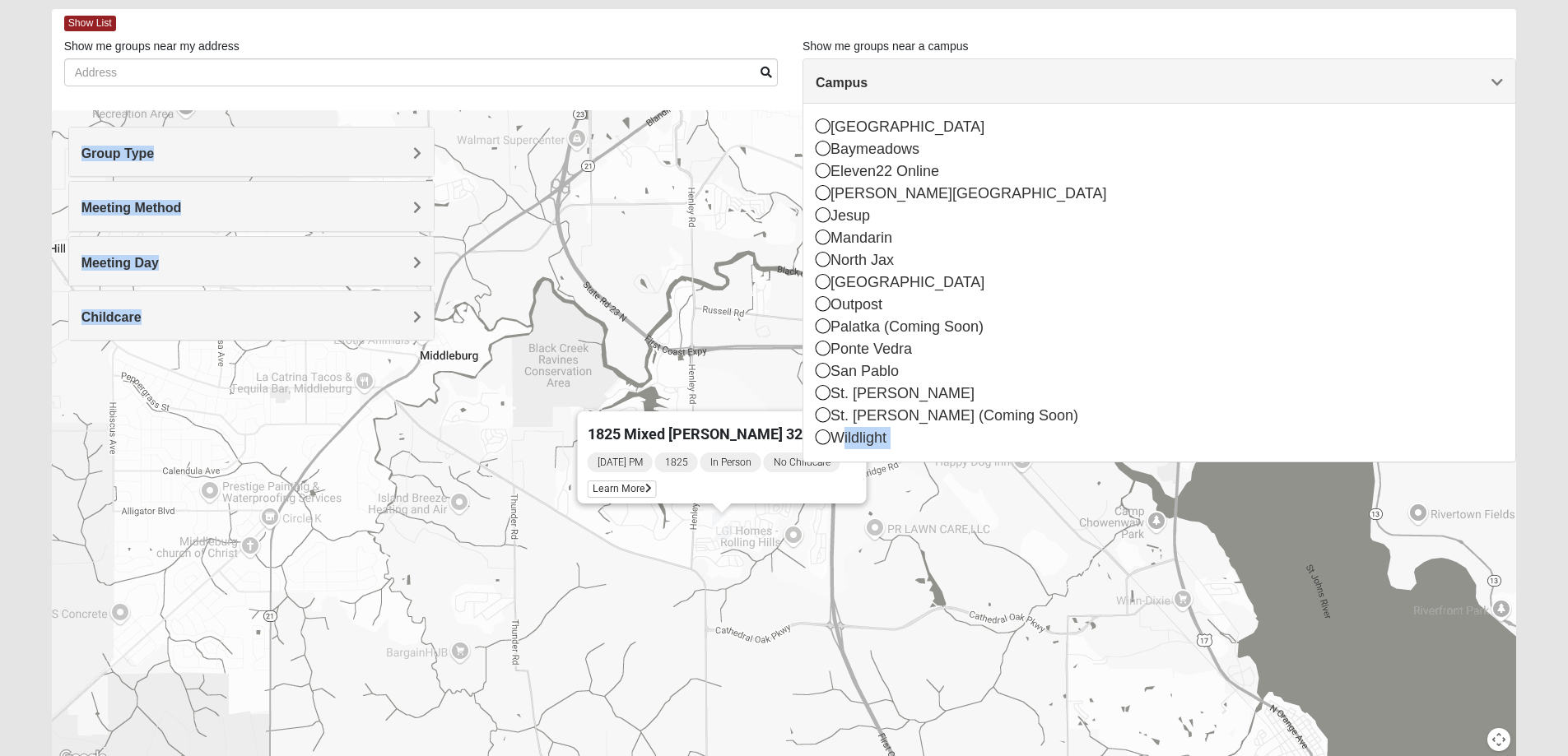
drag, startPoint x: 651, startPoint y: 244, endPoint x: 632, endPoint y: 226, distance: 26.2
click at [632, 226] on div "1825 Mixed Fennell 32043 Monday PM 1825 In Person No Childcare Learn More" at bounding box center [784, 439] width 1465 height 659
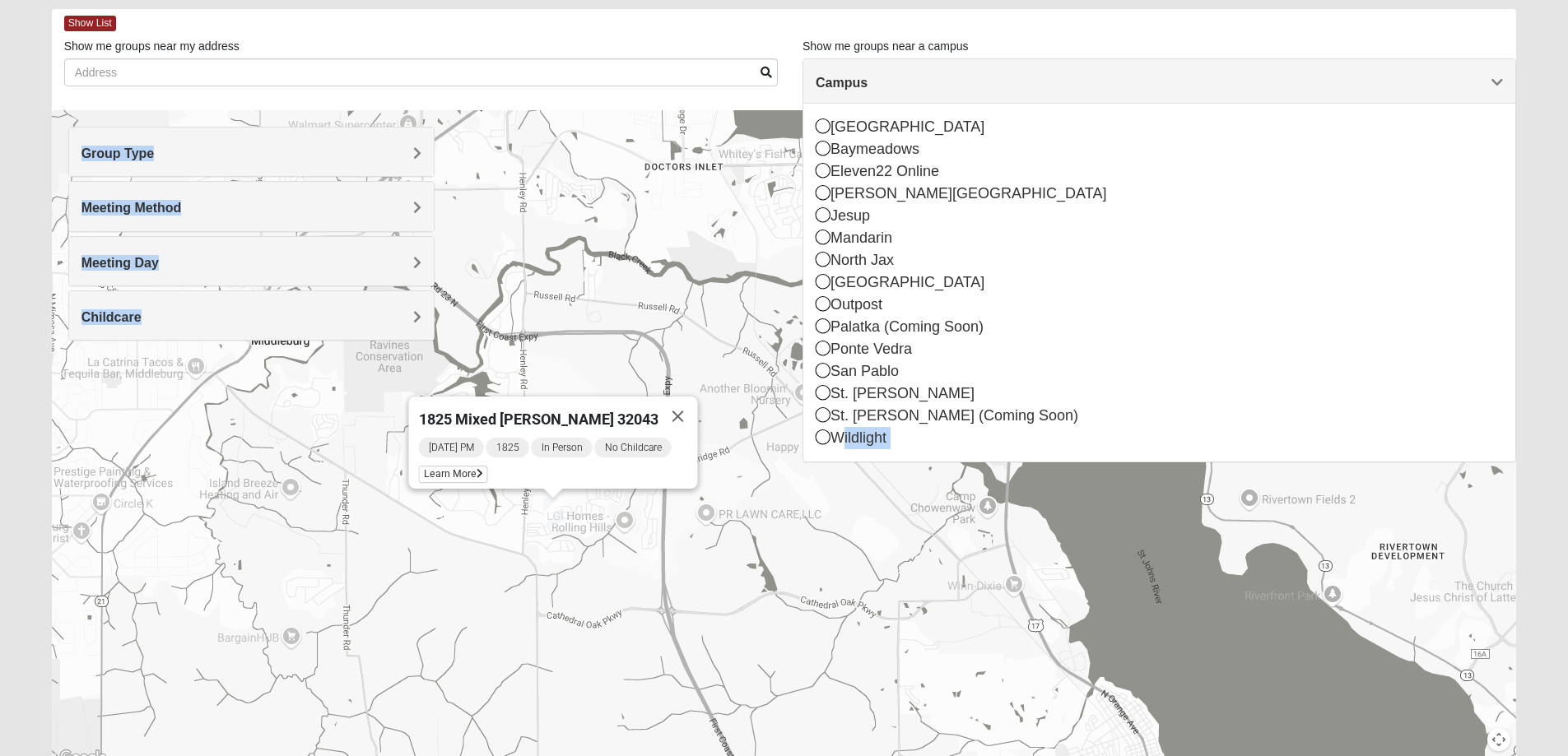
drag, startPoint x: 626, startPoint y: 305, endPoint x: 478, endPoint y: 294, distance: 148.4
click at [478, 294] on div "1825 Mixed Fennell 32043 Monday PM 1825 In Person No Childcare Learn More" at bounding box center [784, 439] width 1465 height 659
click at [867, 79] on span "Campus" at bounding box center [841, 82] width 52 height 14
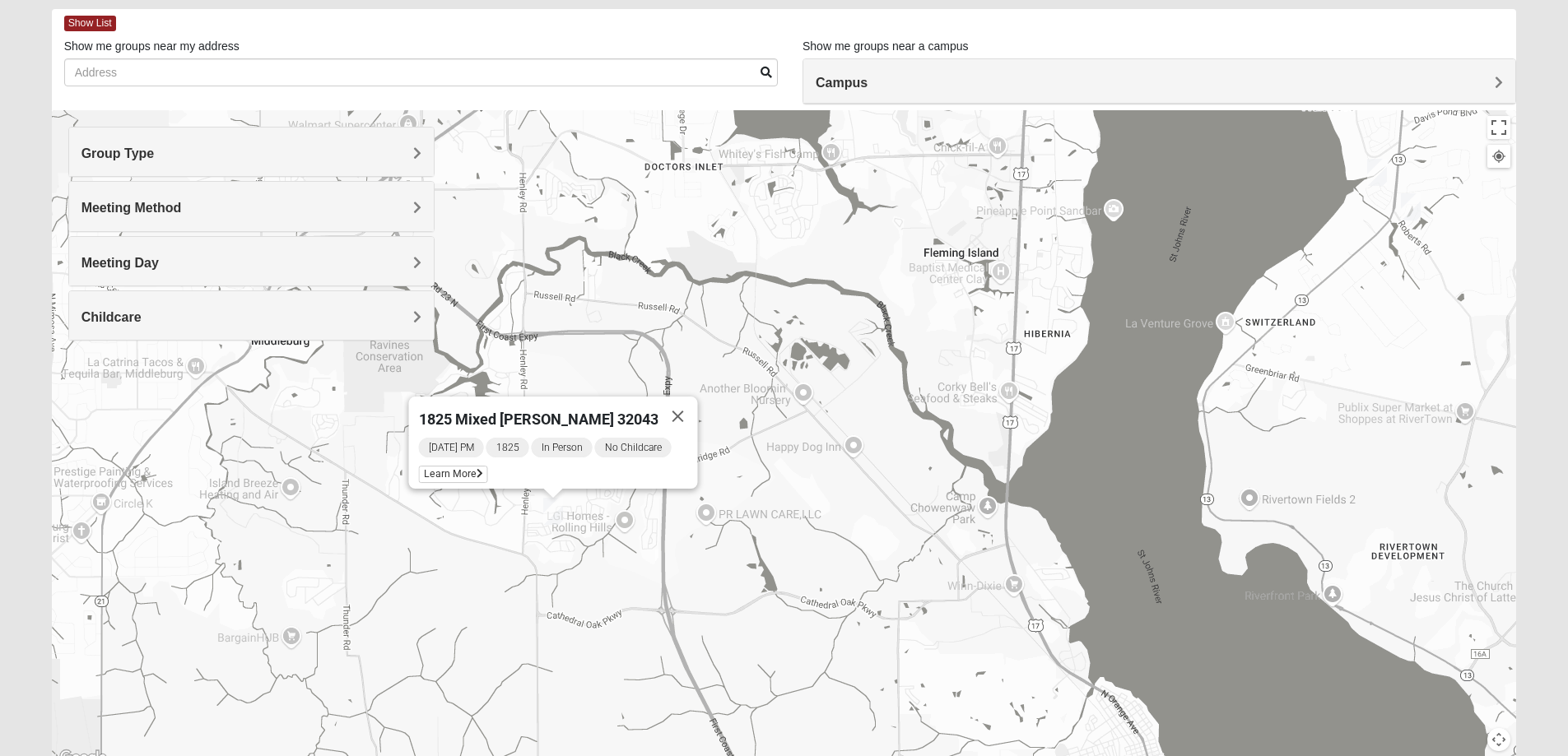
click at [1379, 179] on img "1825 Mixed Lokey 32259" at bounding box center [1377, 172] width 20 height 27
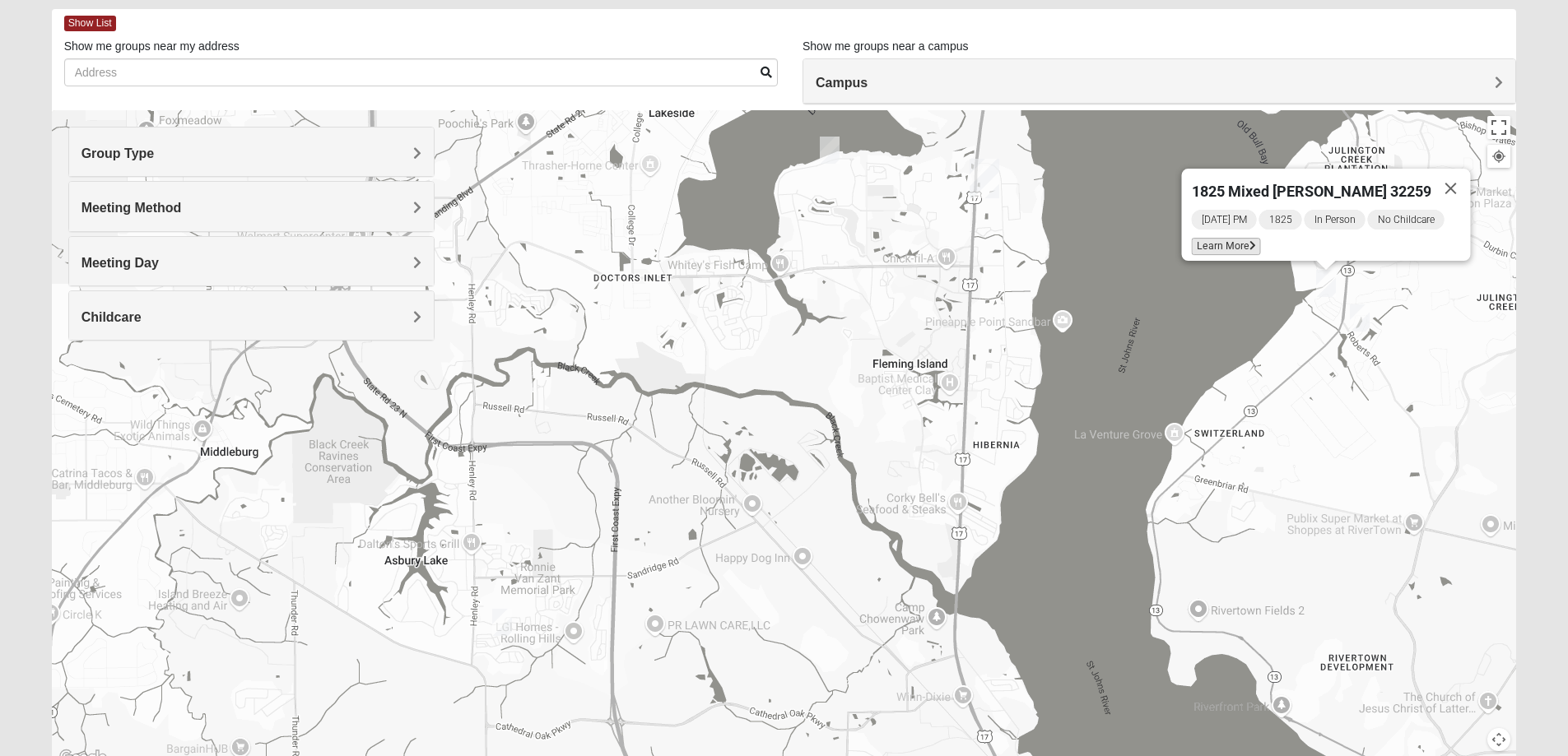
click at [1221, 238] on span "Learn More" at bounding box center [1225, 246] width 69 height 17
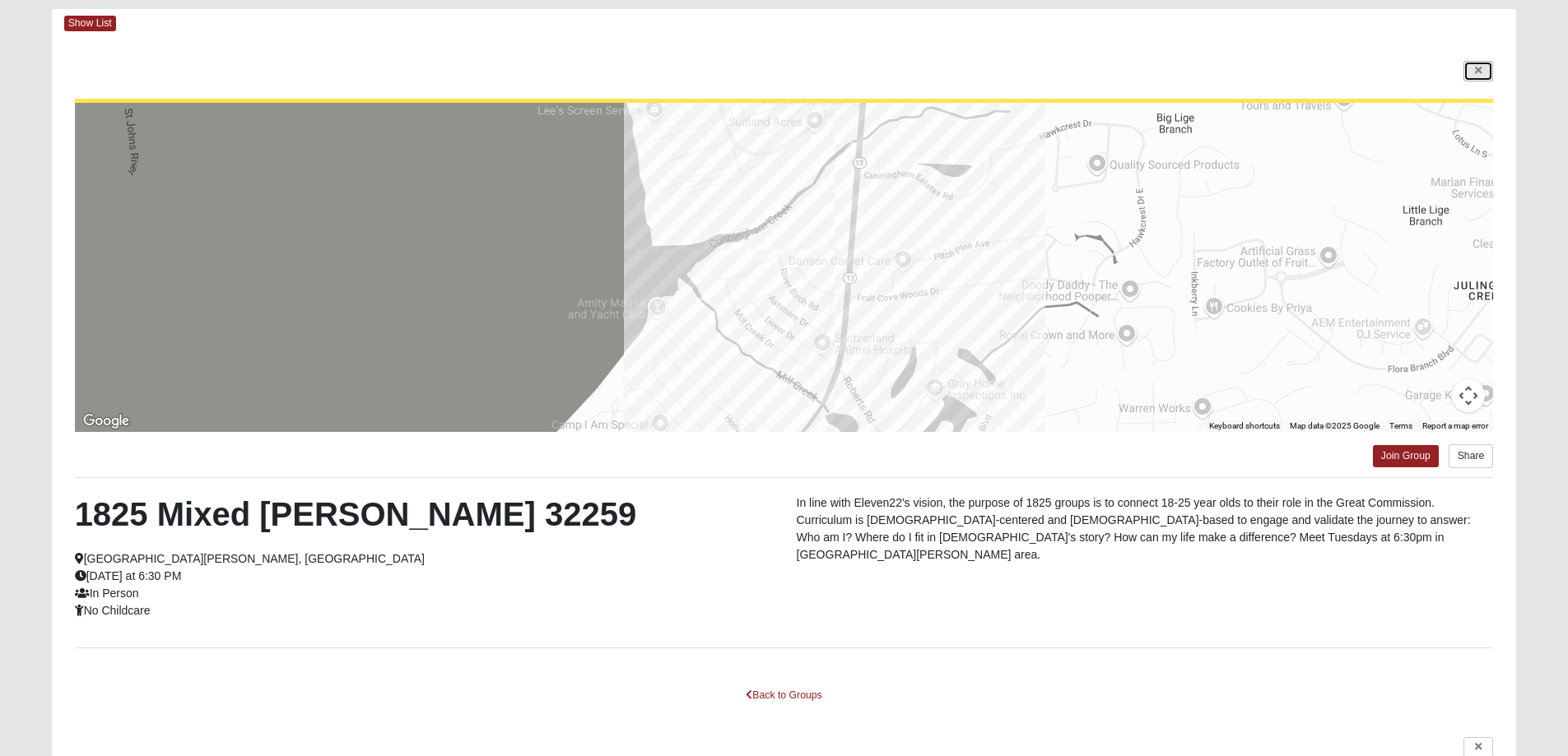
click at [1463, 66] on link at bounding box center [1478, 71] width 30 height 21
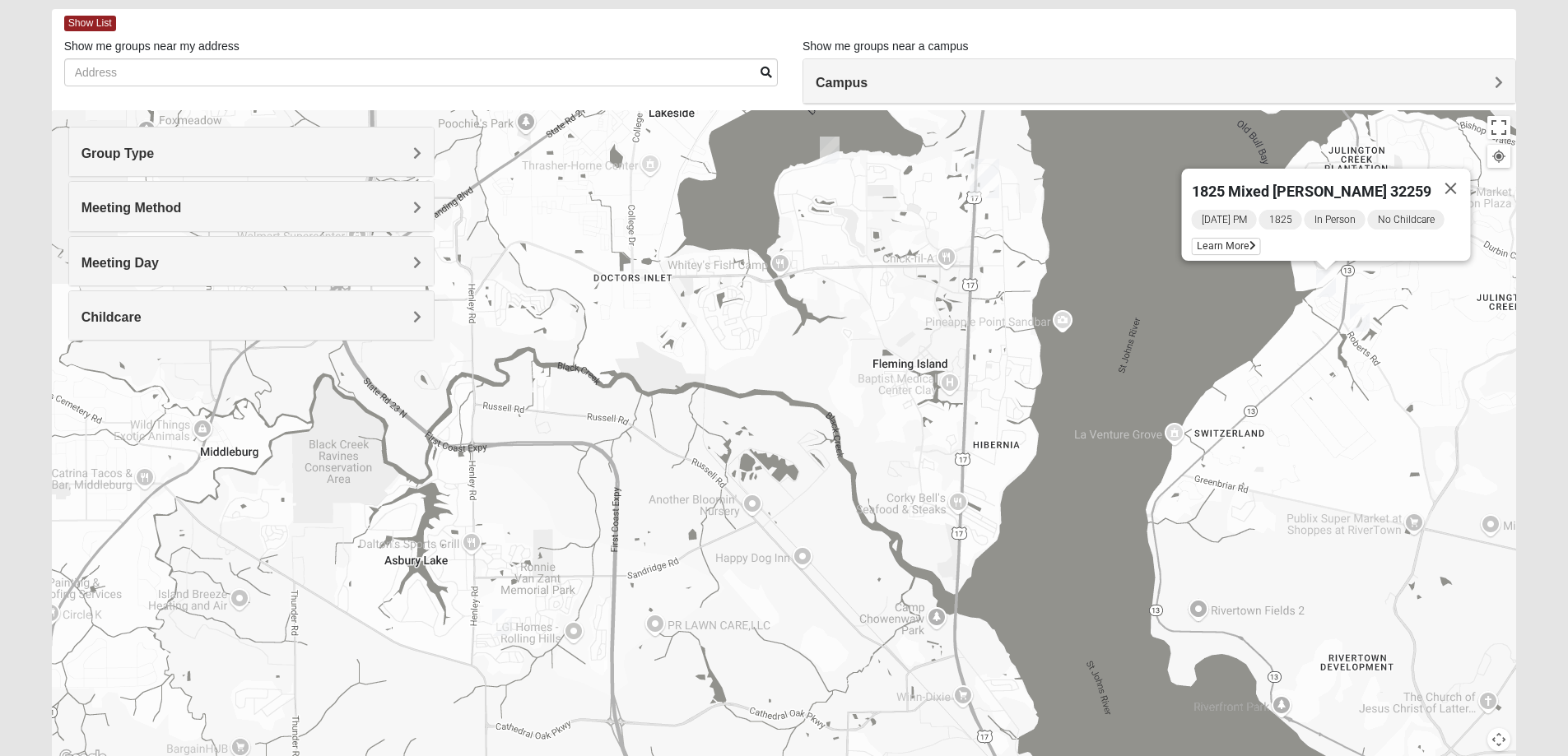
click at [684, 404] on div "1825 Mixed Lokey 32259 Tuesday PM 1825 In Person No Childcare Learn More" at bounding box center [784, 439] width 1465 height 659
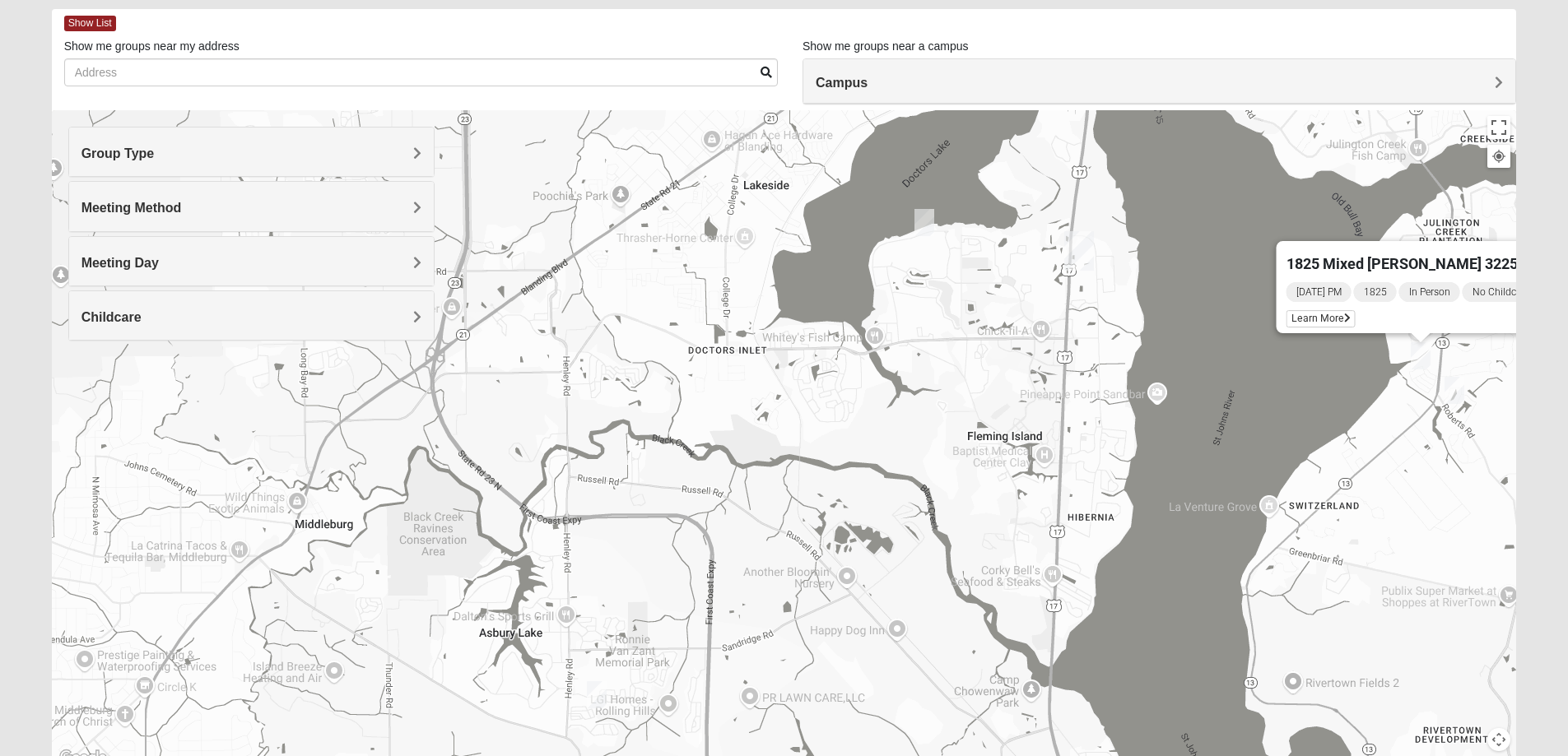
drag, startPoint x: 684, startPoint y: 404, endPoint x: 780, endPoint y: 475, distance: 119.4
click at [780, 475] on div "1825 Mixed Lokey 32259 Tuesday PM 1825 In Person No Childcare Learn More" at bounding box center [784, 439] width 1465 height 659
click at [927, 227] on img "1825 Mixed Suggs 32068" at bounding box center [925, 222] width 20 height 27
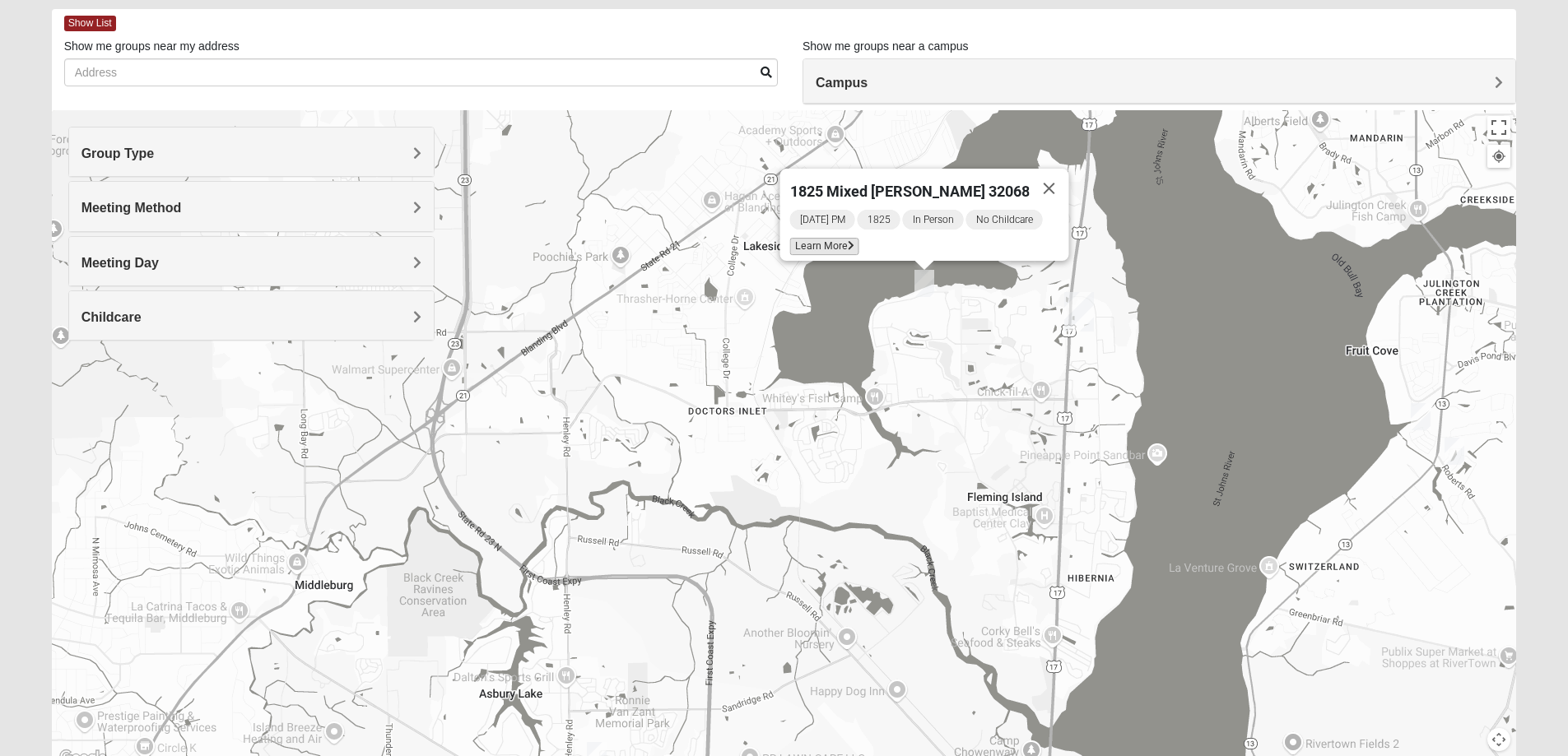
click at [835, 238] on span "Learn More" at bounding box center [824, 246] width 69 height 17
